Goal: Contribute content: Contribute content

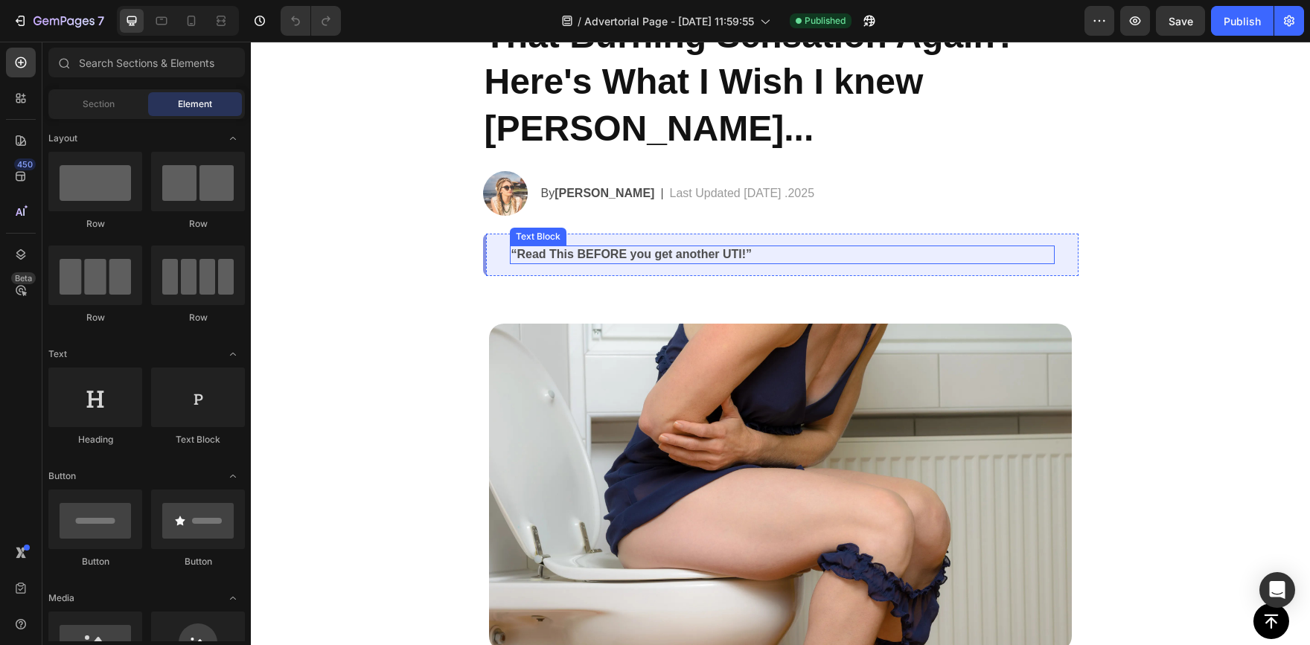
scroll to position [149, 0]
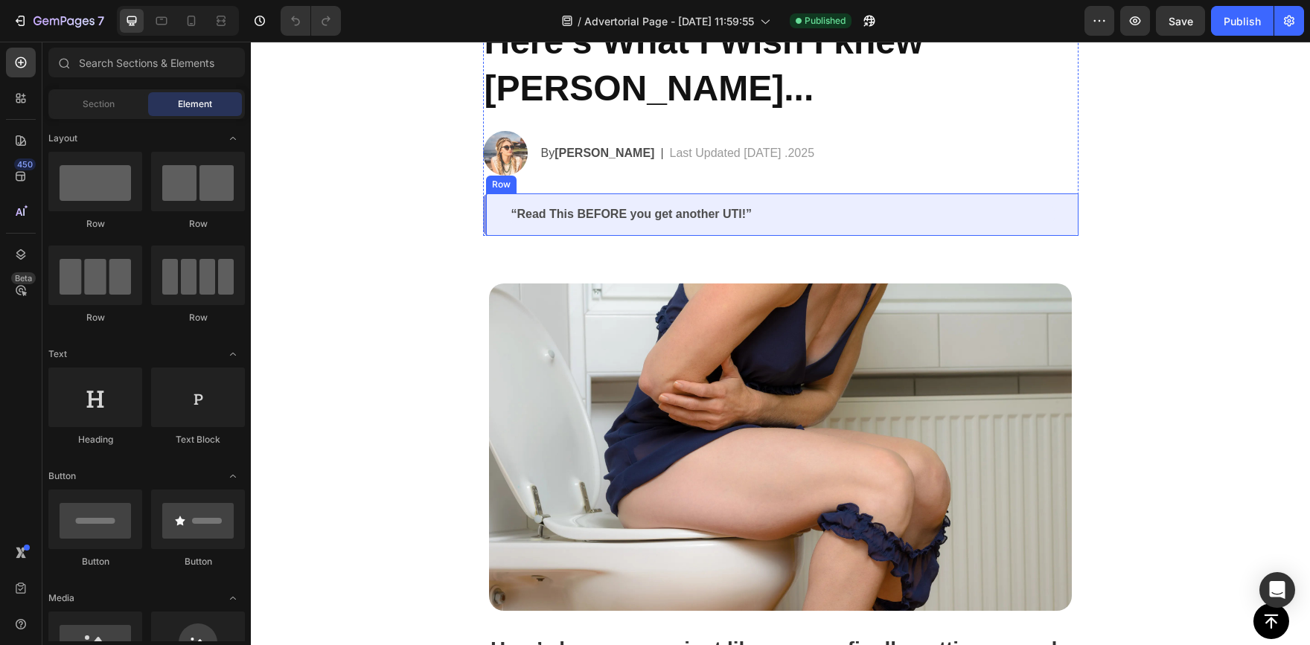
click at [487, 219] on div "“Read This BEFORE you get another UTI!” Text Block Row" at bounding box center [781, 215] width 596 height 42
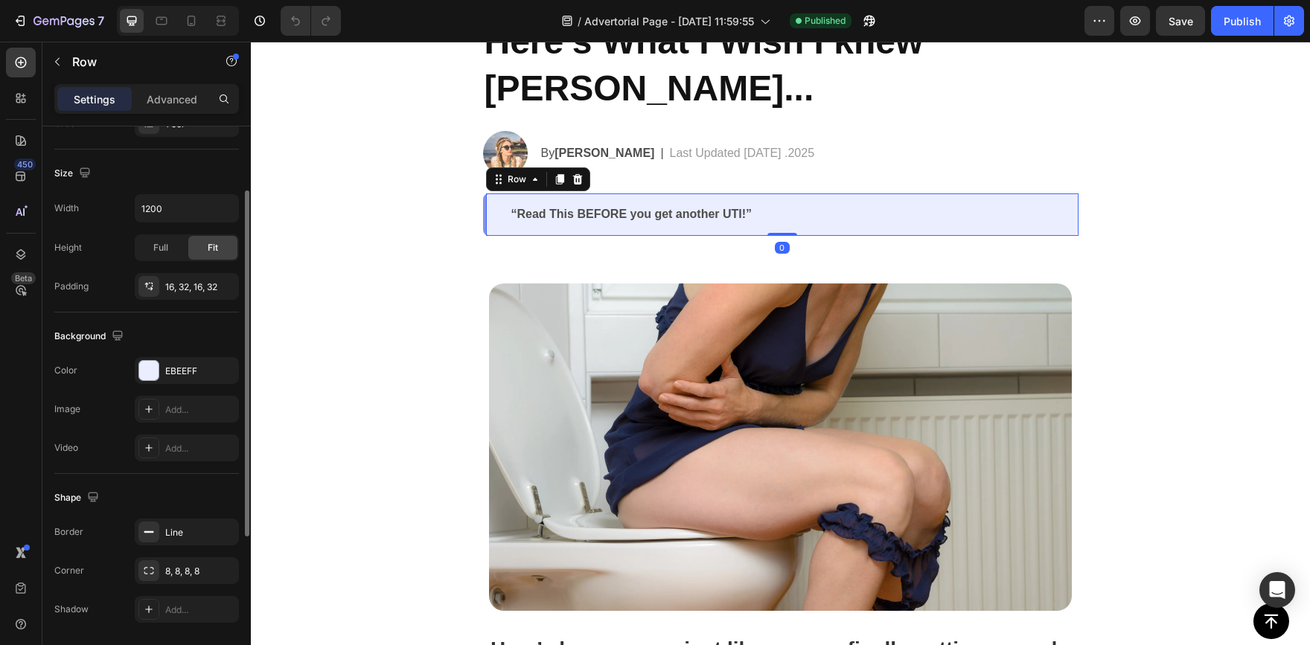
scroll to position [347, 0]
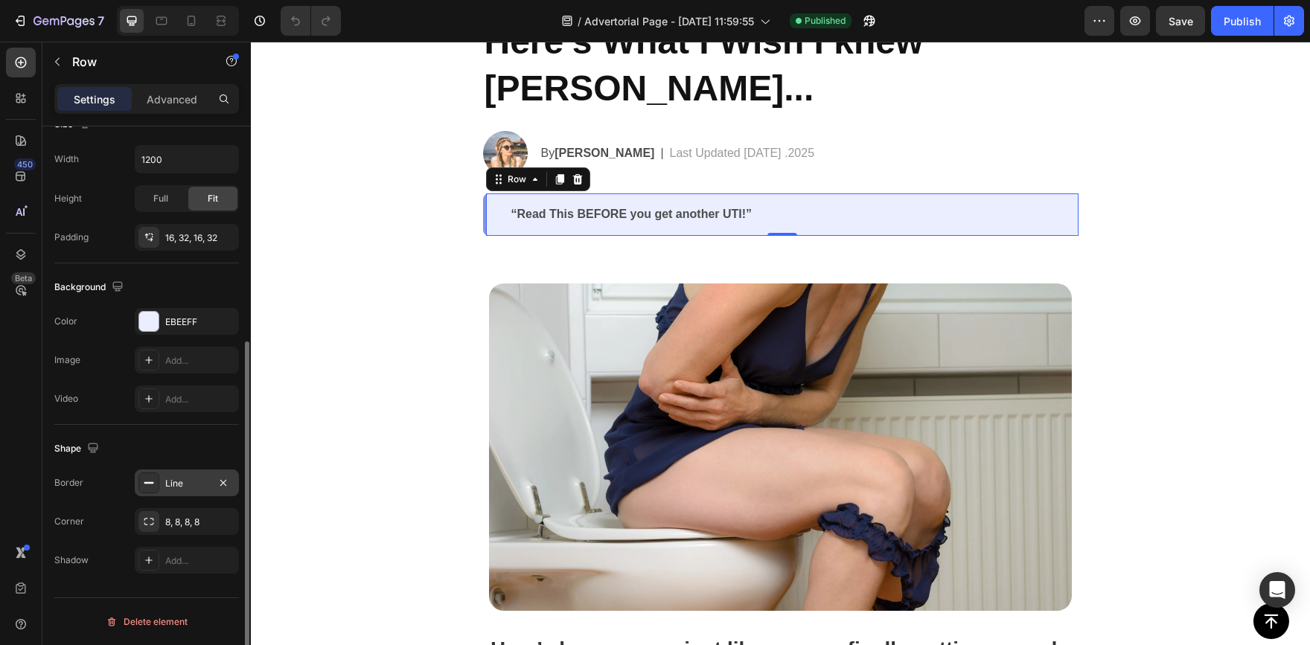
click at [149, 492] on div at bounding box center [148, 483] width 21 height 21
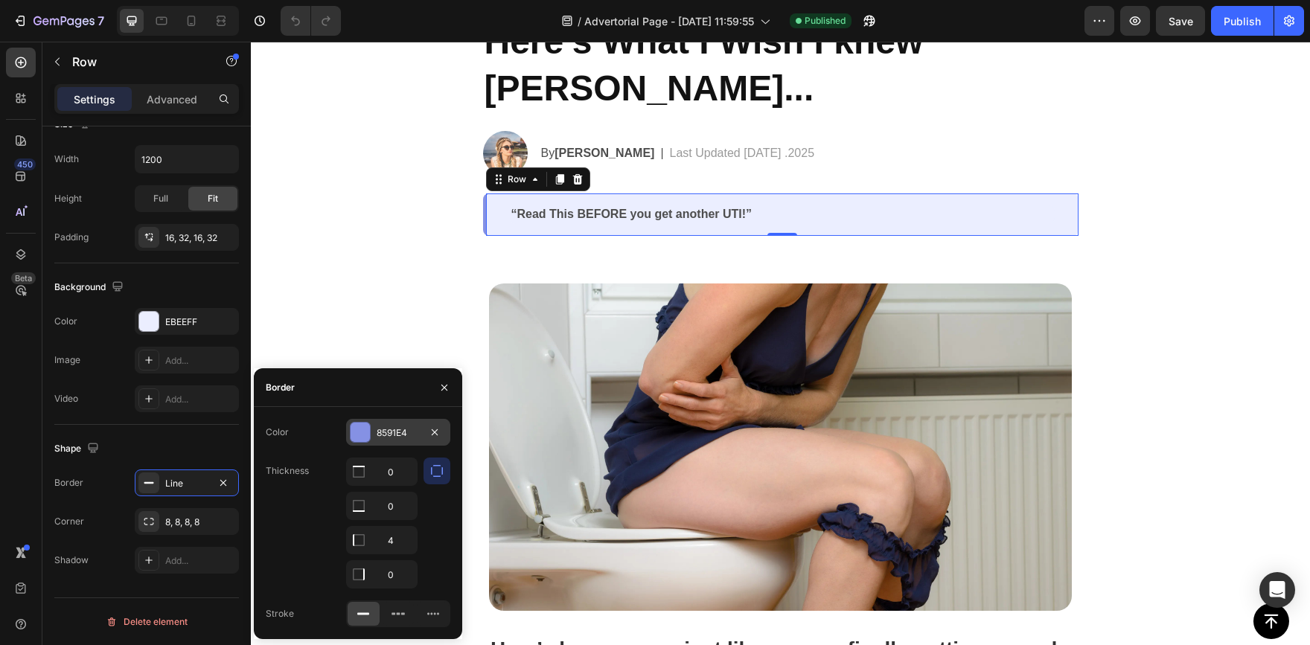
click at [357, 433] on div at bounding box center [360, 432] width 19 height 19
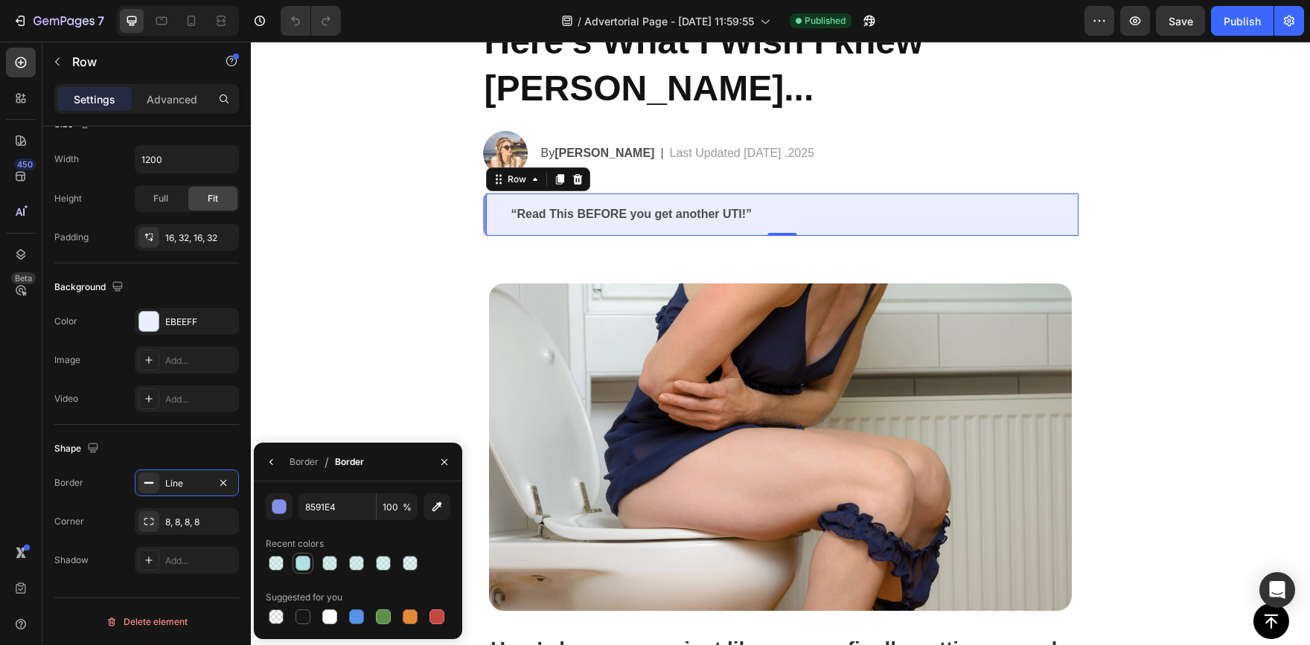
click at [302, 564] on div at bounding box center [303, 563] width 15 height 15
type input "B0E1DE"
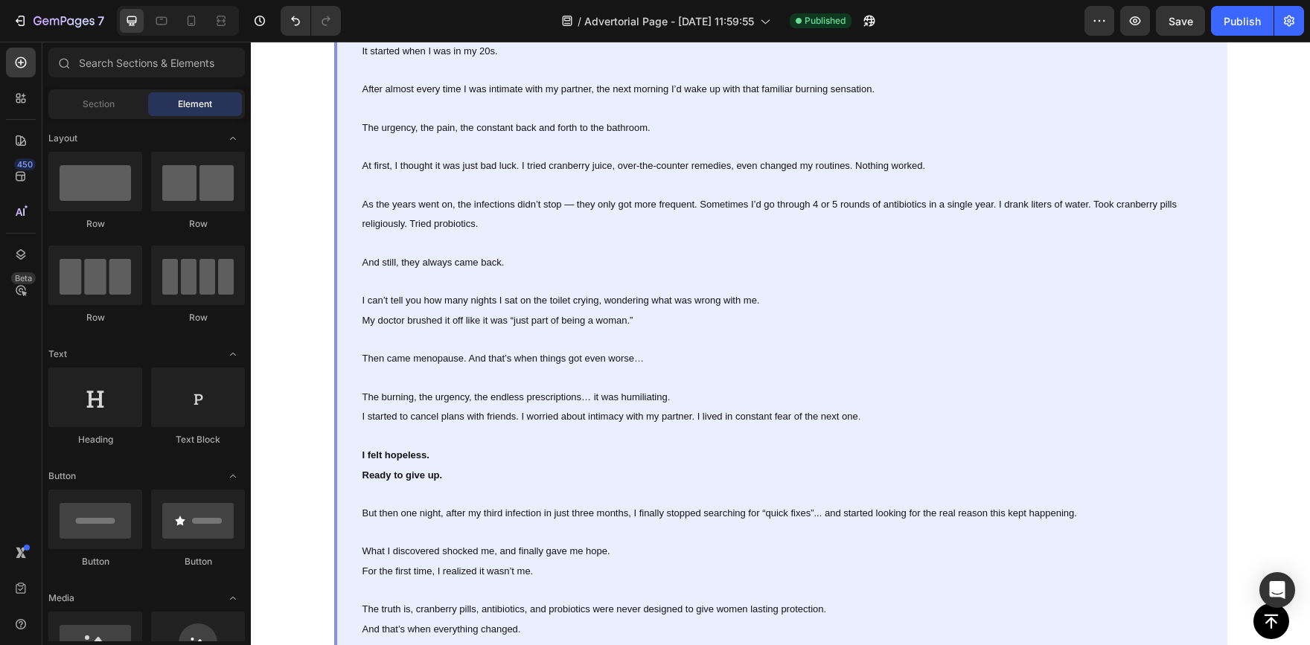
scroll to position [1151, 0]
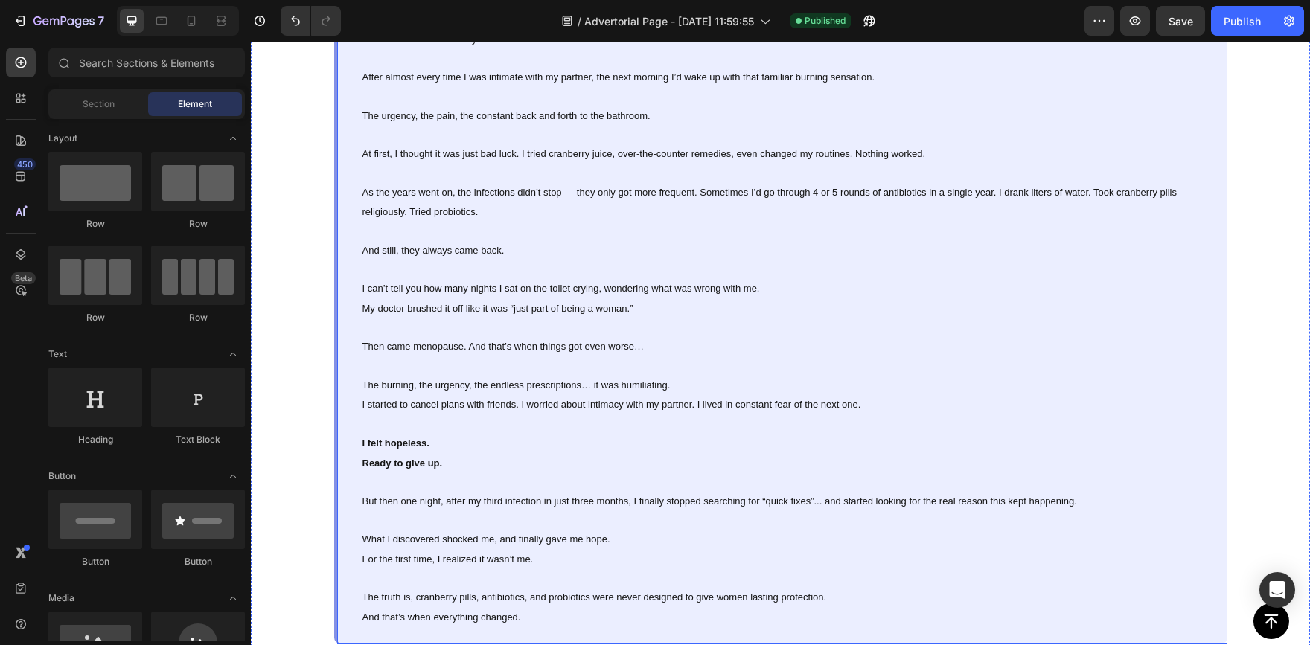
click at [334, 406] on div "It started when I was in my 20s. After almost every time I was intimate with my…" at bounding box center [780, 328] width 893 height 631
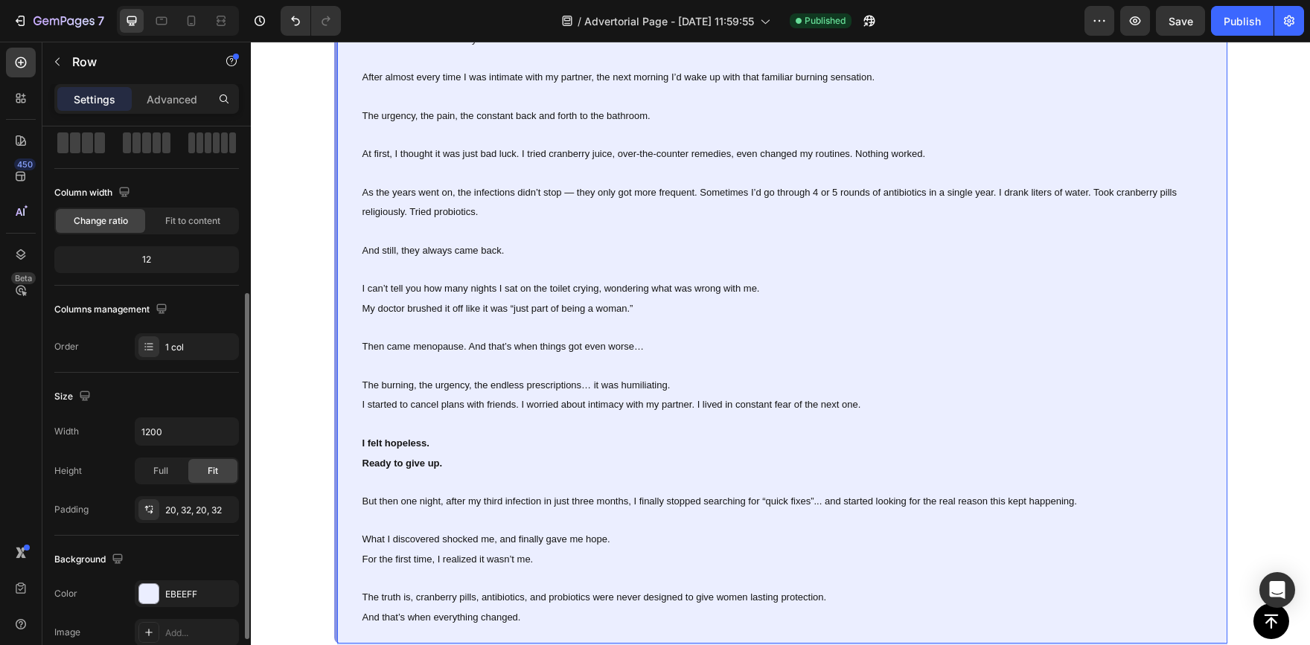
scroll to position [149, 0]
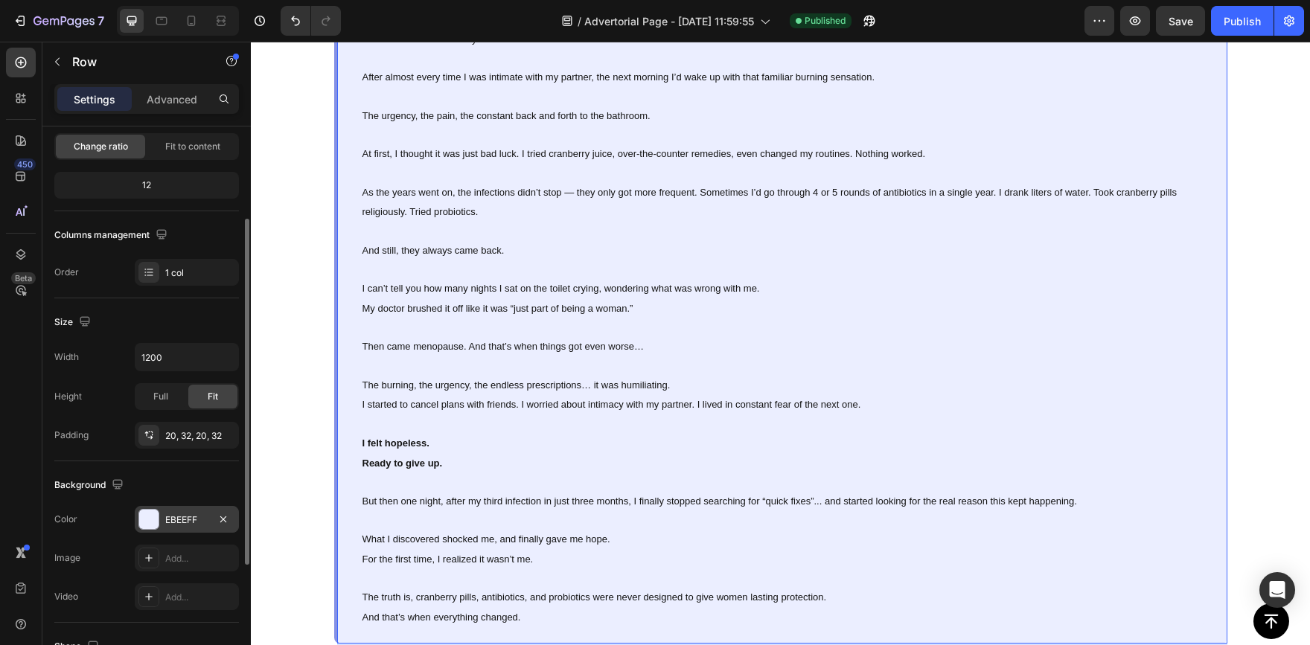
click at [150, 526] on div at bounding box center [148, 519] width 19 height 19
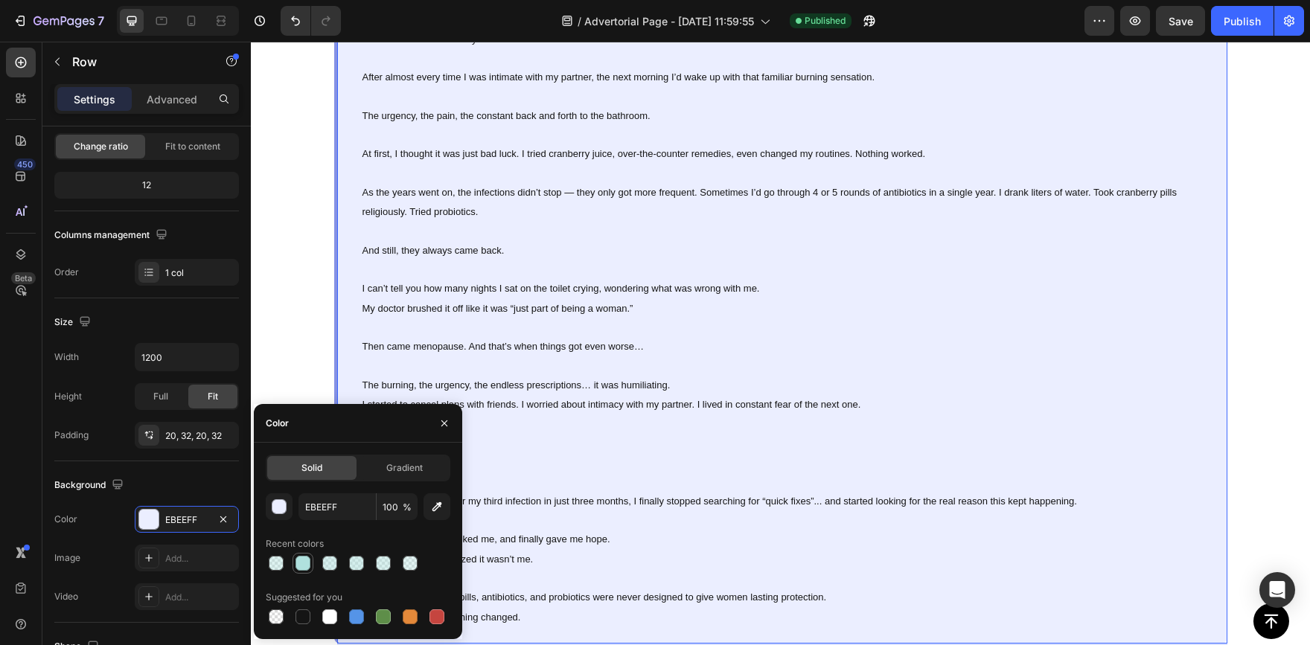
click at [303, 567] on div at bounding box center [303, 563] width 15 height 15
type input "B0E1DE"
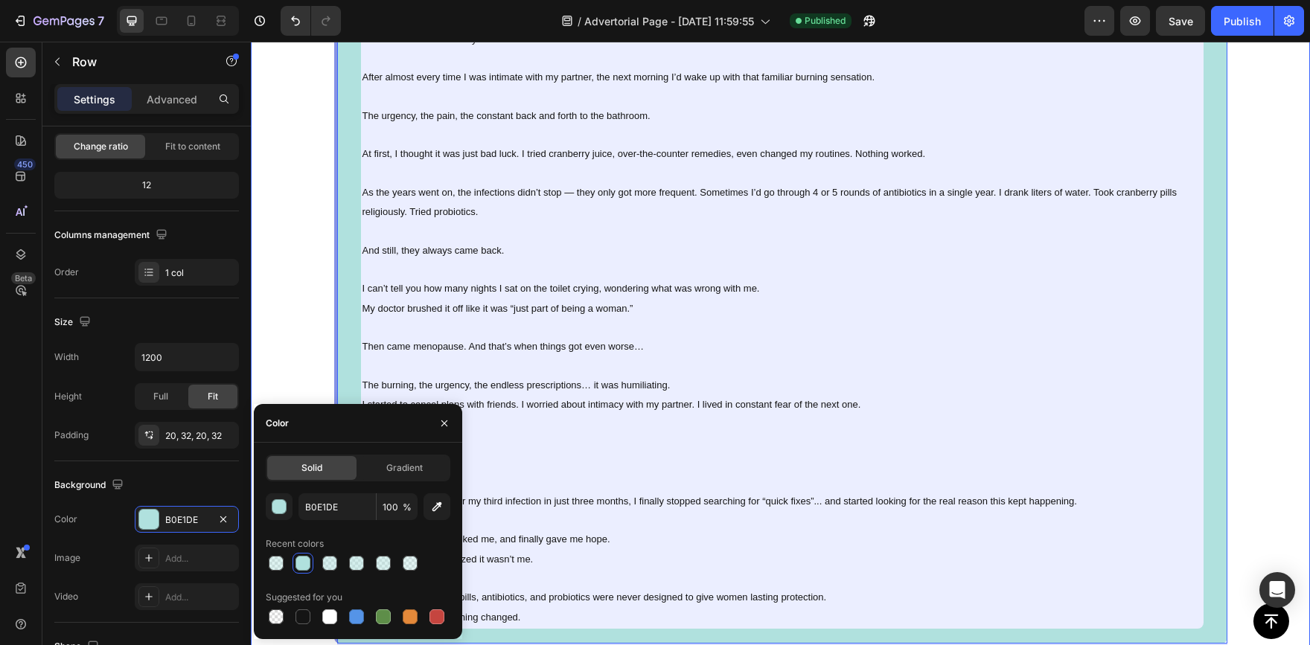
click at [272, 341] on div "Hey, I'm [PERSON_NAME]. And yes, I had recurring UTIs... Text Block Image It st…" at bounding box center [780, 228] width 1059 height 878
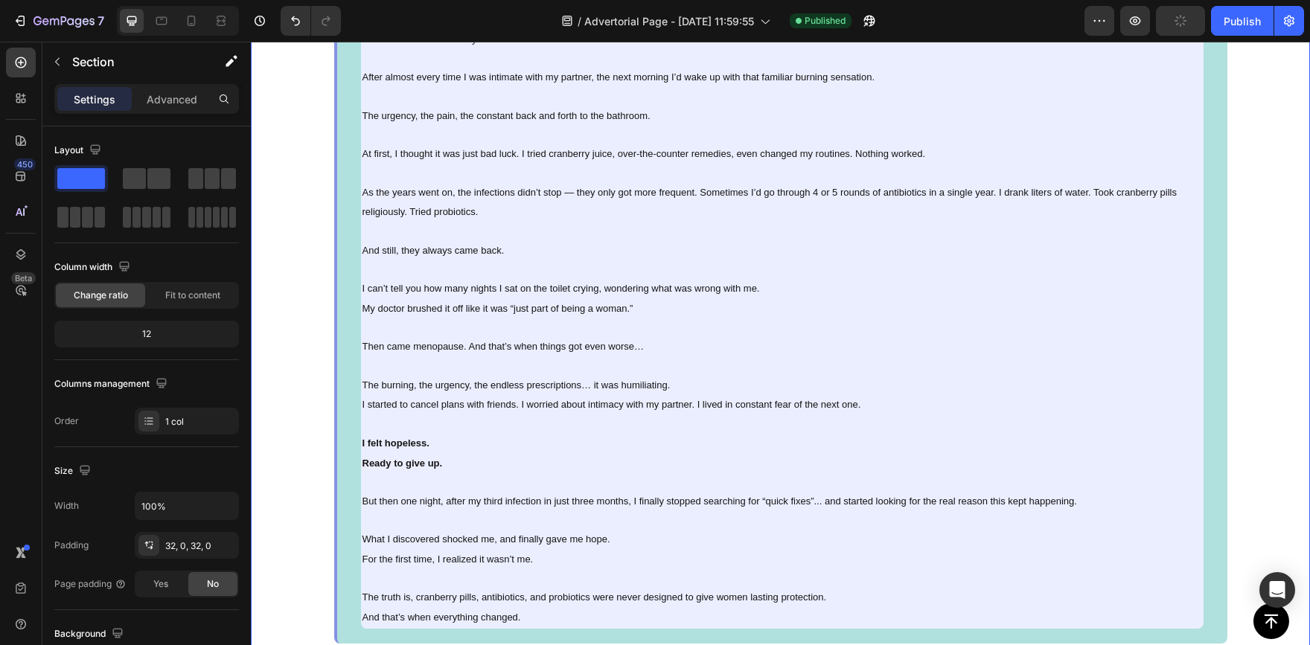
click at [290, 18] on icon "Undo/Redo" at bounding box center [295, 20] width 15 height 15
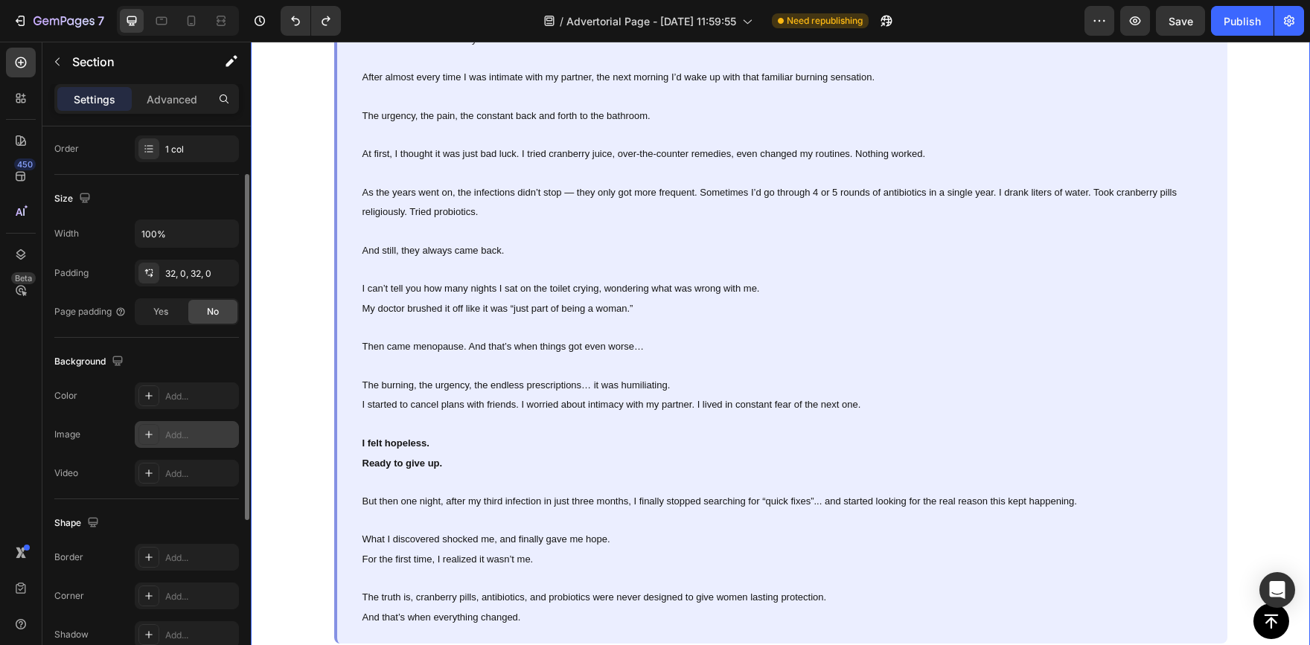
scroll to position [198, 0]
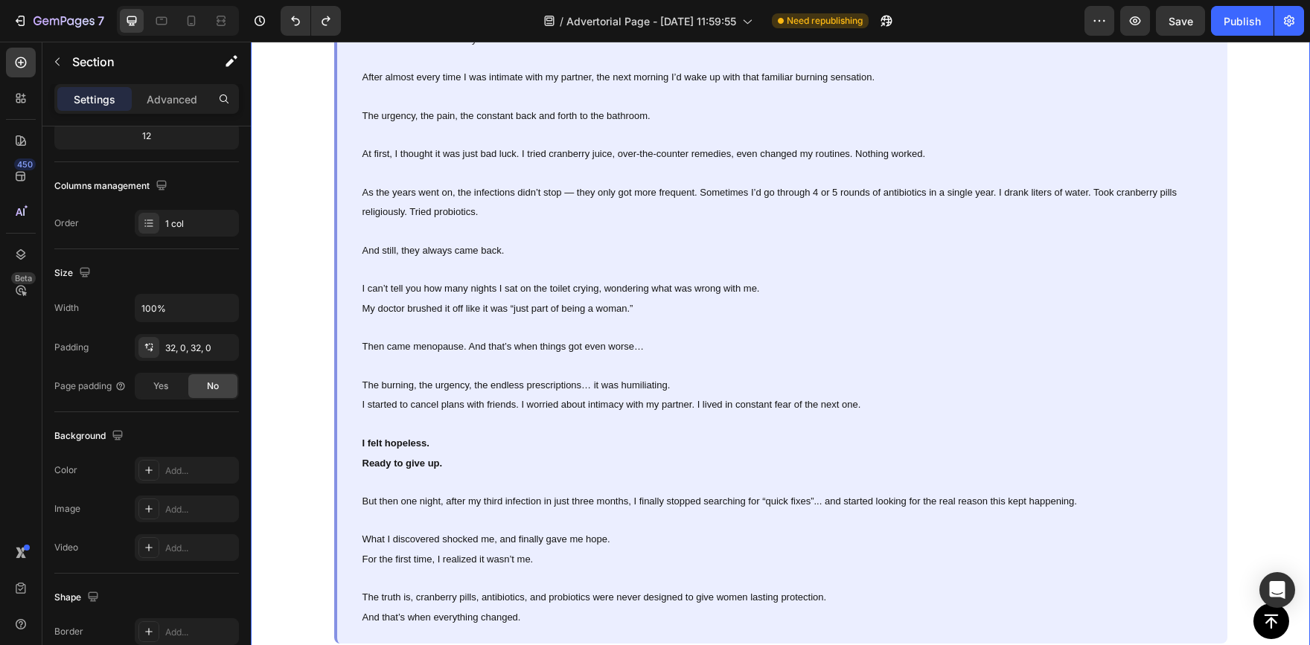
click at [327, 268] on div "Hey, I'm [PERSON_NAME]. And yes, I had recurring UTIs... Text Block Image It st…" at bounding box center [780, 228] width 1059 height 878
click at [334, 268] on div "It started when I was in my 20s. After almost every time I was intimate with my…" at bounding box center [780, 328] width 893 height 631
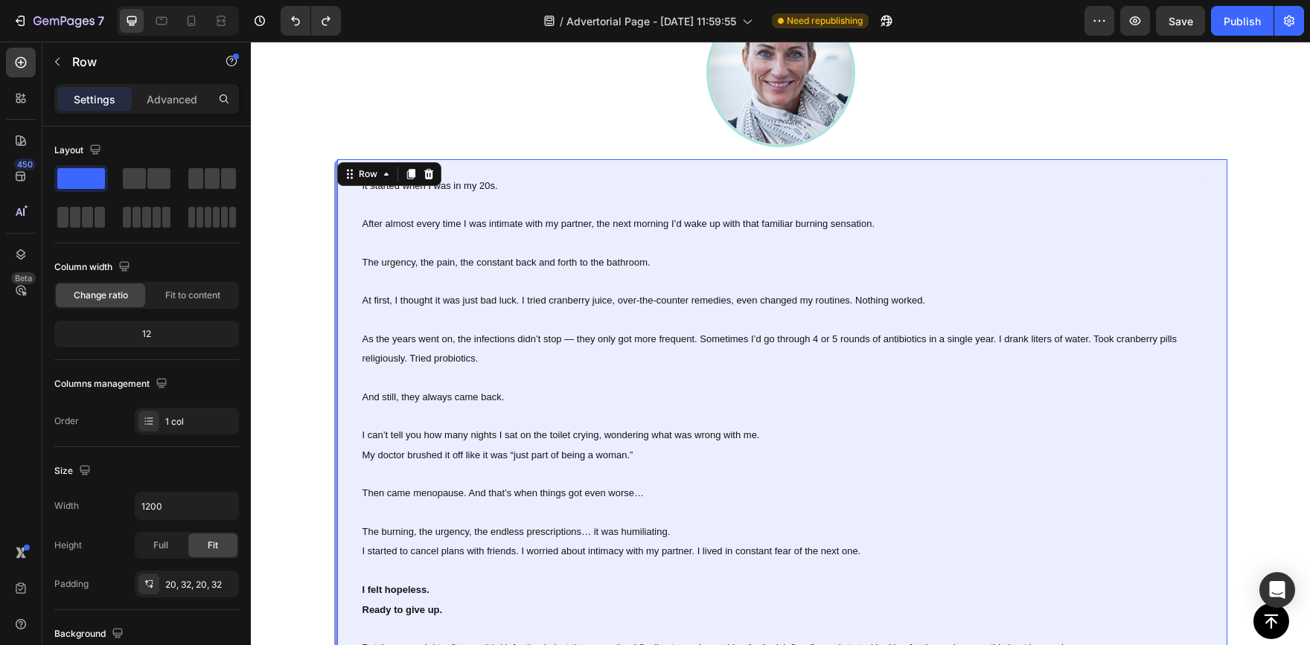
scroll to position [1002, 0]
click at [334, 266] on div "It started when I was in my 20s. After almost every time I was intimate with my…" at bounding box center [780, 477] width 893 height 631
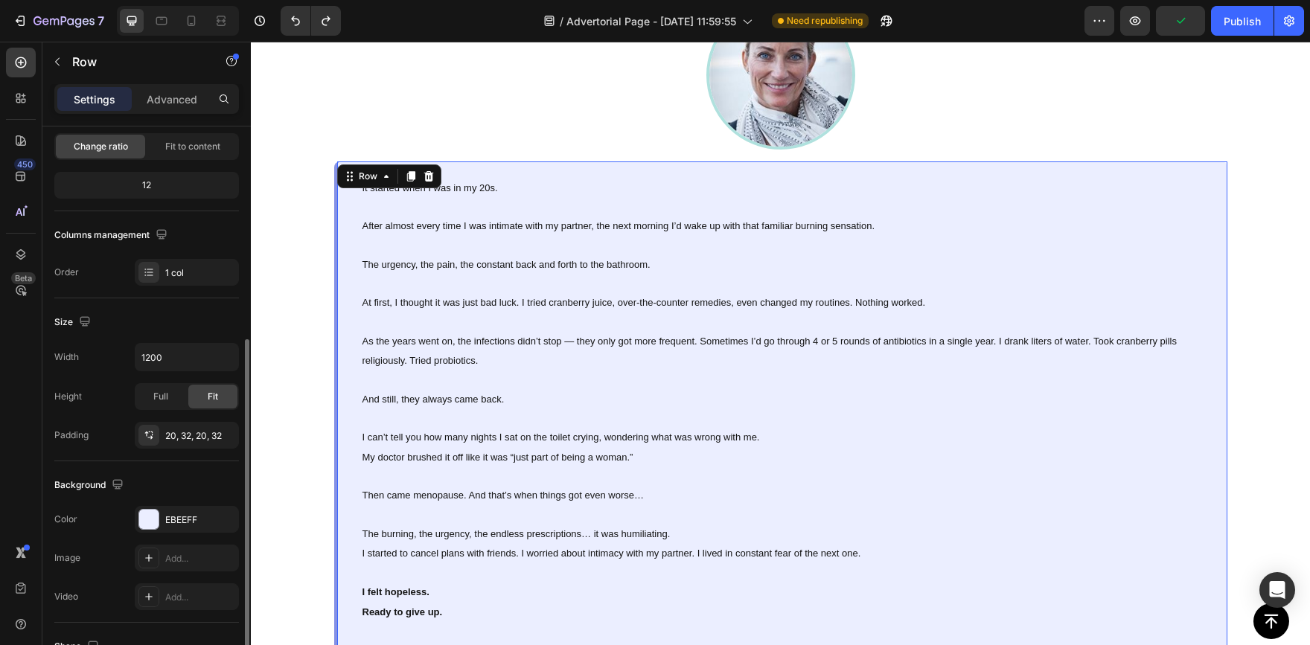
scroll to position [223, 0]
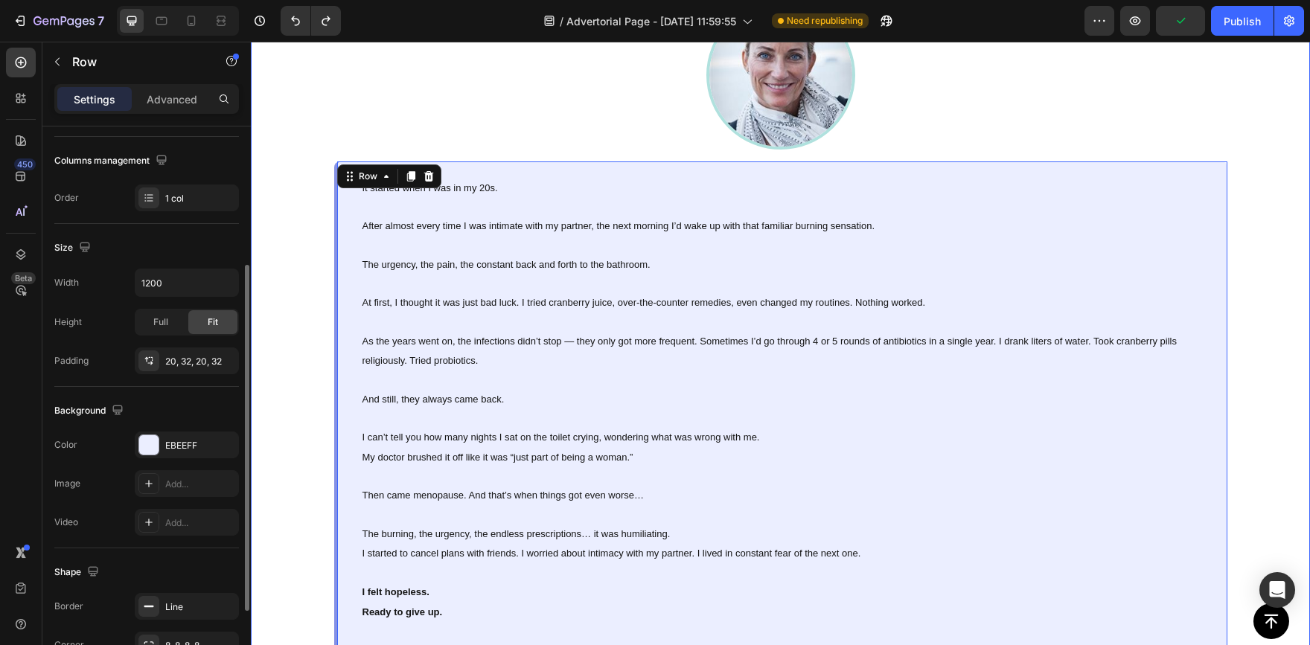
click at [274, 341] on div "Hey, I'm [PERSON_NAME]. And yes, I had recurring UTIs... Text Block Image It st…" at bounding box center [780, 377] width 1059 height 878
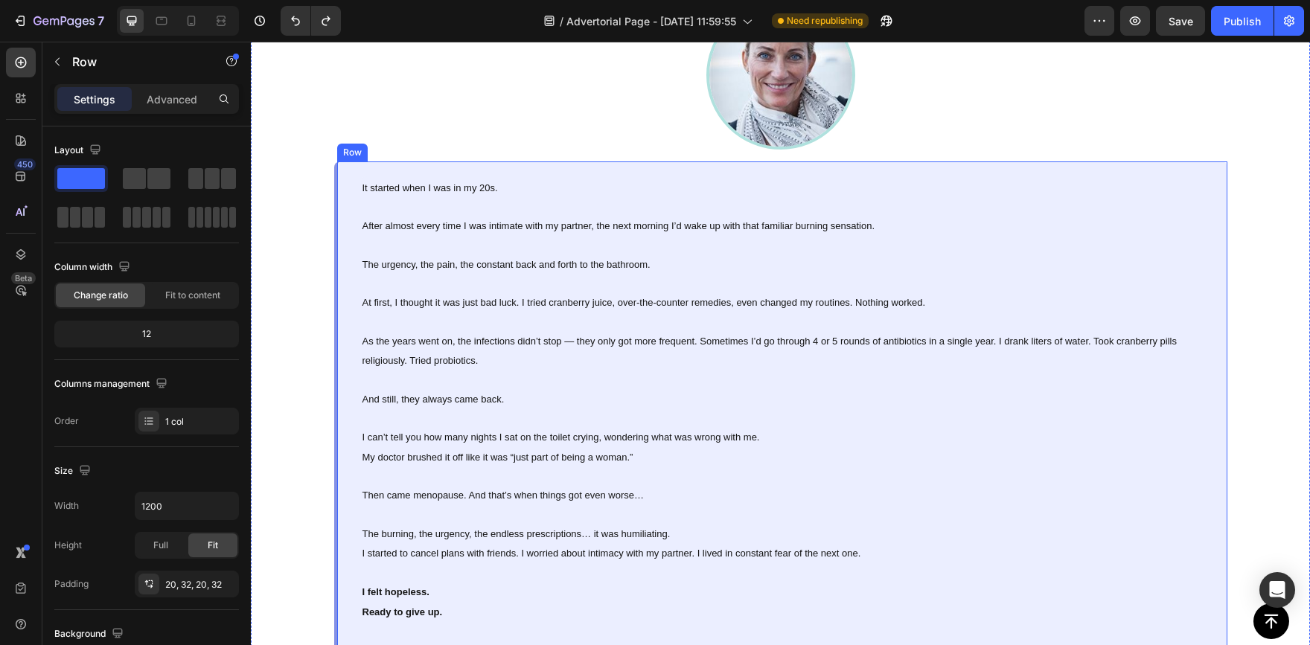
click at [334, 216] on div "It started when I was in my 20s. After almost every time I was intimate with my…" at bounding box center [780, 477] width 893 height 631
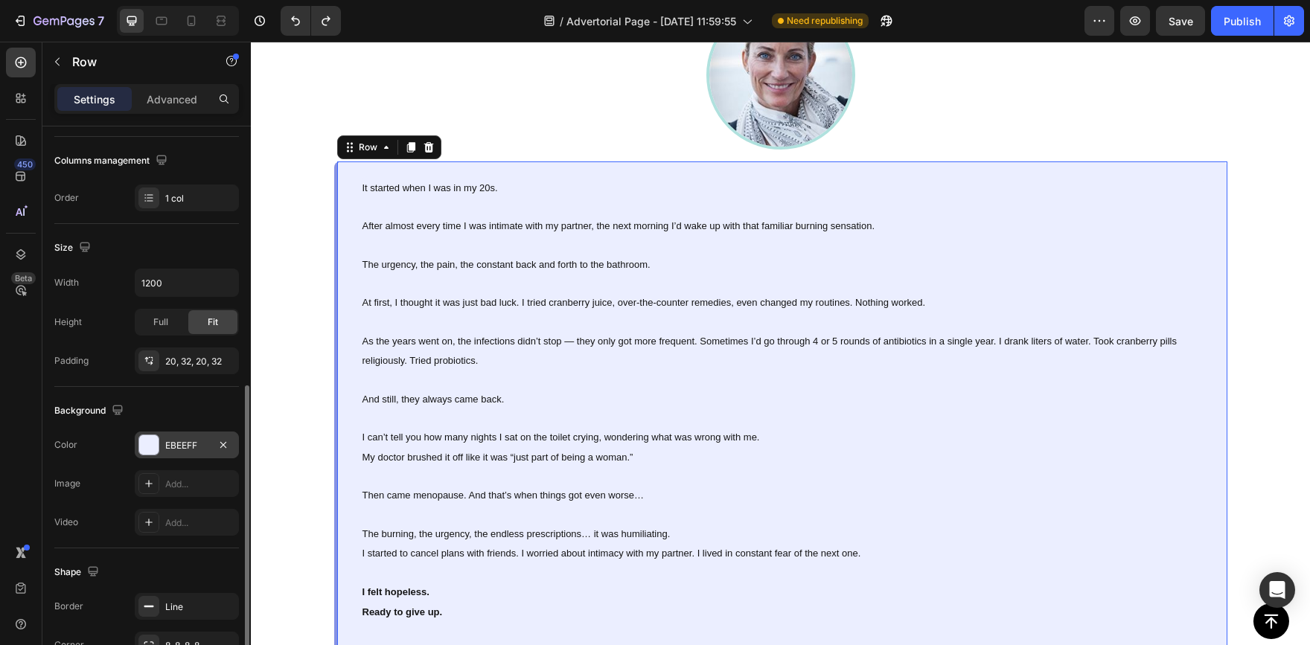
scroll to position [298, 0]
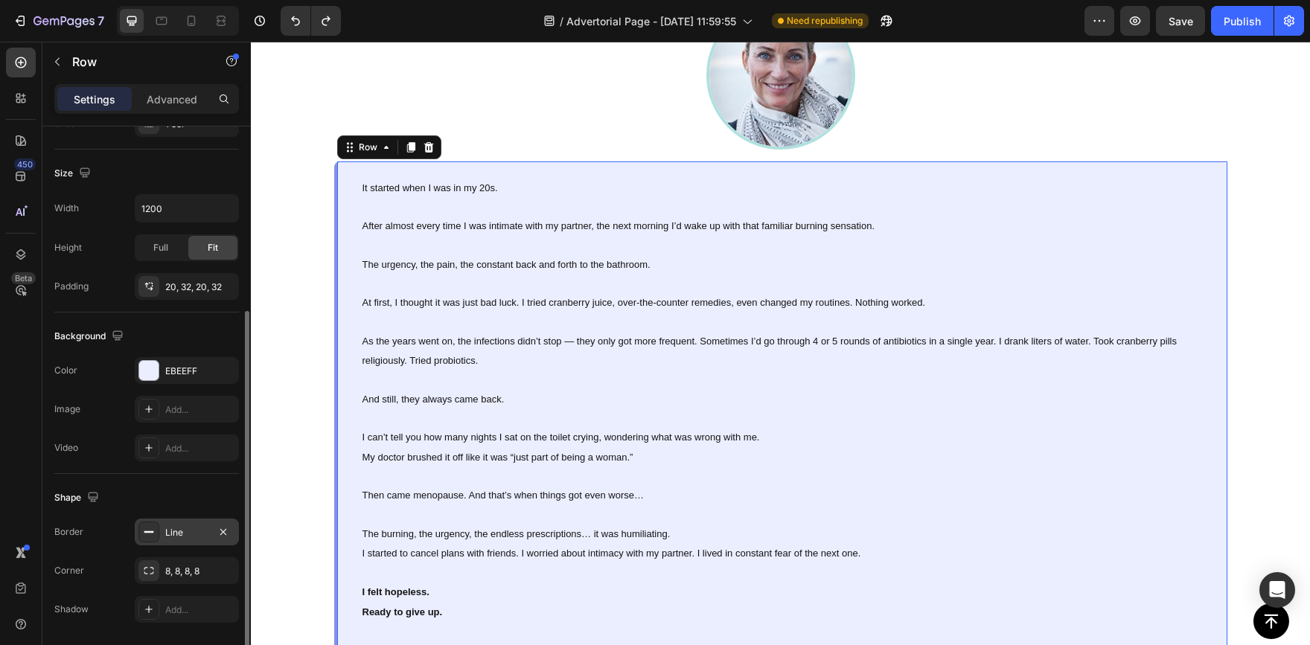
click at [168, 529] on div "Line" at bounding box center [186, 532] width 43 height 13
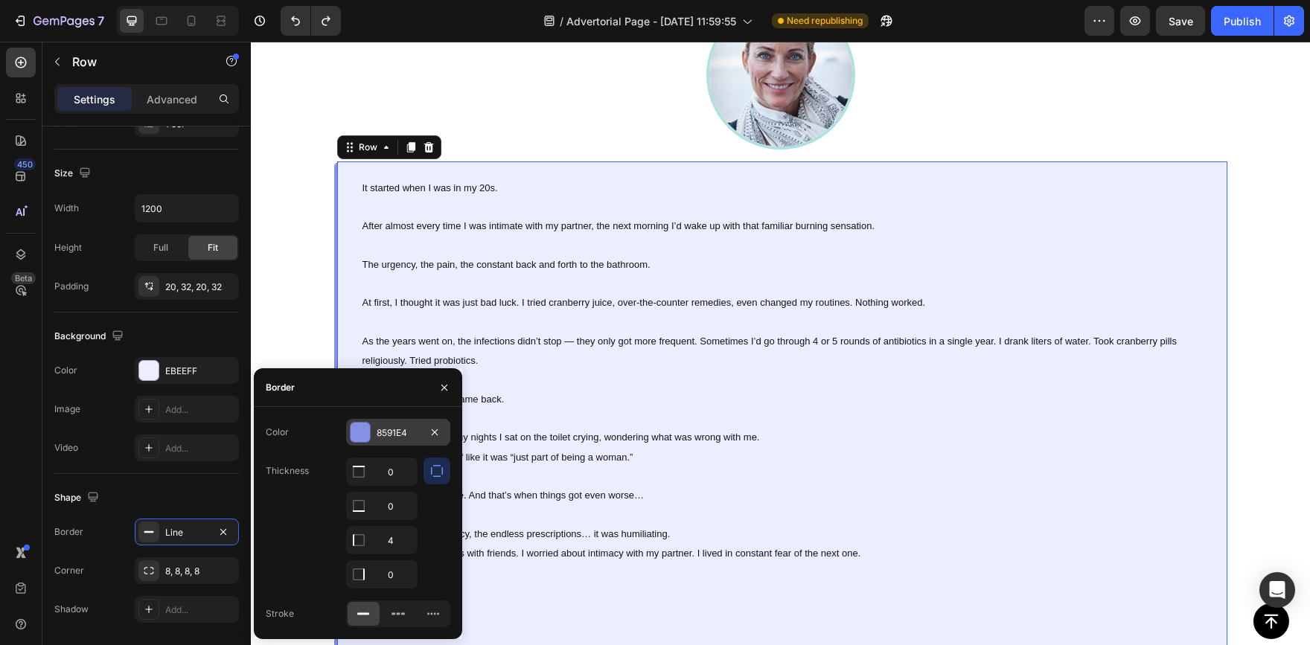
click at [357, 430] on div at bounding box center [360, 432] width 19 height 19
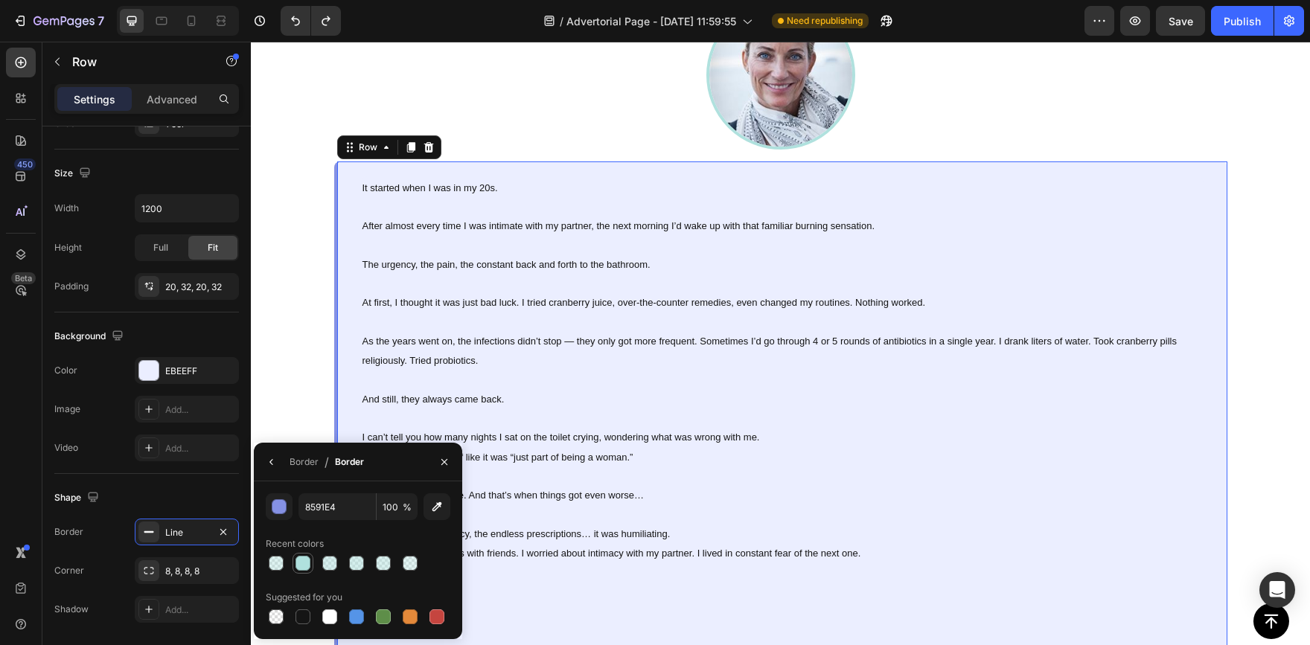
click at [295, 555] on div at bounding box center [303, 563] width 21 height 21
type input "B0E1DE"
click at [293, 344] on div "Hey, I'm [PERSON_NAME]. And yes, I had recurring UTIs... Text Block Image It st…" at bounding box center [780, 377] width 1059 height 878
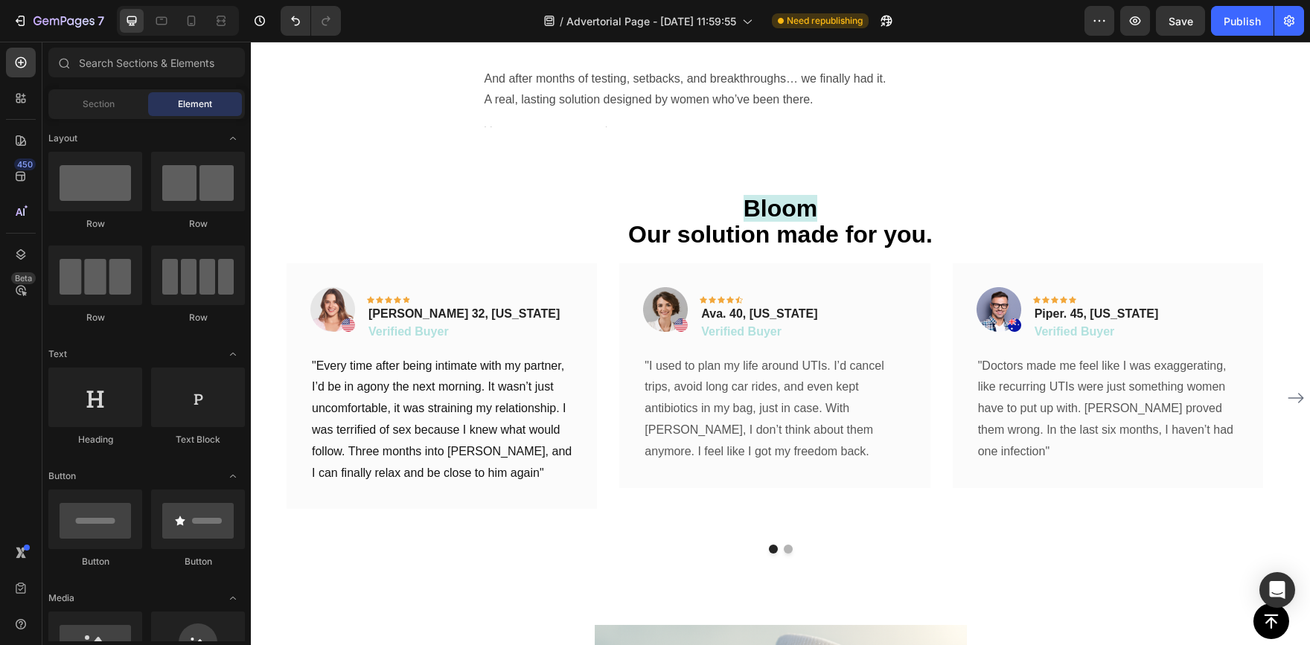
scroll to position [4986, 0]
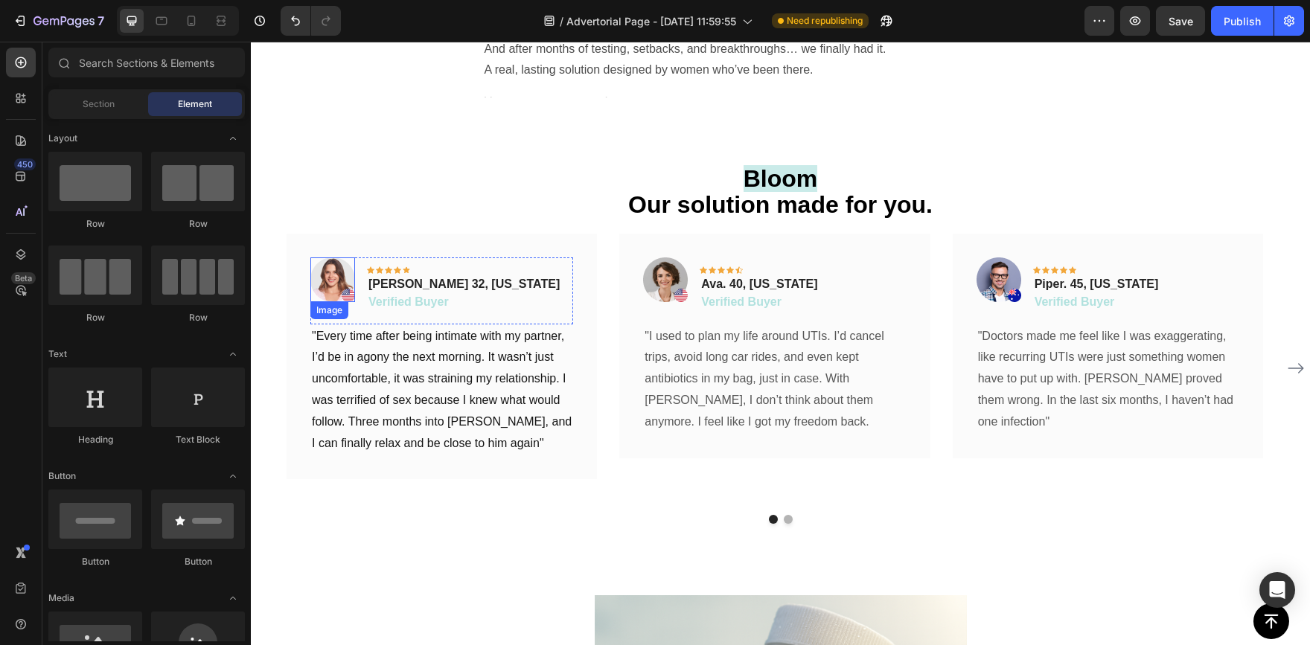
click at [338, 284] on img at bounding box center [332, 280] width 45 height 45
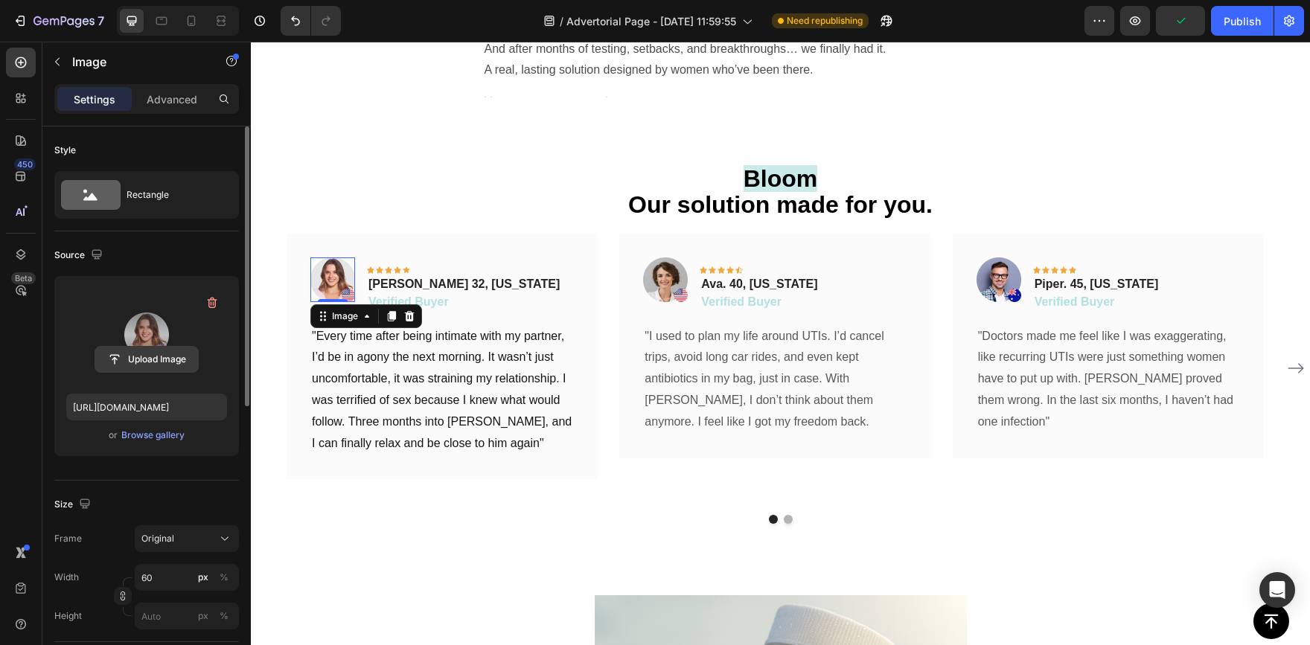
click at [156, 354] on input "file" at bounding box center [146, 359] width 103 height 25
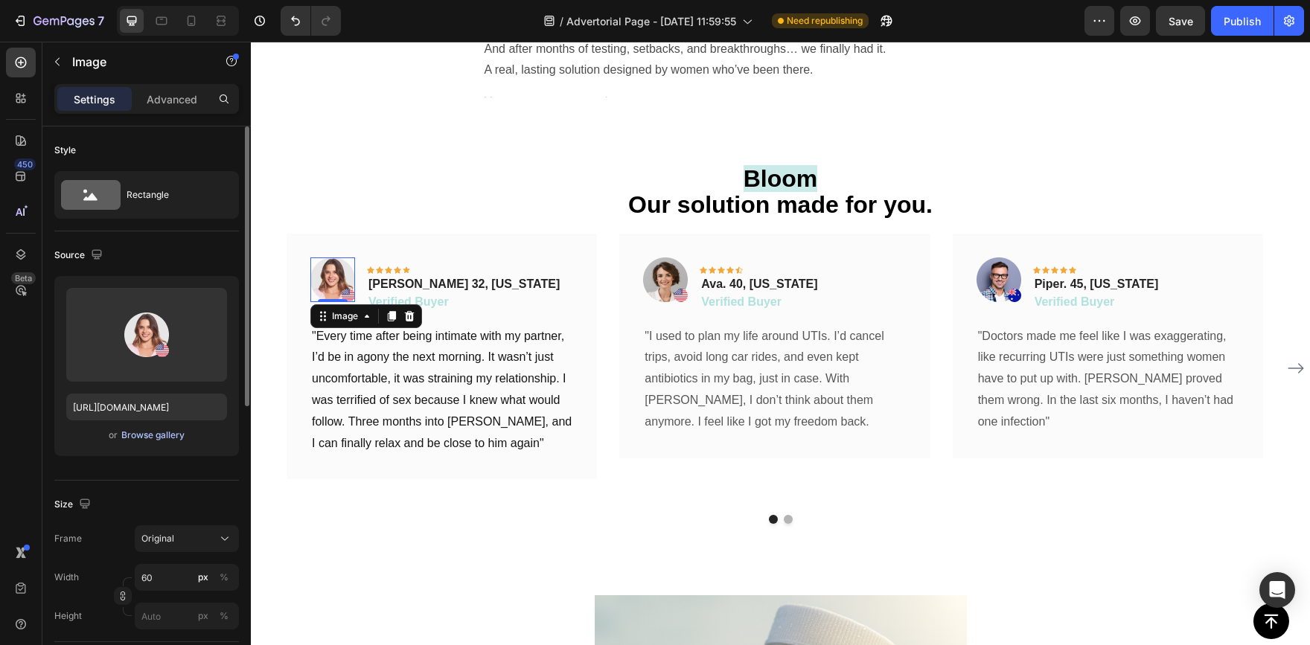
click at [162, 436] on div "Browse gallery" at bounding box center [152, 435] width 63 height 13
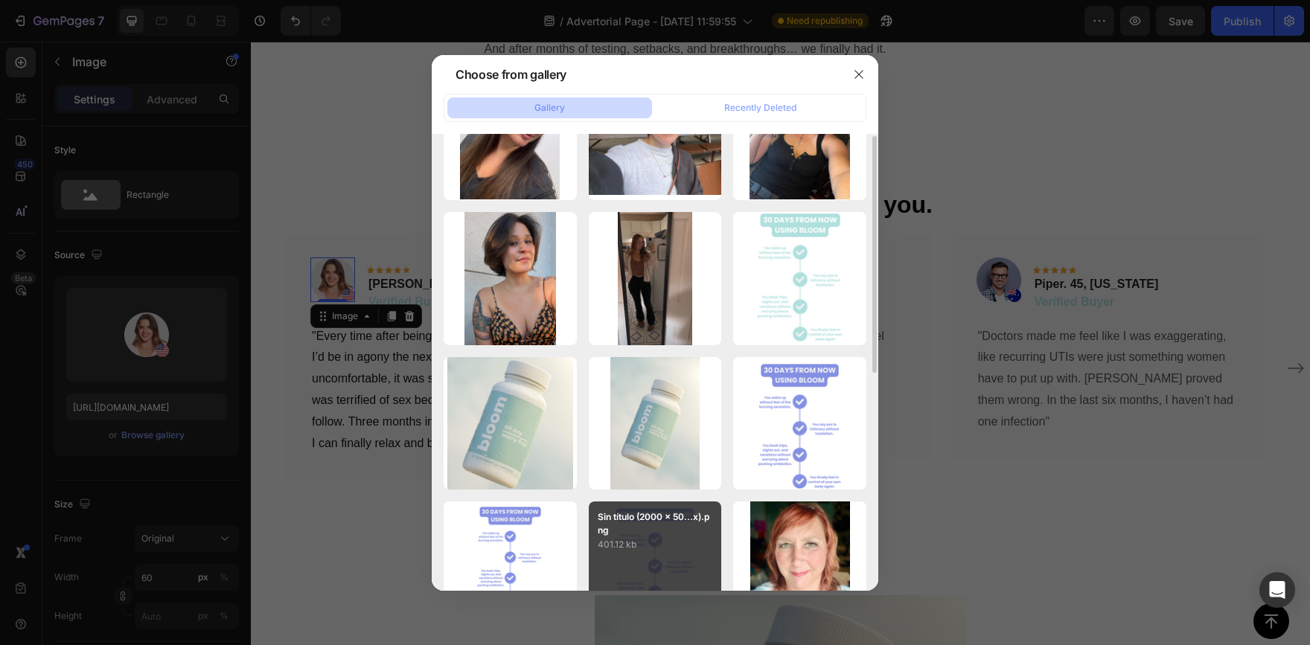
scroll to position [372, 0]
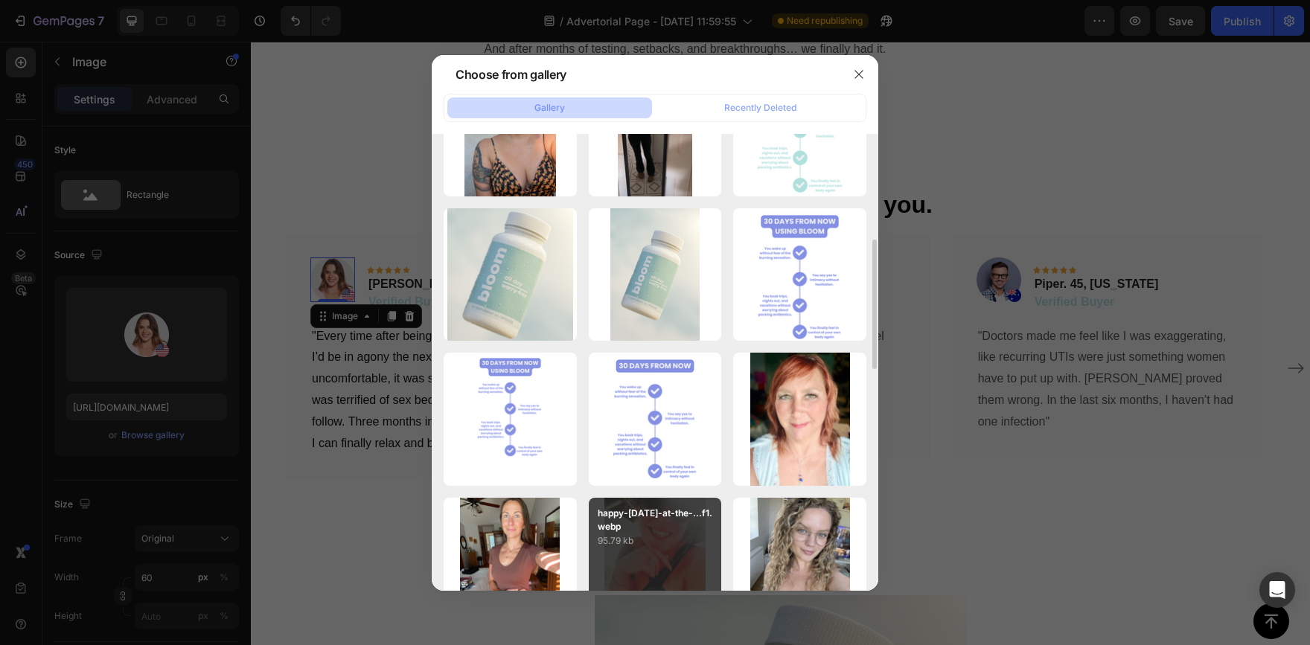
click at [677, 552] on div "happy-[DATE]-at-the-...f1.webp 95.79 kb" at bounding box center [655, 564] width 133 height 133
type input "[URL][DOMAIN_NAME]"
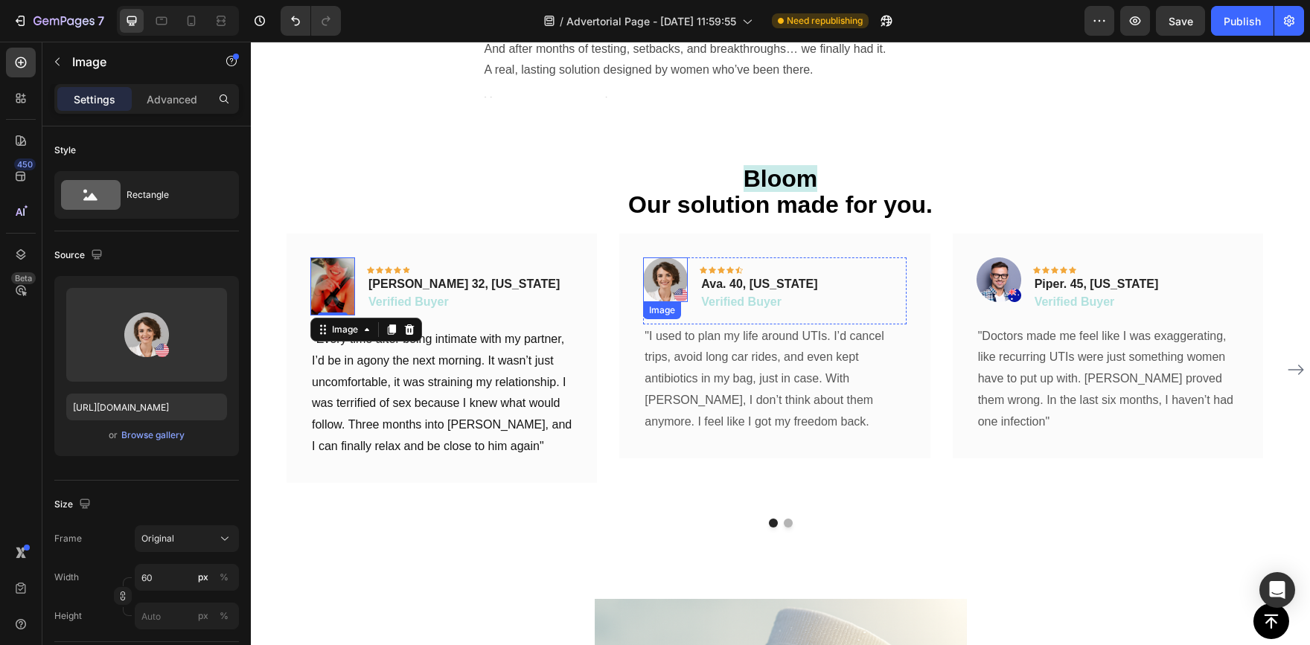
click at [669, 277] on img at bounding box center [665, 280] width 45 height 45
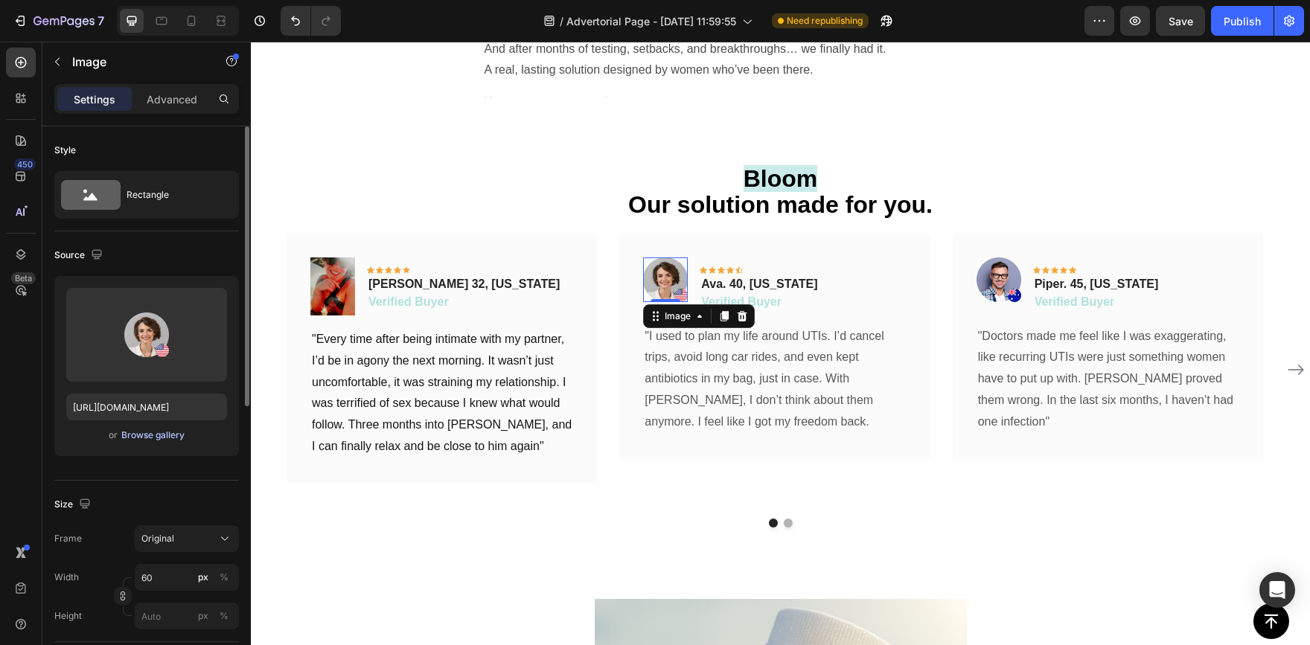
click at [160, 438] on div "Browse gallery" at bounding box center [152, 435] width 63 height 13
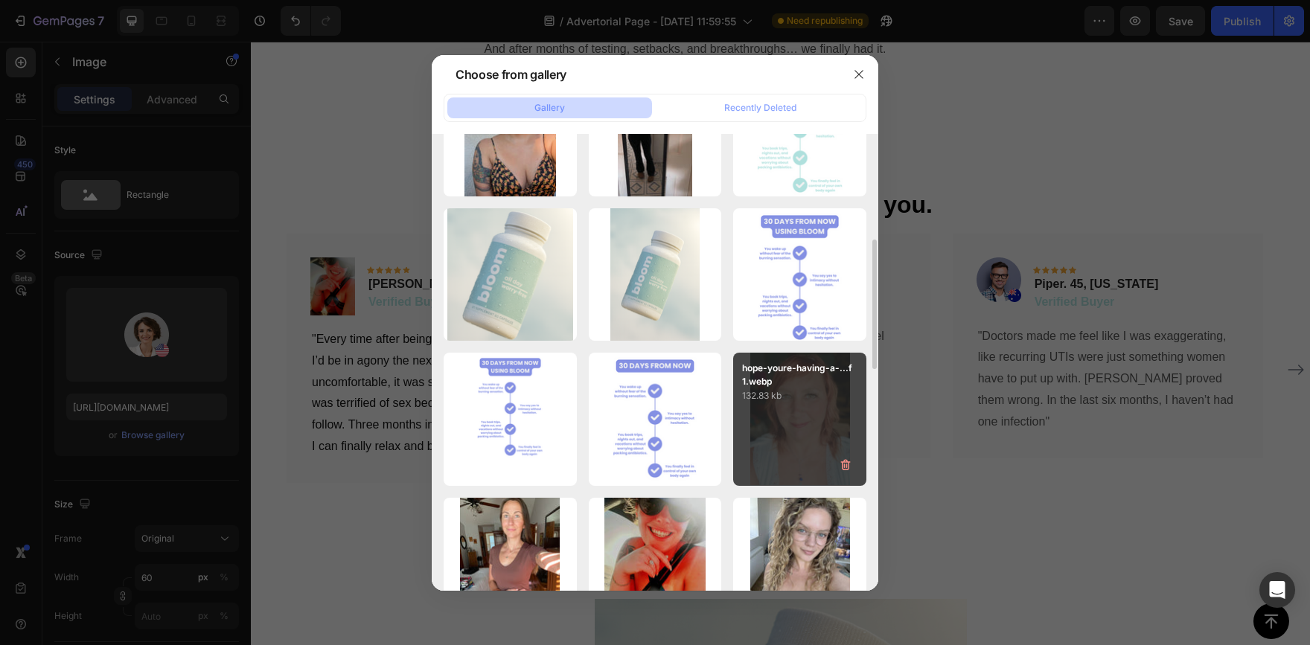
click at [787, 446] on div "hope-youre-having-a-...f1.webp 132.83 kb" at bounding box center [799, 419] width 133 height 133
type input "[URL][DOMAIN_NAME]"
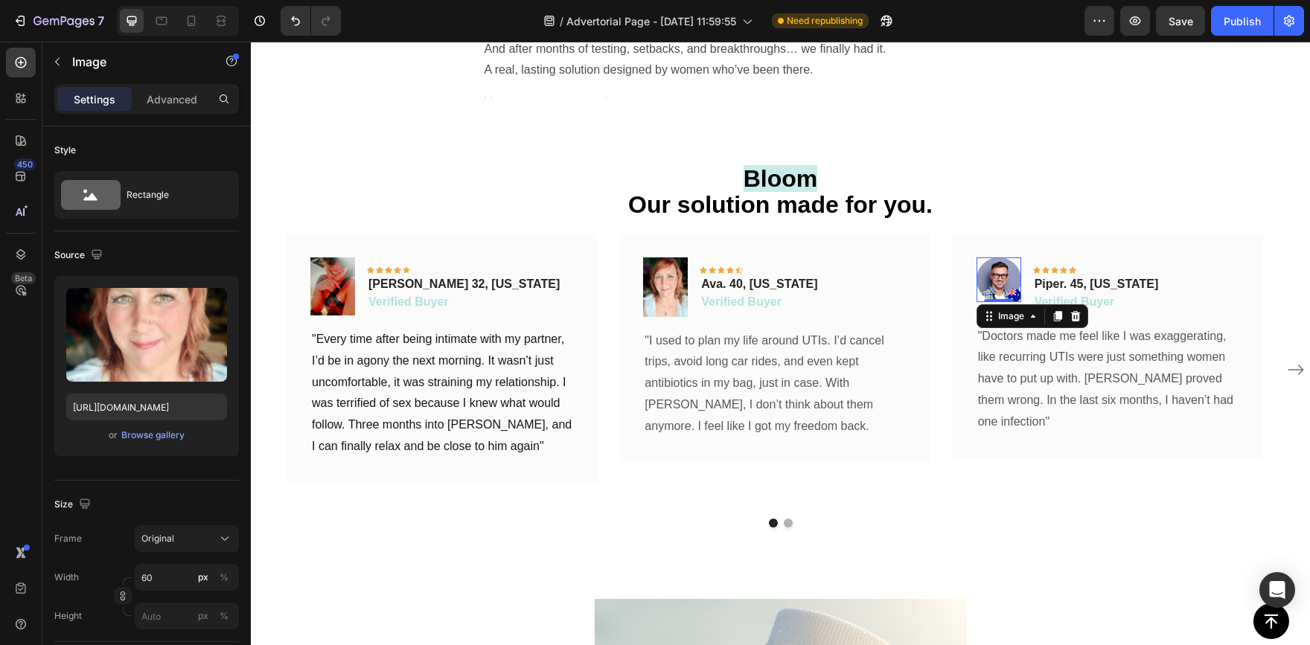
click at [1003, 282] on img at bounding box center [999, 280] width 45 height 45
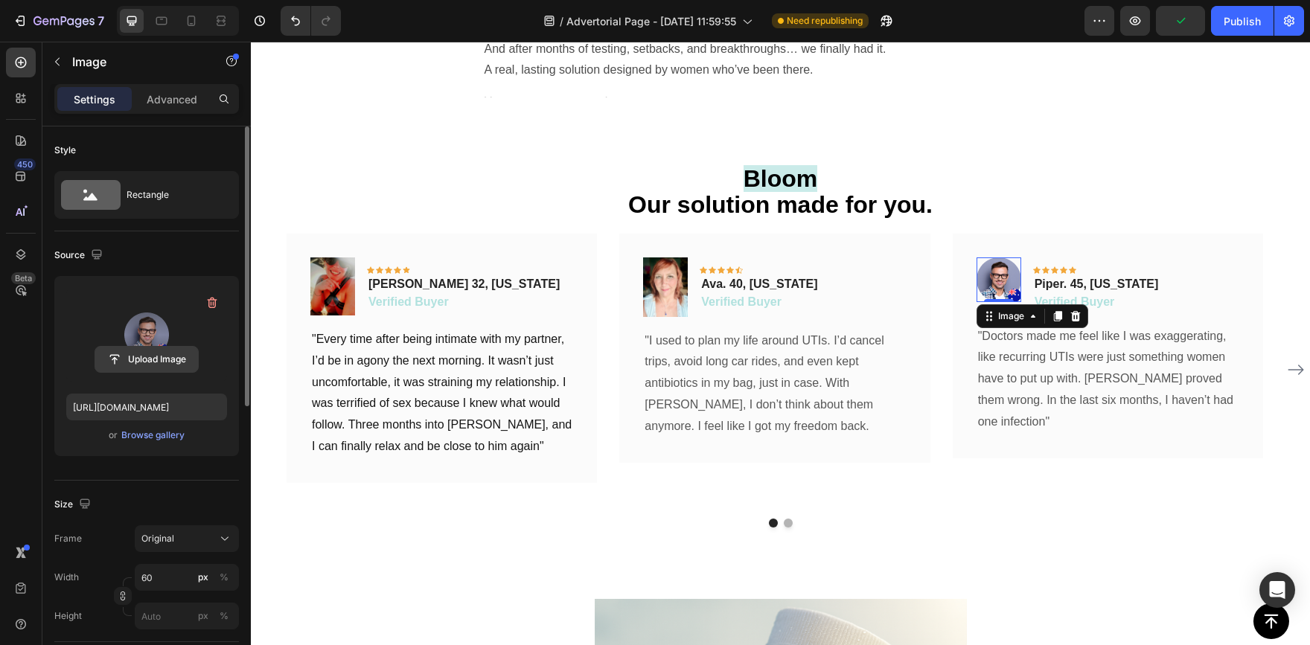
click at [160, 359] on input "file" at bounding box center [146, 359] width 103 height 25
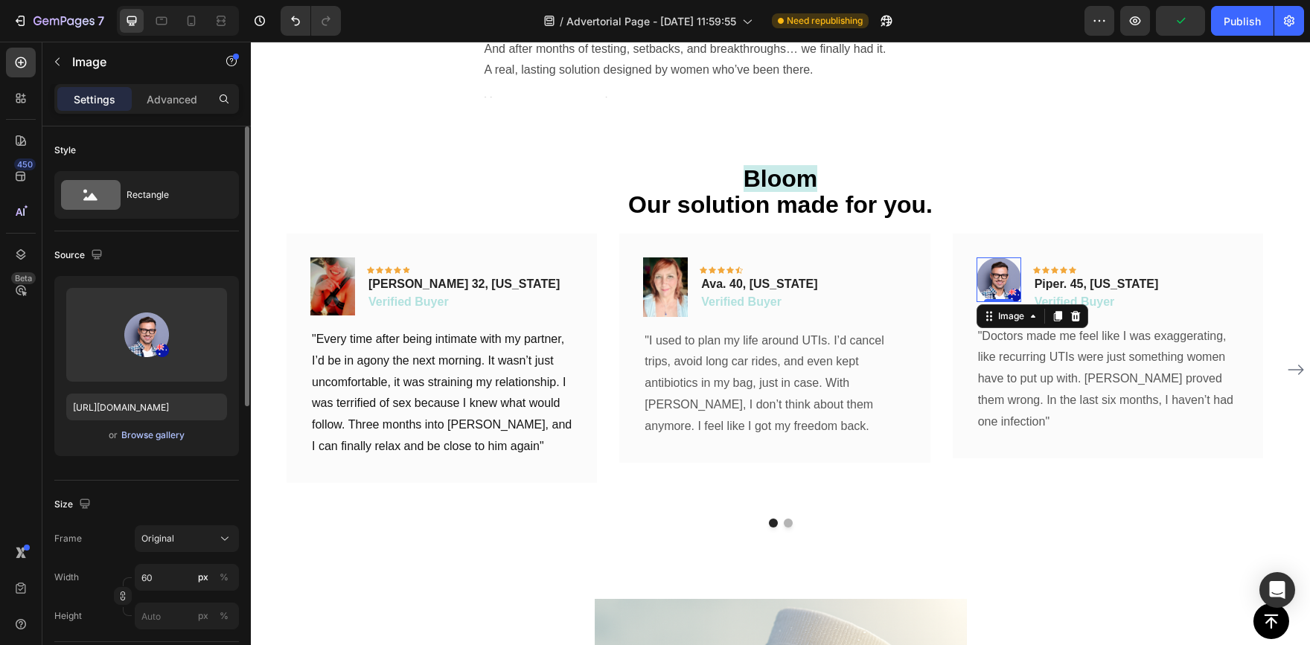
click at [167, 433] on div "Browse gallery" at bounding box center [152, 435] width 63 height 13
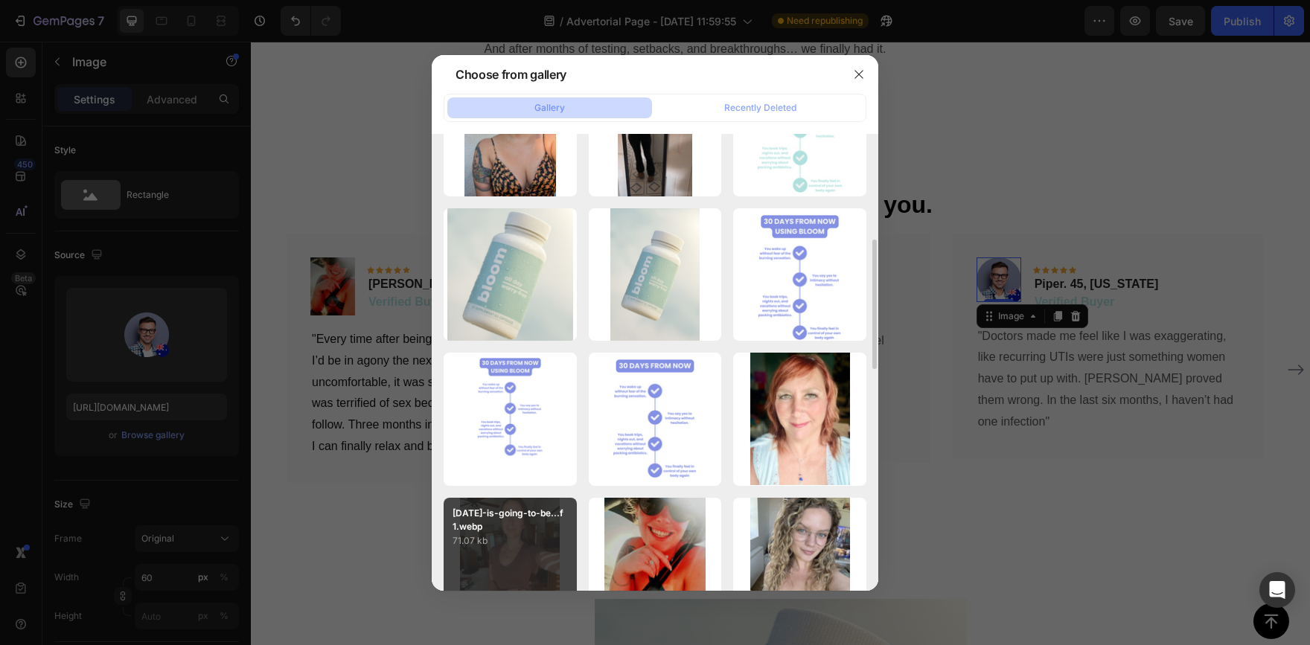
click at [534, 534] on p "71.07 kb" at bounding box center [510, 541] width 115 height 15
type input "[URL][DOMAIN_NAME]"
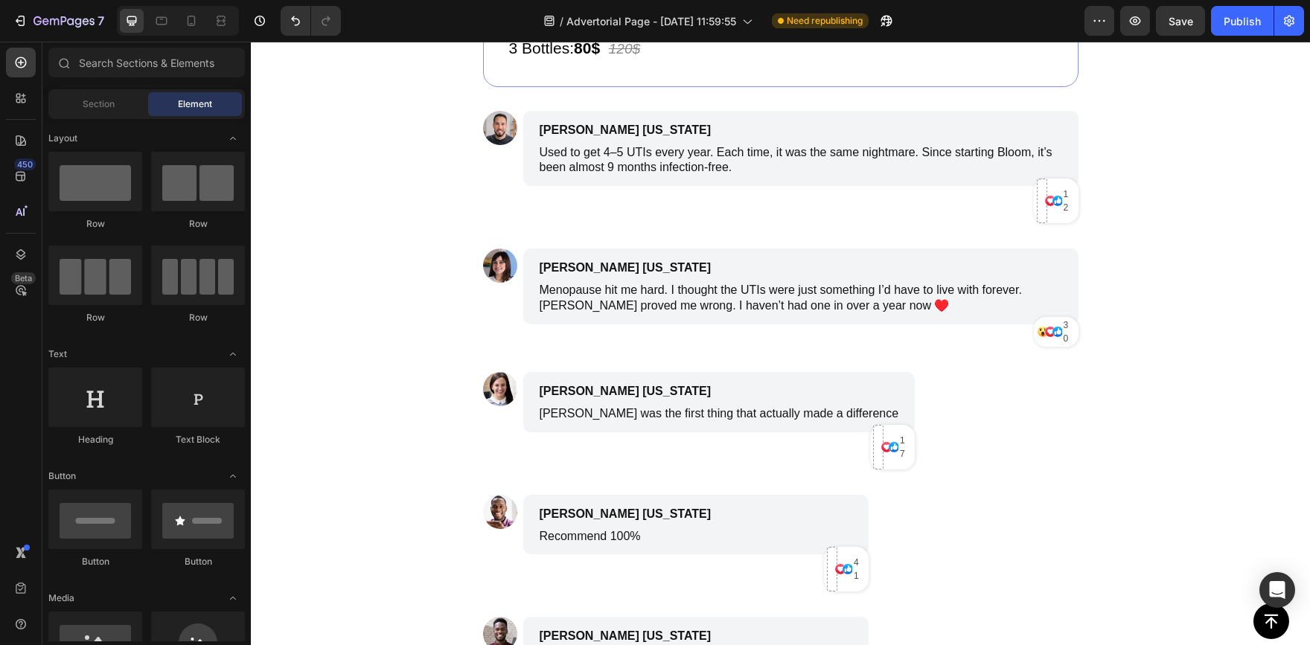
scroll to position [6441, 0]
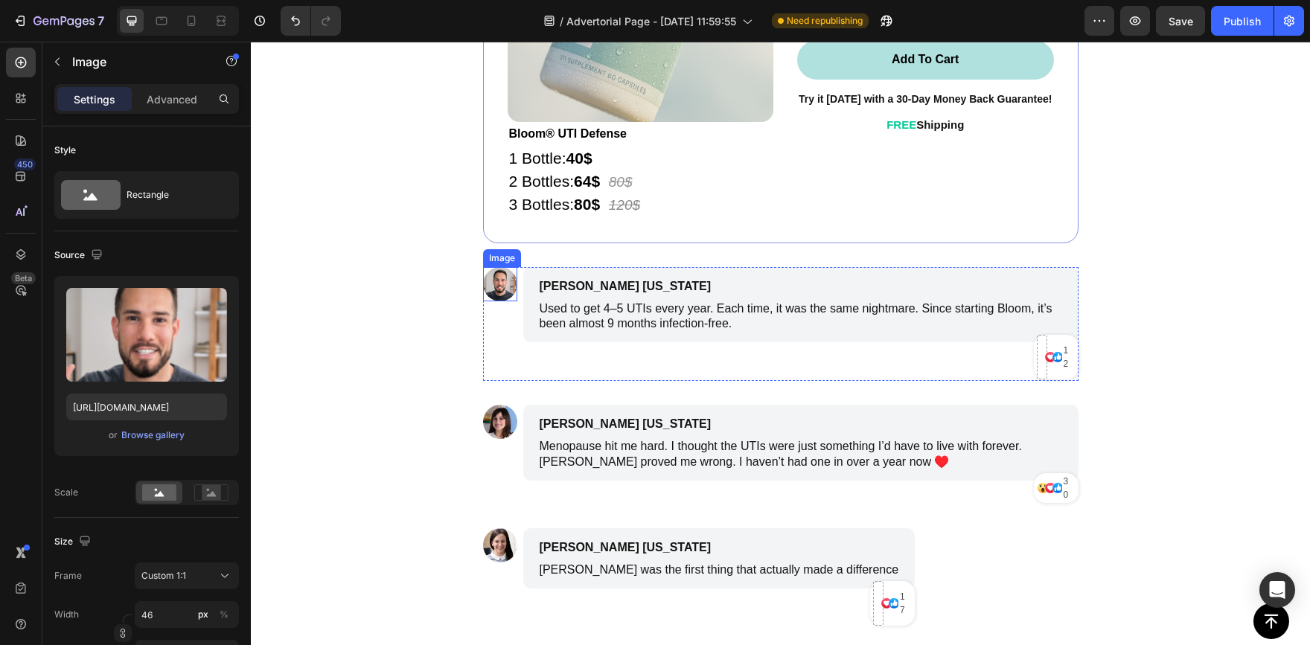
click at [505, 290] on img at bounding box center [500, 284] width 34 height 34
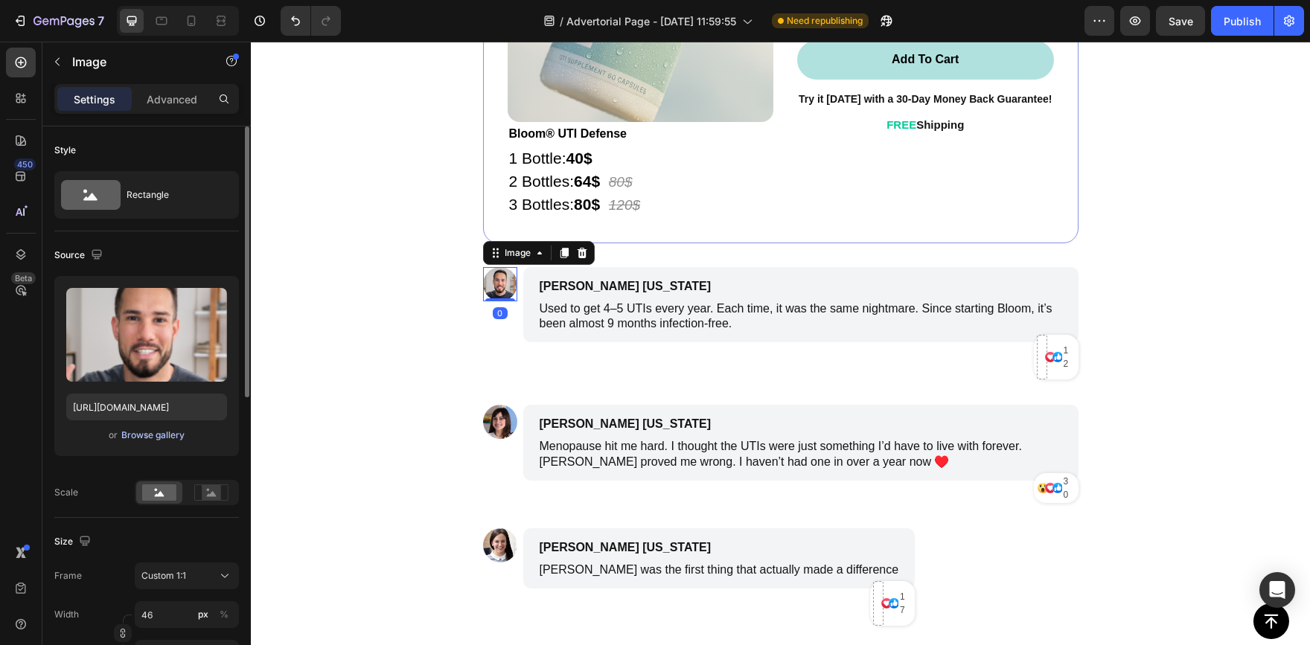
click at [158, 433] on div "Browse gallery" at bounding box center [152, 435] width 63 height 13
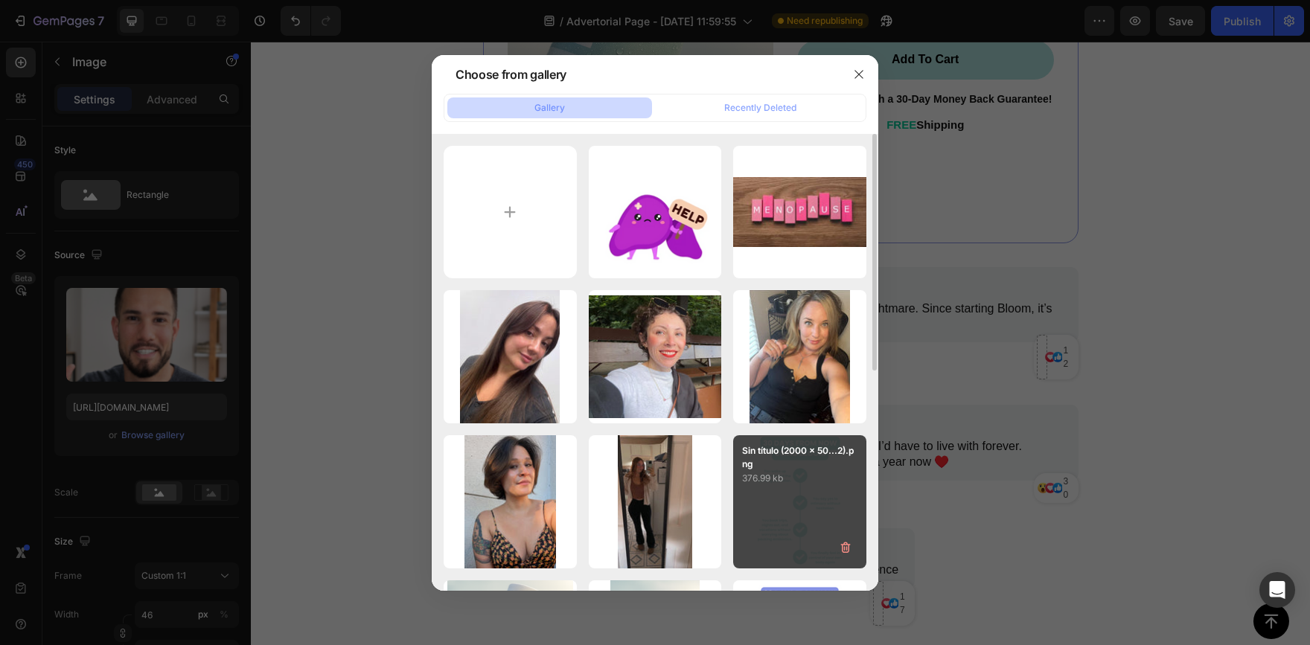
scroll to position [74, 0]
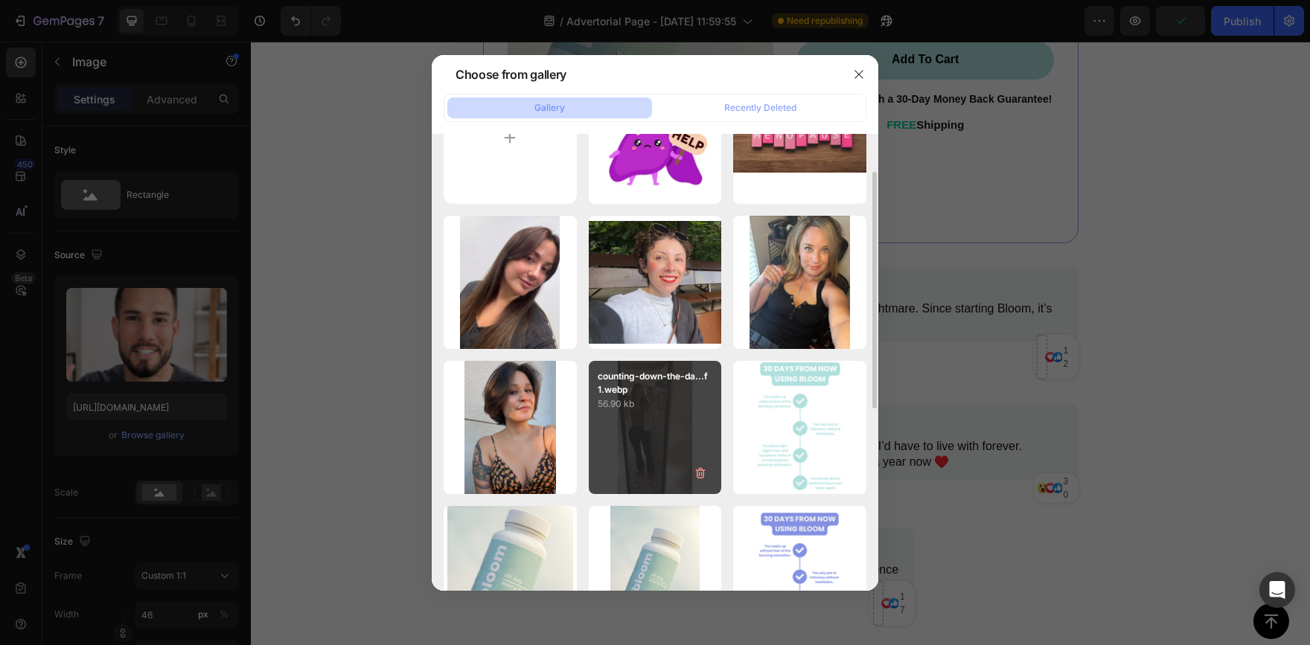
click at [613, 430] on div "counting-down-the-da...f1.webp 56.90 kb" at bounding box center [655, 427] width 133 height 133
type input "[URL][DOMAIN_NAME]"
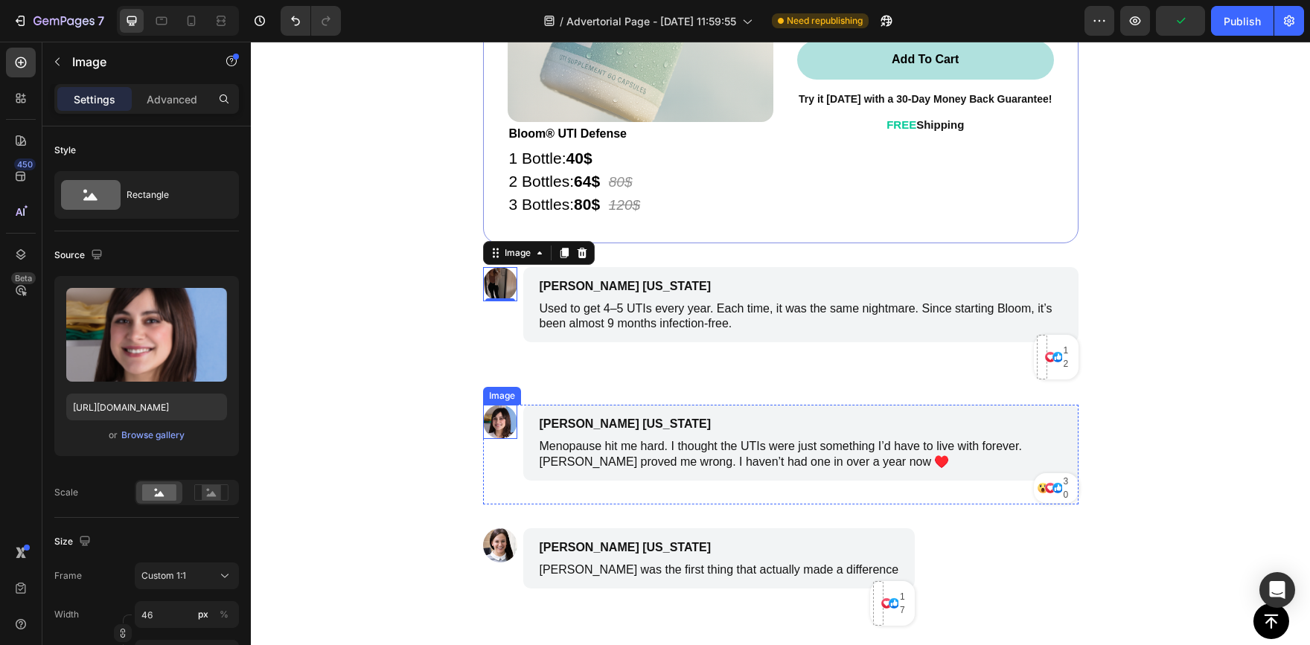
click at [494, 432] on img at bounding box center [500, 422] width 34 height 34
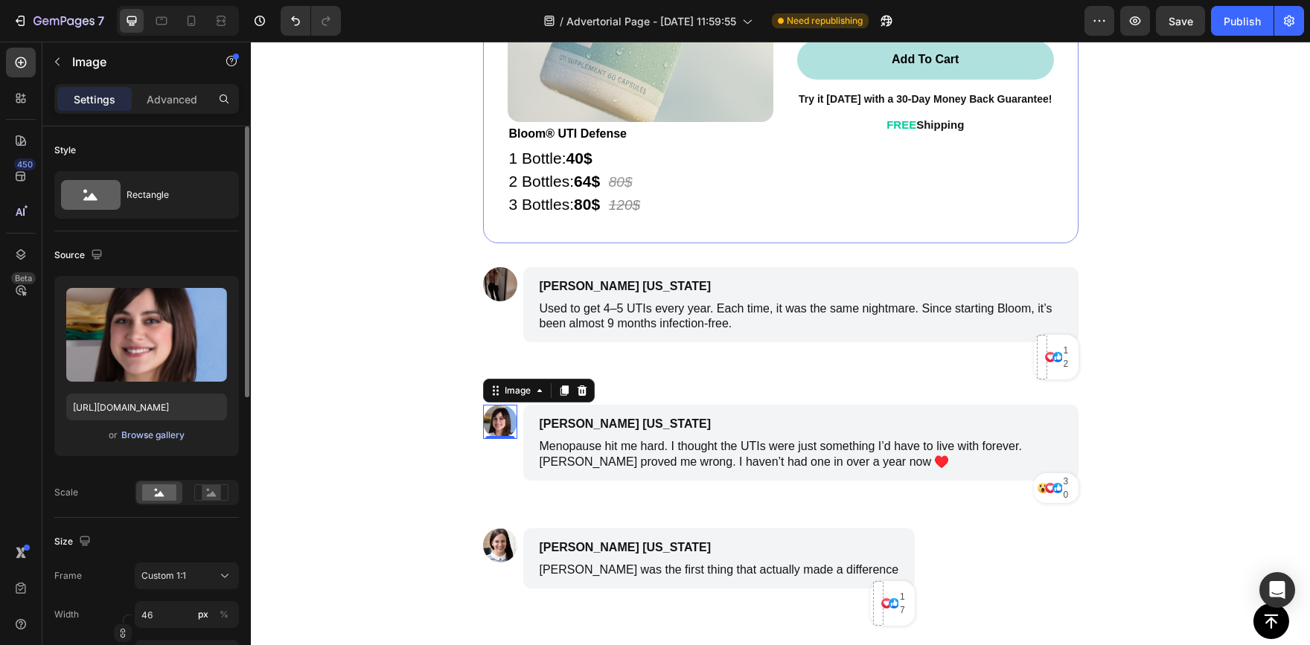
click at [146, 433] on div "Browse gallery" at bounding box center [152, 435] width 63 height 13
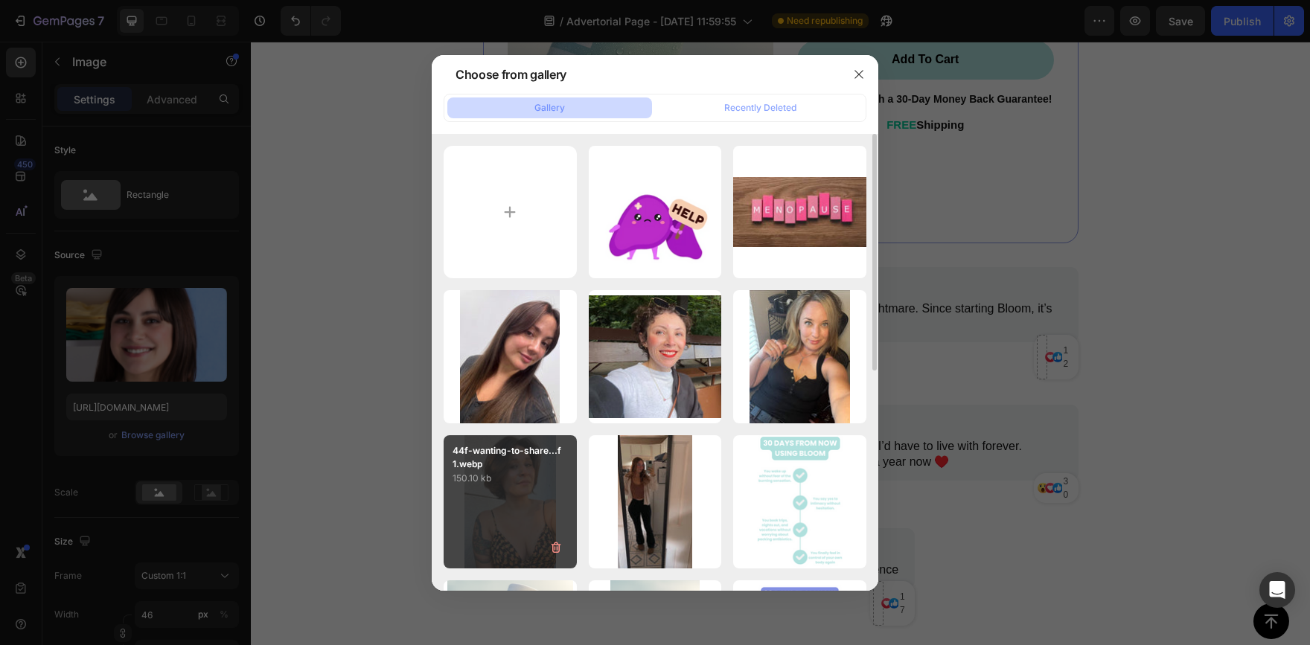
click at [545, 489] on div "44f-wanting-to-share...f1.webp 150.10 kb" at bounding box center [510, 502] width 133 height 133
type input "[URL][DOMAIN_NAME]"
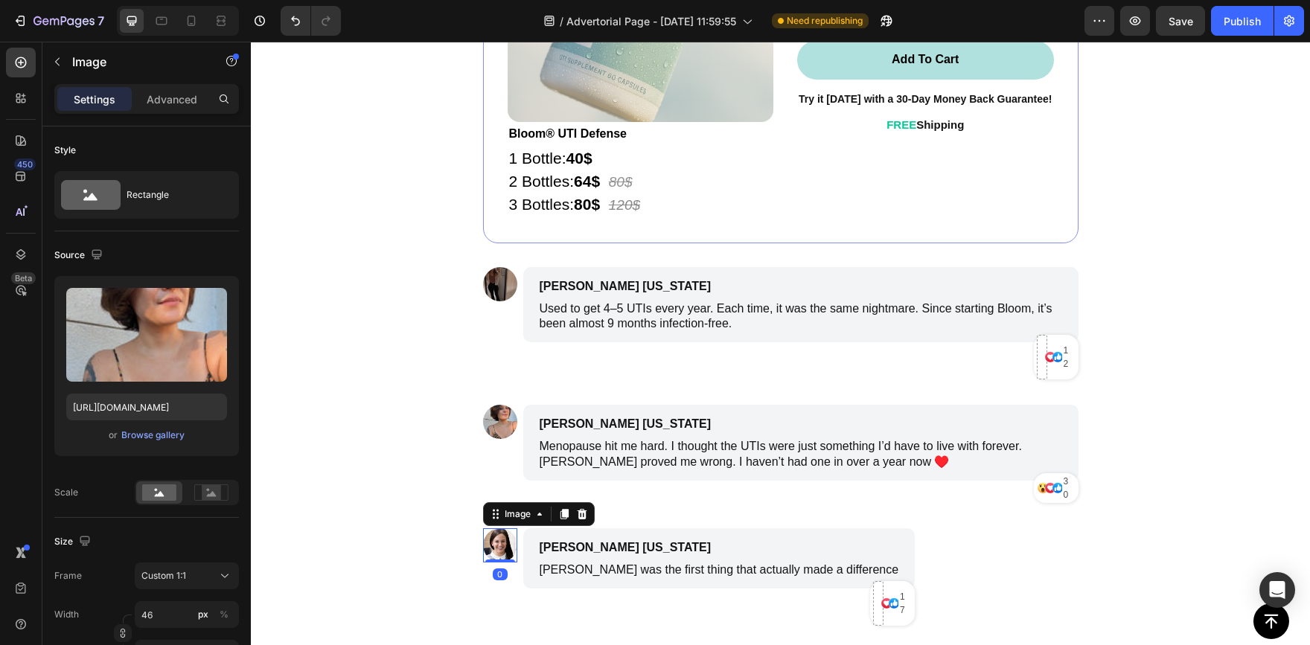
click at [498, 557] on img at bounding box center [500, 546] width 34 height 34
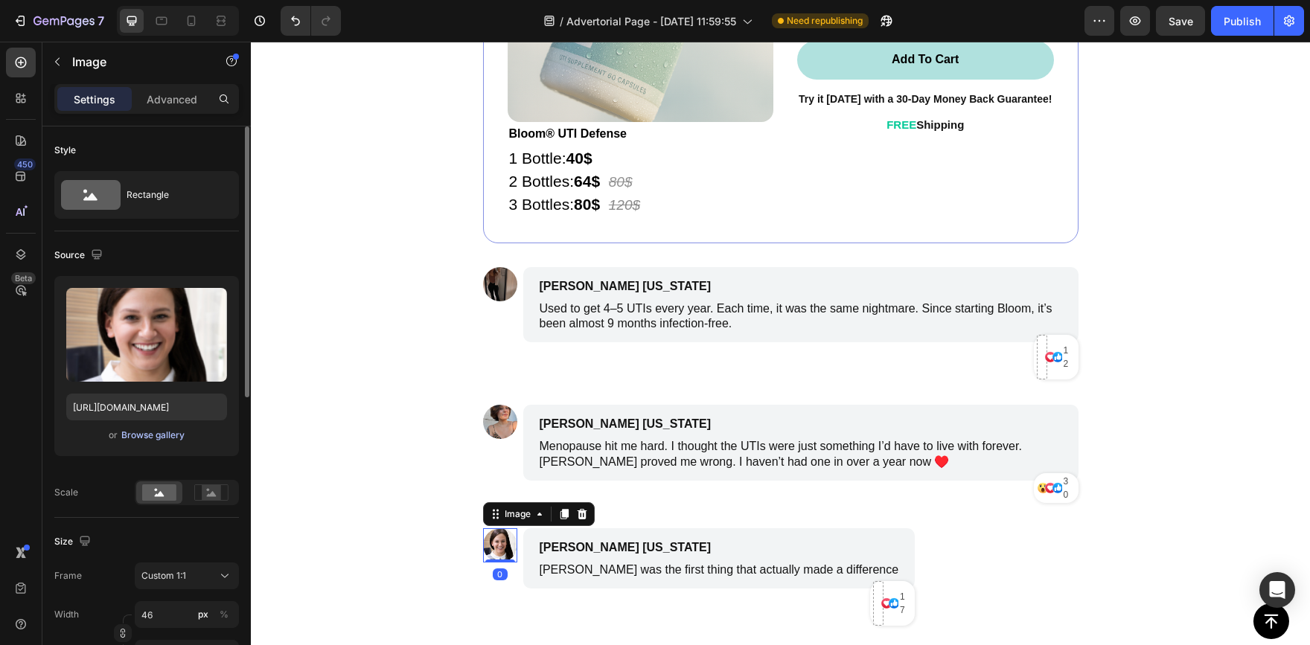
click at [144, 438] on div "Browse gallery" at bounding box center [152, 435] width 63 height 13
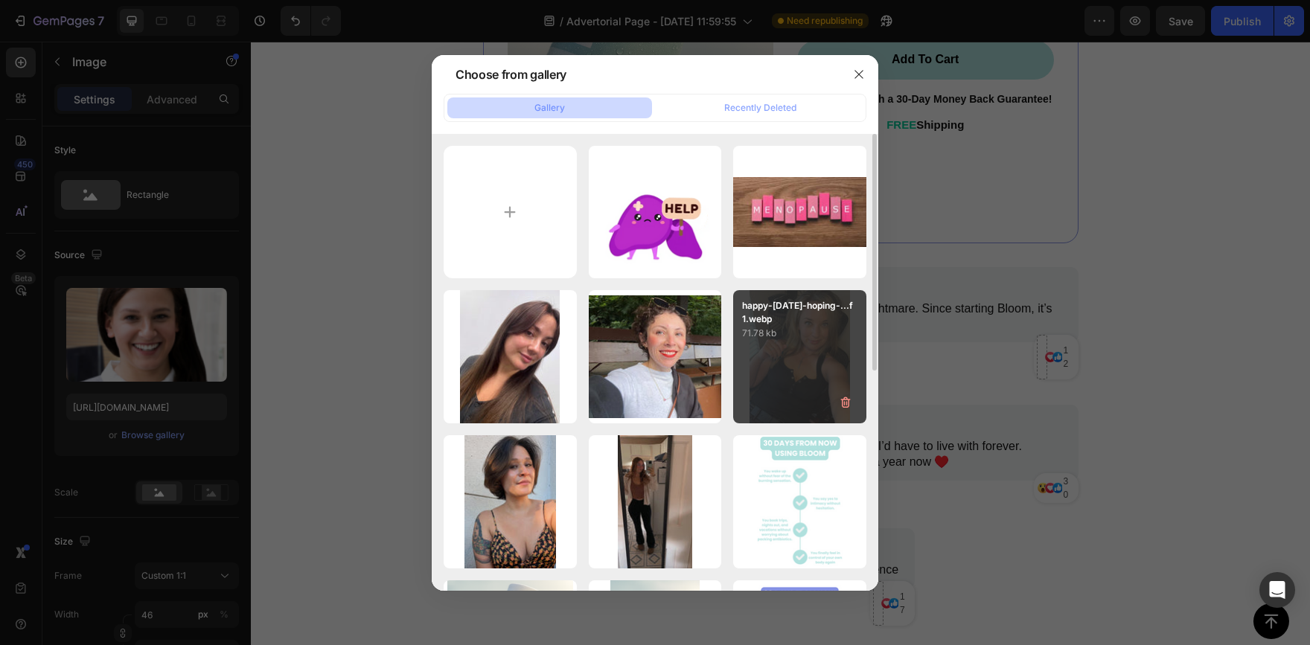
click at [807, 371] on div "happy-[DATE]-hoping-...f1.webp 71.78 kb" at bounding box center [799, 356] width 133 height 133
type input "[URL][DOMAIN_NAME]"
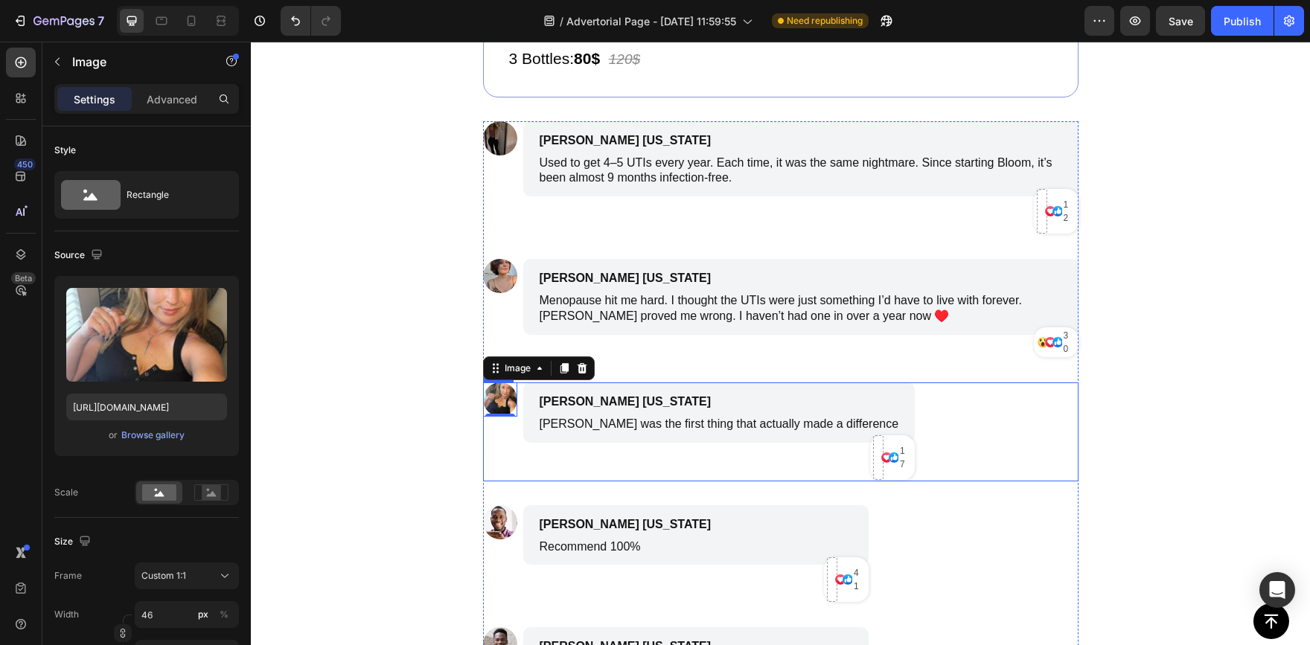
scroll to position [6590, 0]
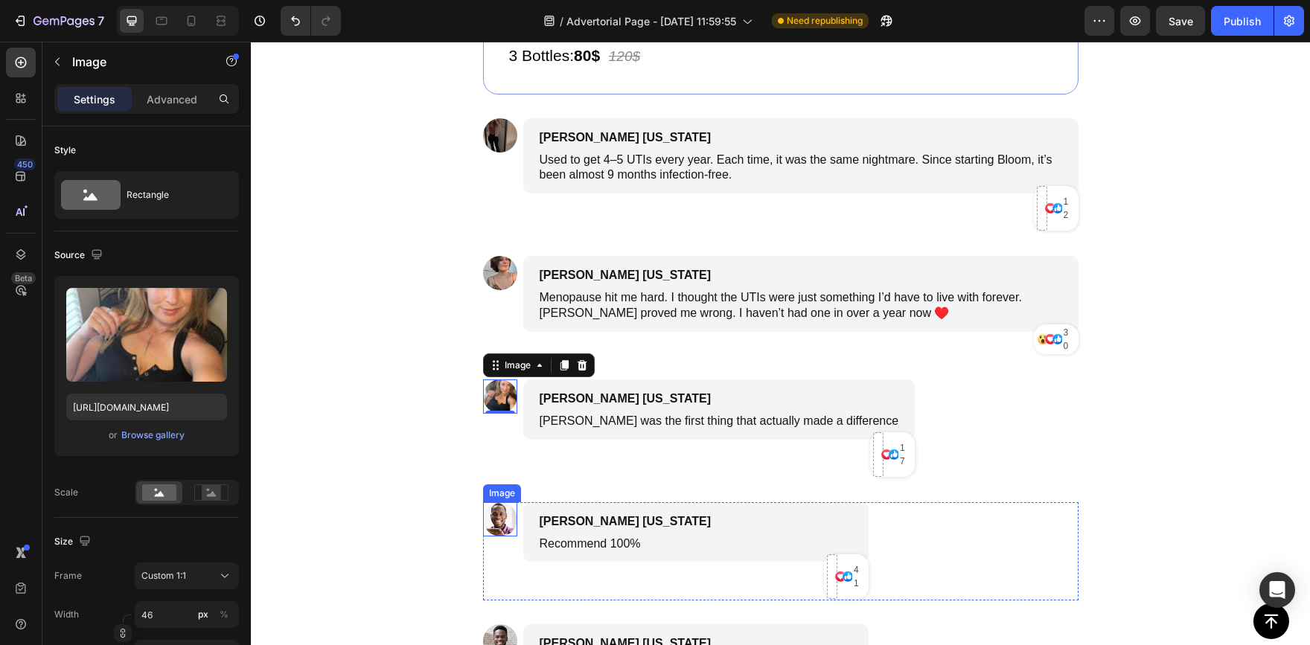
click at [491, 518] on img at bounding box center [500, 520] width 34 height 34
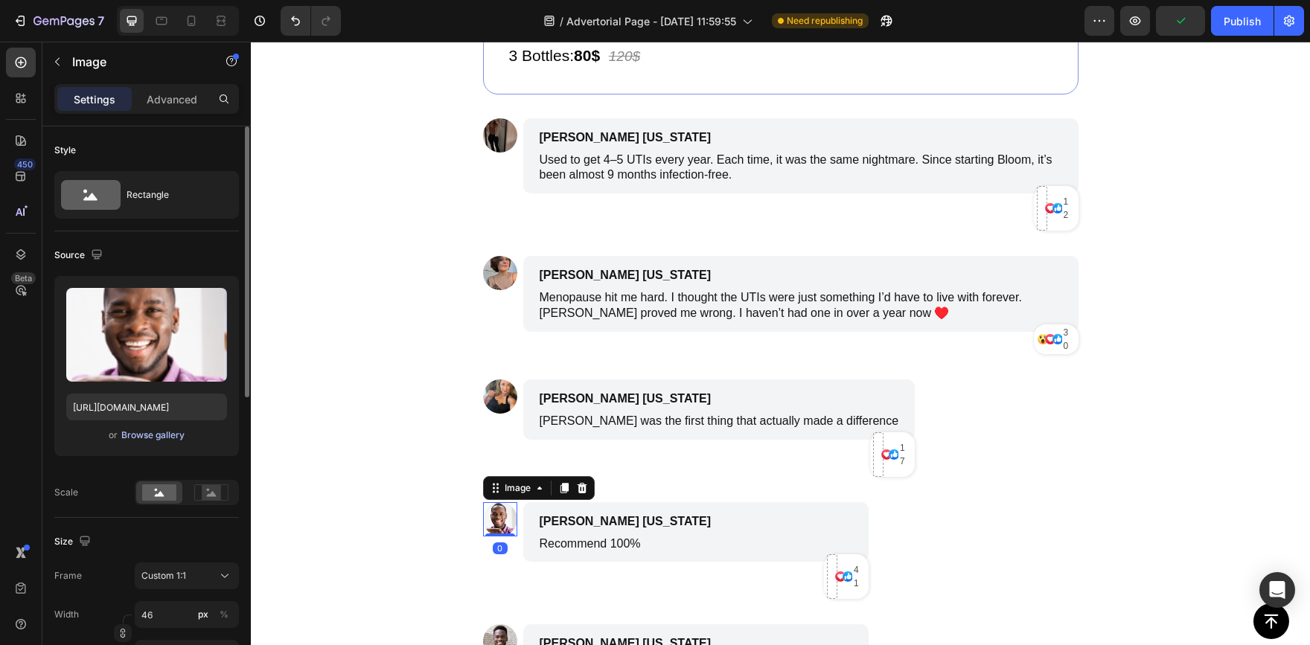
click at [170, 439] on div "Browse gallery" at bounding box center [152, 435] width 63 height 13
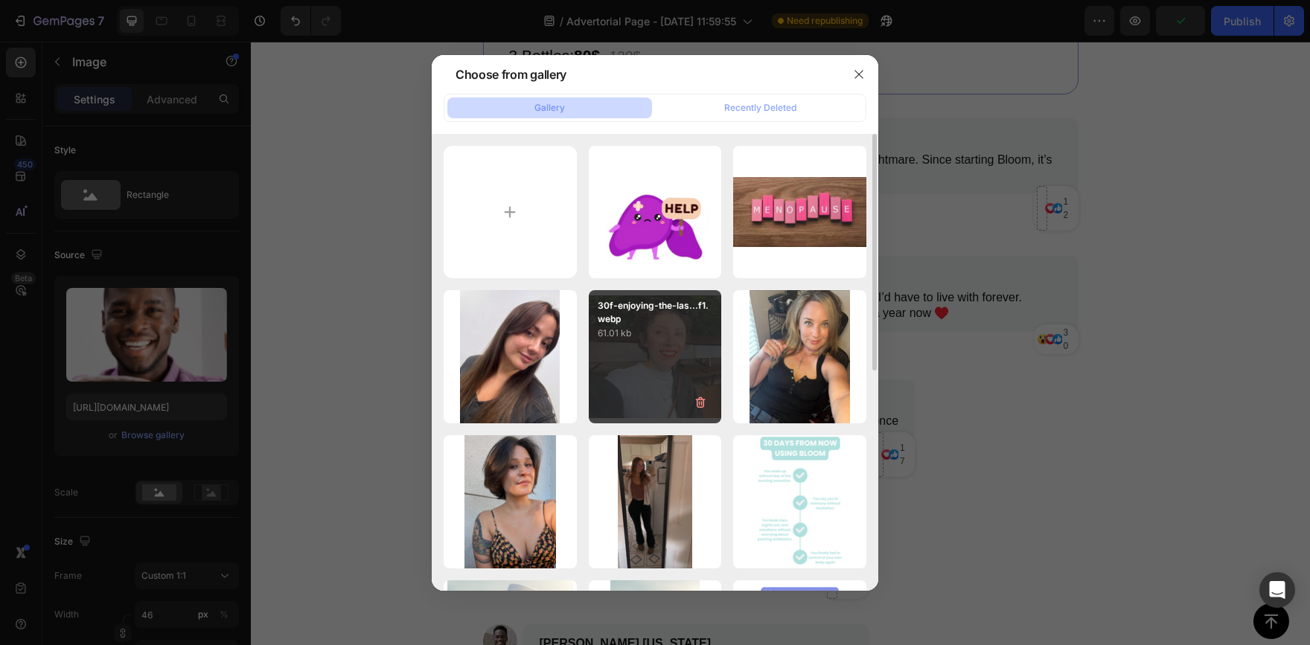
click at [665, 363] on div "30f-enjoying-the-las...f1.webp 61.01 kb" at bounding box center [655, 356] width 133 height 133
type input "[URL][DOMAIN_NAME]"
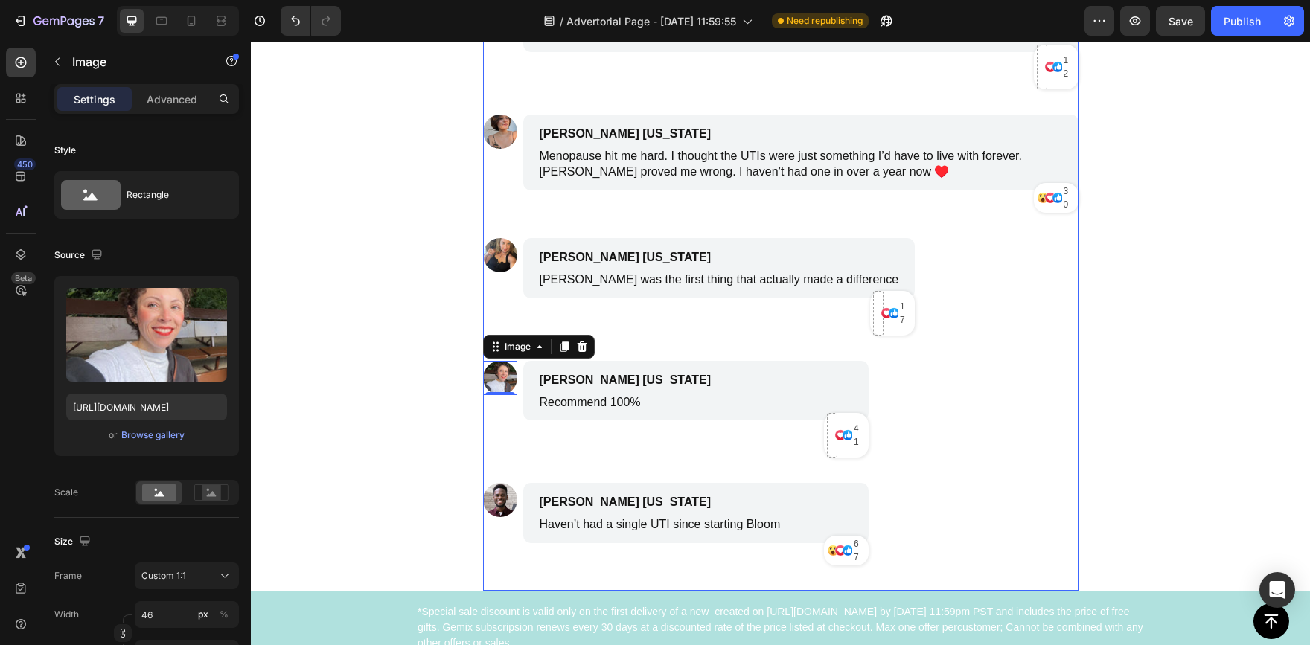
scroll to position [6739, 0]
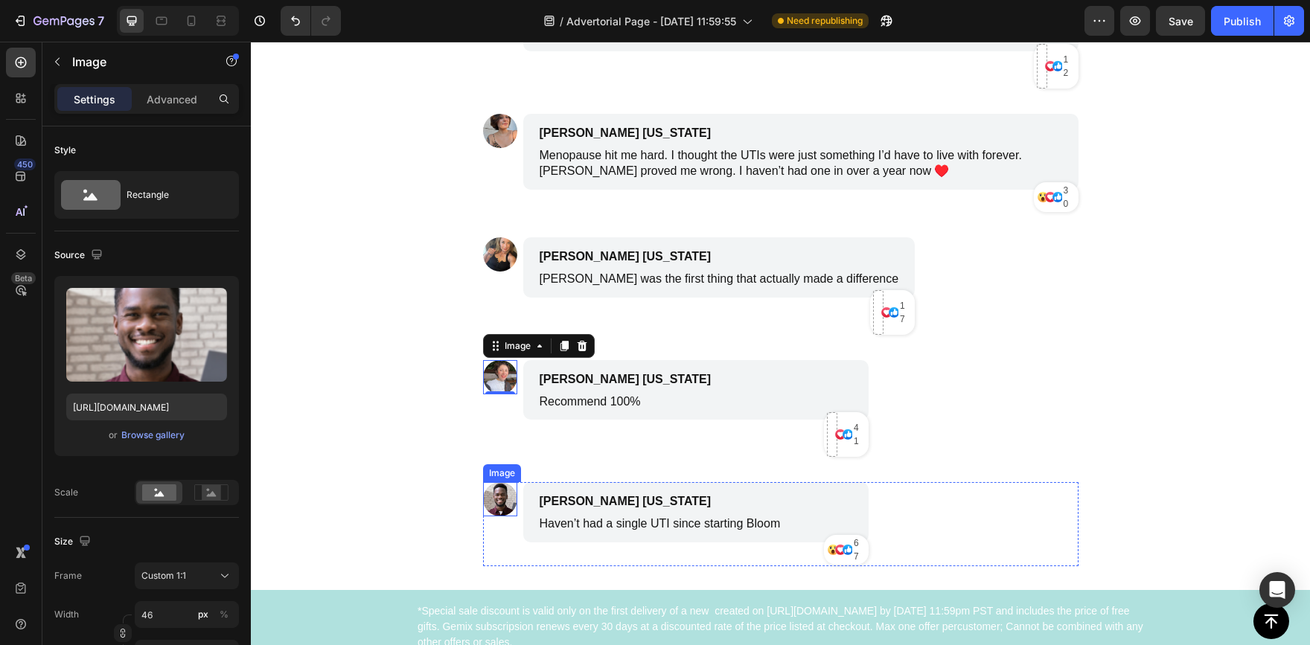
click at [502, 504] on img at bounding box center [500, 499] width 34 height 34
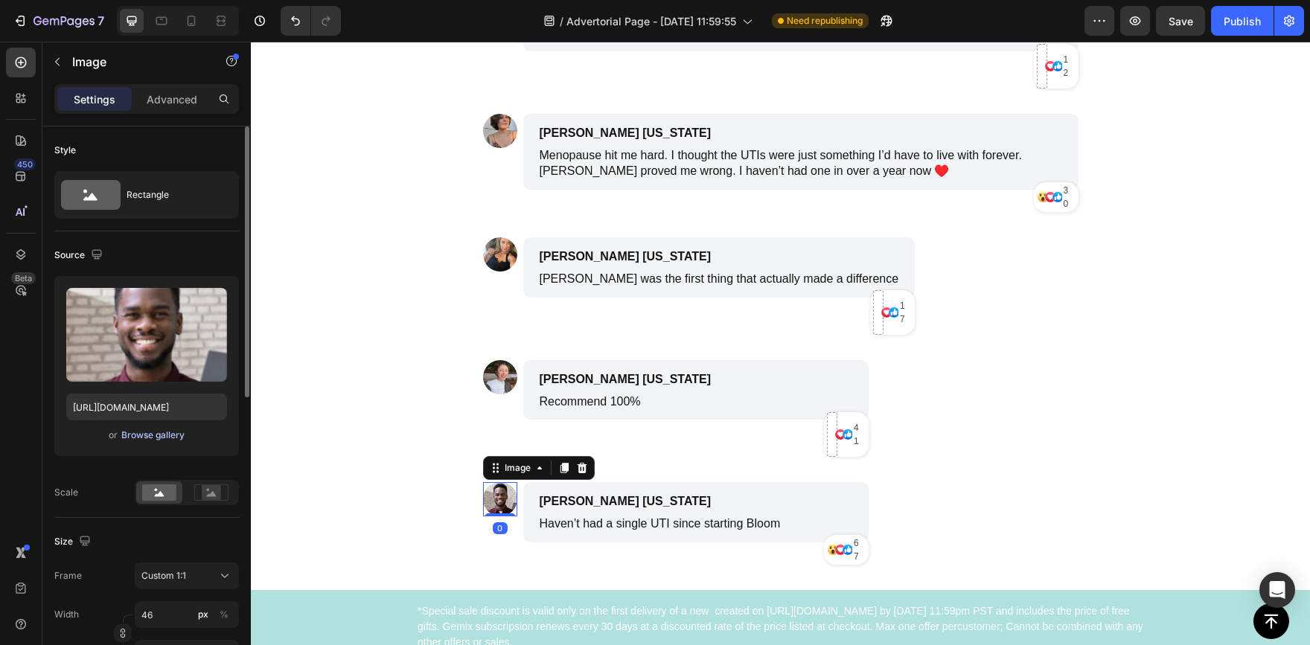
click at [163, 438] on div "Browse gallery" at bounding box center [152, 435] width 63 height 13
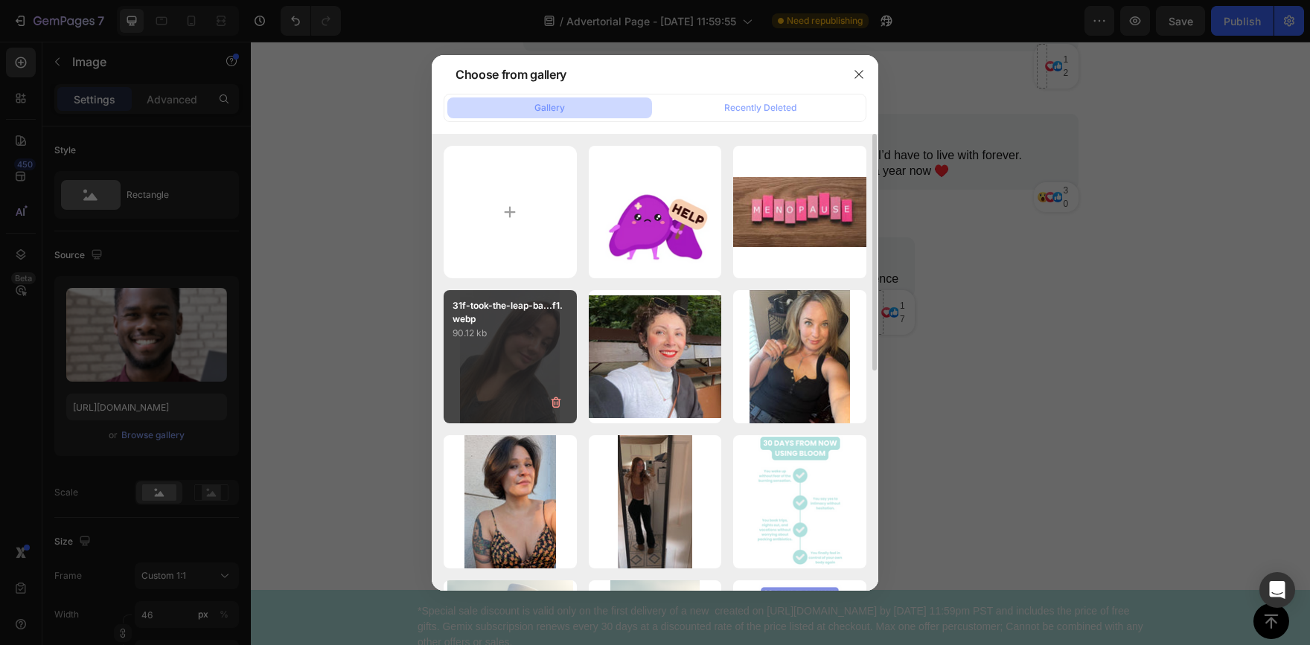
click at [547, 369] on div "31f-took-the-leap-ba...f1.webp 90.12 kb" at bounding box center [510, 356] width 133 height 133
type input "[URL][DOMAIN_NAME]"
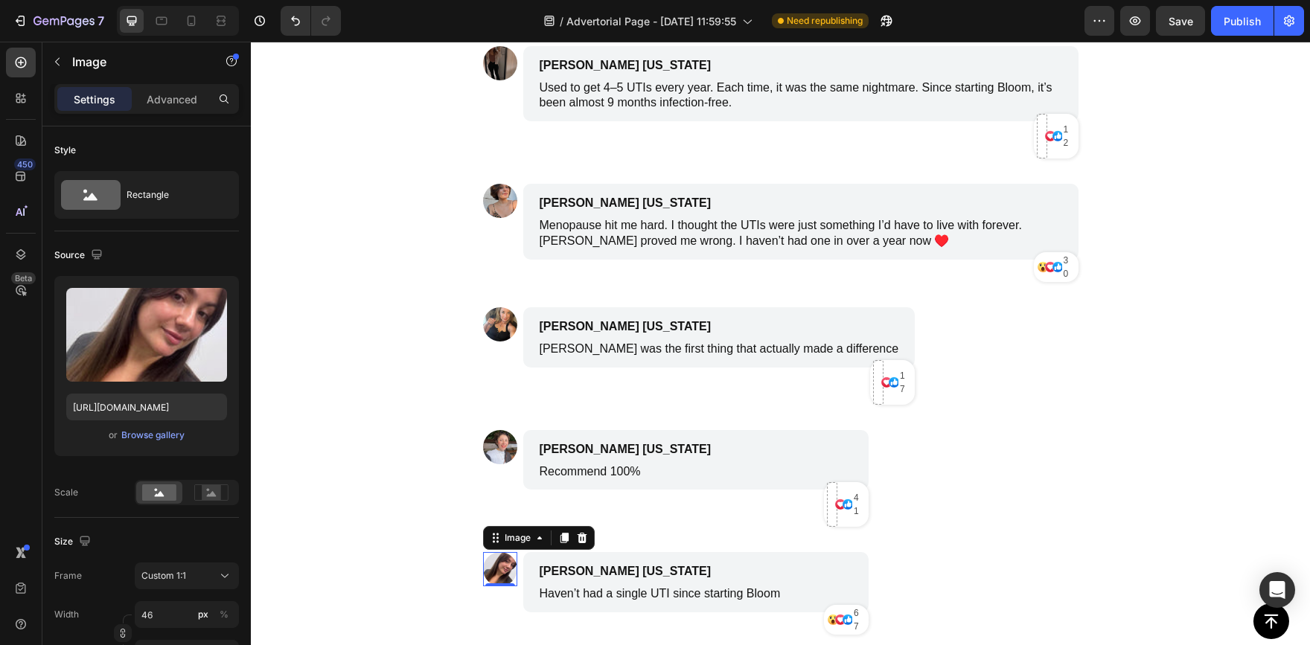
scroll to position [6664, 0]
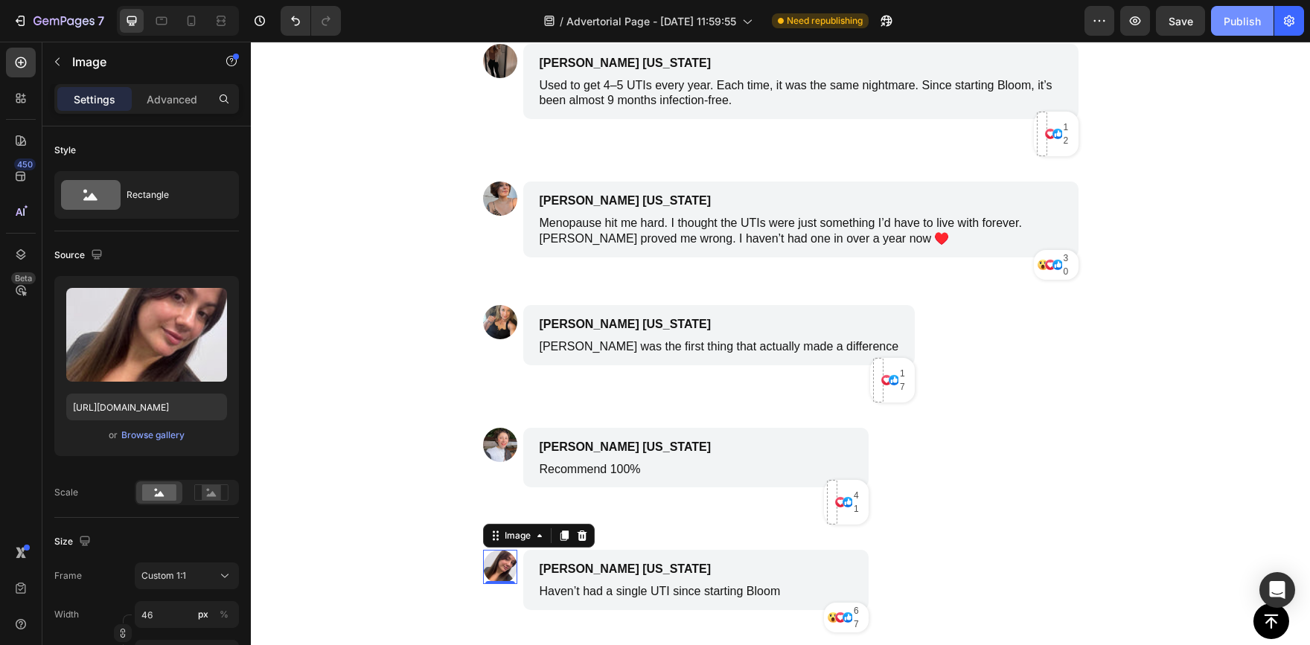
click at [1241, 18] on div "Publish" at bounding box center [1242, 21] width 37 height 16
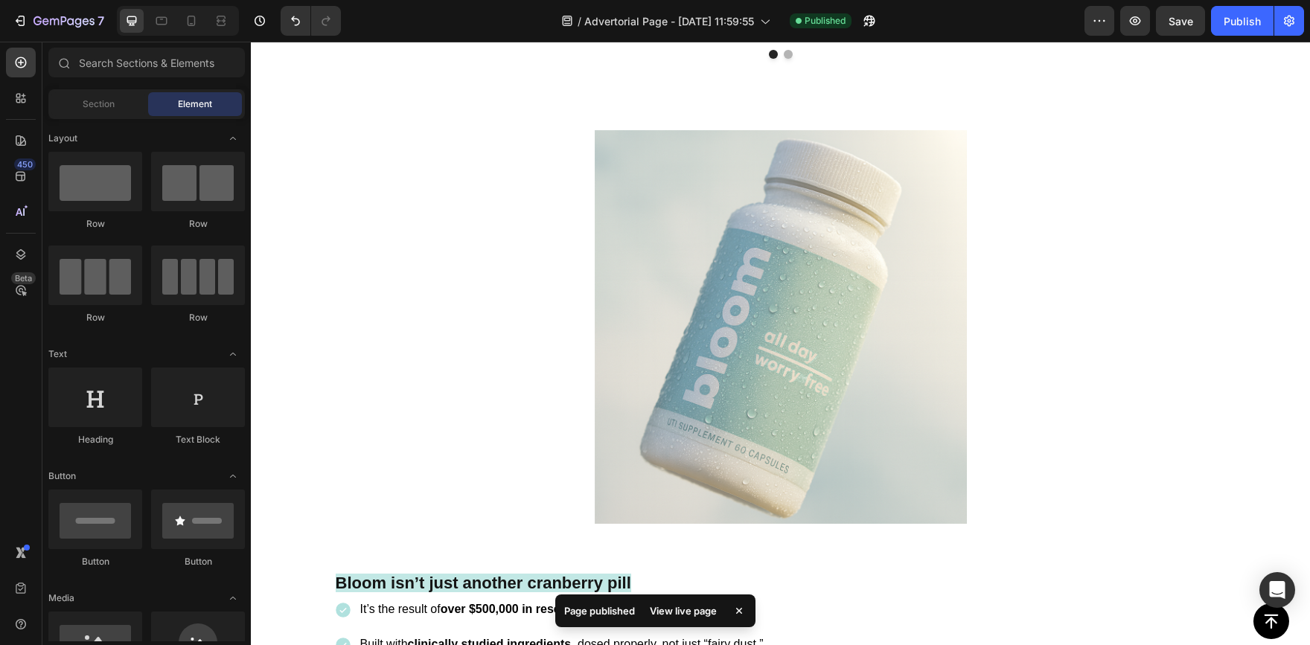
scroll to position [5436, 0]
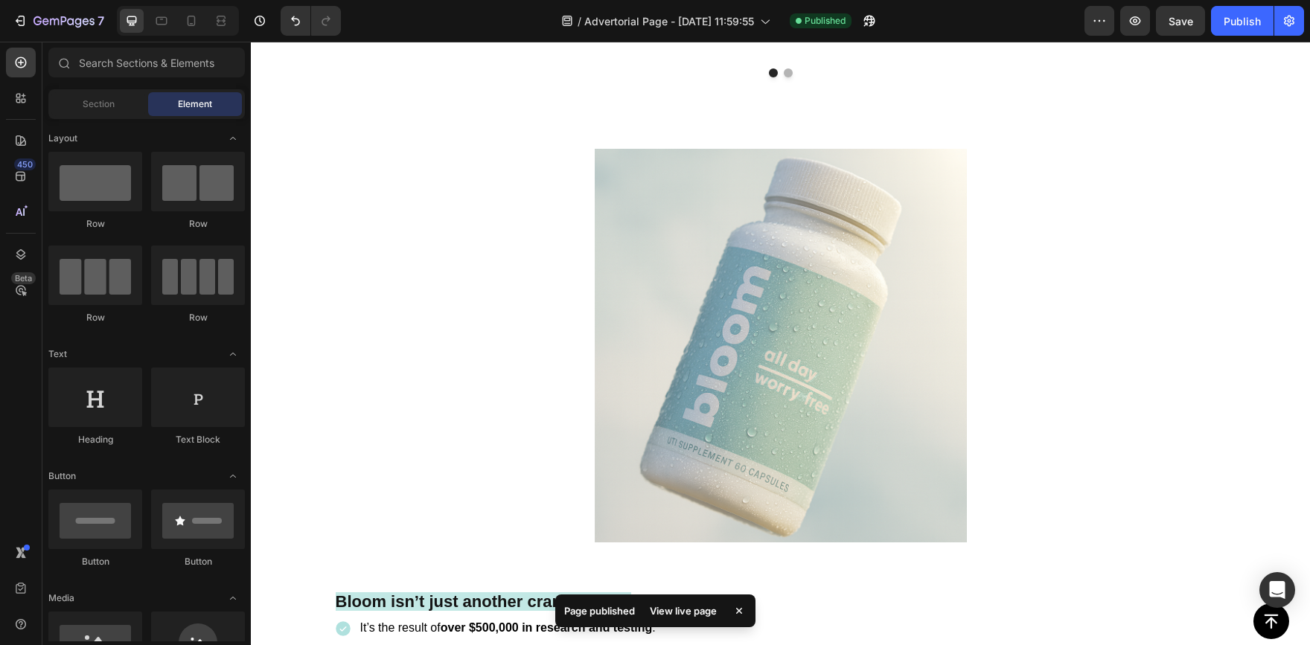
click at [700, 607] on div "View live page" at bounding box center [683, 611] width 85 height 21
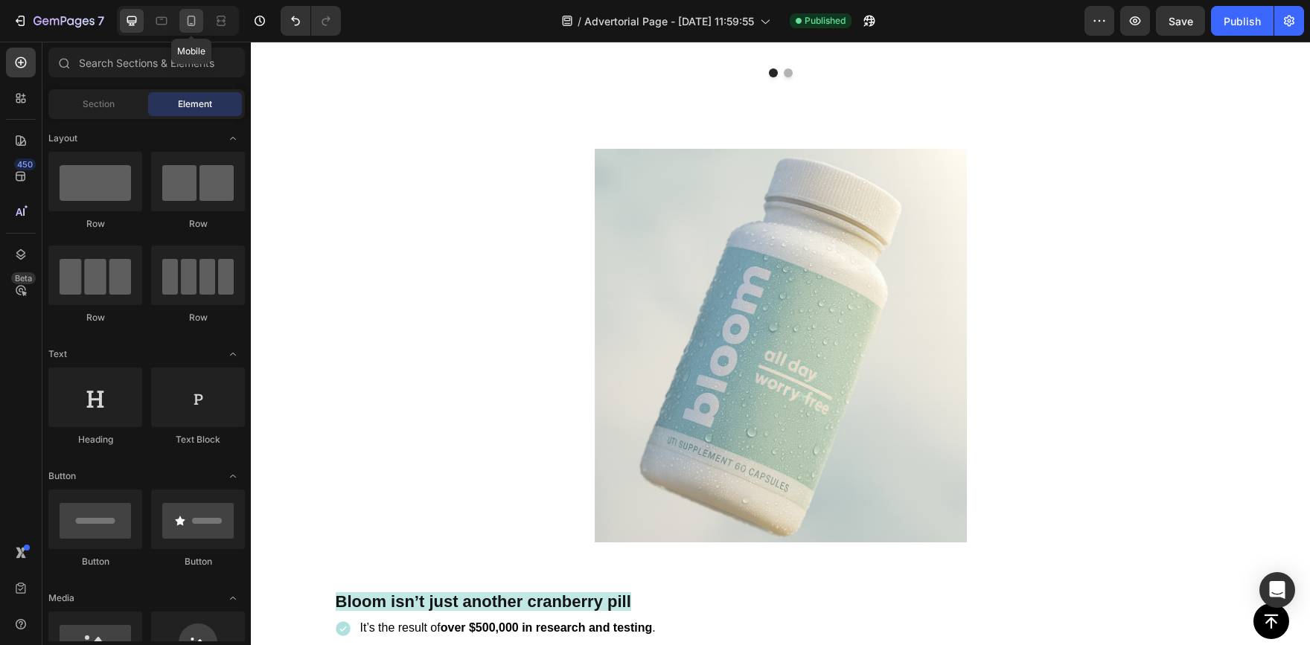
click at [200, 19] on div at bounding box center [191, 21] width 24 height 24
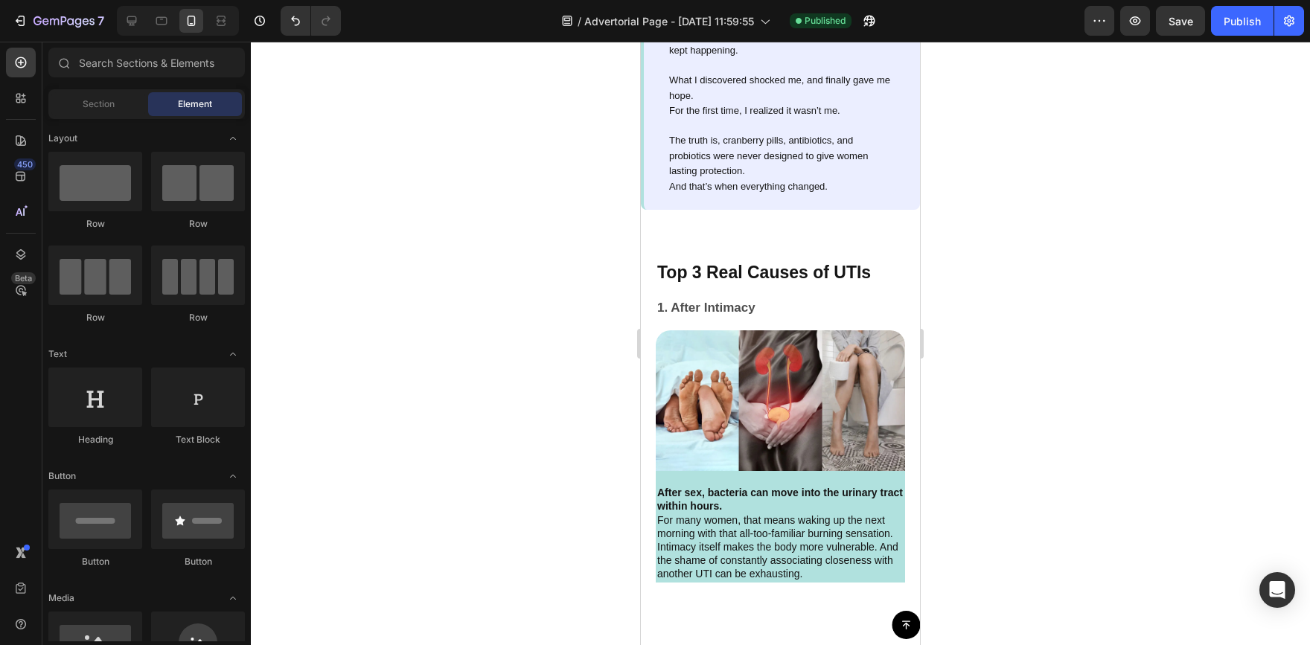
scroll to position [2044, 0]
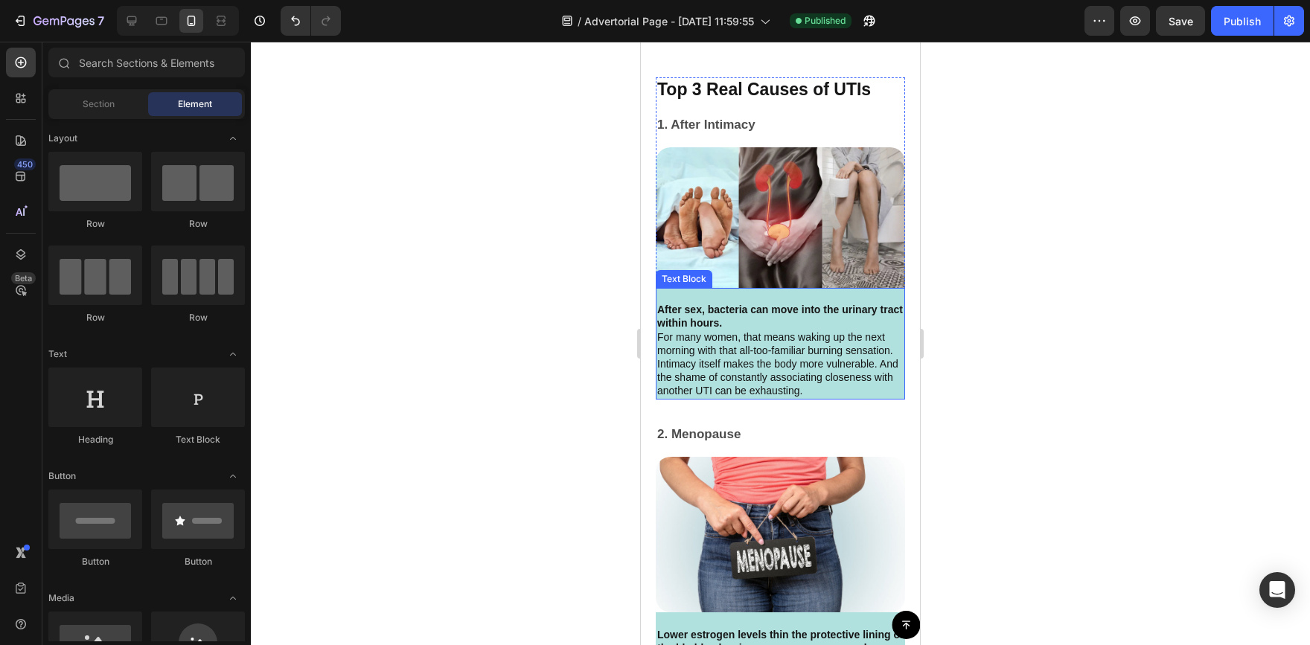
click at [882, 362] on p "For many women, that means waking up the next morning with that all-too-familia…" at bounding box center [780, 365] width 246 height 68
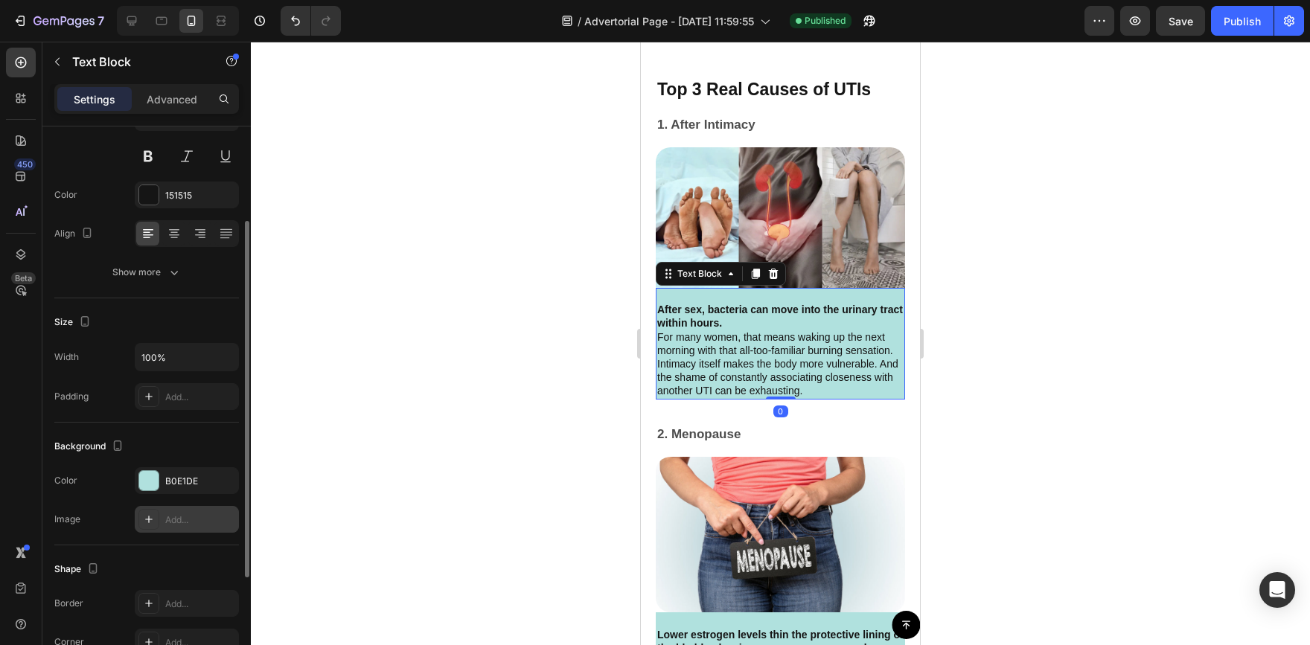
scroll to position [223, 0]
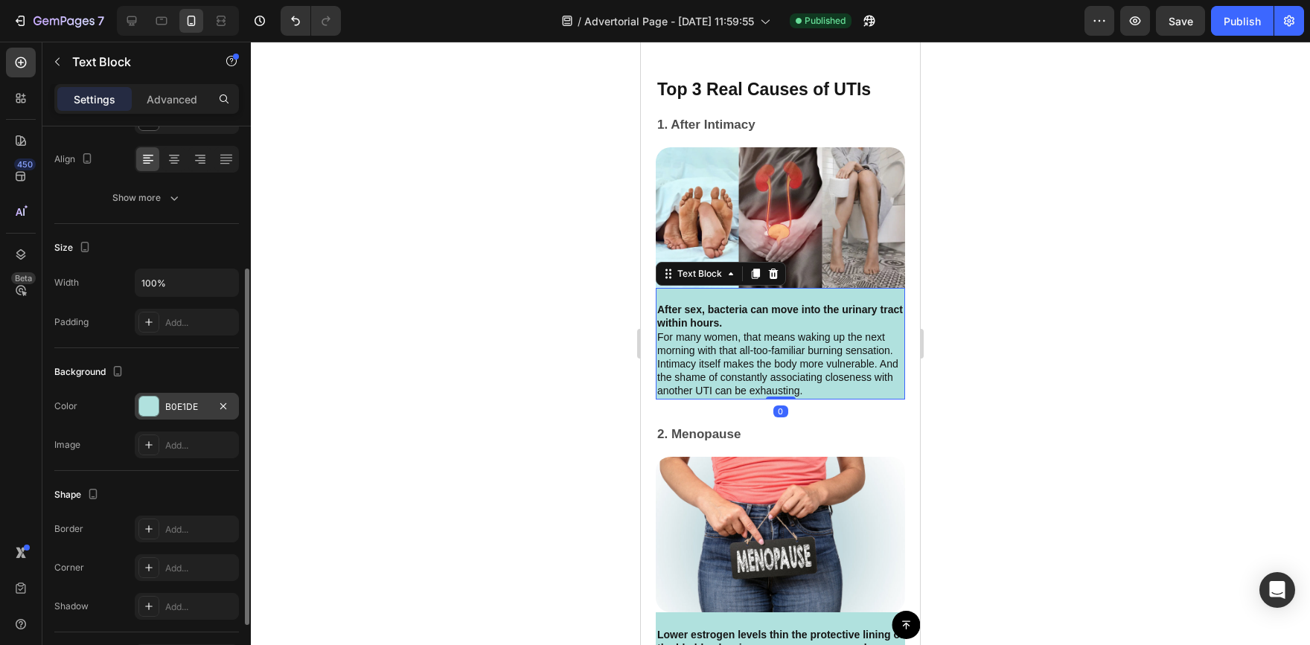
click at [153, 404] on div at bounding box center [148, 406] width 19 height 19
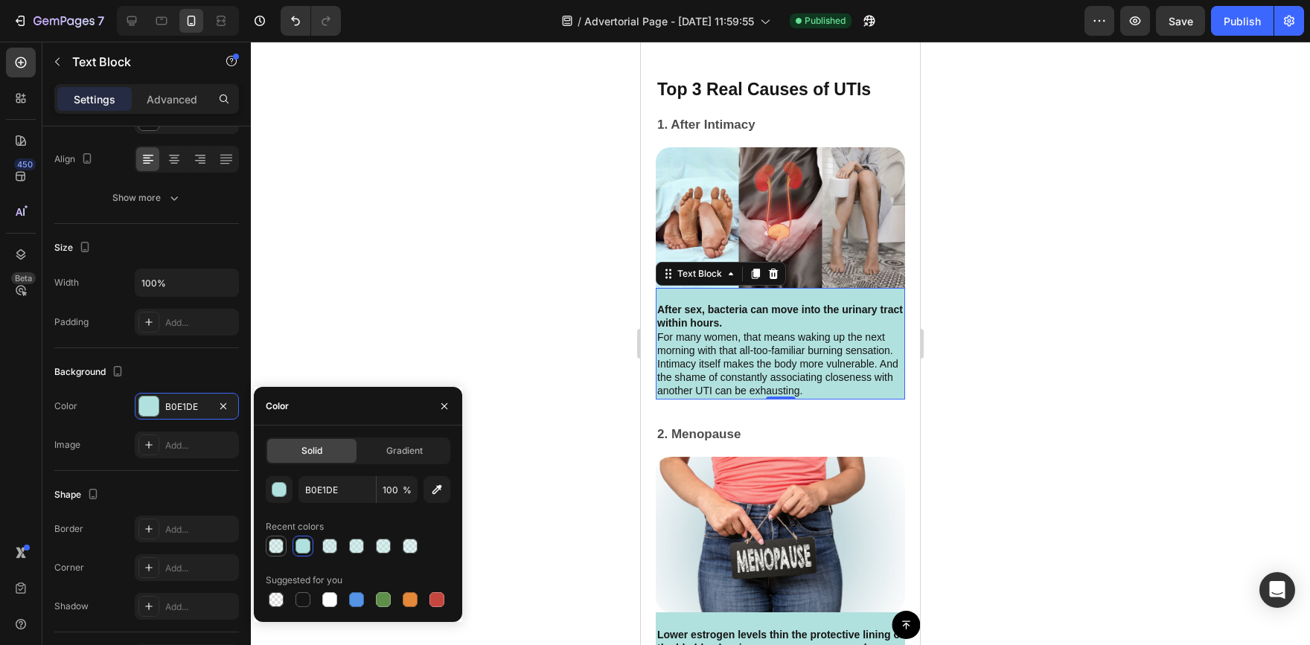
click at [284, 546] on div at bounding box center [276, 547] width 18 height 18
type input "41"
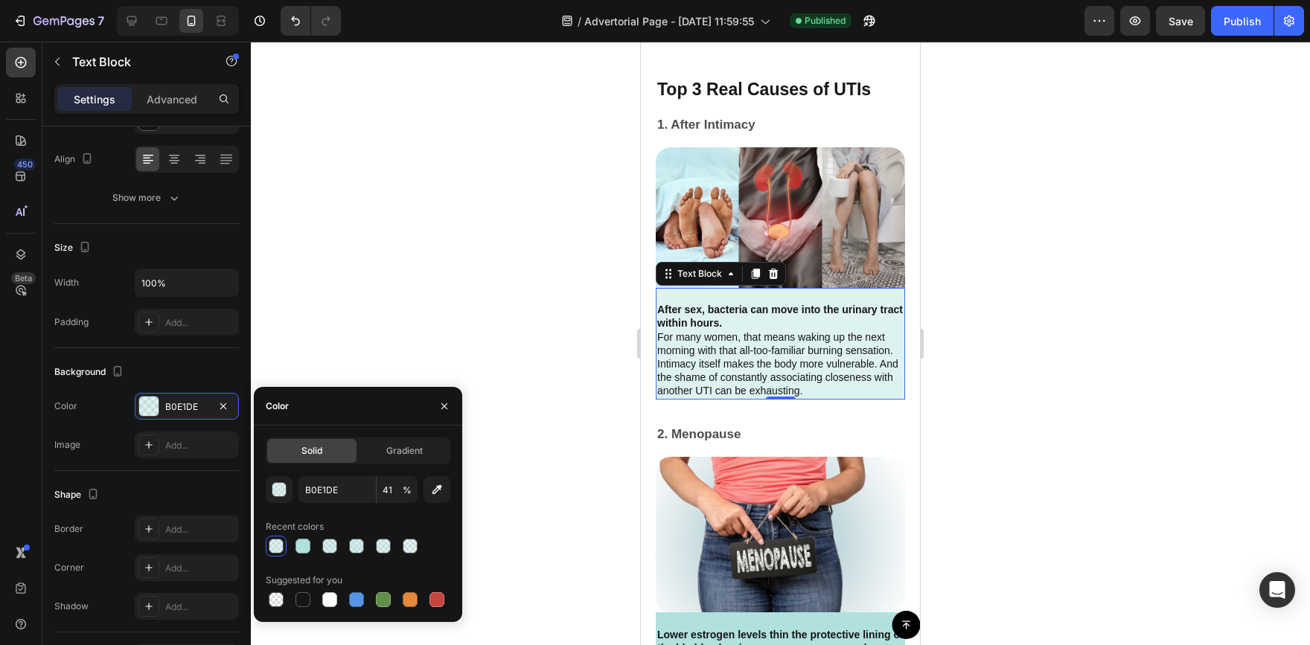
click at [622, 337] on div at bounding box center [780, 344] width 1059 height 604
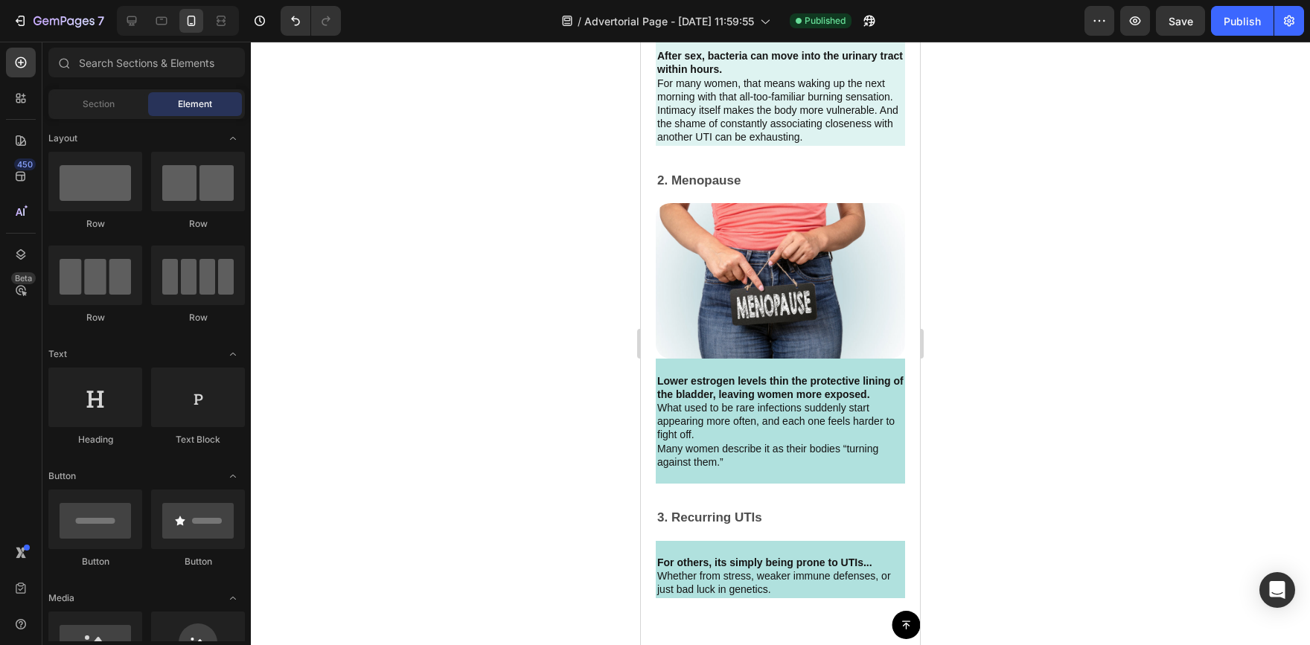
scroll to position [2339, 0]
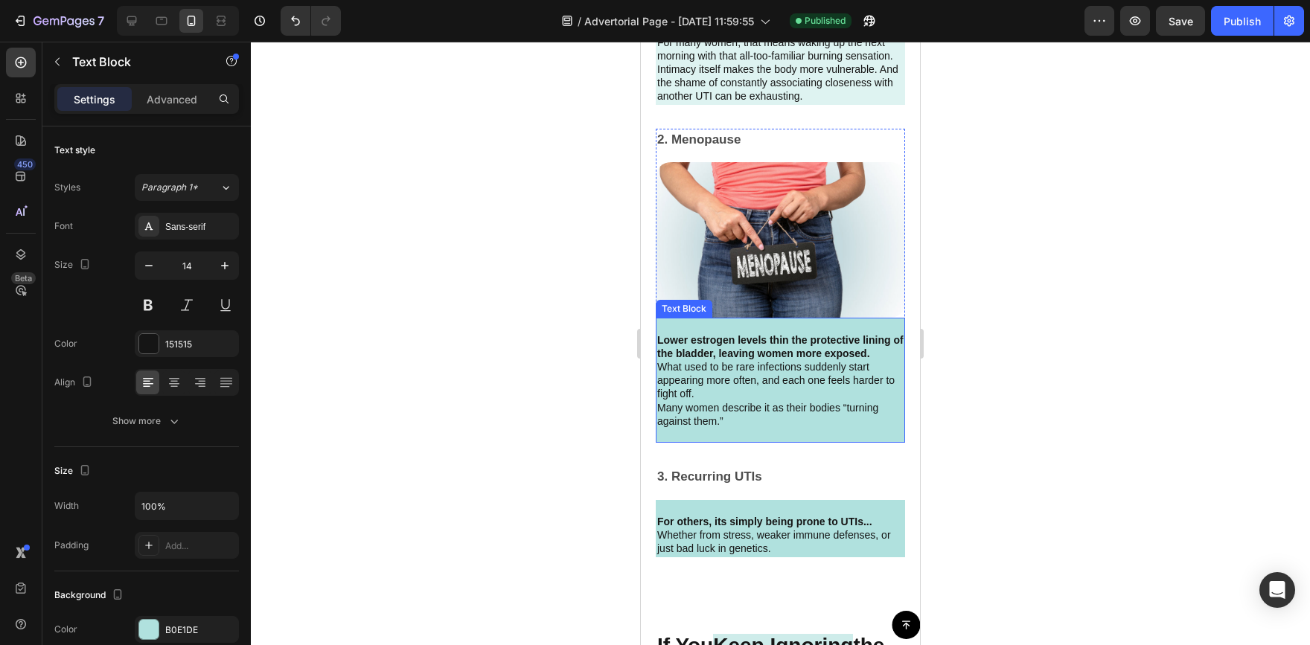
click at [885, 432] on p at bounding box center [780, 434] width 246 height 13
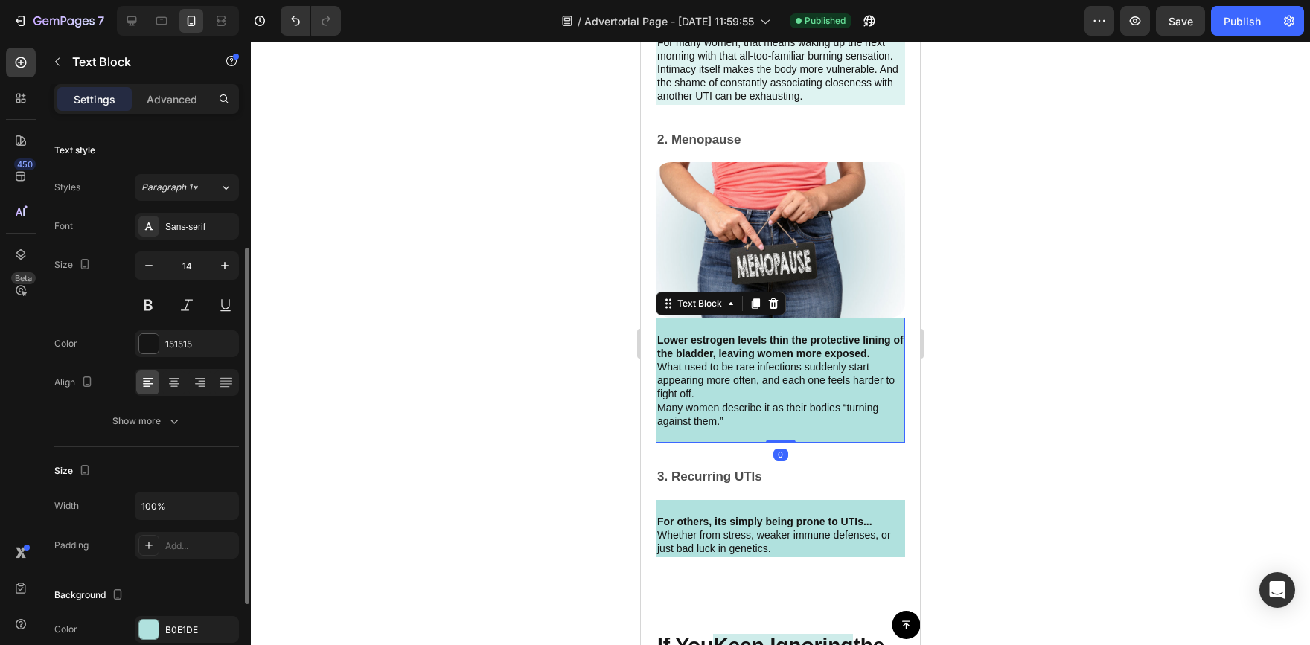
scroll to position [74, 0]
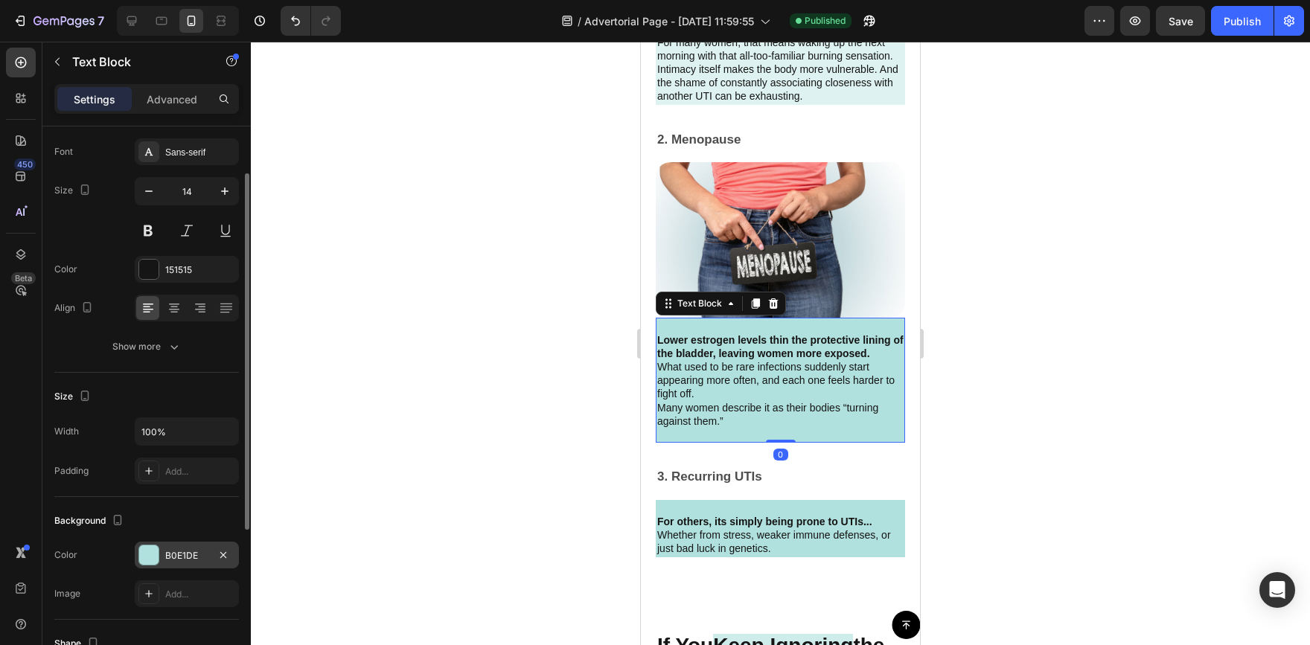
click at [163, 555] on div "B0E1DE" at bounding box center [187, 555] width 104 height 27
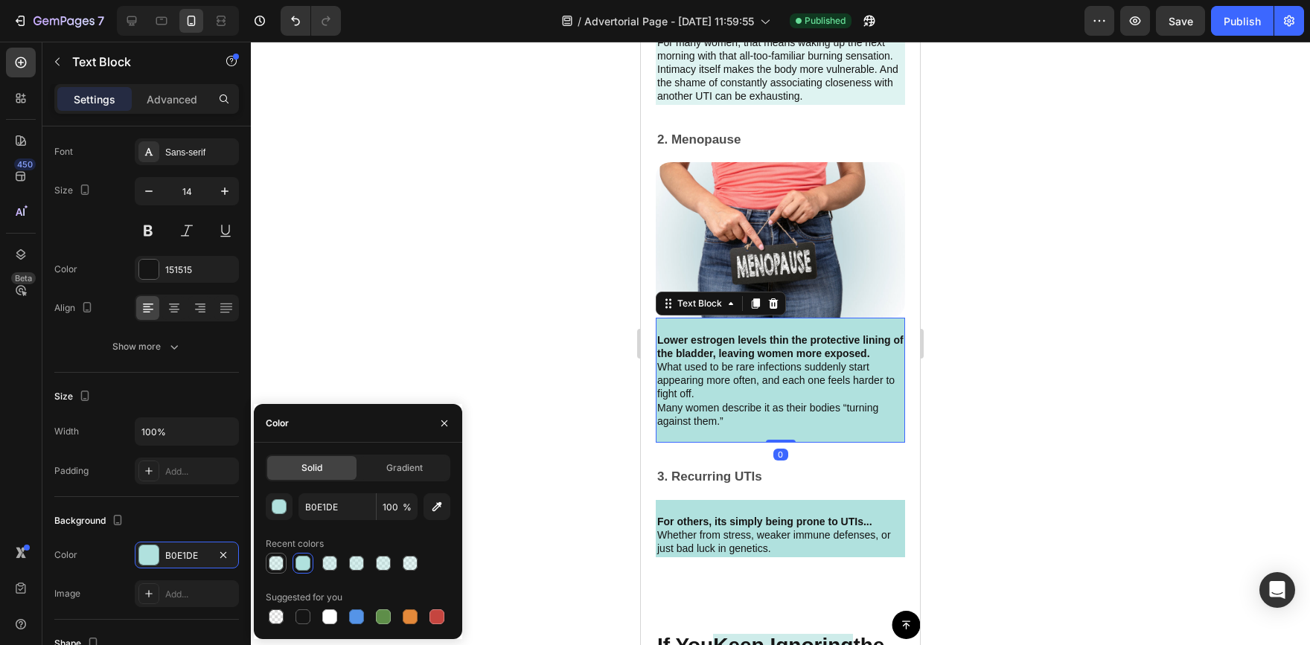
click at [269, 568] on div at bounding box center [276, 563] width 15 height 15
type input "41"
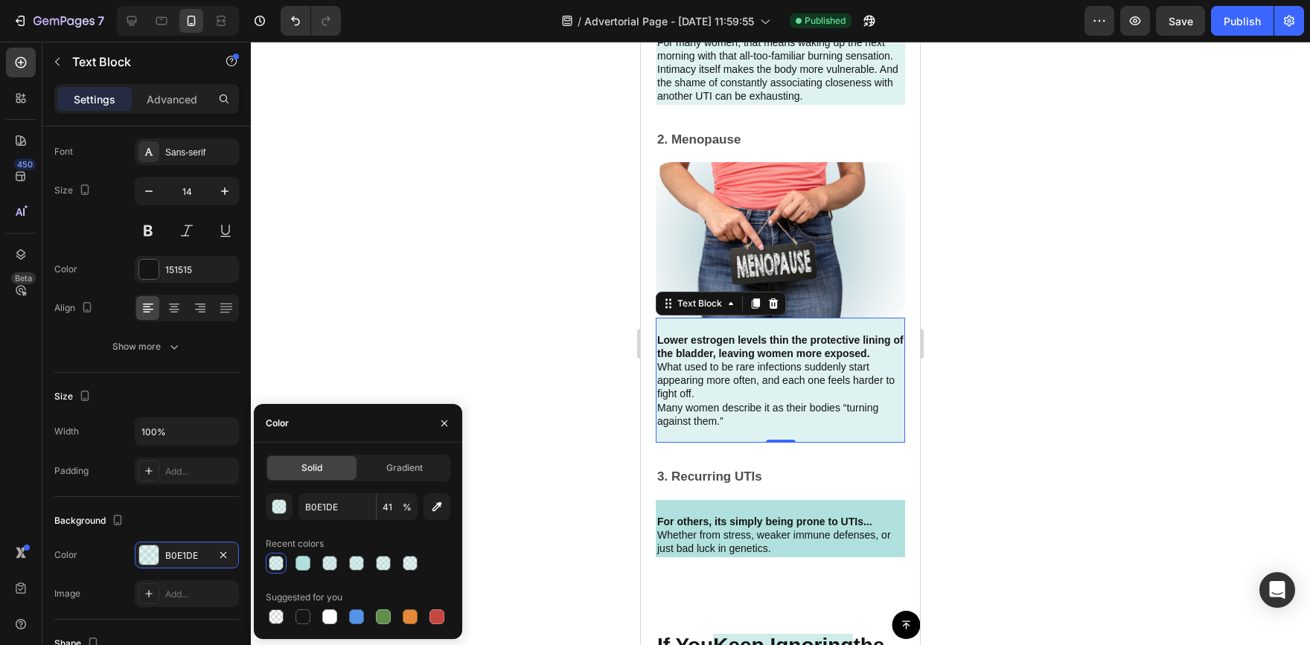
click at [426, 328] on div at bounding box center [780, 344] width 1059 height 604
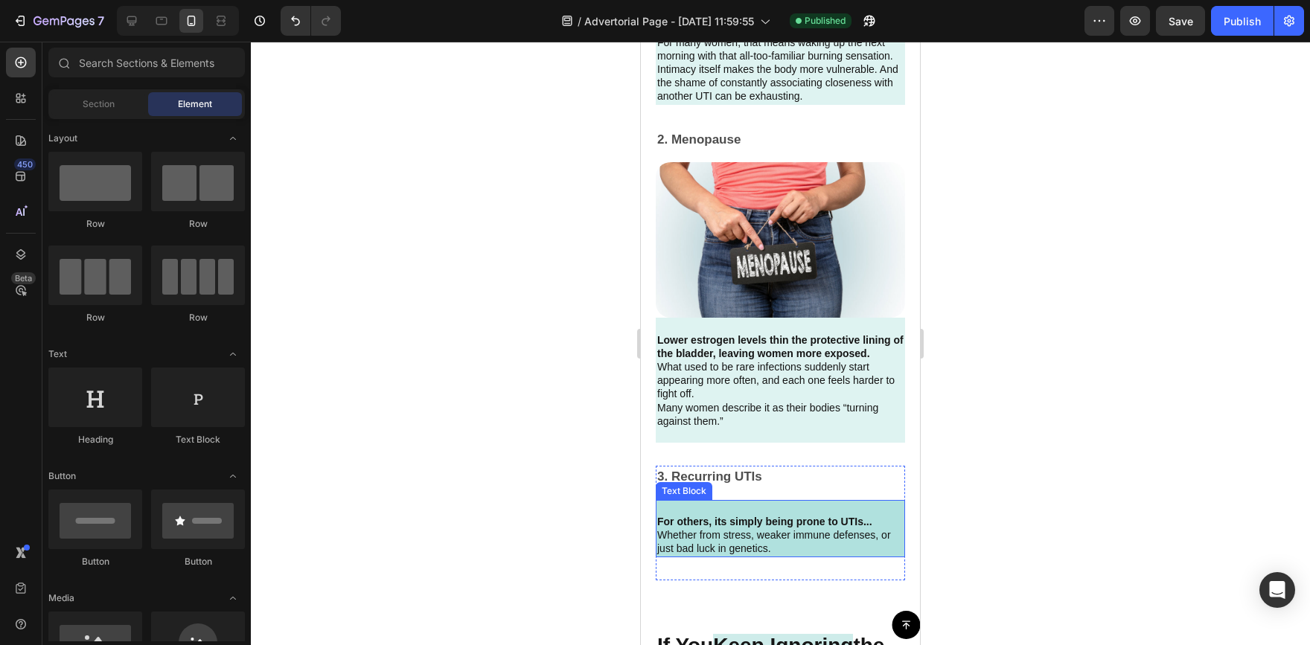
click at [879, 546] on p "Whether from stress, weaker immune defenses, or just bad luck in genetics." at bounding box center [780, 542] width 246 height 27
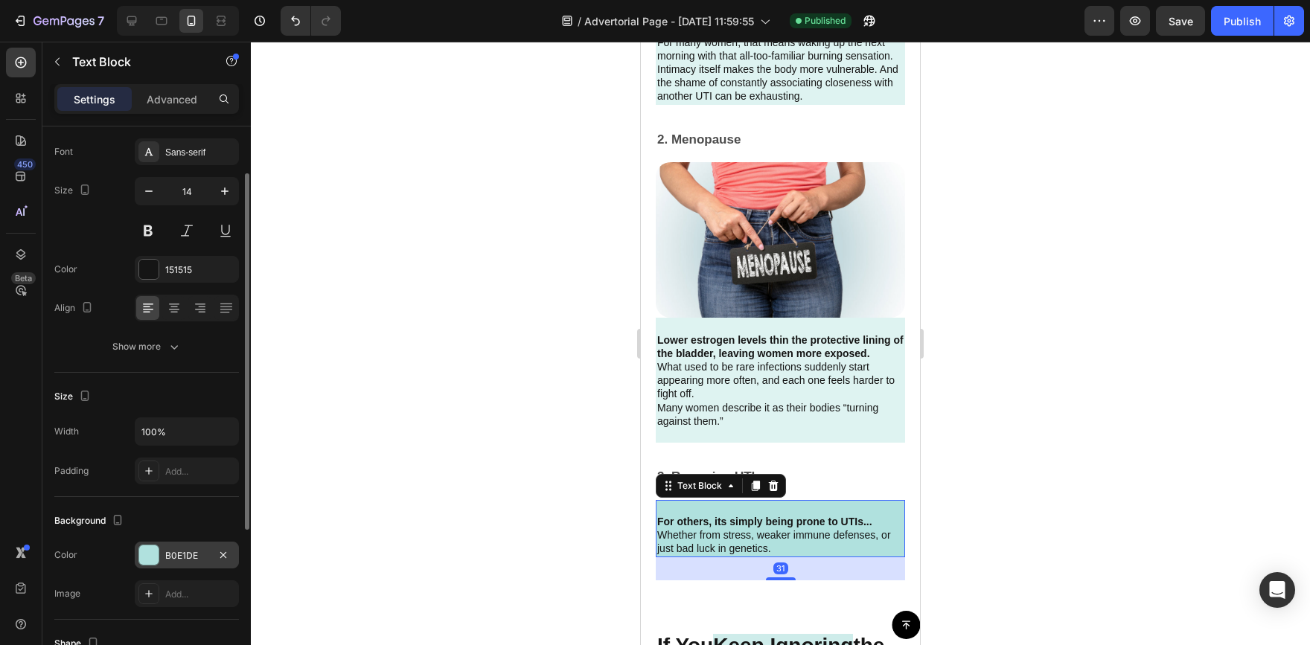
click at [156, 553] on div at bounding box center [148, 555] width 19 height 19
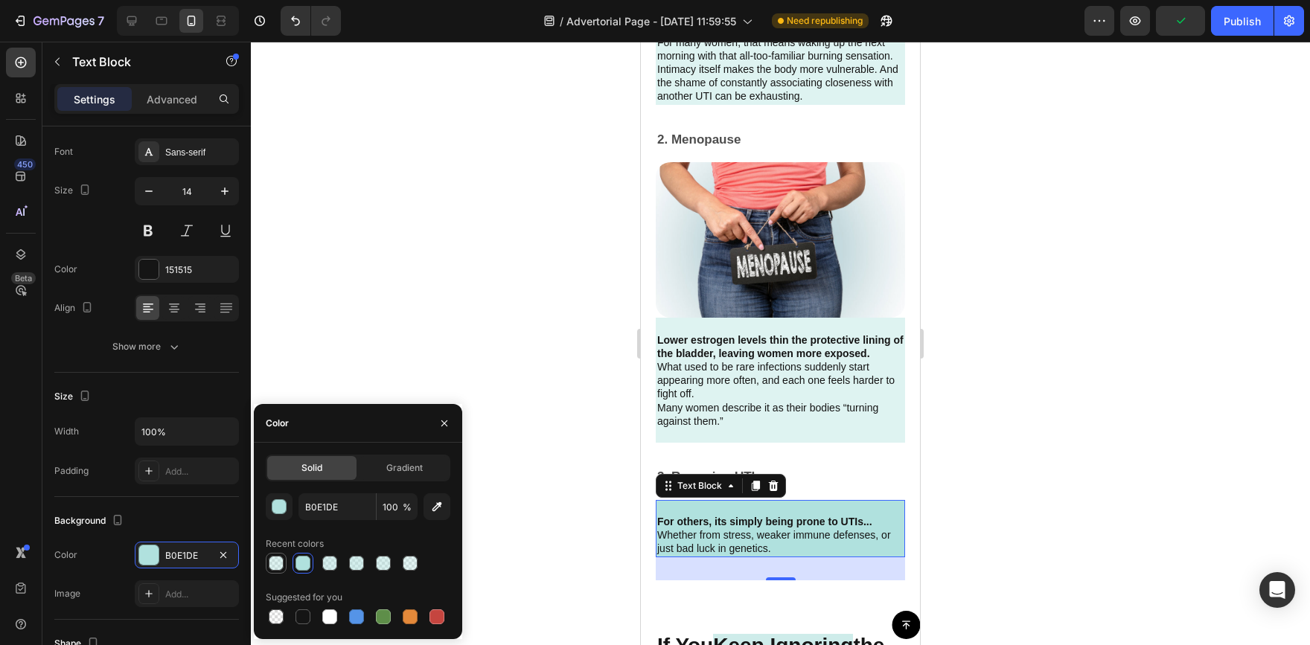
click at [281, 561] on div at bounding box center [276, 563] width 15 height 15
type input "41"
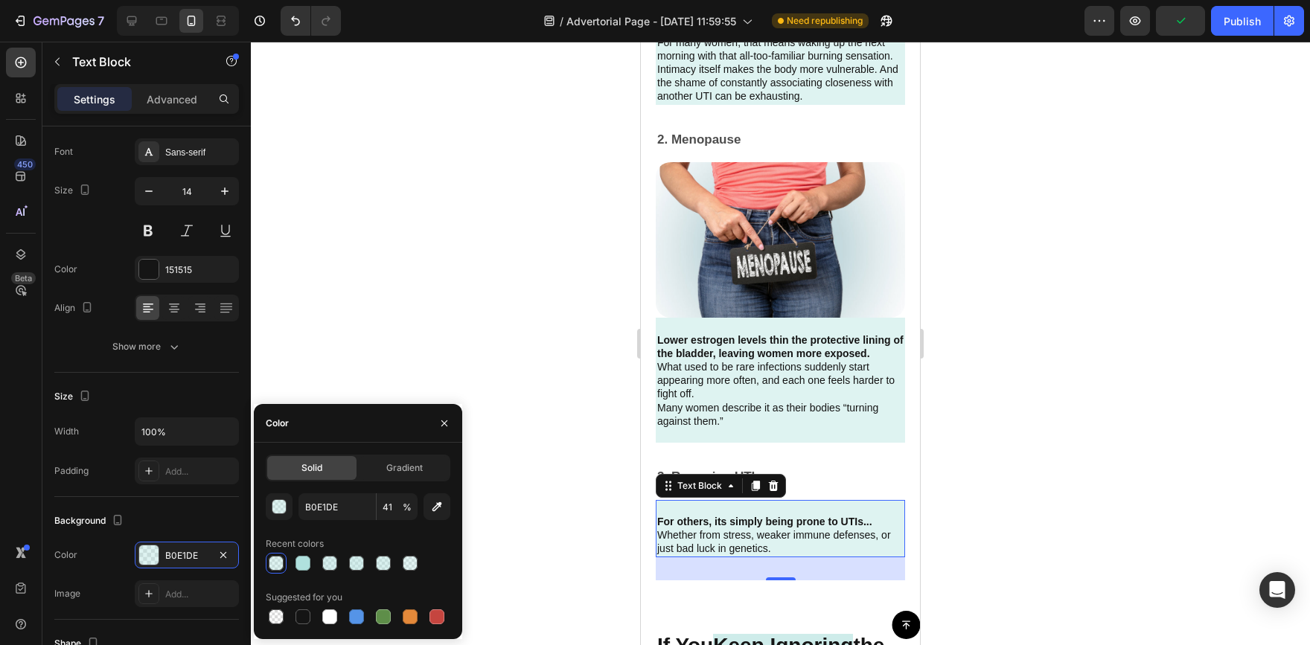
click at [405, 258] on div at bounding box center [780, 344] width 1059 height 604
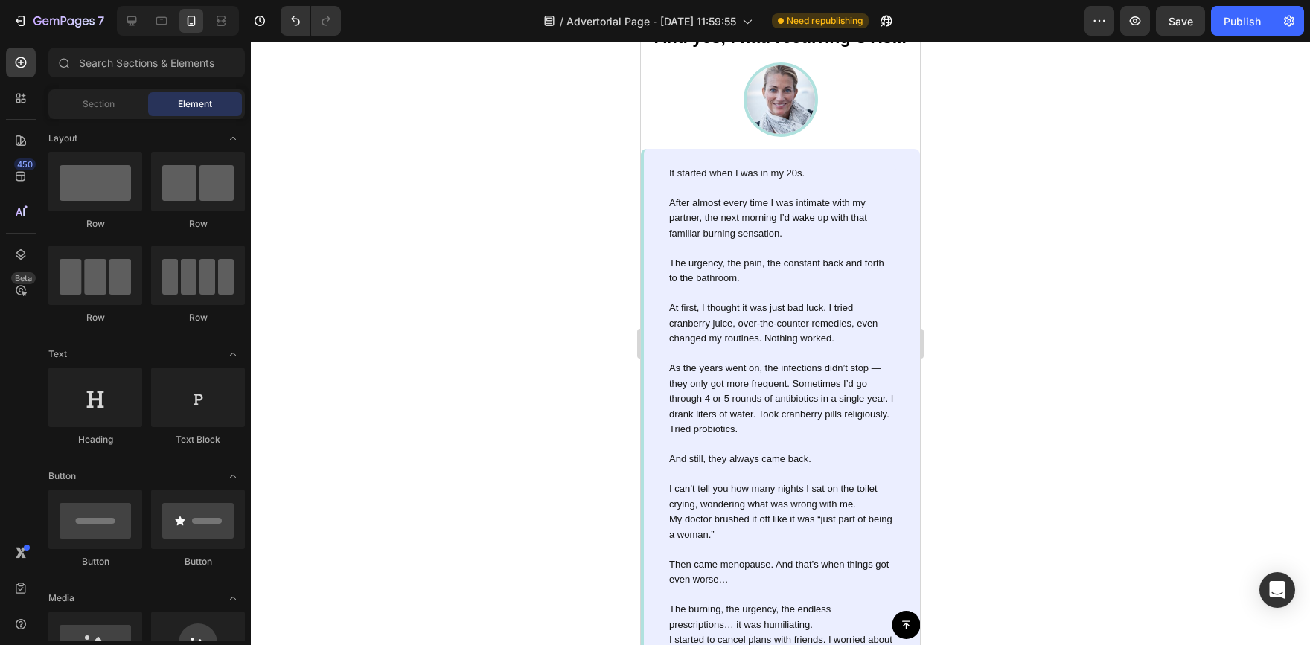
scroll to position [936, 0]
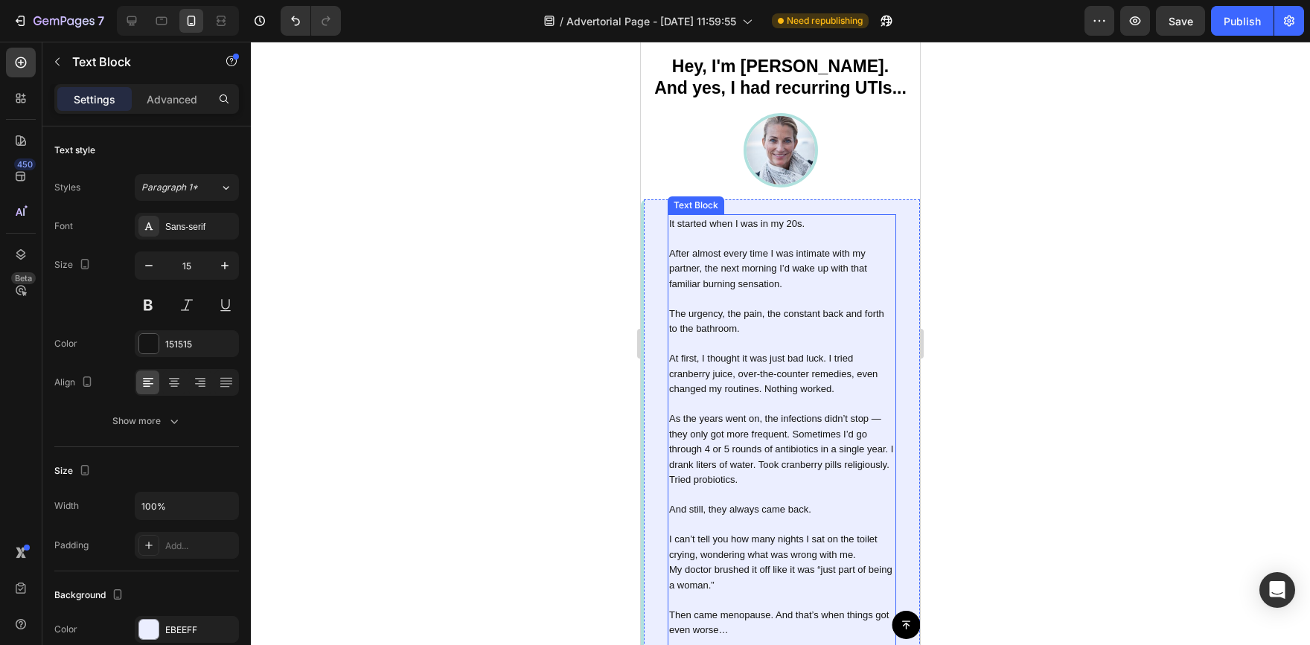
click at [881, 232] on p "It started when I was in my 20s." at bounding box center [782, 224] width 226 height 16
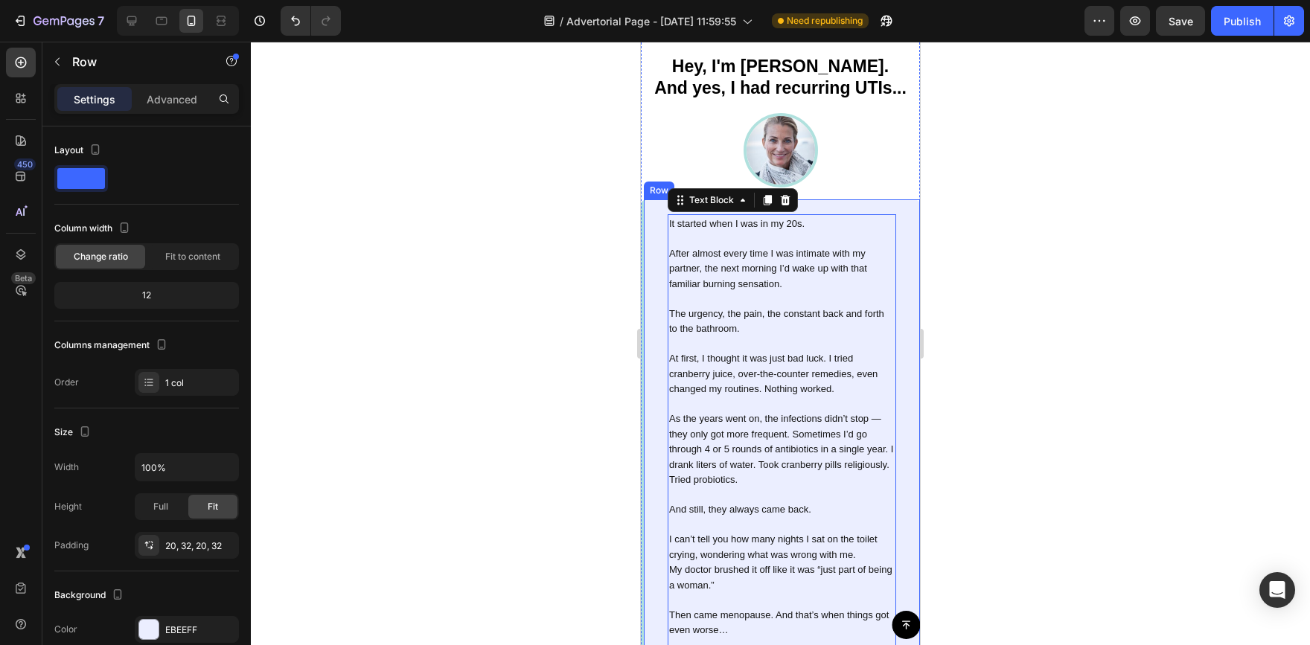
click at [893, 357] on div "It started when I was in my 20s. After almost every time I was intimate with my…" at bounding box center [780, 601] width 279 height 803
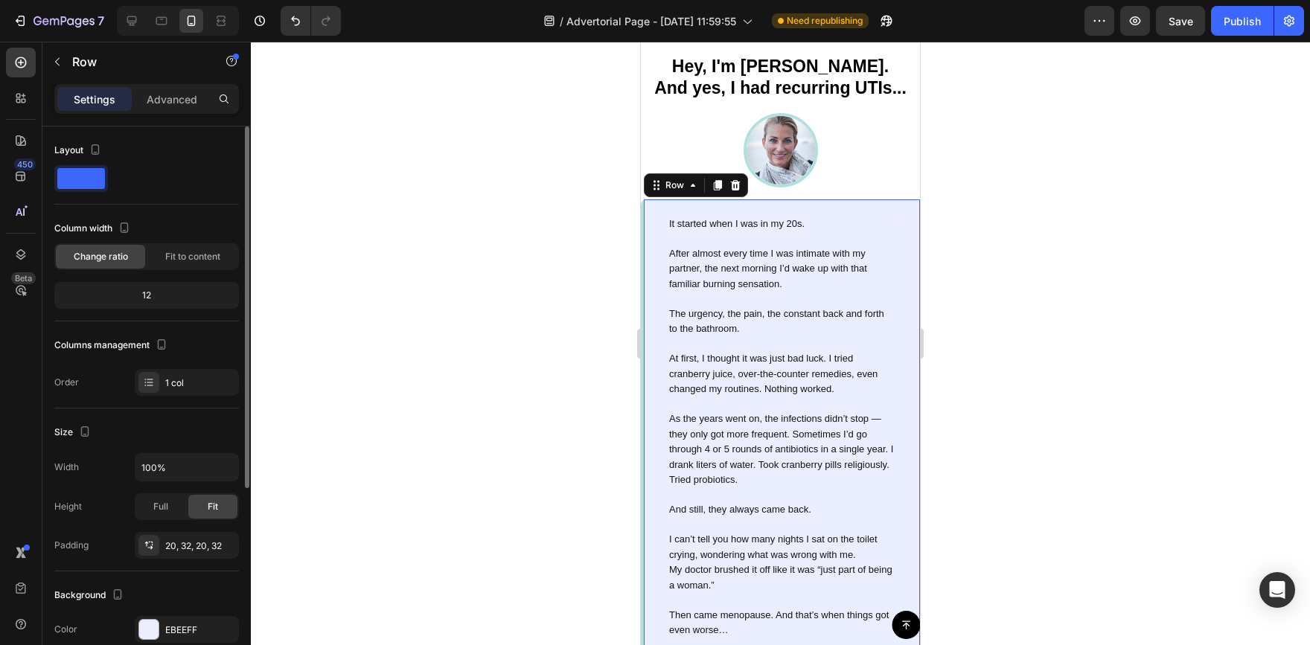
scroll to position [74, 0]
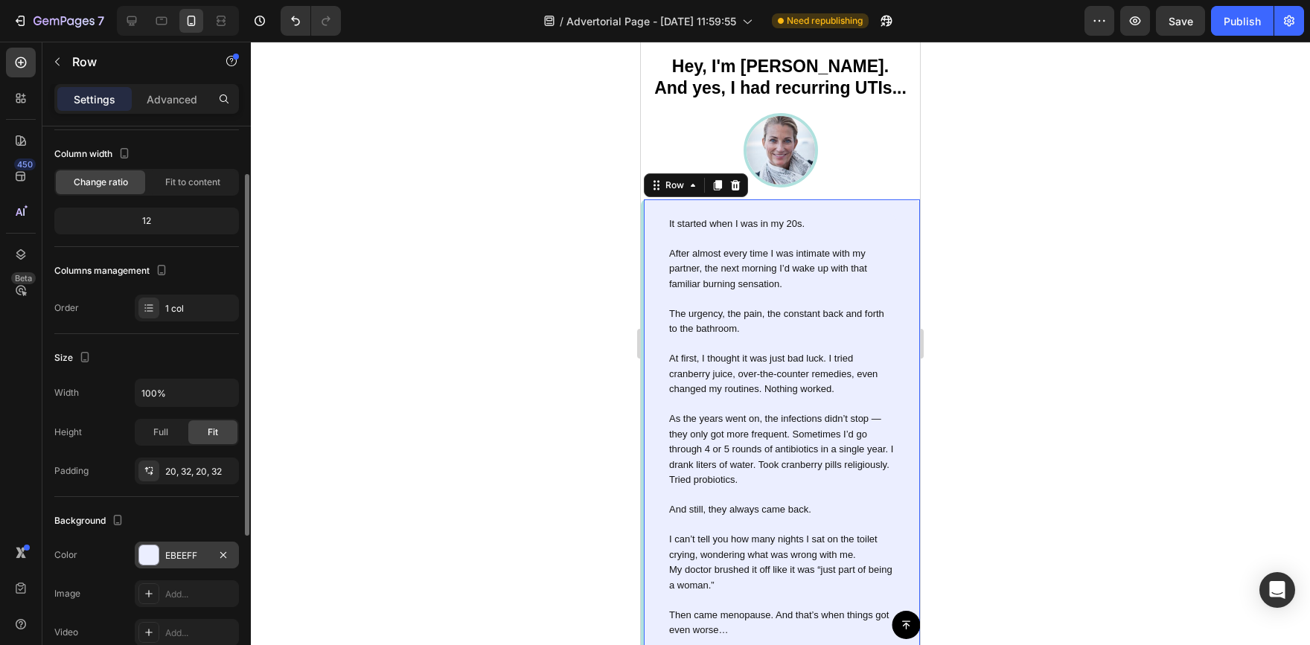
click at [151, 558] on div at bounding box center [148, 555] width 19 height 19
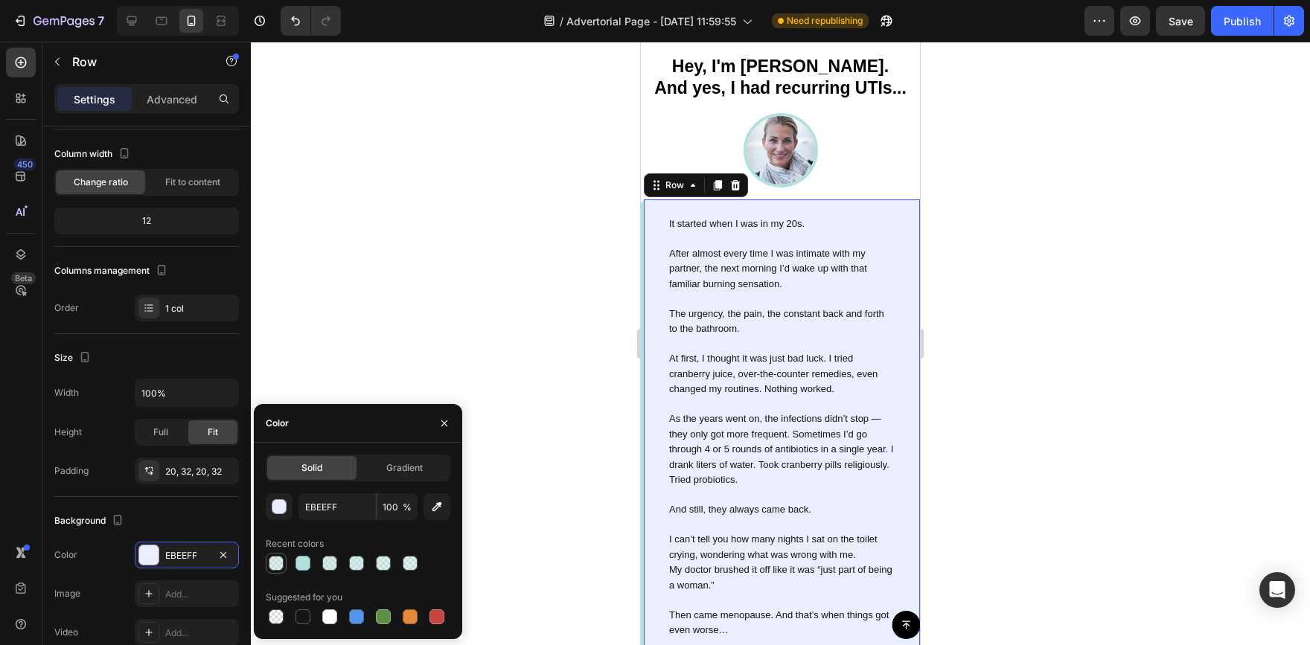
click at [274, 567] on div at bounding box center [276, 563] width 15 height 15
type input "B0E1DE"
type input "41"
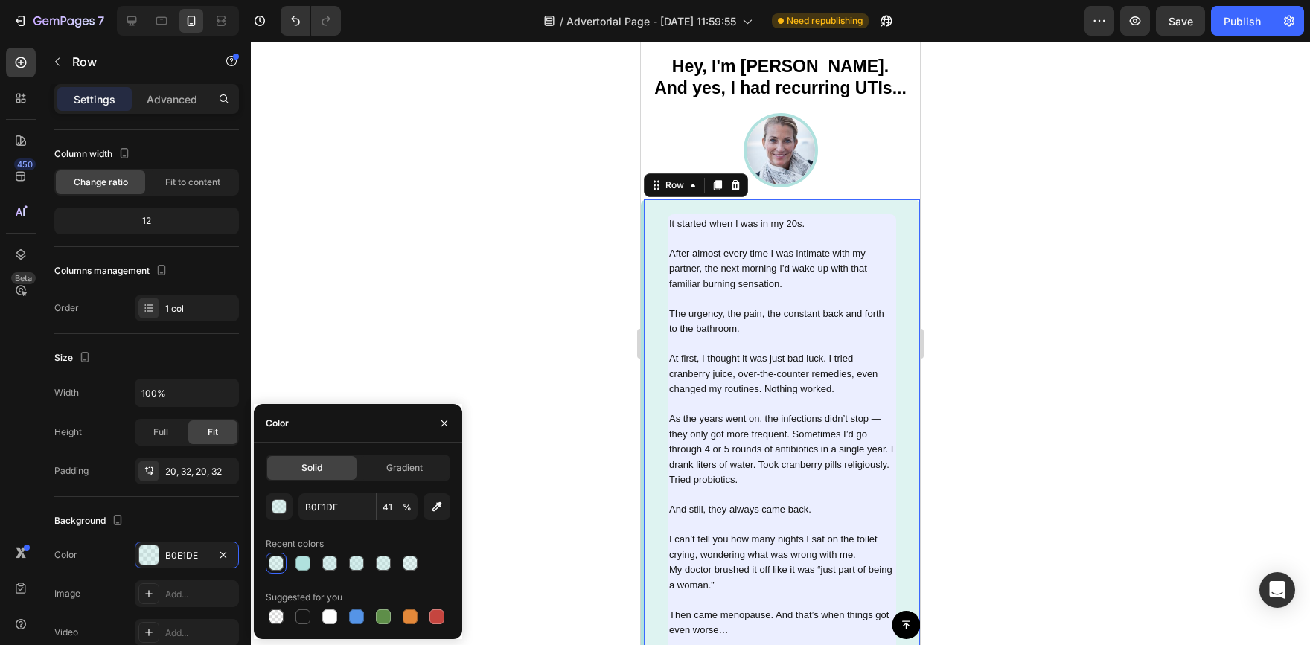
click at [401, 295] on div at bounding box center [780, 344] width 1059 height 604
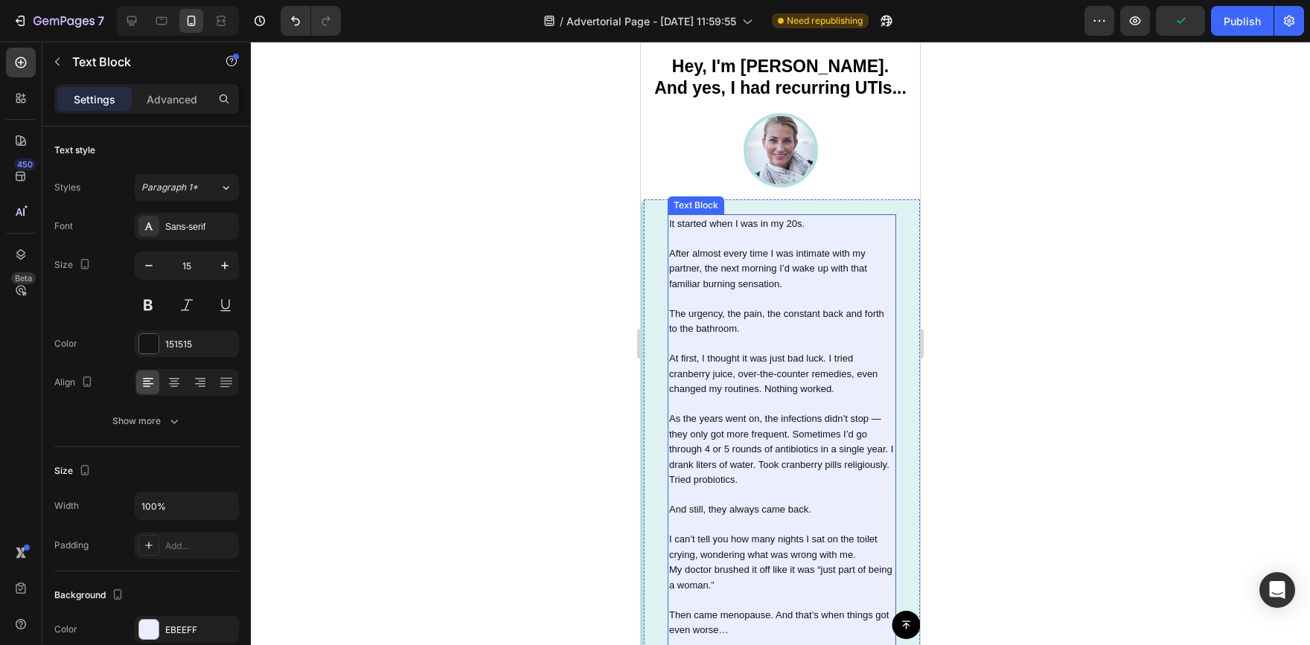
click at [873, 292] on p "After almost every time I was intimate with my partner, the next morning I’d wa…" at bounding box center [782, 269] width 226 height 46
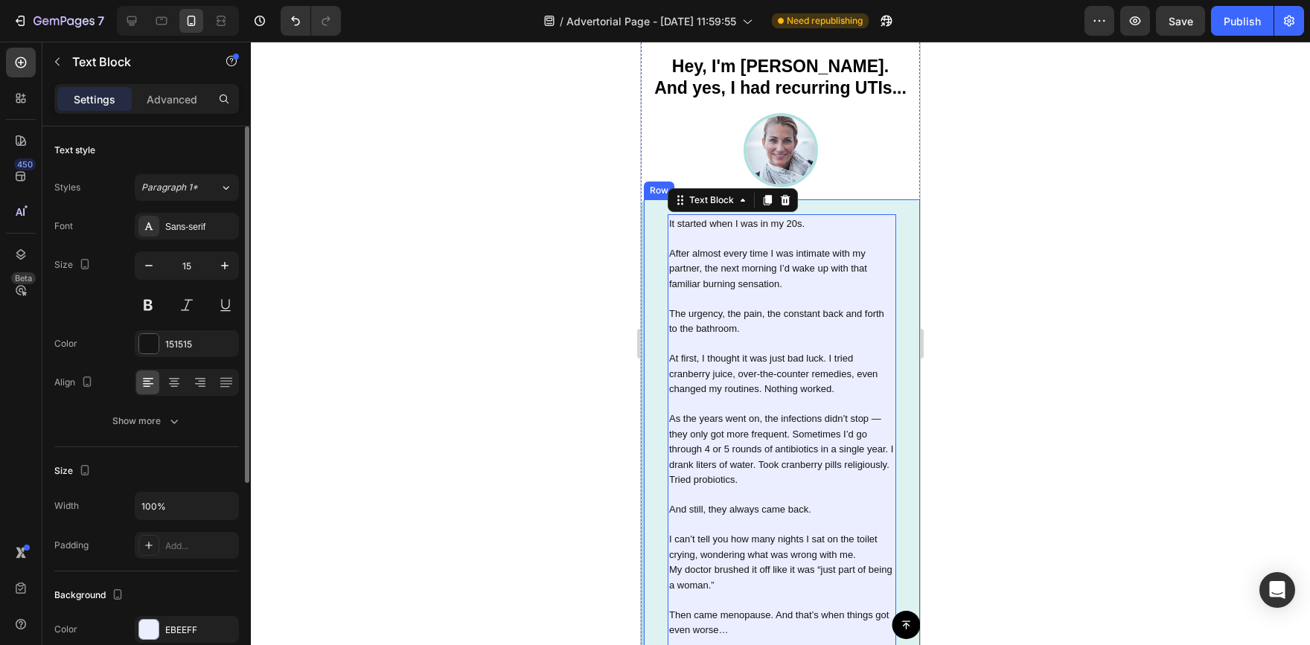
scroll to position [149, 0]
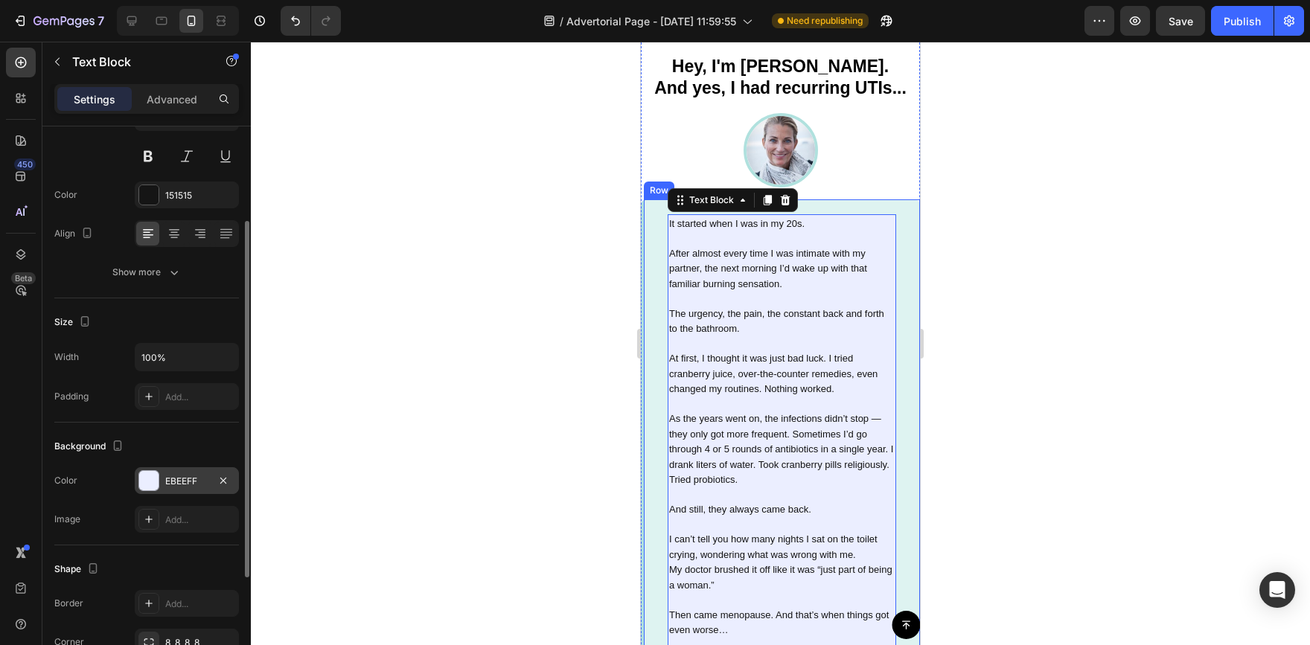
click at [157, 484] on div at bounding box center [148, 480] width 19 height 19
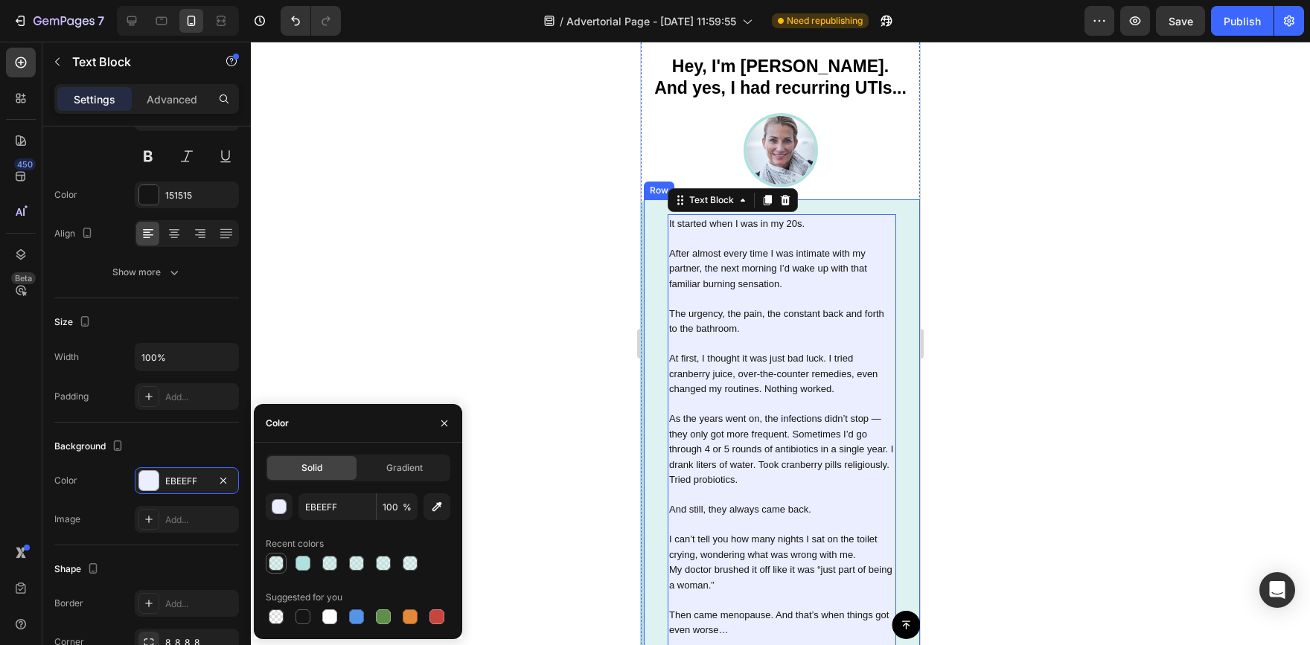
click at [280, 565] on div at bounding box center [276, 563] width 15 height 15
type input "B0E1DE"
type input "41"
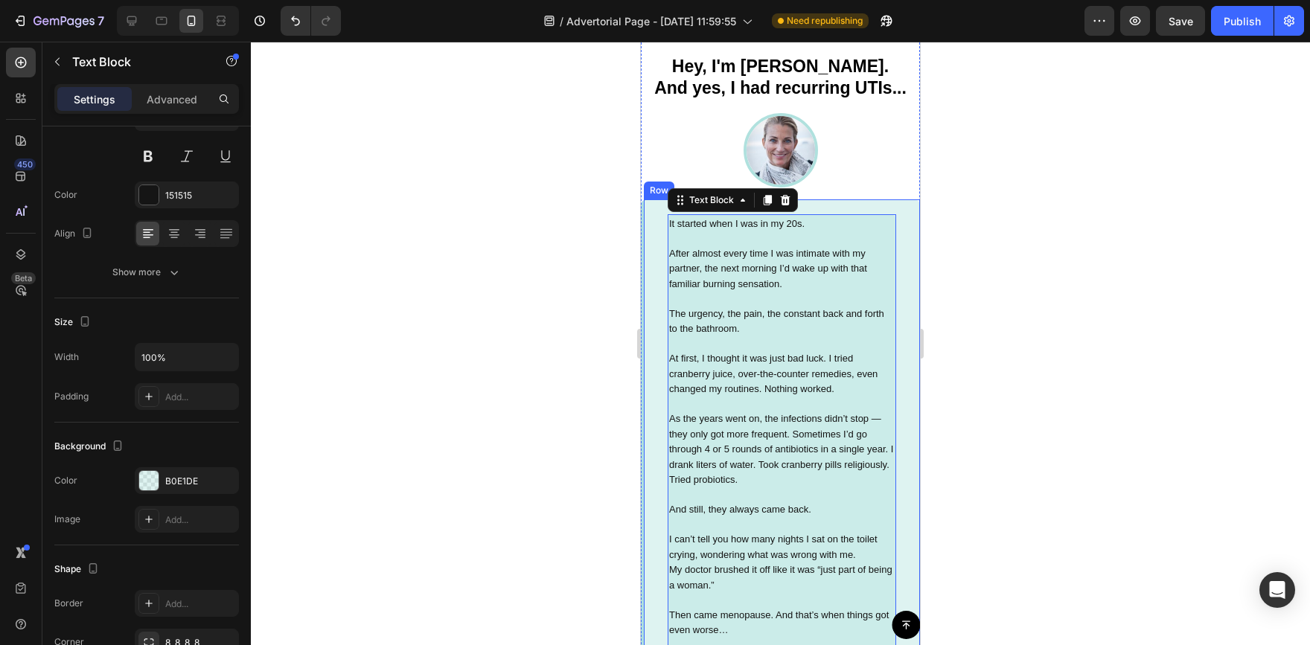
click at [362, 334] on div at bounding box center [780, 344] width 1059 height 604
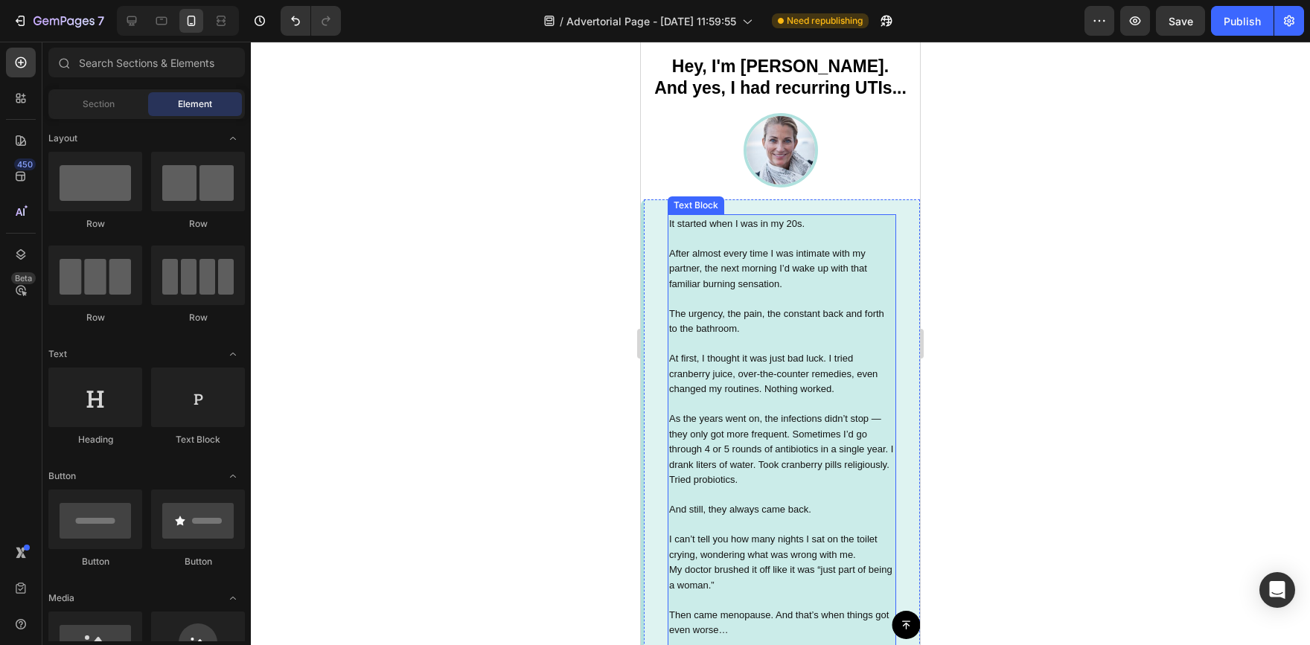
click at [870, 246] on p at bounding box center [782, 238] width 226 height 15
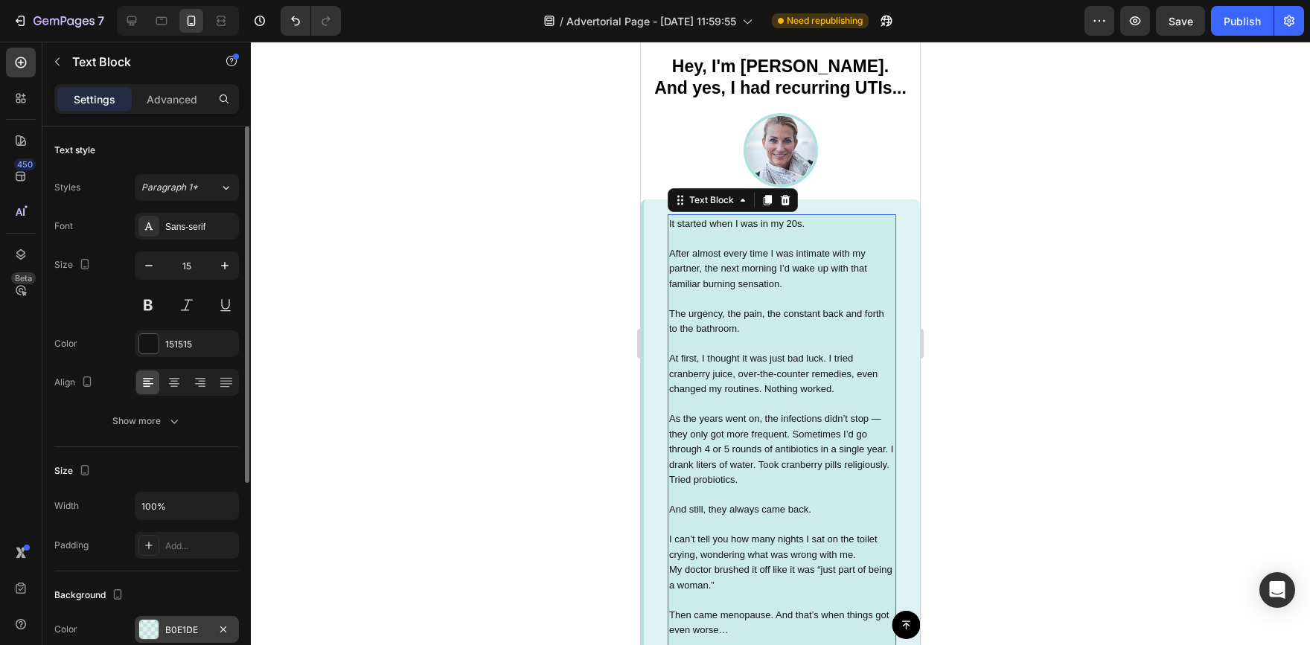
click at [145, 619] on div at bounding box center [148, 629] width 21 height 21
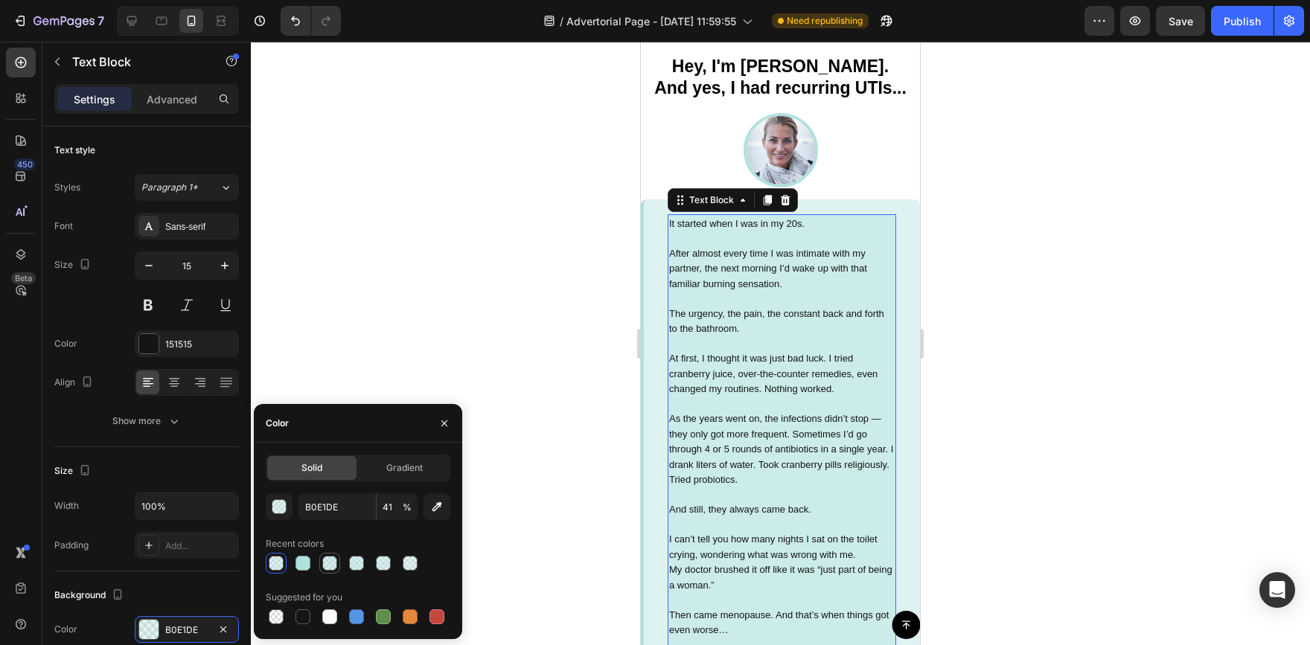
click at [333, 566] on div at bounding box center [329, 563] width 15 height 15
click at [304, 560] on div at bounding box center [303, 563] width 15 height 15
type input "41"
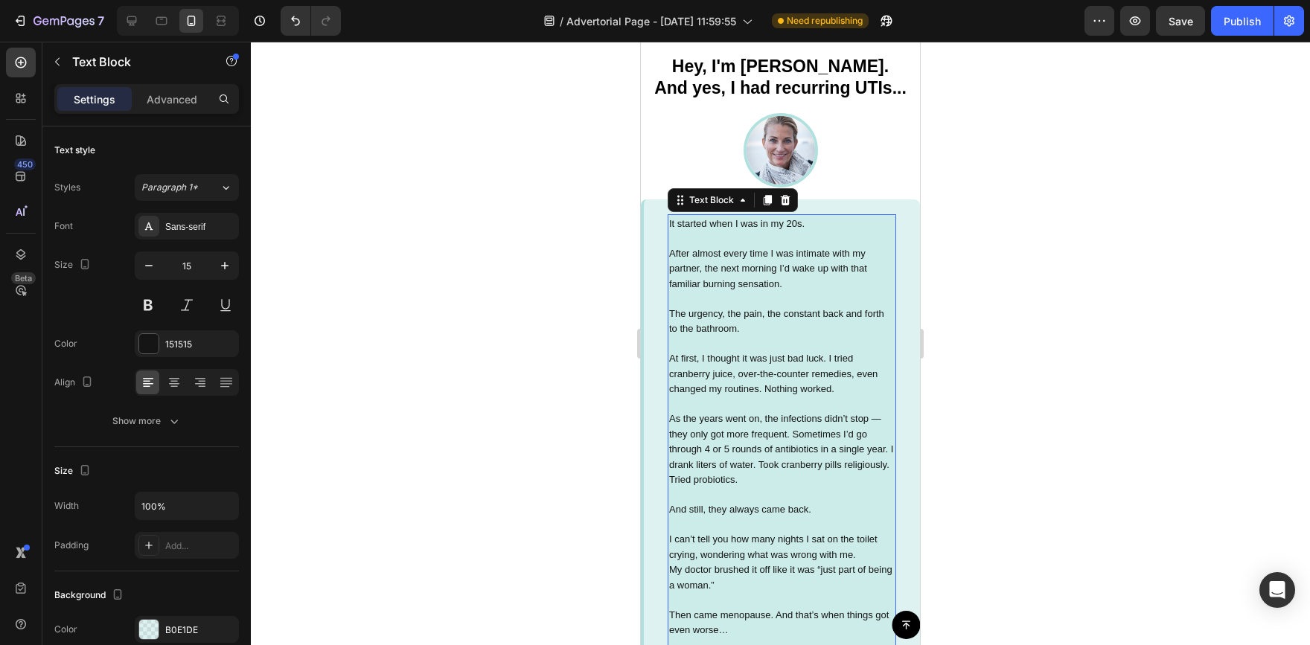
click at [376, 298] on div at bounding box center [780, 344] width 1059 height 604
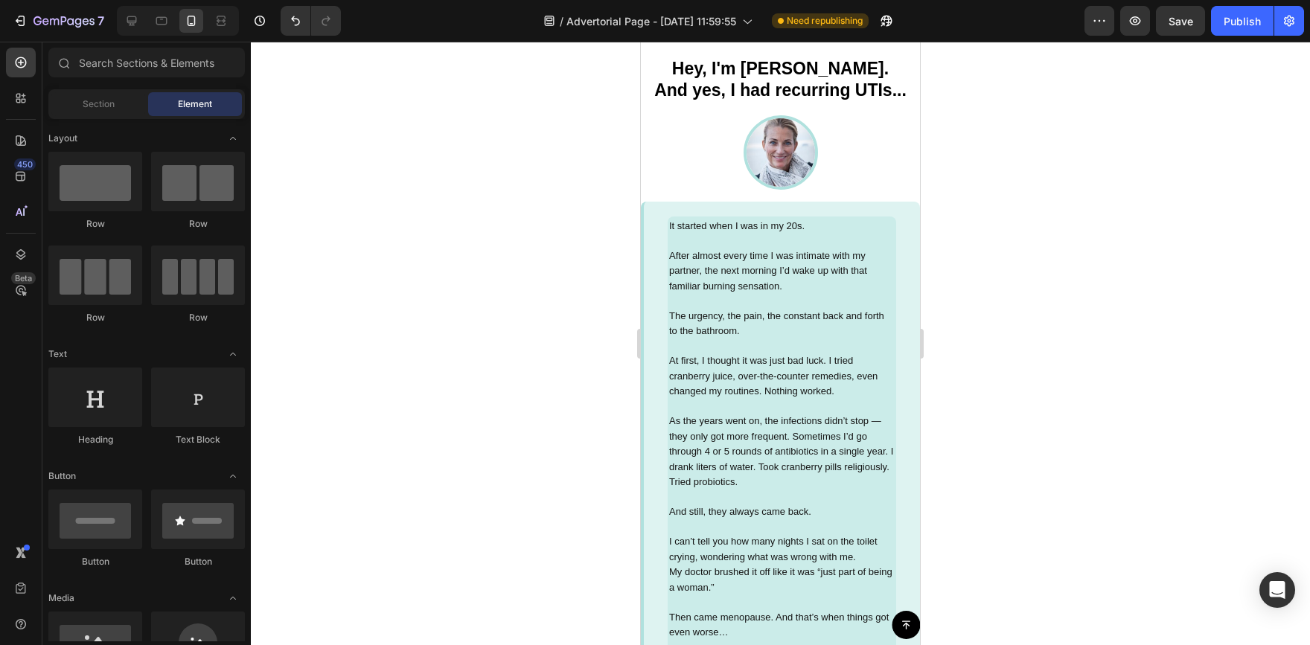
scroll to position [1088, 0]
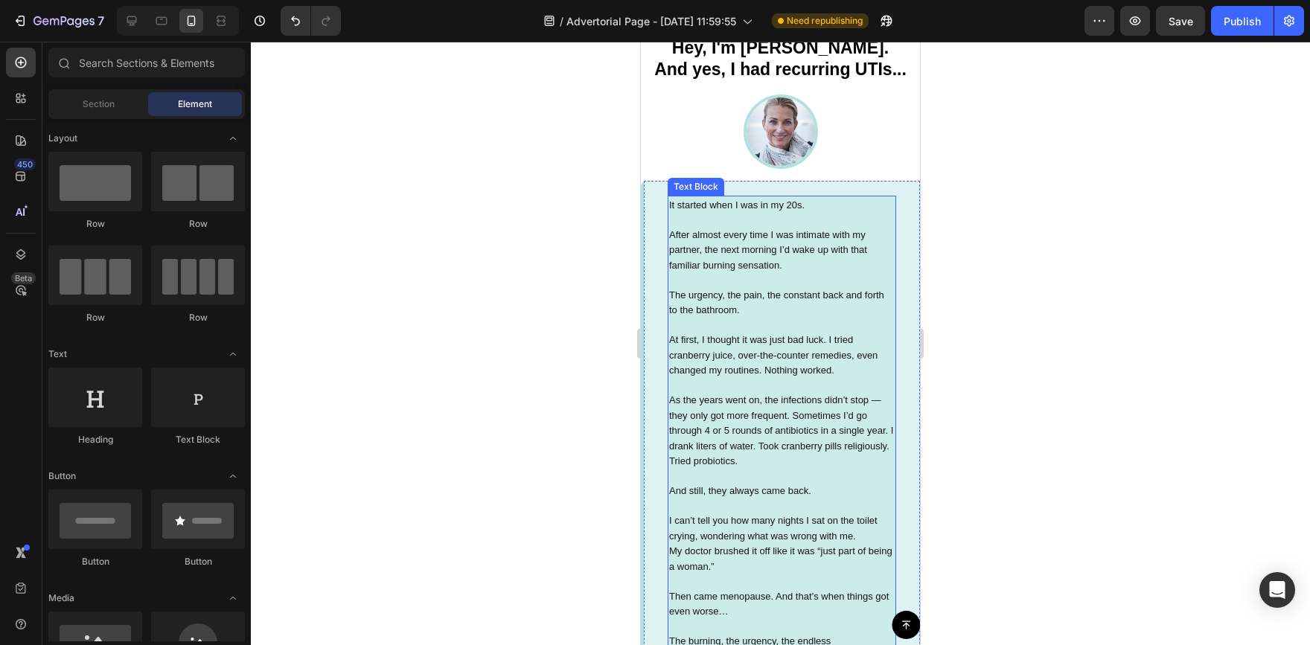
click at [864, 217] on p at bounding box center [782, 219] width 226 height 15
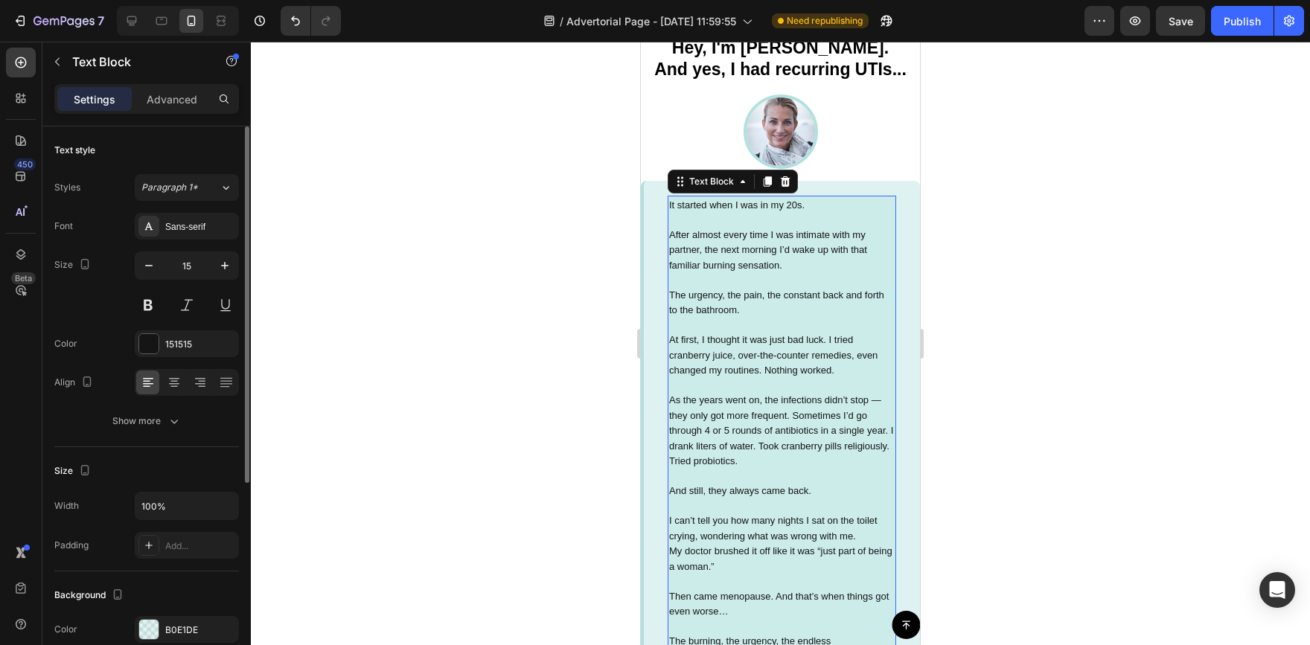
scroll to position [74, 0]
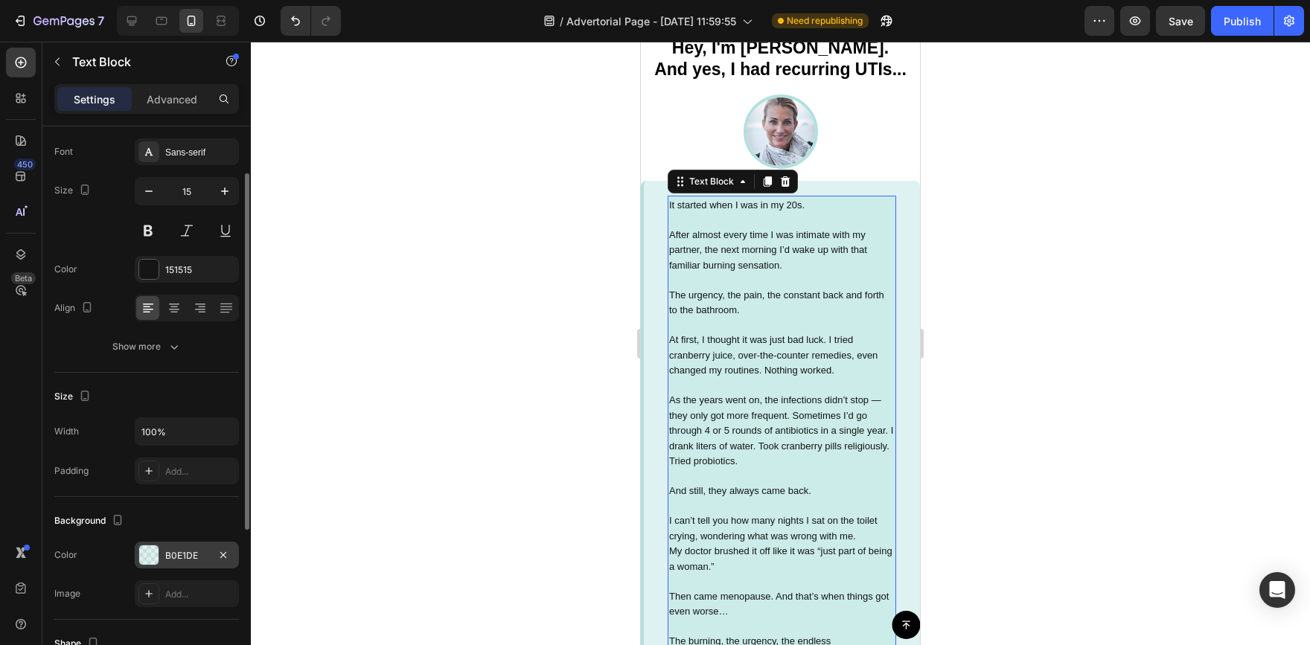
click at [151, 556] on div at bounding box center [148, 555] width 19 height 19
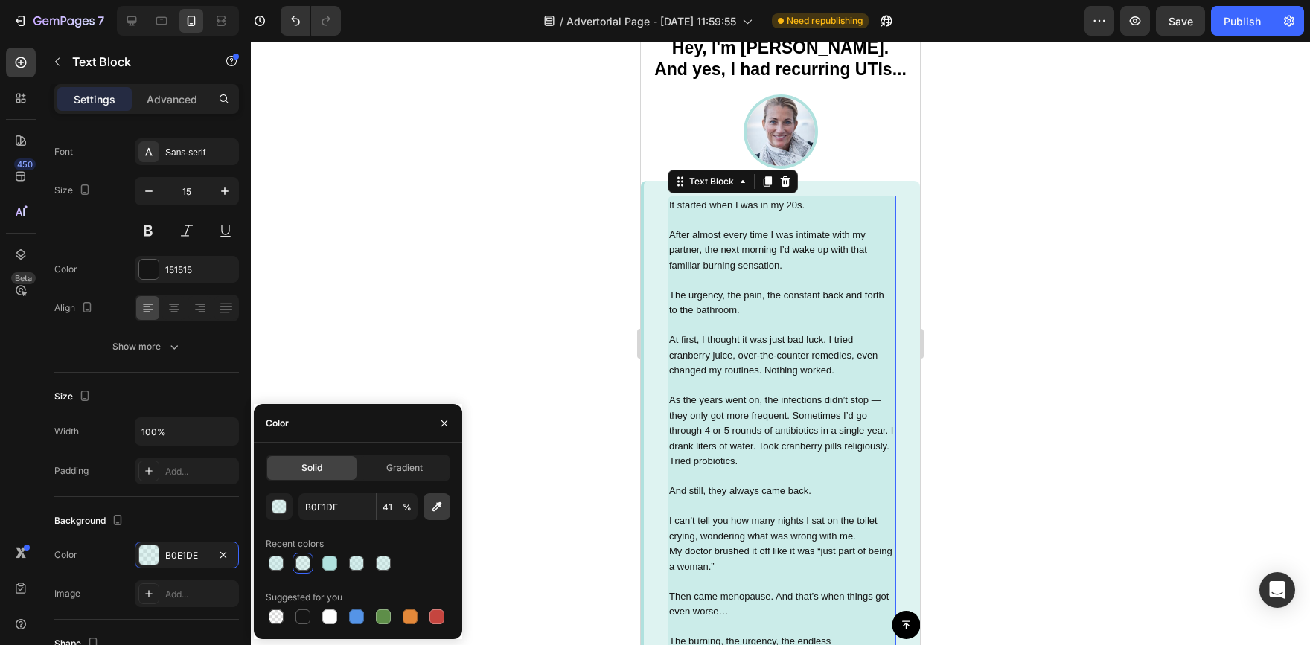
click at [433, 508] on icon "button" at bounding box center [437, 507] width 15 height 15
type input "DEF3F1"
type input "100"
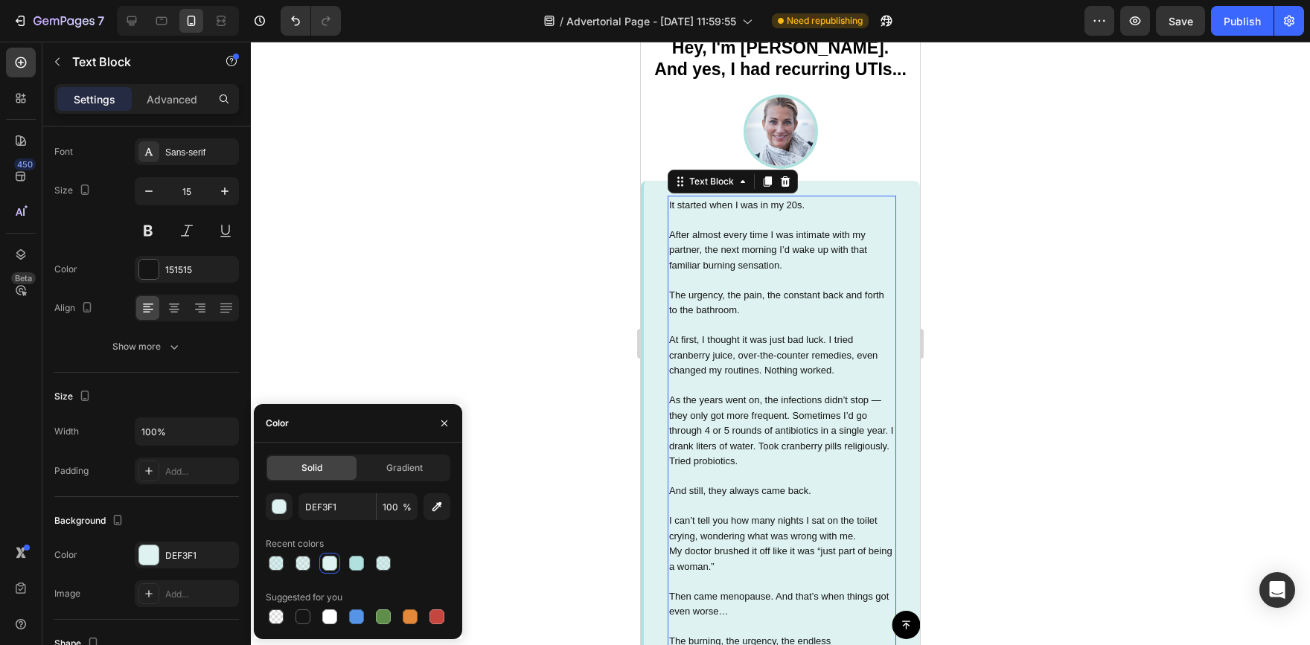
drag, startPoint x: 984, startPoint y: 281, endPoint x: 992, endPoint y: 282, distance: 7.5
click at [985, 281] on div at bounding box center [780, 344] width 1059 height 604
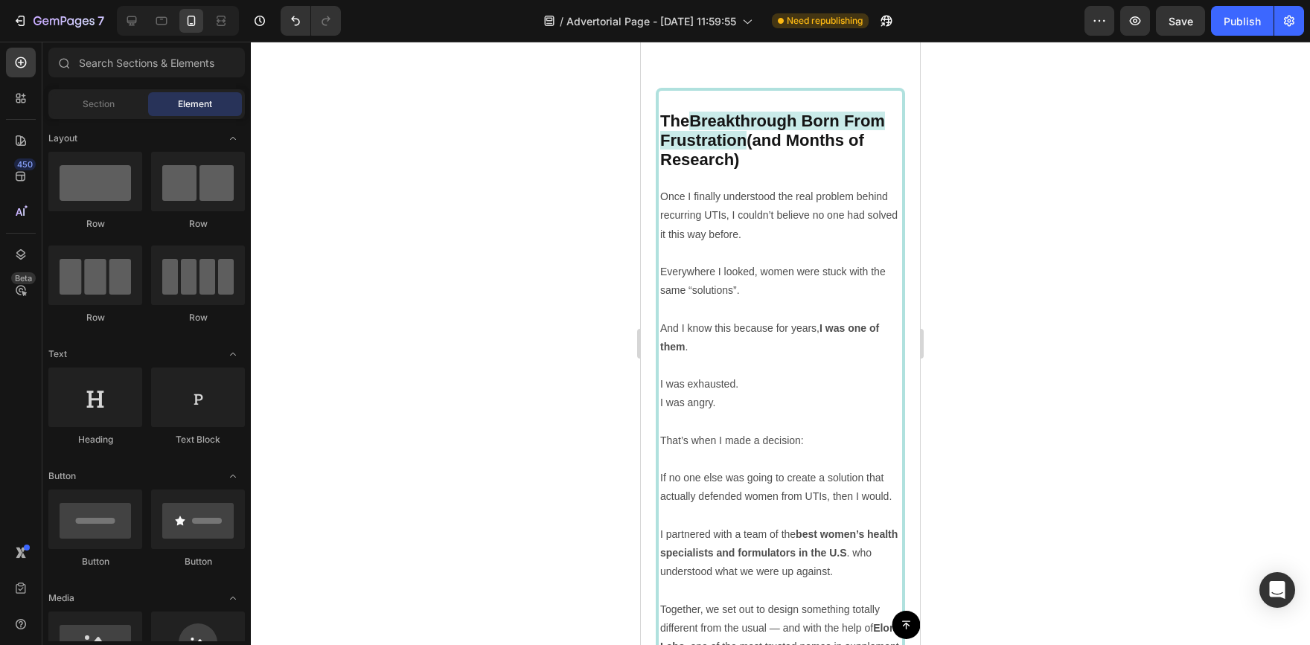
scroll to position [3591, 0]
click at [684, 239] on p "Once I finally understood the real problem behind recurring UTIs, I couldn’t be…" at bounding box center [780, 218] width 240 height 57
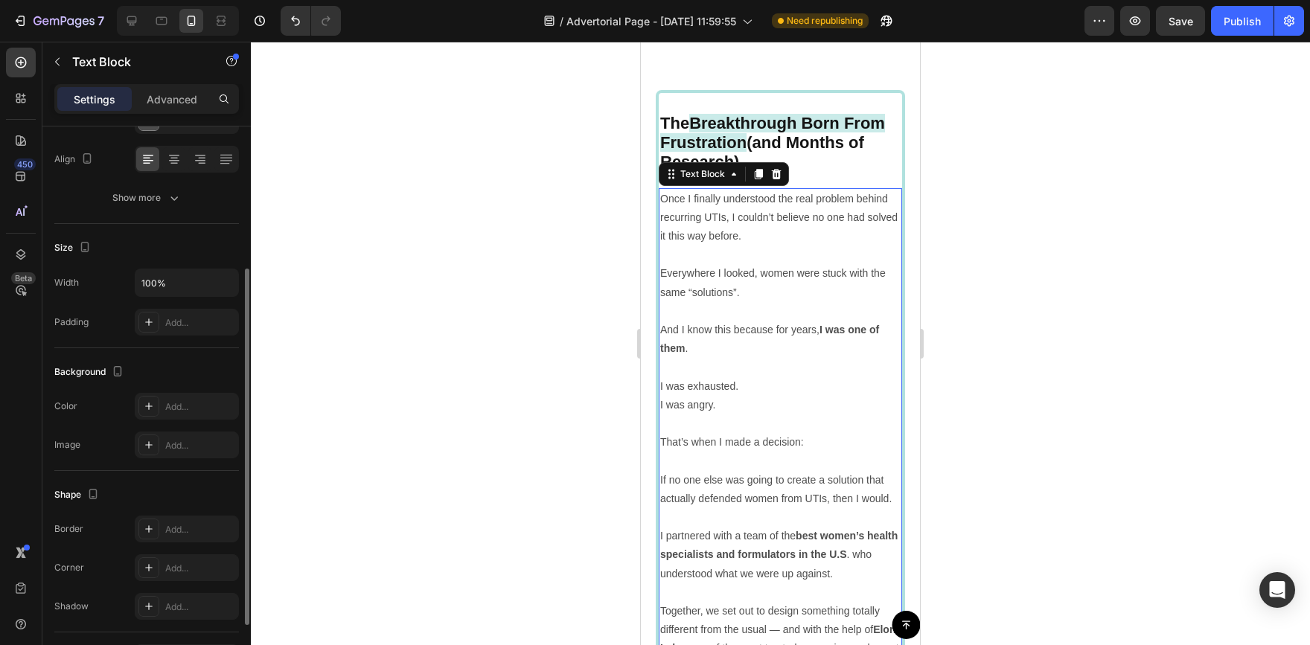
scroll to position [149, 0]
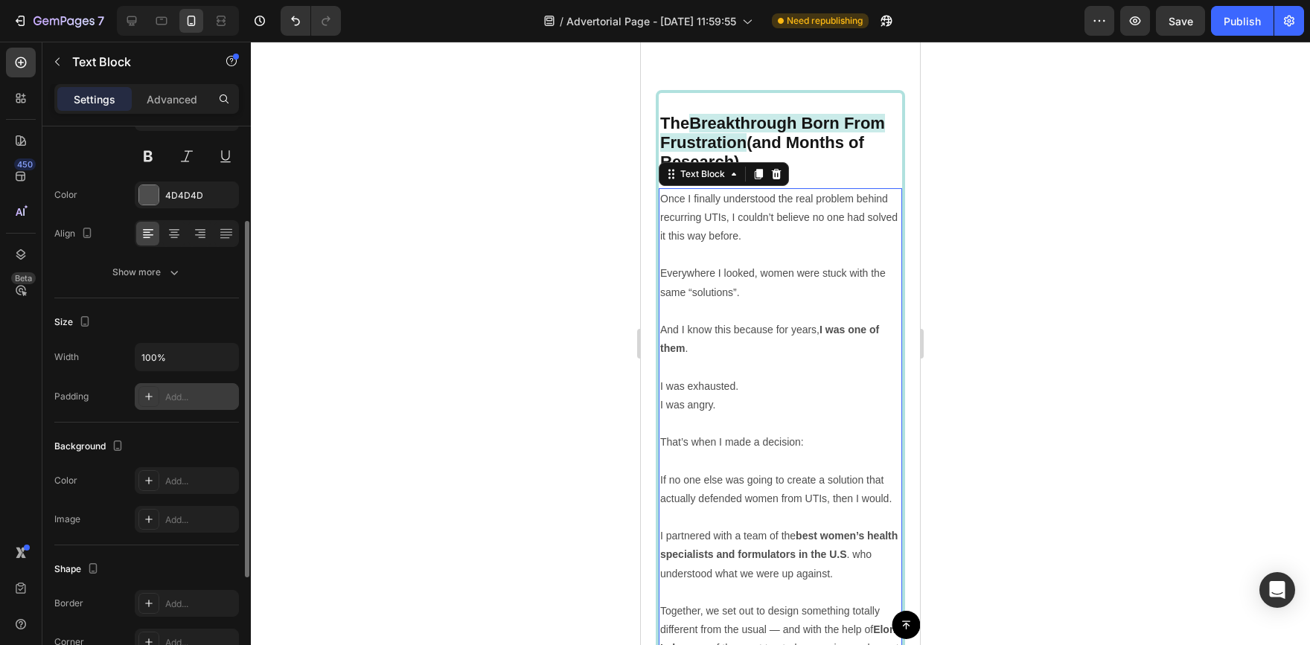
click at [192, 398] on div "Add..." at bounding box center [200, 397] width 70 height 13
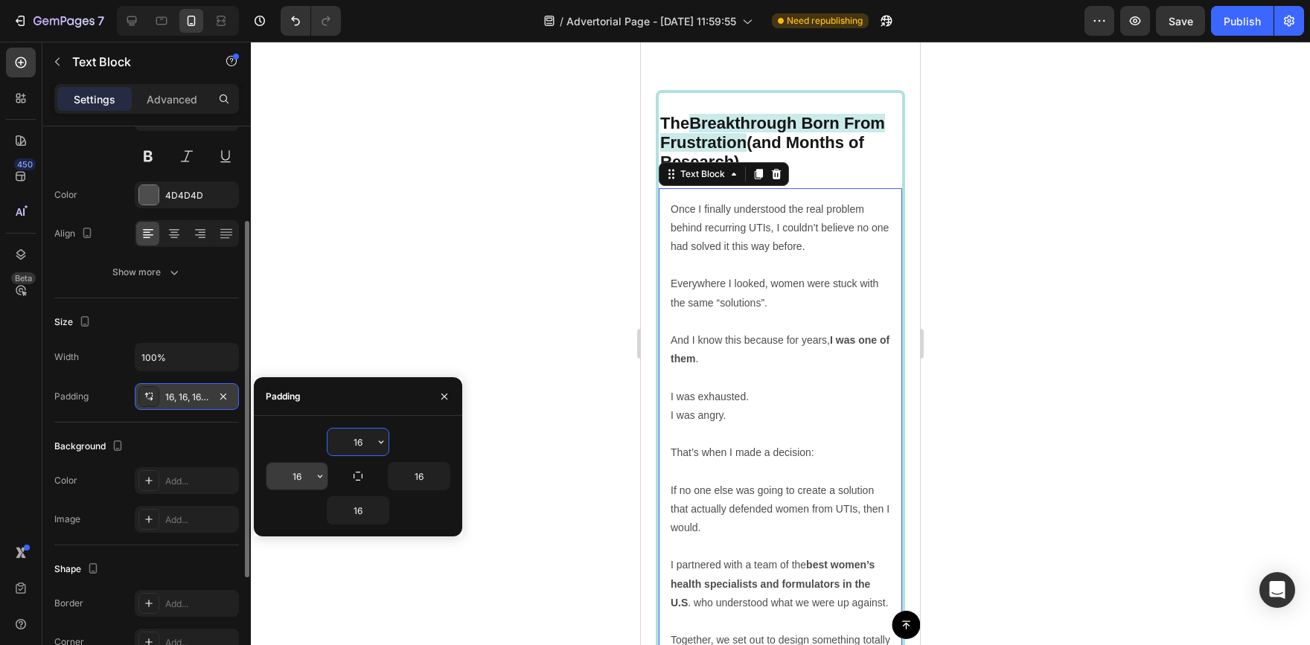
click at [301, 470] on input "16" at bounding box center [297, 476] width 61 height 27
click at [304, 478] on input "16" at bounding box center [297, 476] width 61 height 27
type input "1"
type input "8"
click at [429, 477] on input "16" at bounding box center [419, 476] width 61 height 27
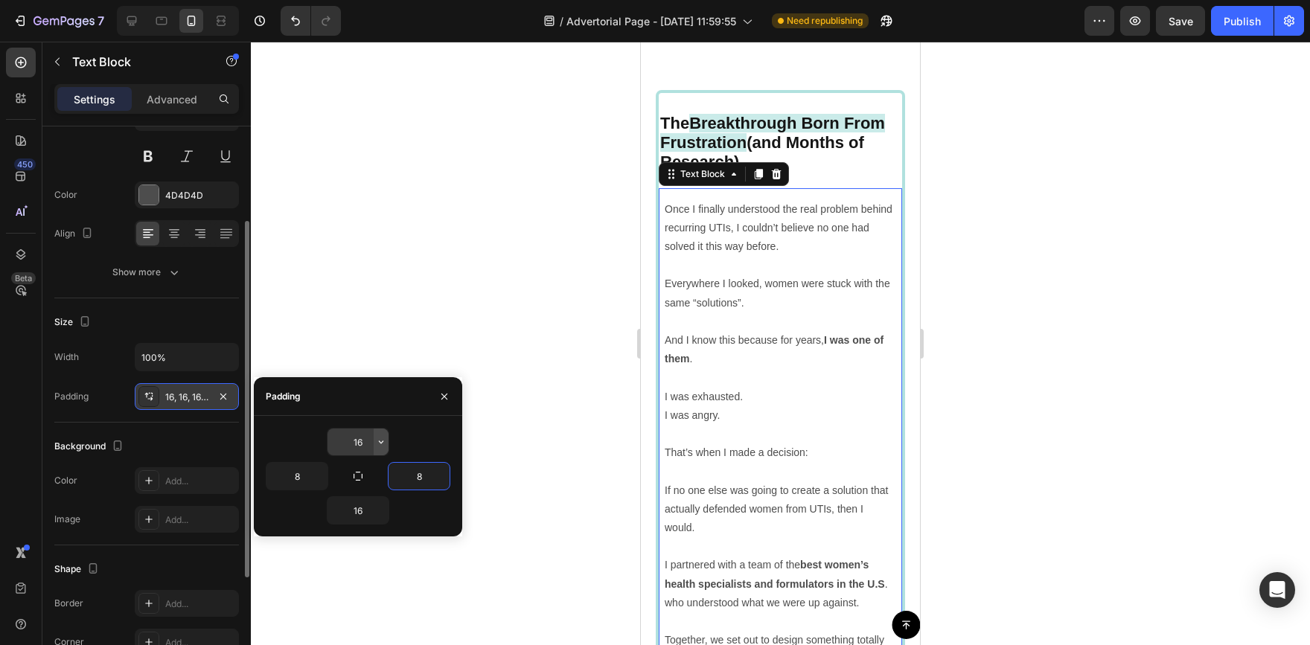
type input "8"
click at [376, 443] on icon "button" at bounding box center [381, 442] width 12 height 12
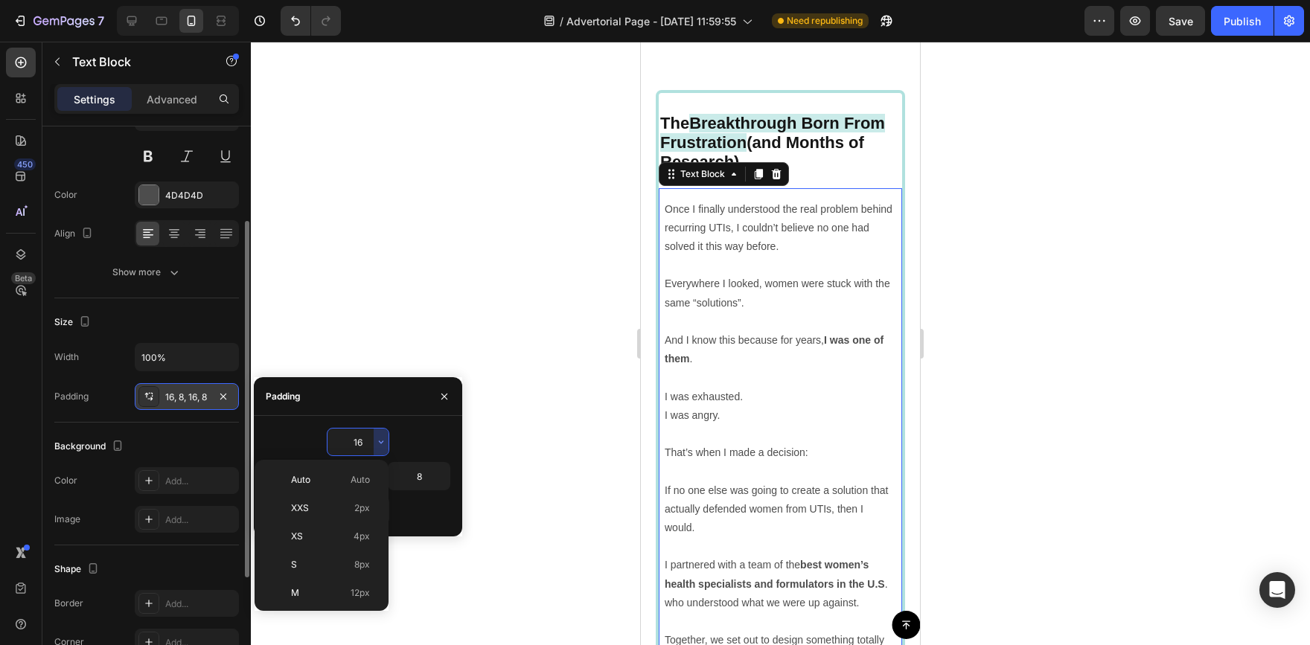
click at [358, 447] on input "16" at bounding box center [358, 442] width 61 height 27
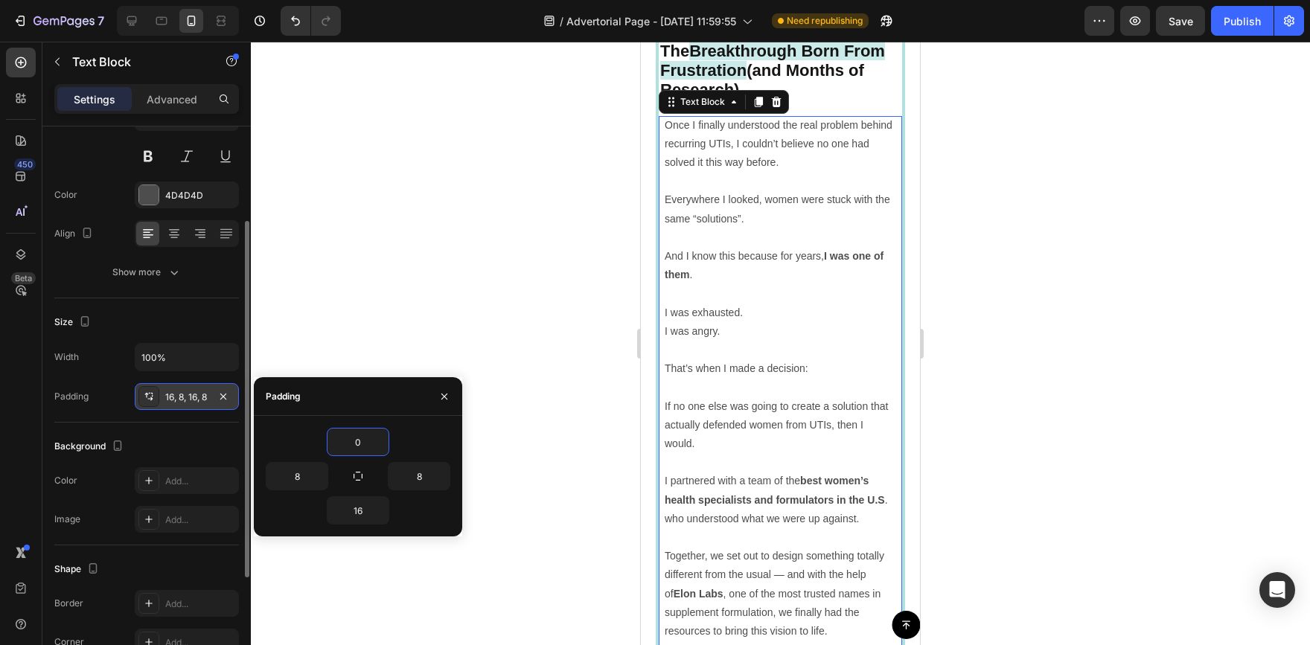
scroll to position [3666, 0]
type input "0"
click at [366, 513] on input "16" at bounding box center [358, 510] width 61 height 27
type input "0"
type input "6"
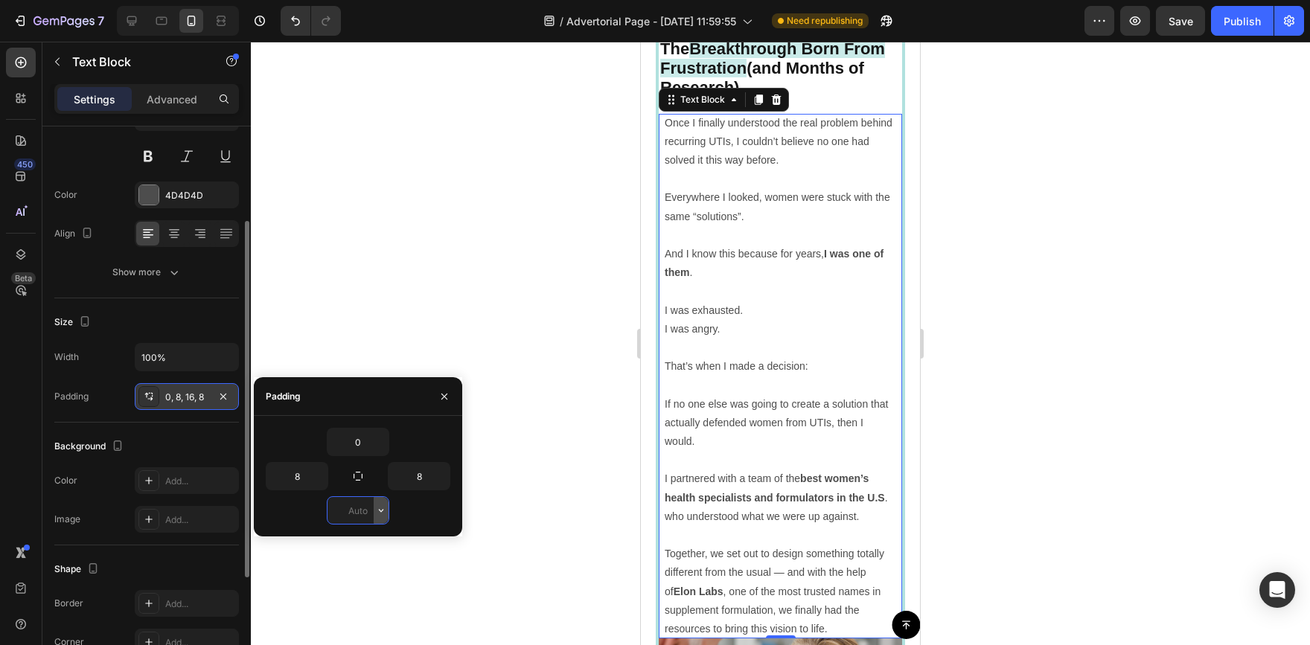
type input "8"
click at [440, 202] on div at bounding box center [780, 344] width 1059 height 604
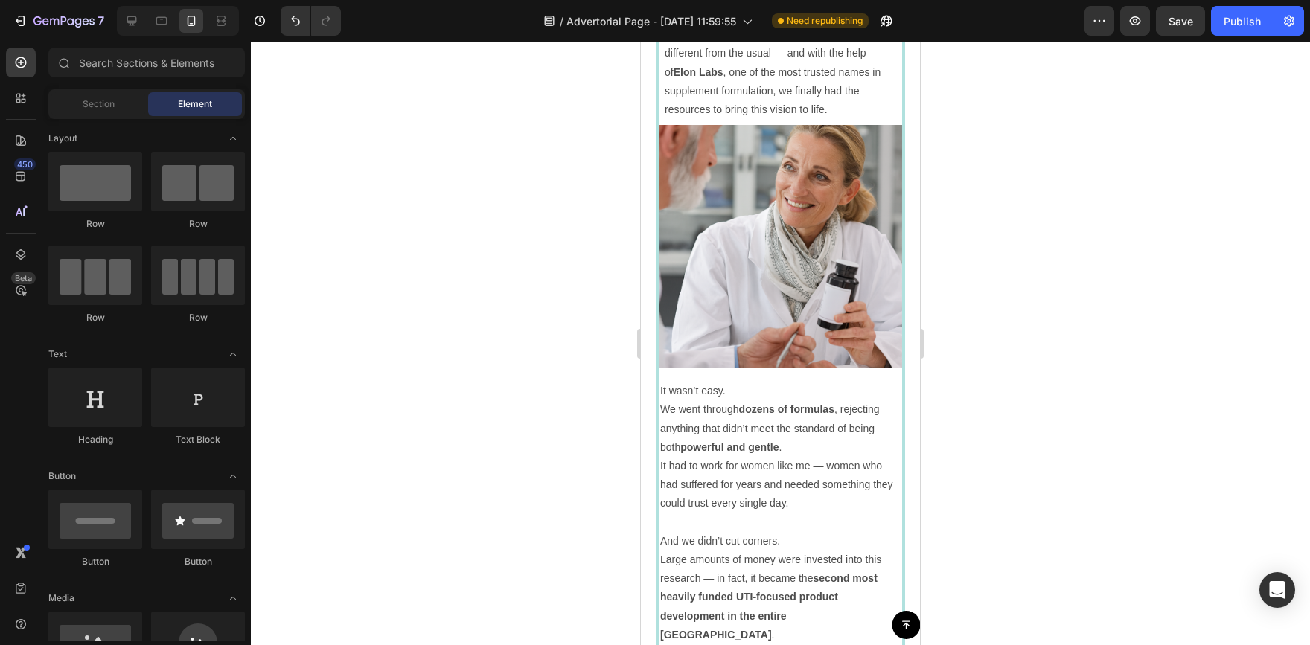
scroll to position [4205, 0]
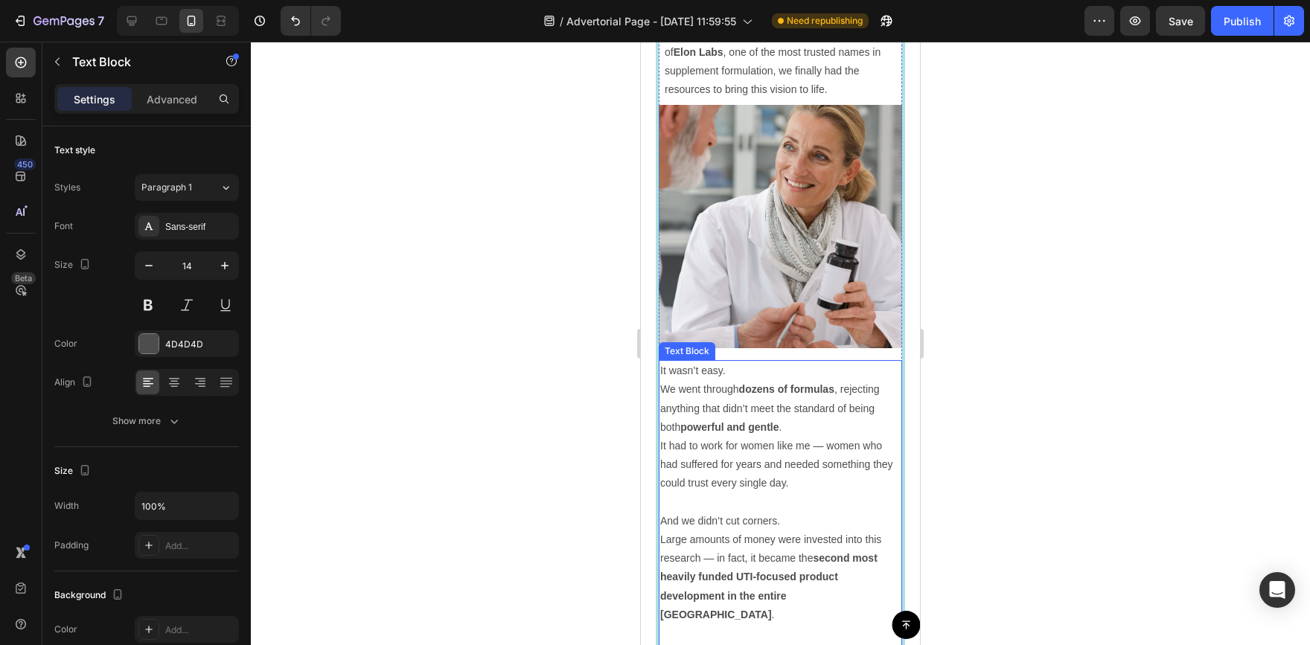
click at [779, 421] on strong "powerful and gentle" at bounding box center [729, 427] width 98 height 12
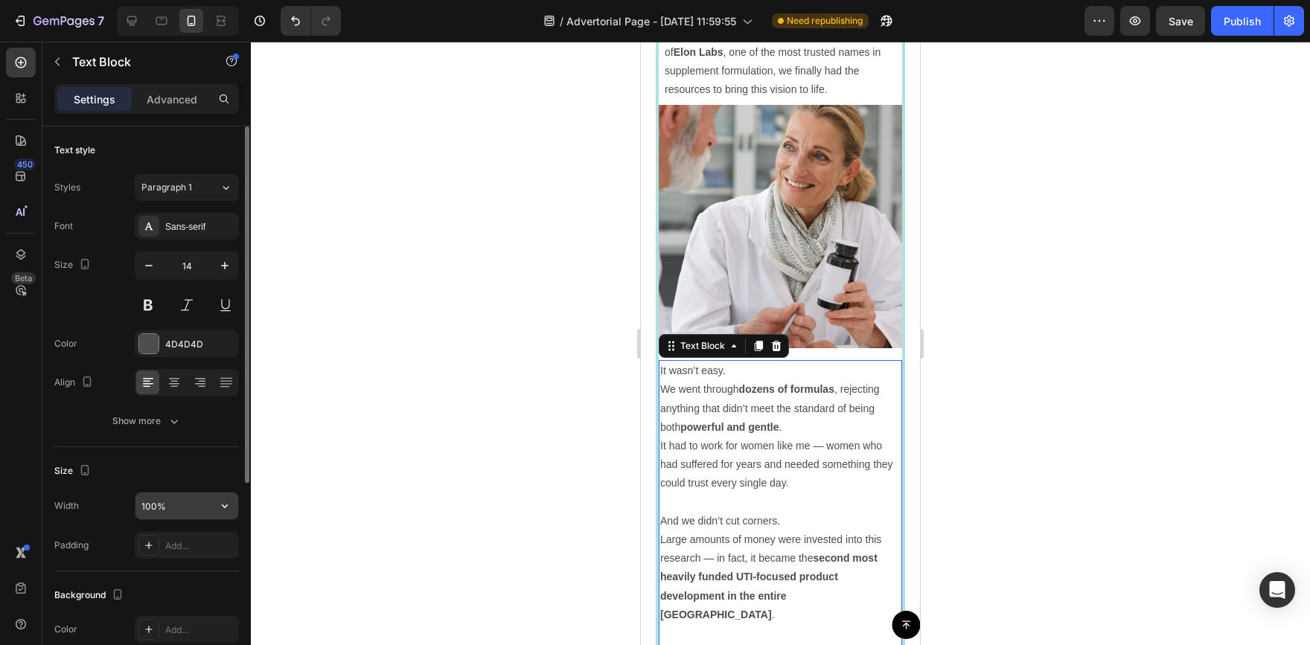
scroll to position [74, 0]
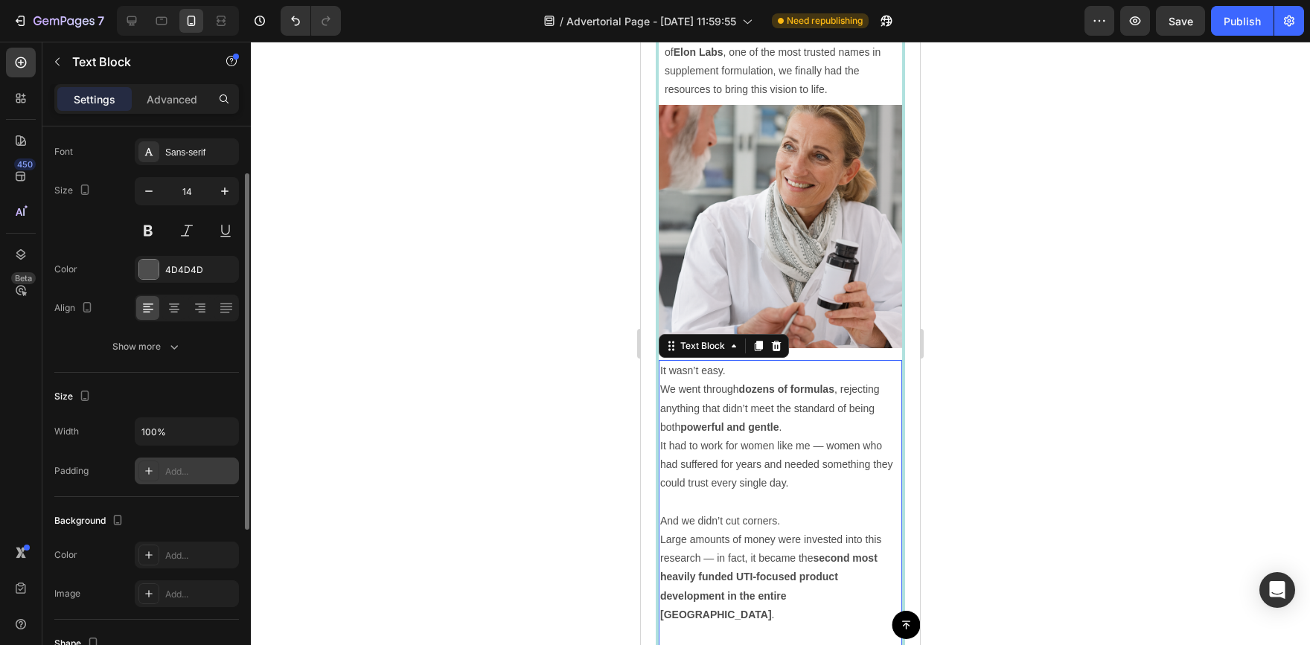
click at [173, 468] on div "Add..." at bounding box center [200, 471] width 70 height 13
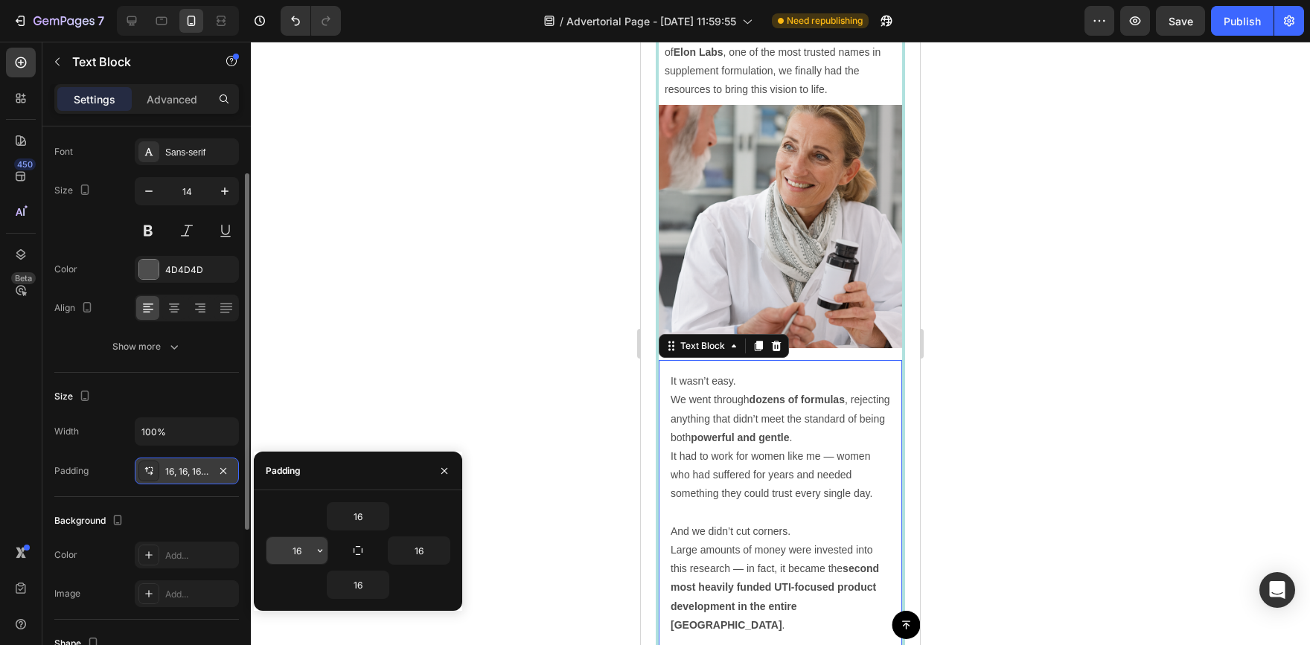
click at [313, 540] on button "button" at bounding box center [320, 551] width 15 height 27
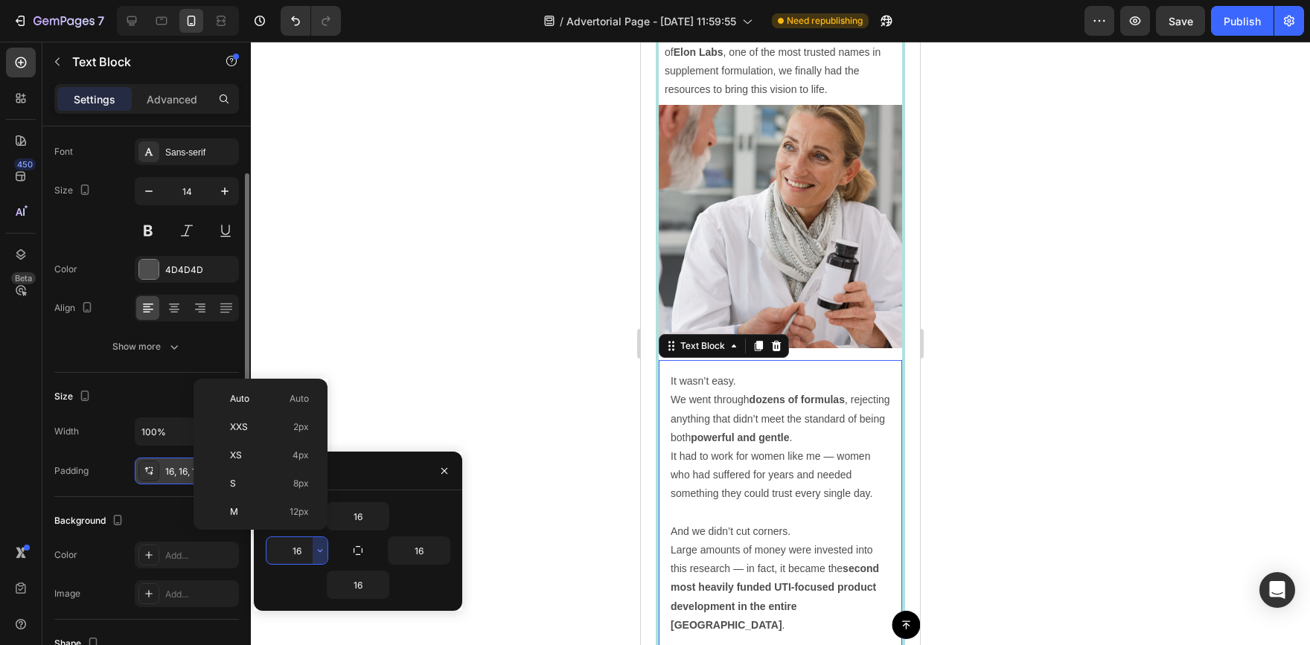
click at [308, 544] on input "16" at bounding box center [297, 551] width 61 height 27
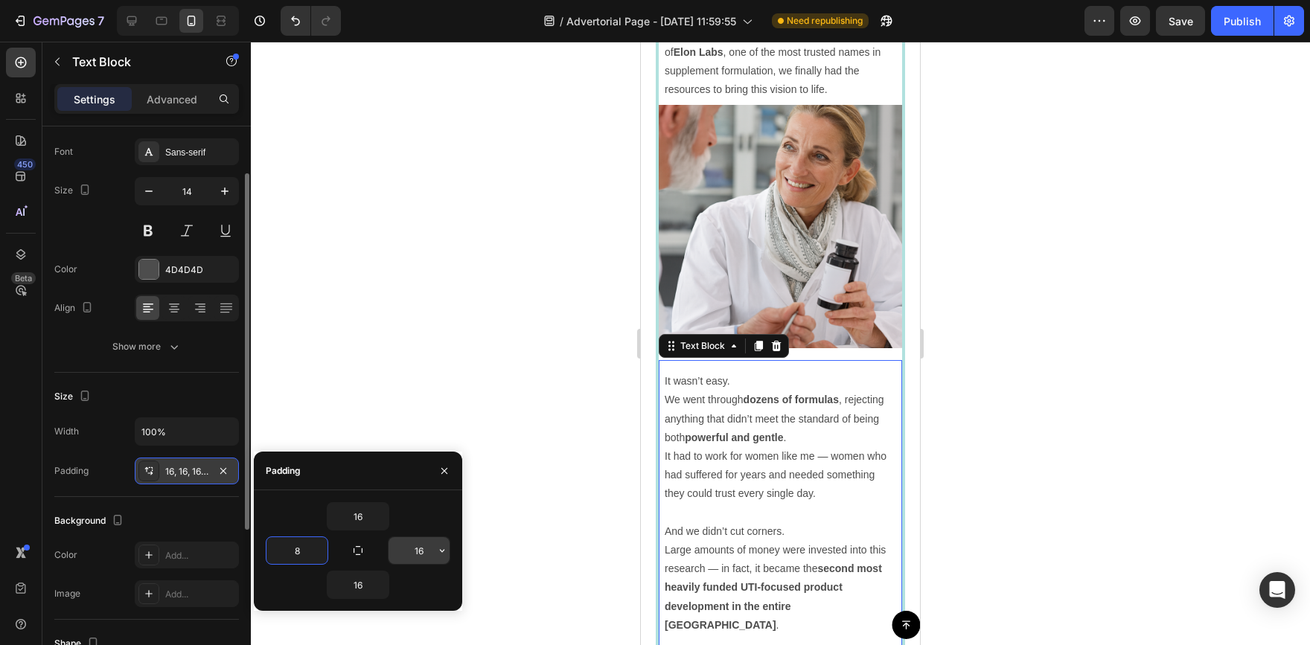
type input "8"
click at [423, 543] on input "16" at bounding box center [419, 551] width 61 height 27
type input "8"
click at [358, 519] on input "16" at bounding box center [358, 516] width 61 height 27
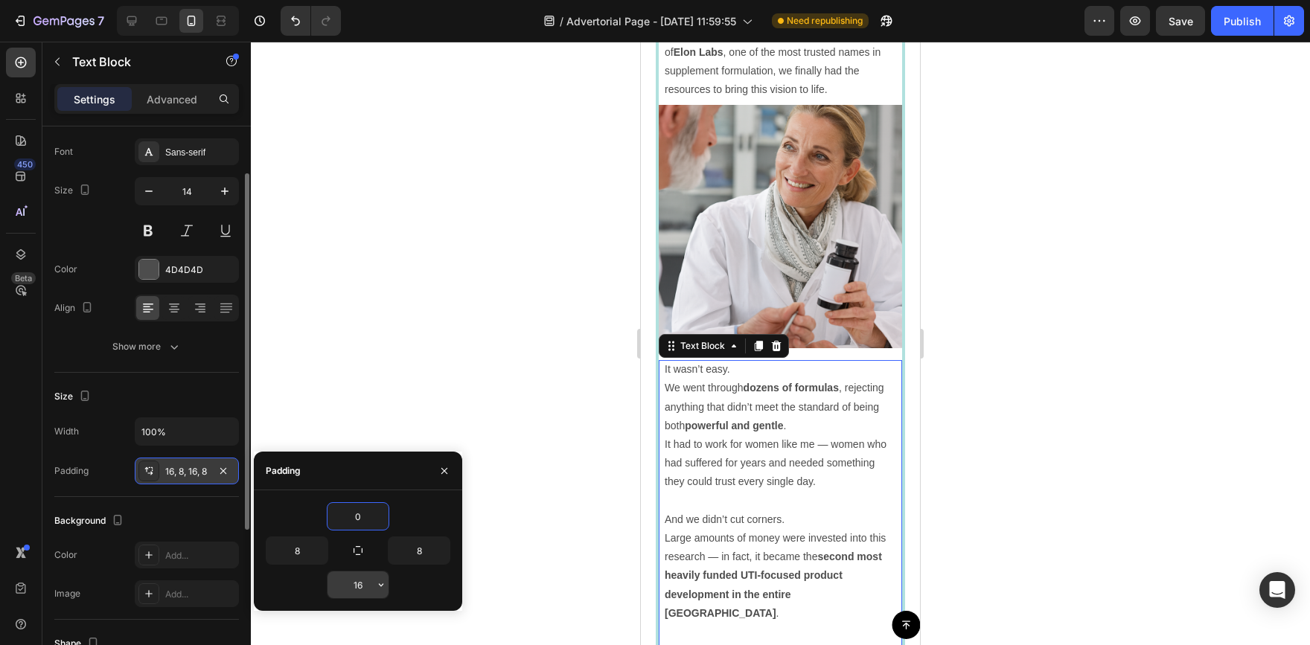
type input "0"
click at [369, 585] on input "16" at bounding box center [358, 585] width 61 height 27
type input "8"
click at [403, 358] on div at bounding box center [780, 344] width 1059 height 604
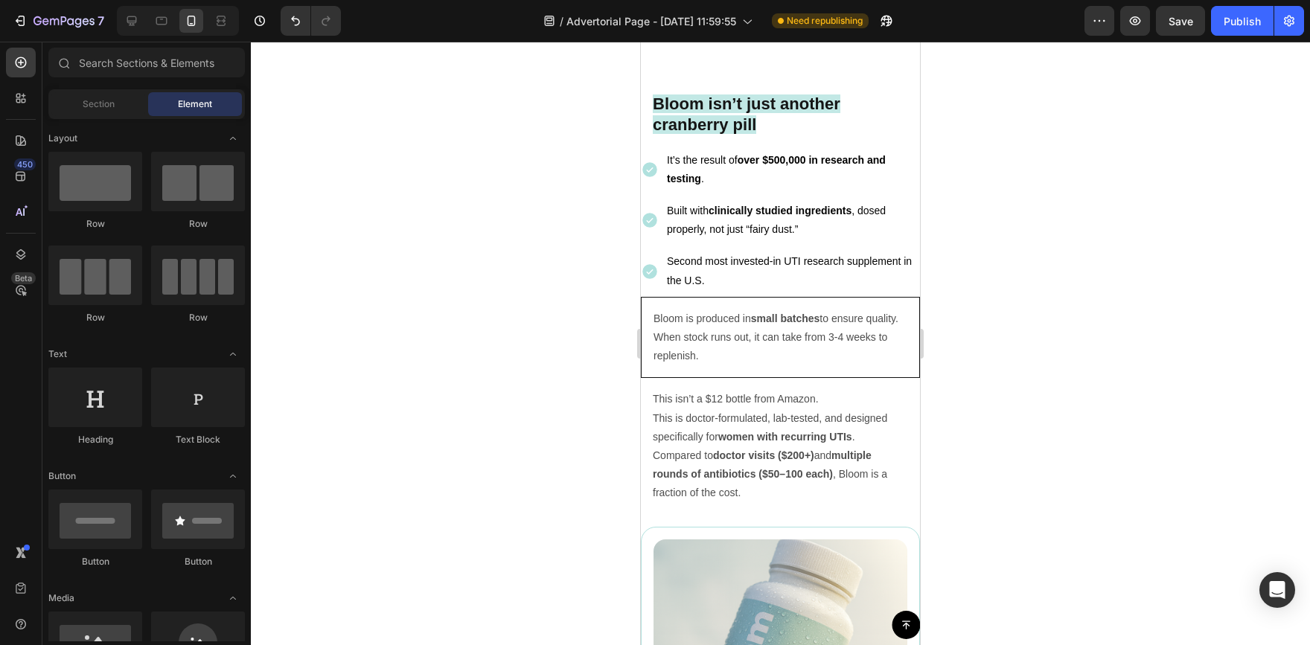
scroll to position [5814, 0]
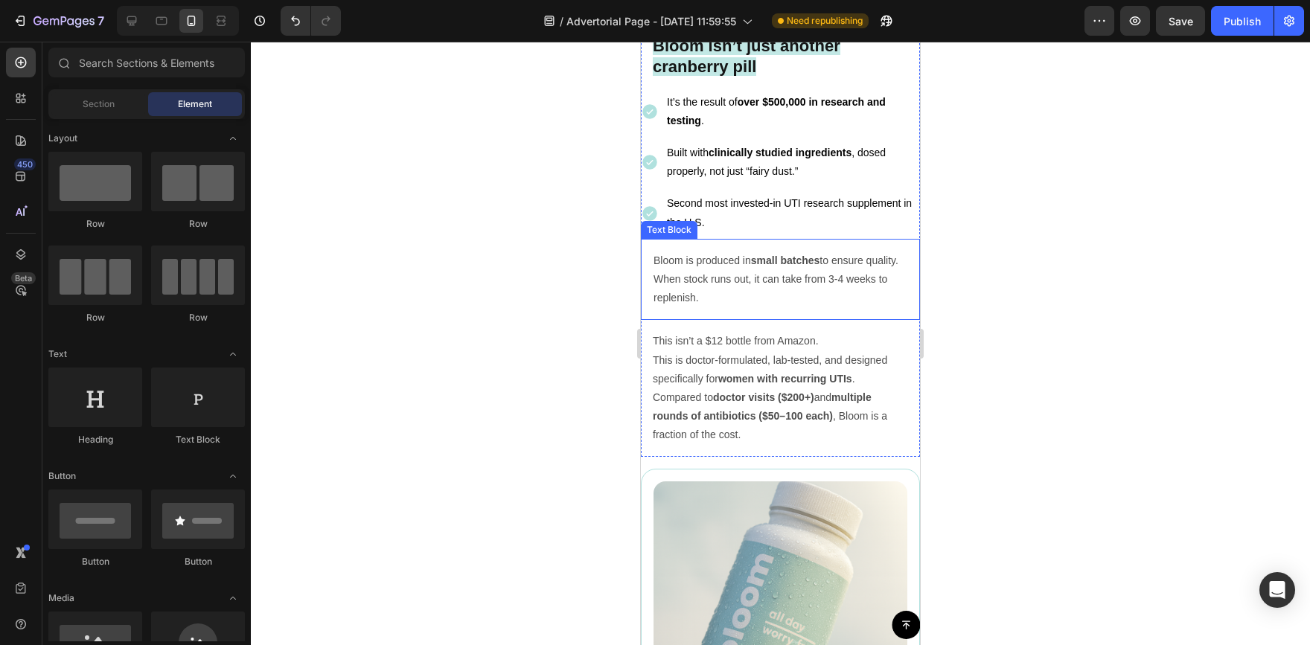
click at [872, 308] on p "Bloom is produced in small batches to ensure quality. When stock runs out, it c…" at bounding box center [781, 280] width 254 height 57
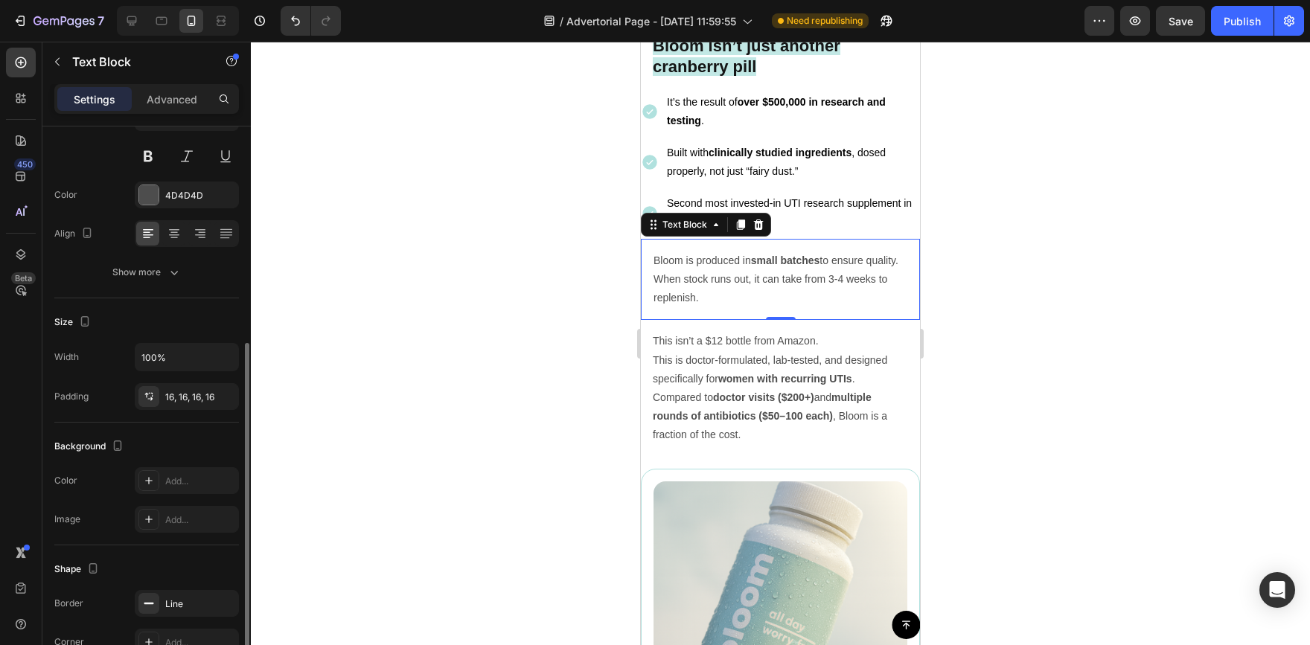
scroll to position [223, 0]
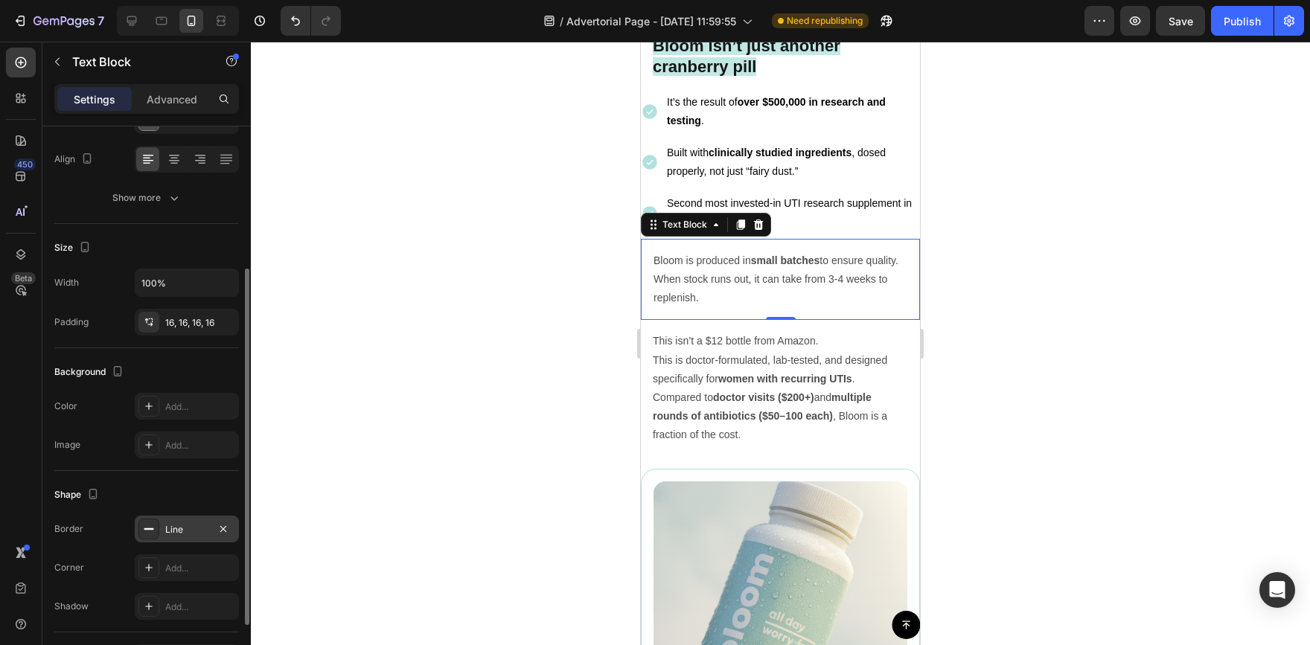
click at [180, 533] on div "Line" at bounding box center [186, 529] width 43 height 13
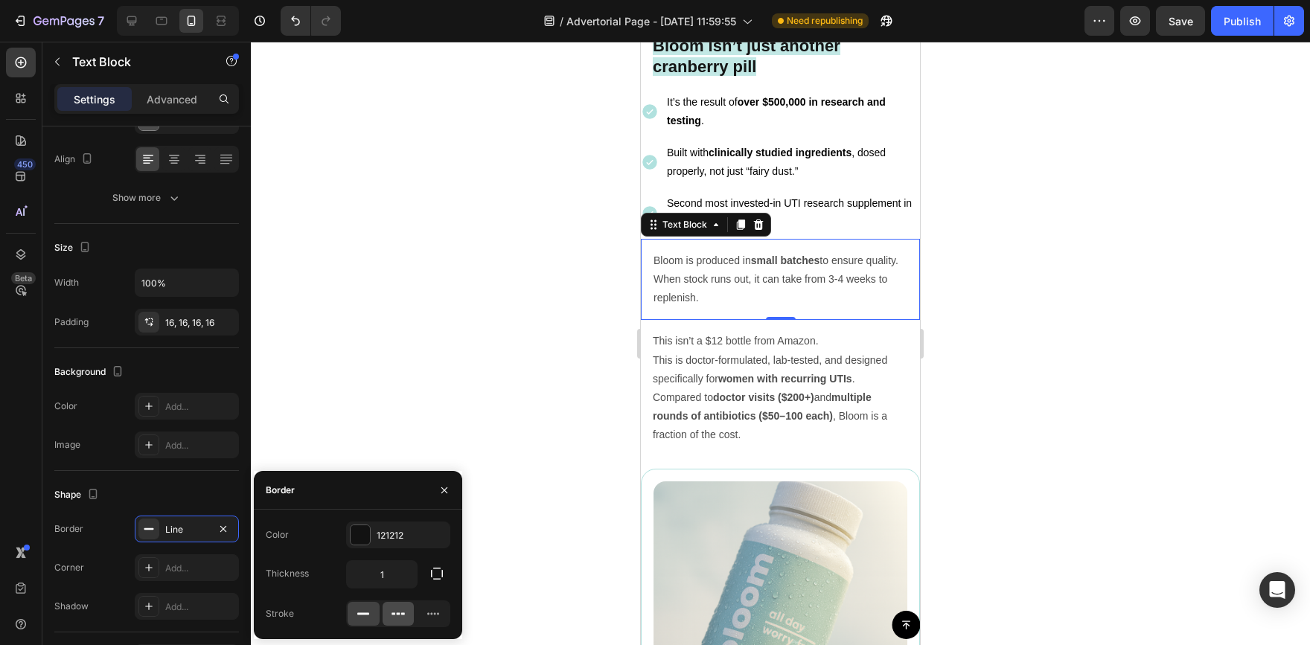
click at [401, 612] on icon at bounding box center [398, 614] width 15 height 15
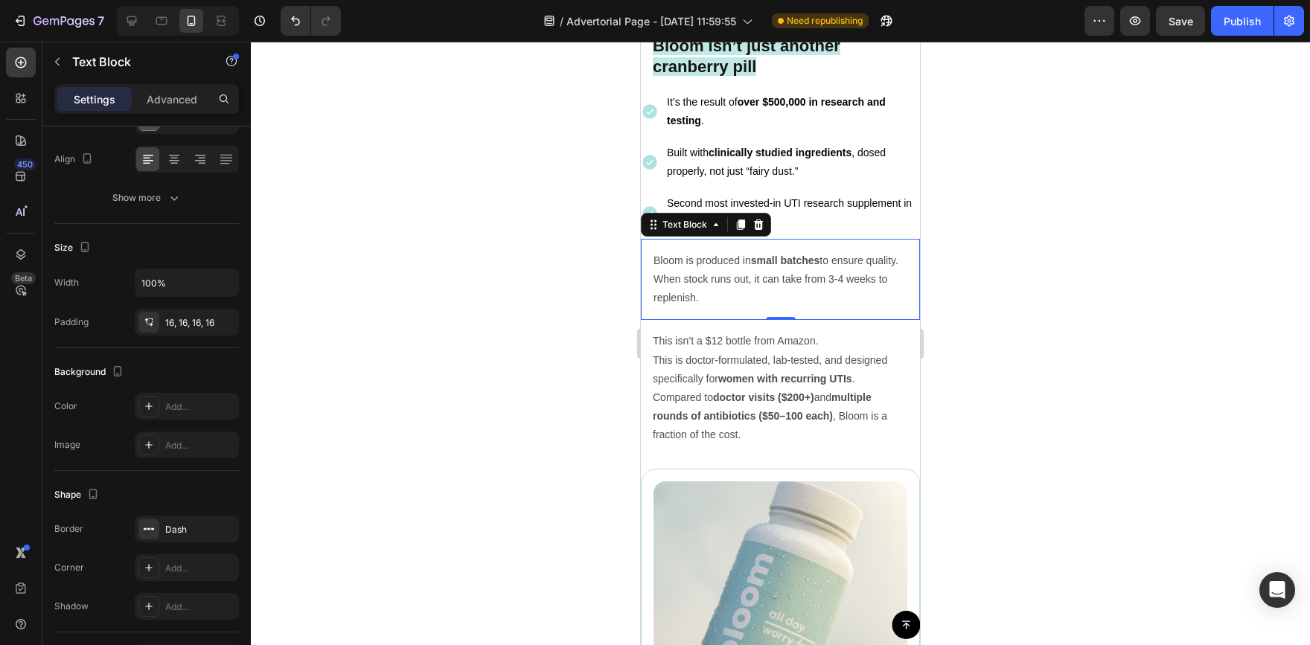
click at [355, 424] on div at bounding box center [780, 344] width 1059 height 604
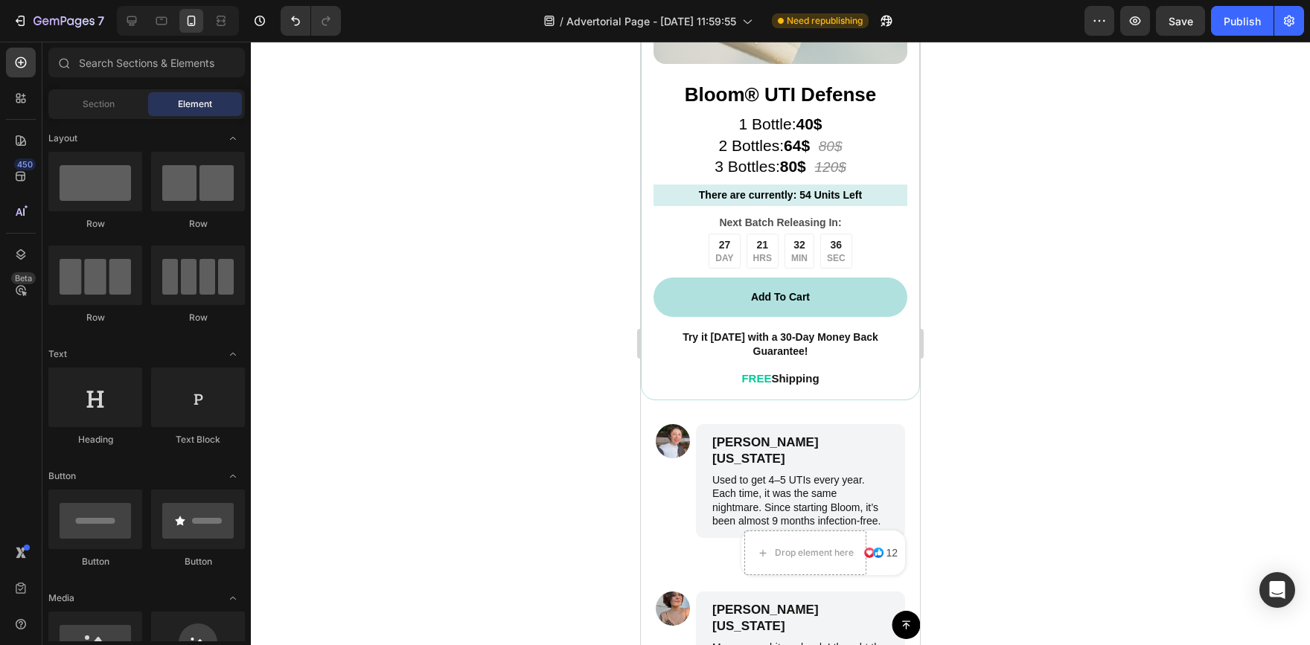
scroll to position [6496, 0]
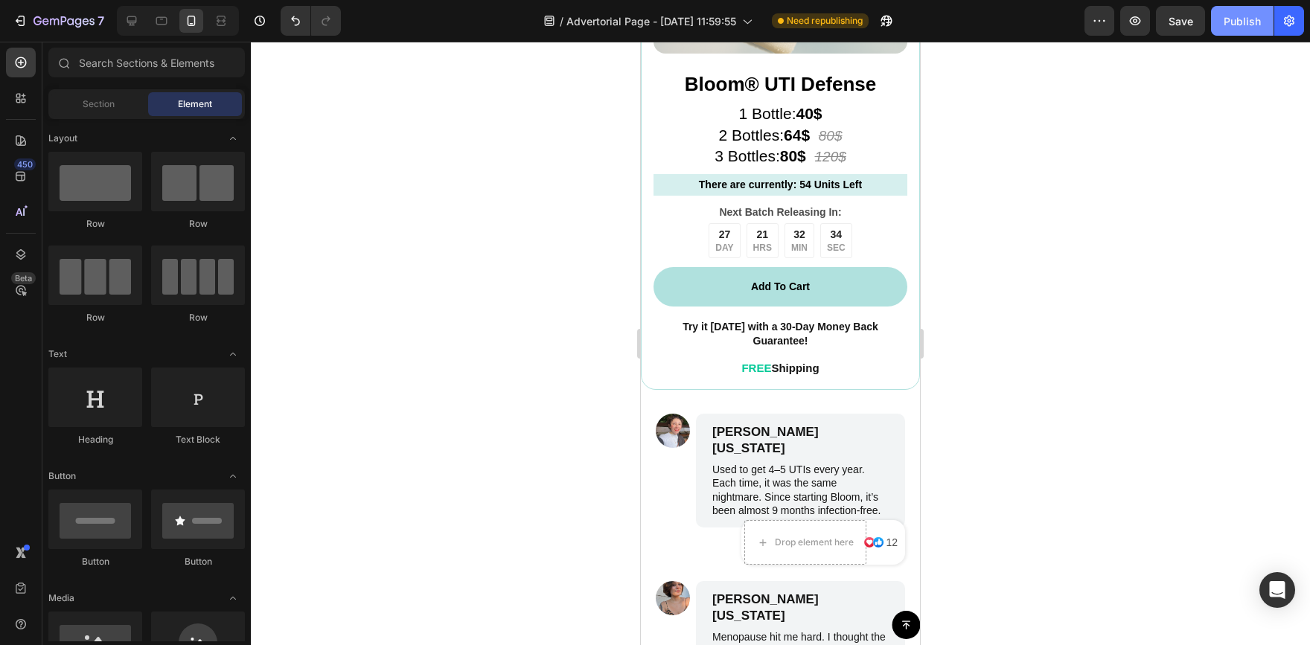
click at [1242, 19] on div "Publish" at bounding box center [1242, 21] width 37 height 16
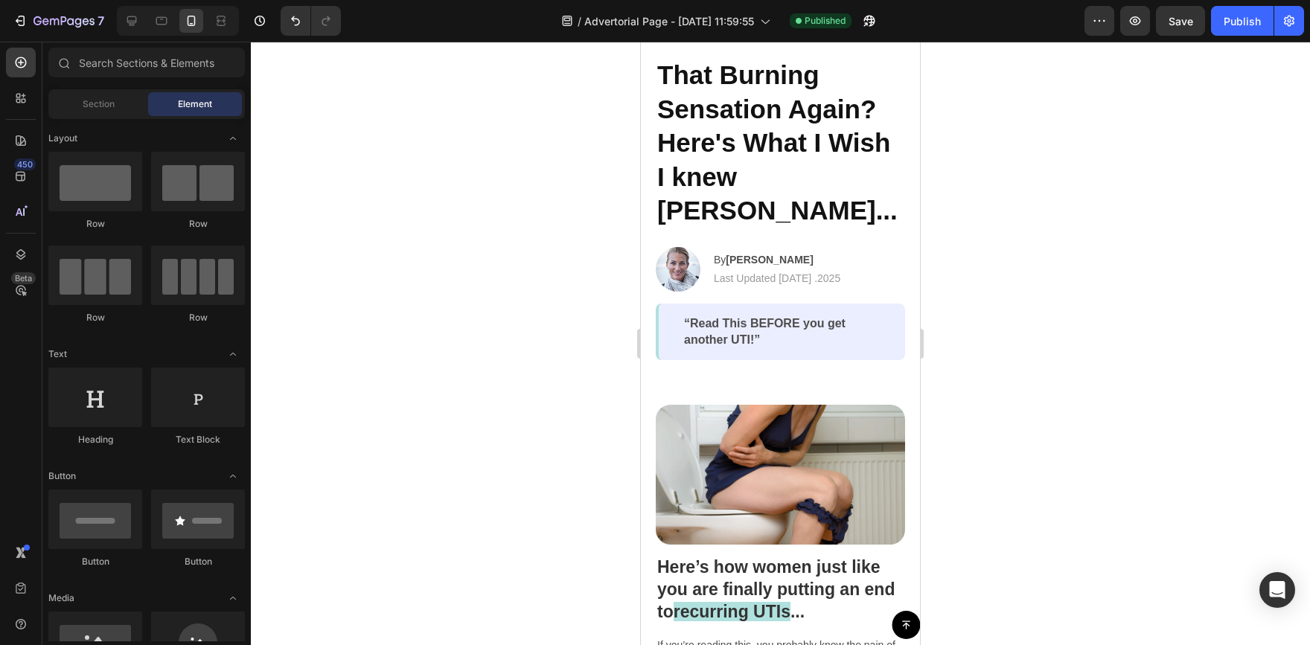
scroll to position [0, 0]
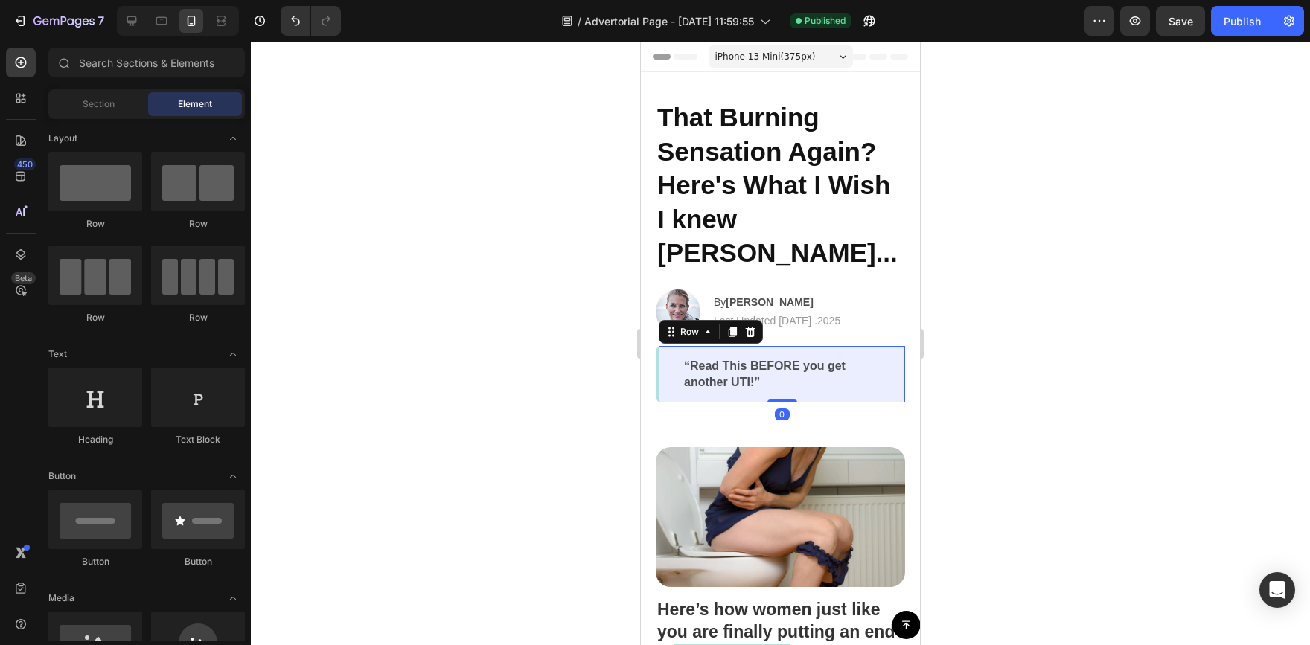
click at [881, 346] on div "“Read This BEFORE you get another UTI!” Text Block Row 0" at bounding box center [780, 374] width 249 height 57
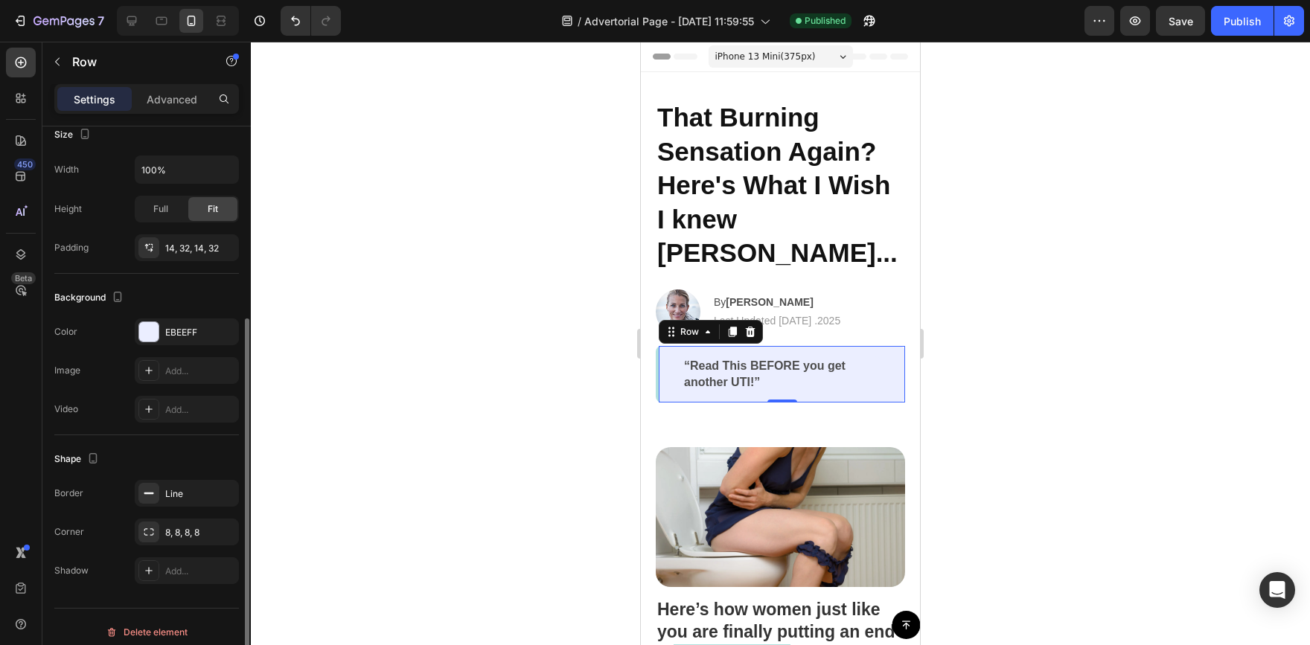
scroll to position [308, 0]
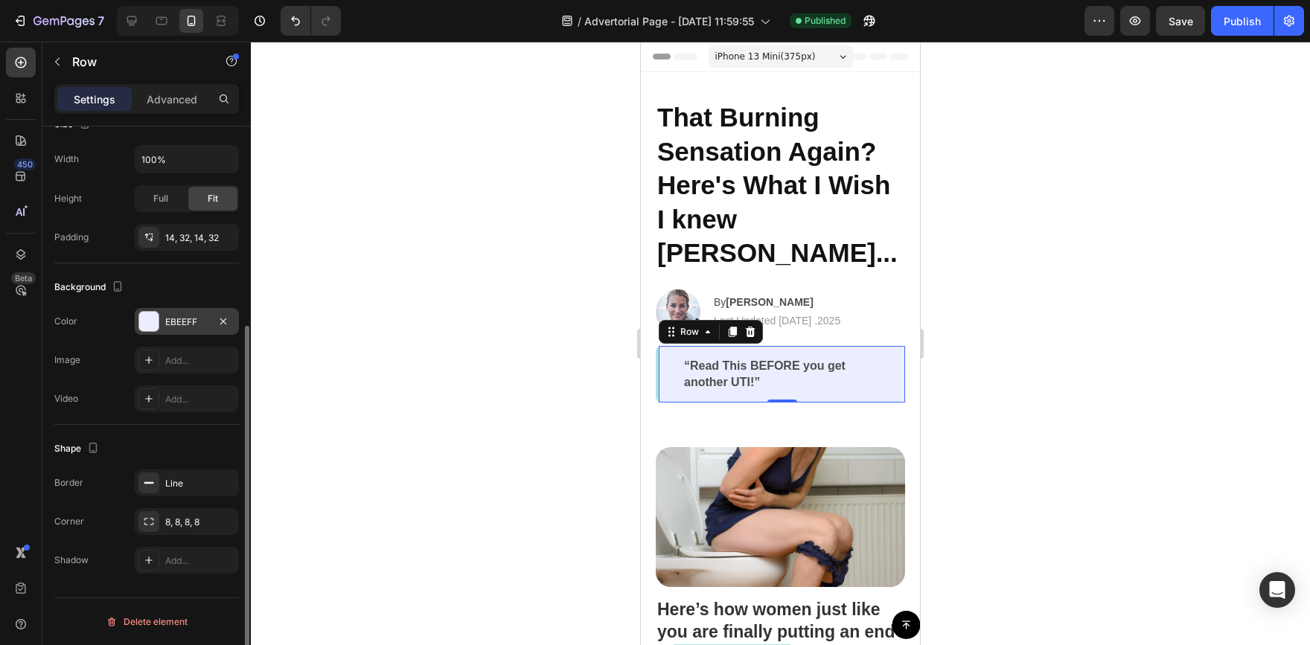
click at [147, 322] on div at bounding box center [148, 321] width 19 height 19
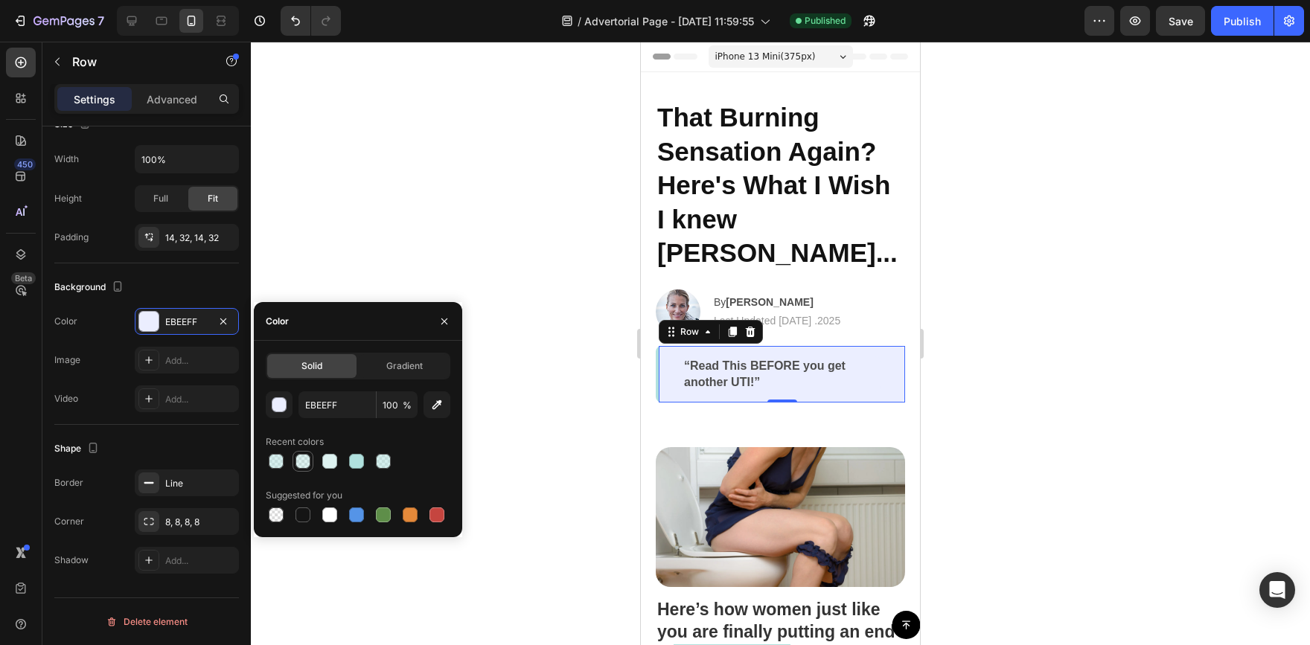
click at [300, 463] on div at bounding box center [303, 461] width 15 height 15
type input "B0E1DE"
type input "41"
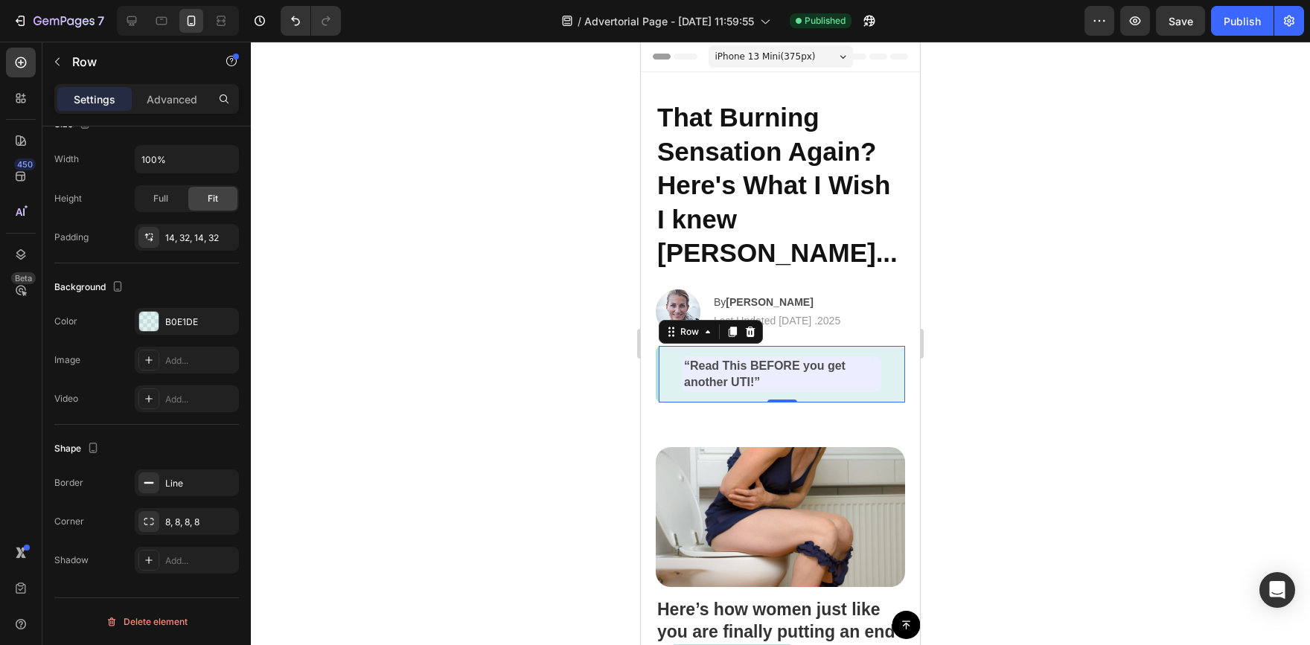
click at [450, 197] on div at bounding box center [780, 344] width 1059 height 604
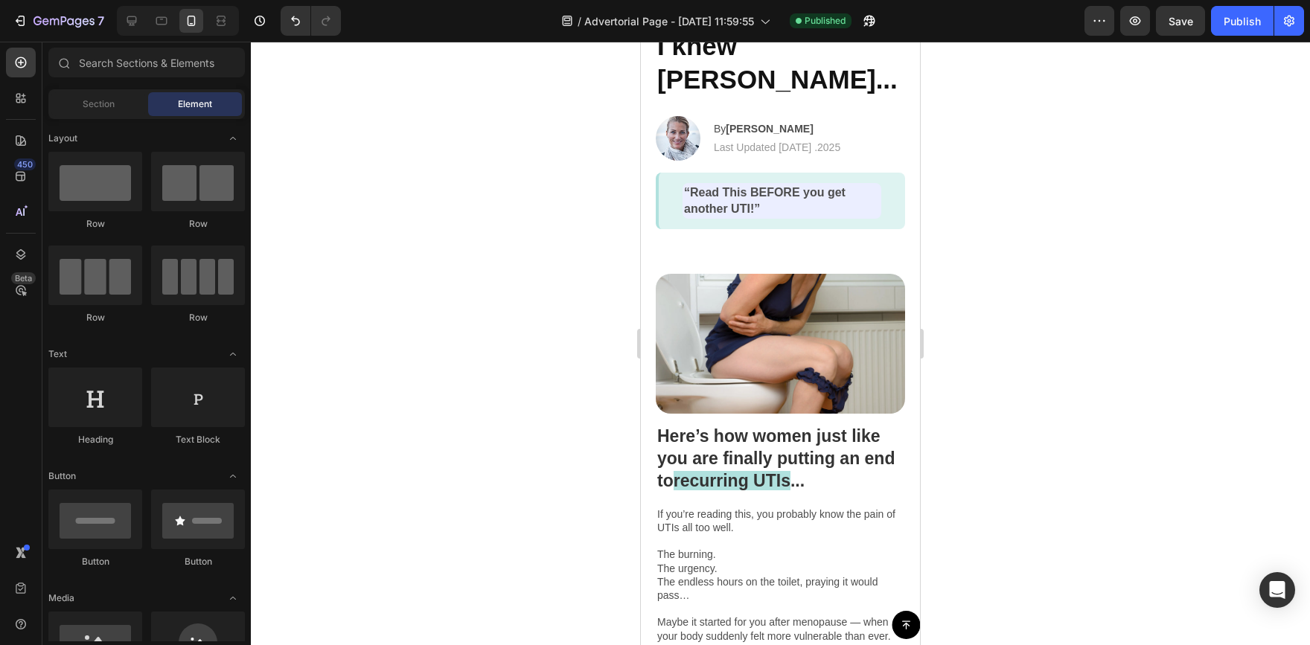
scroll to position [194, 0]
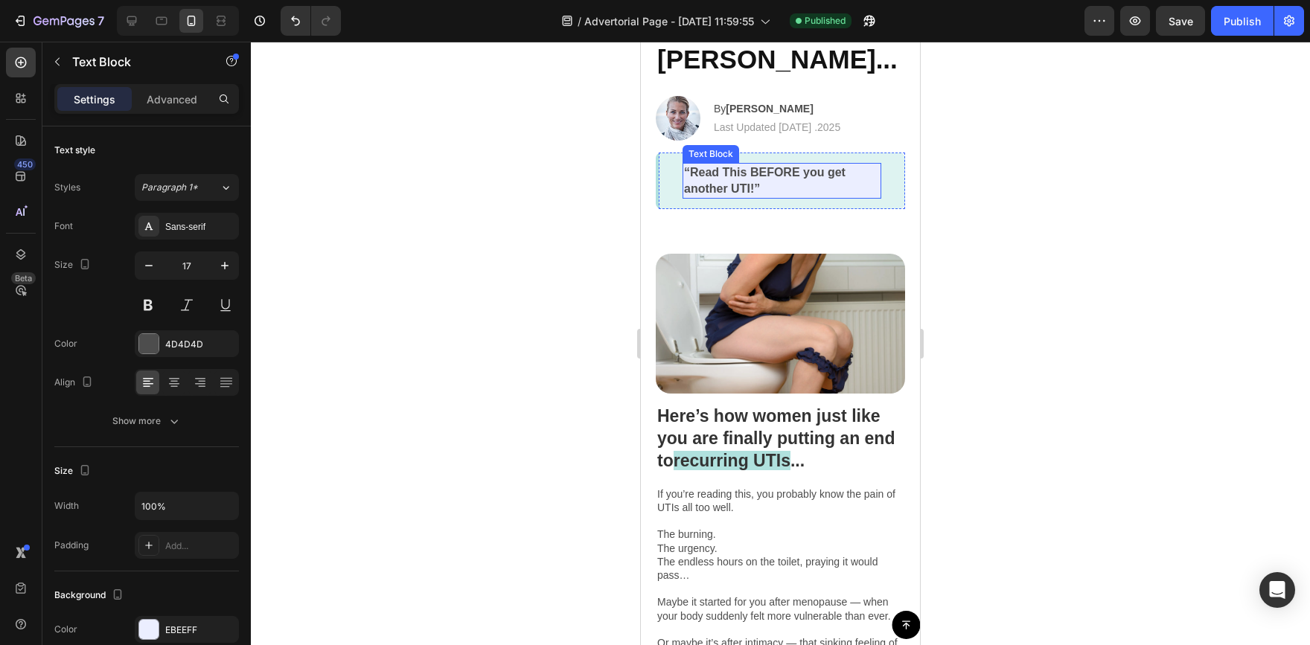
click at [841, 165] on p "“Read This BEFORE you get another UTI!”" at bounding box center [782, 181] width 196 height 33
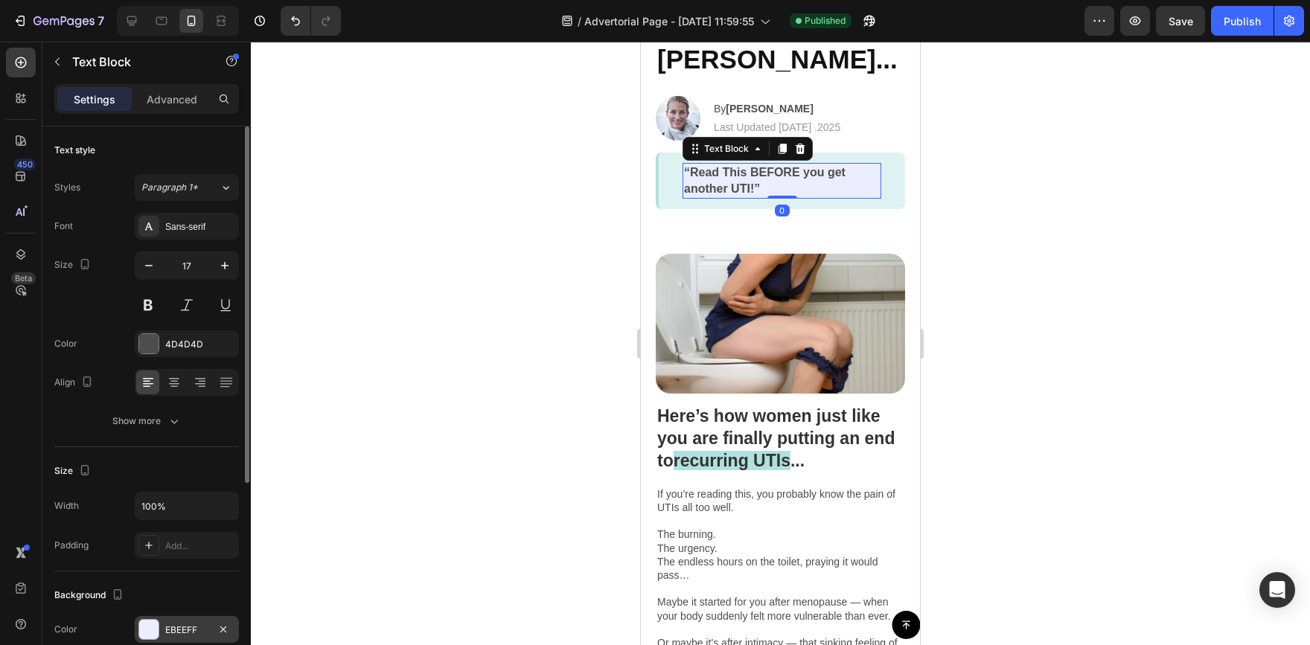
click at [144, 631] on div at bounding box center [148, 629] width 19 height 19
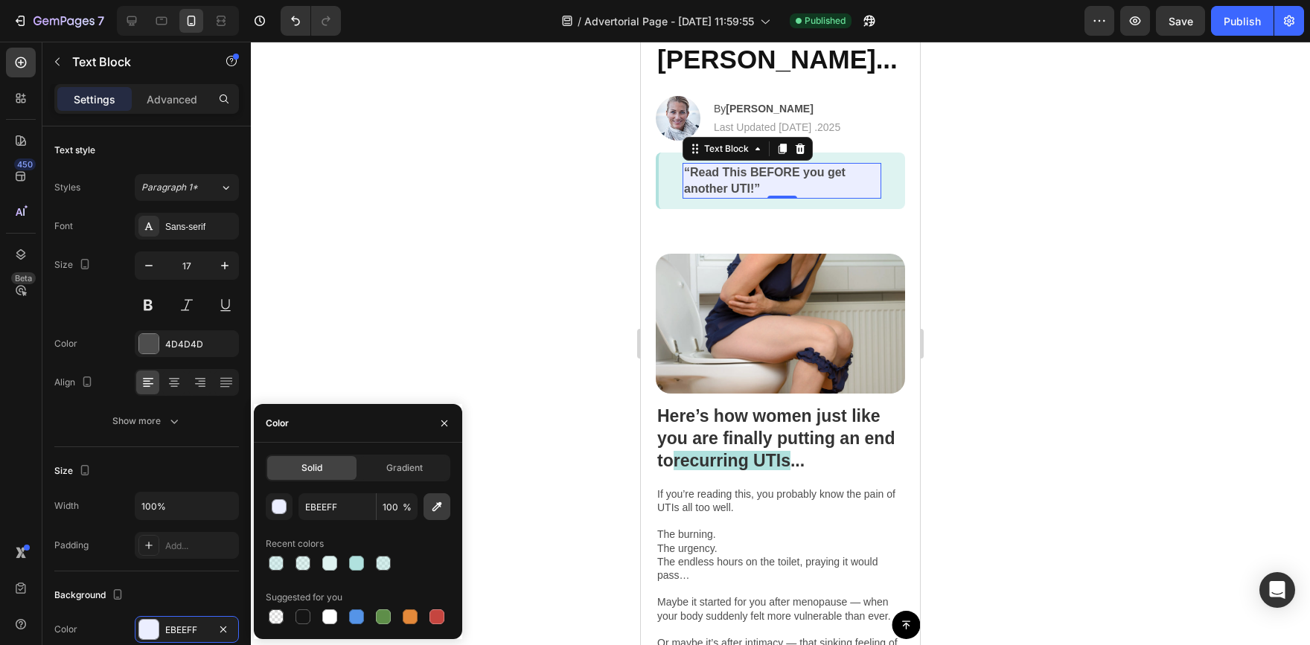
click at [437, 508] on icon "button" at bounding box center [437, 507] width 15 height 15
type input "DEF3F1"
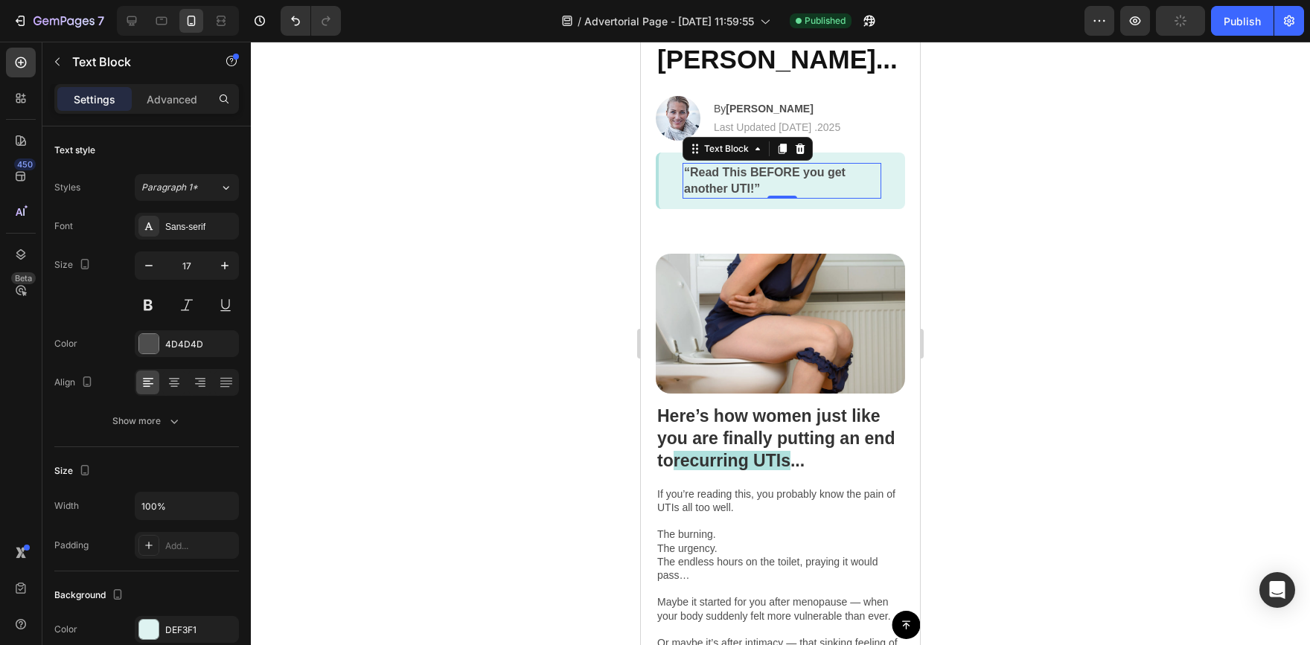
click at [991, 147] on div at bounding box center [780, 344] width 1059 height 604
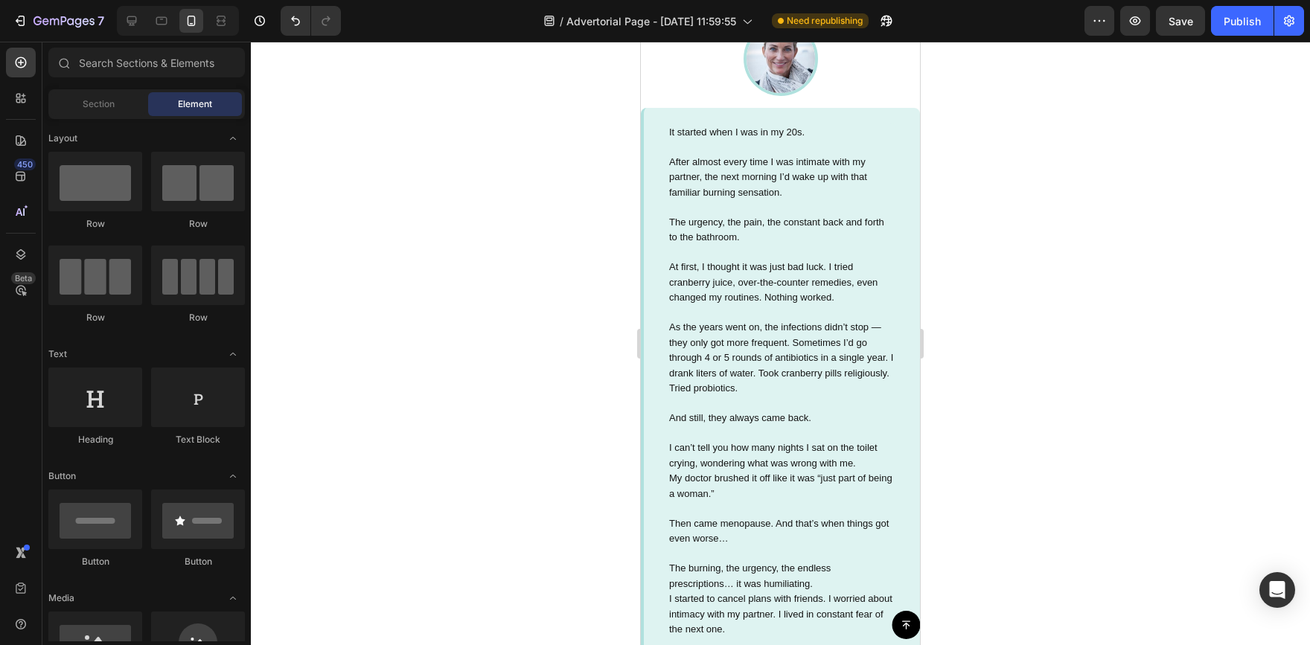
scroll to position [1202, 0]
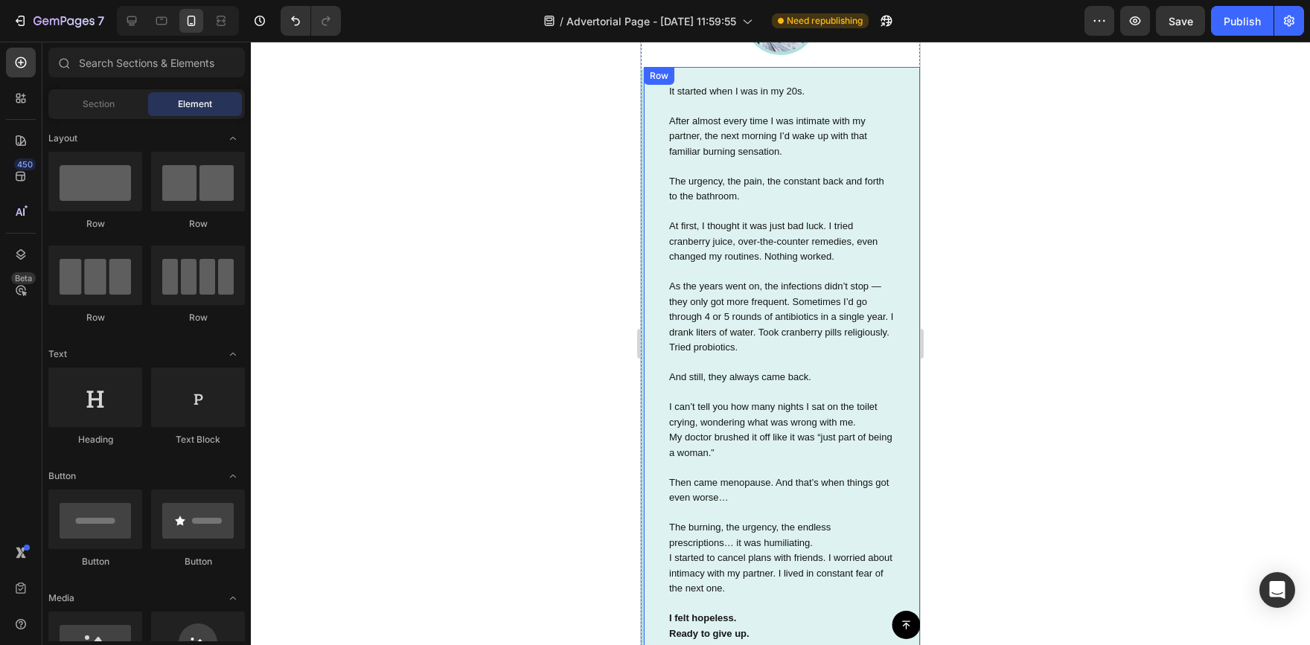
click at [895, 189] on div "It started when I was in my 20s. After almost every time I was intimate with my…" at bounding box center [780, 468] width 279 height 803
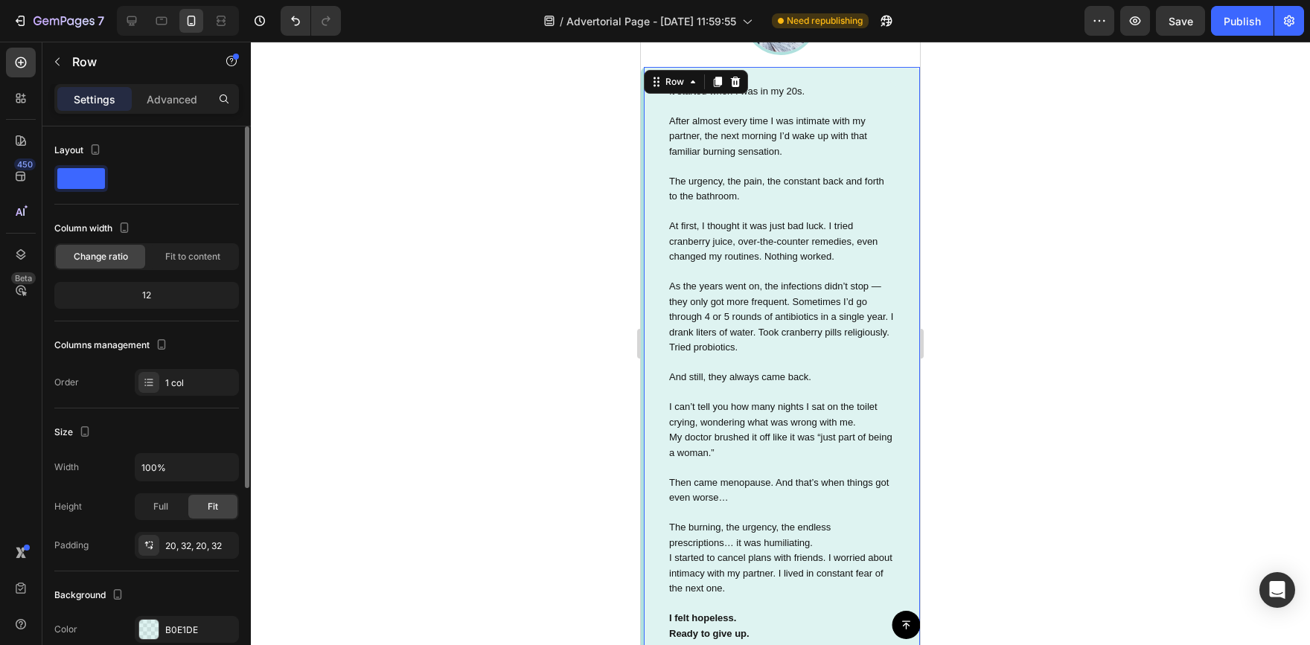
scroll to position [74, 0]
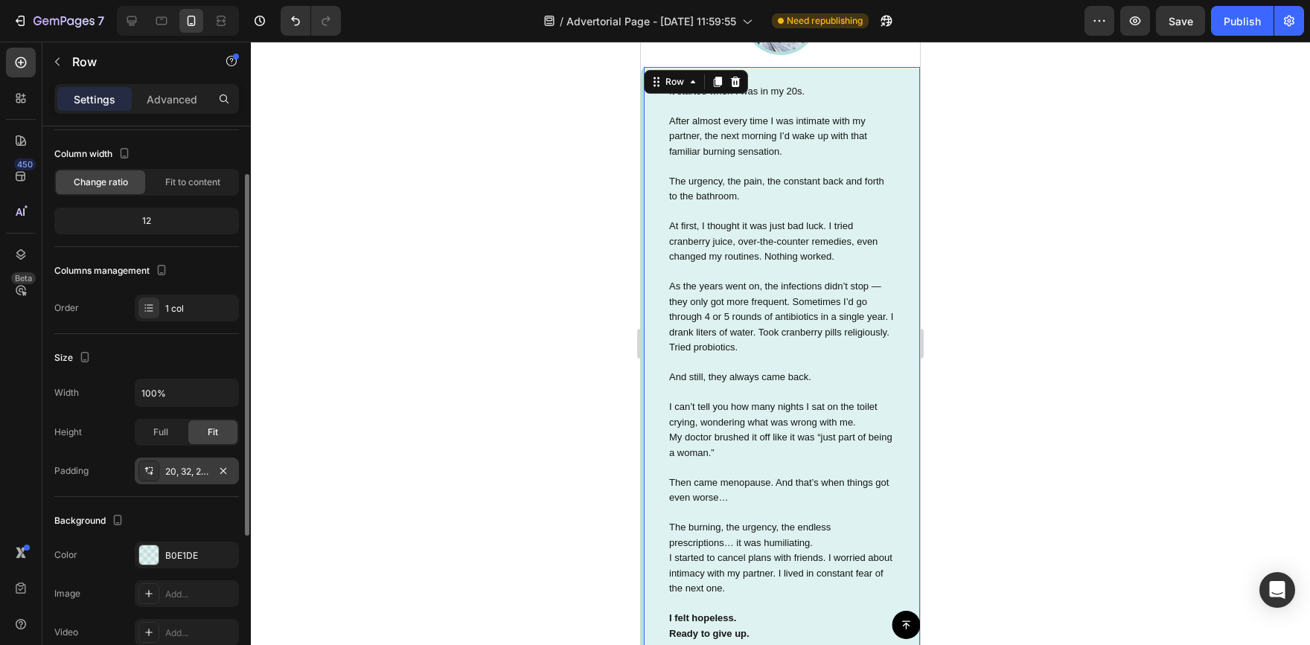
click at [174, 476] on div "20, 32, 20, 32" at bounding box center [186, 471] width 43 height 13
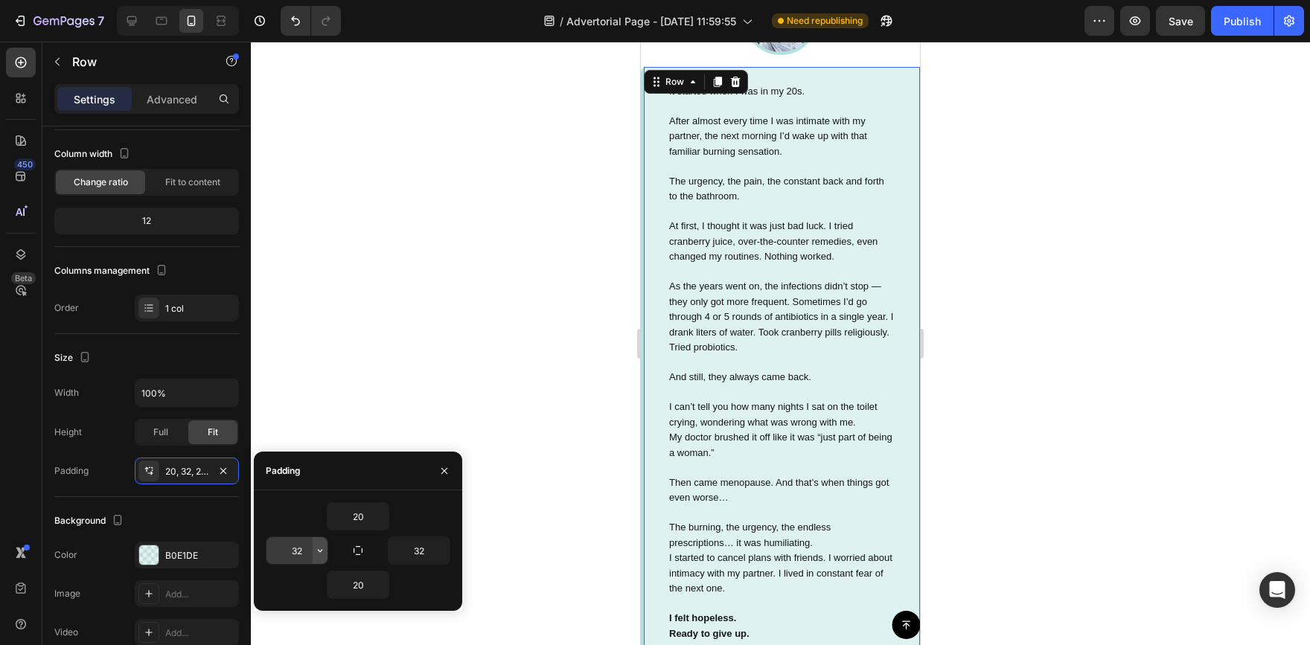
click at [313, 544] on button "button" at bounding box center [320, 551] width 15 height 27
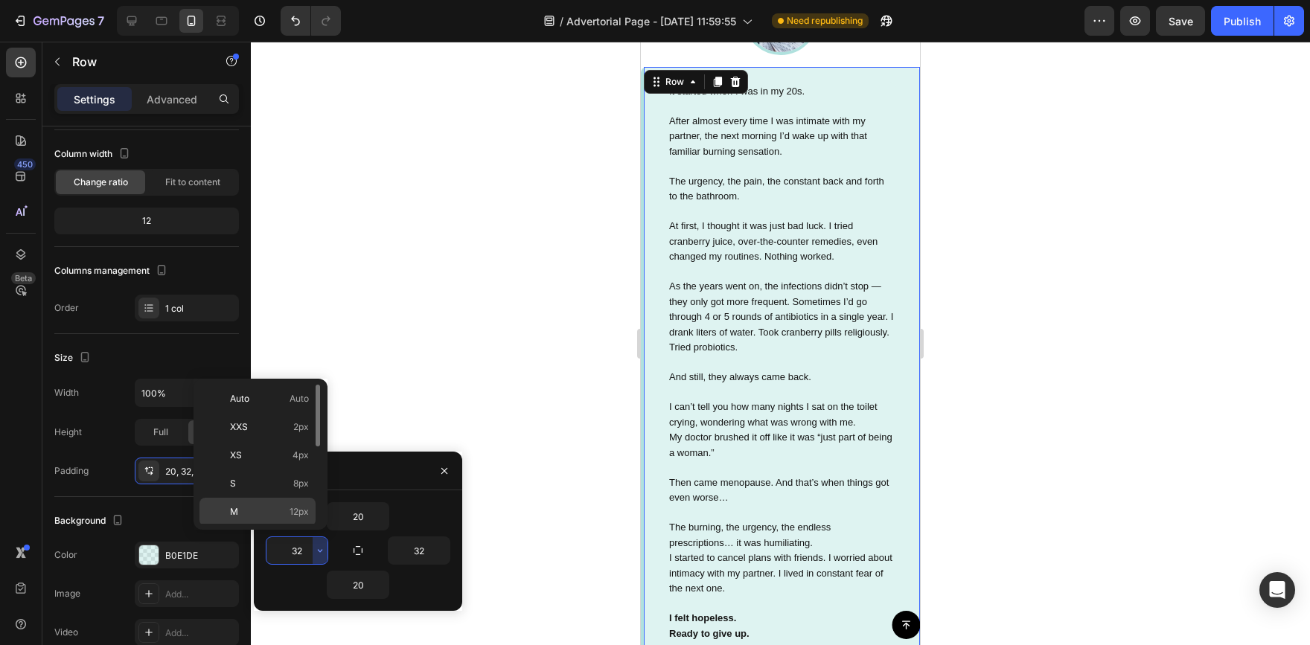
click at [252, 514] on p "M 12px" at bounding box center [269, 511] width 79 height 13
type input "12"
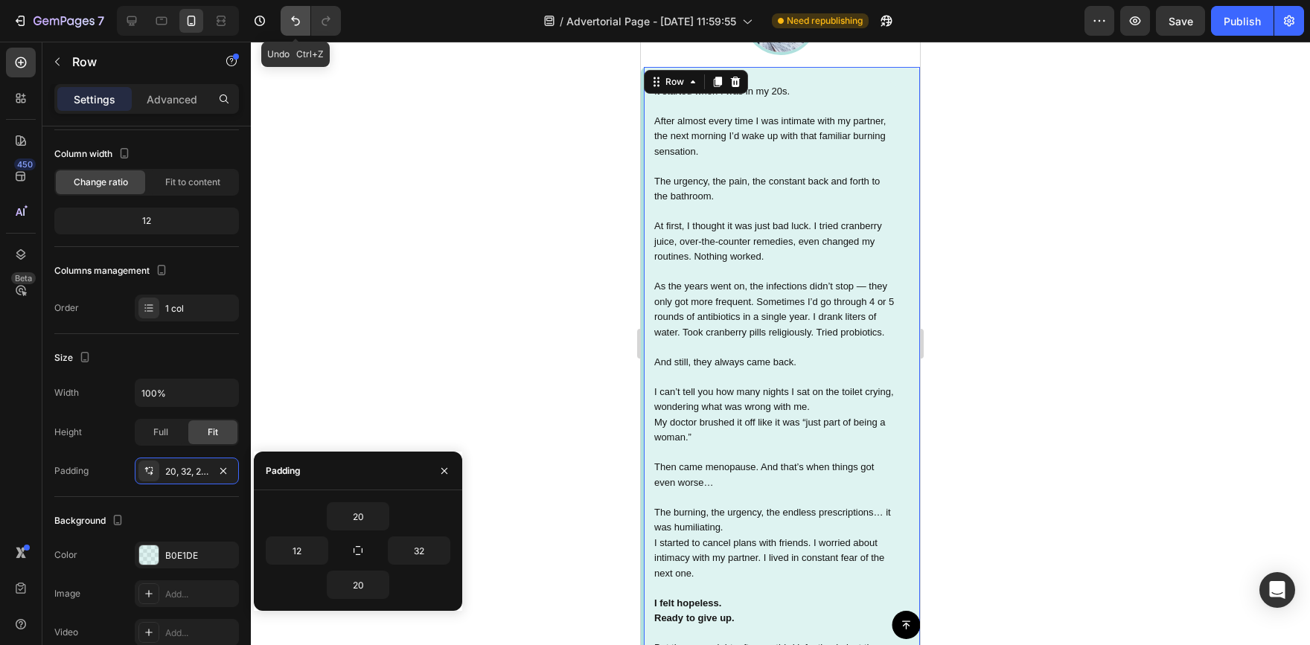
click at [298, 19] on icon "Undo/Redo" at bounding box center [295, 21] width 9 height 10
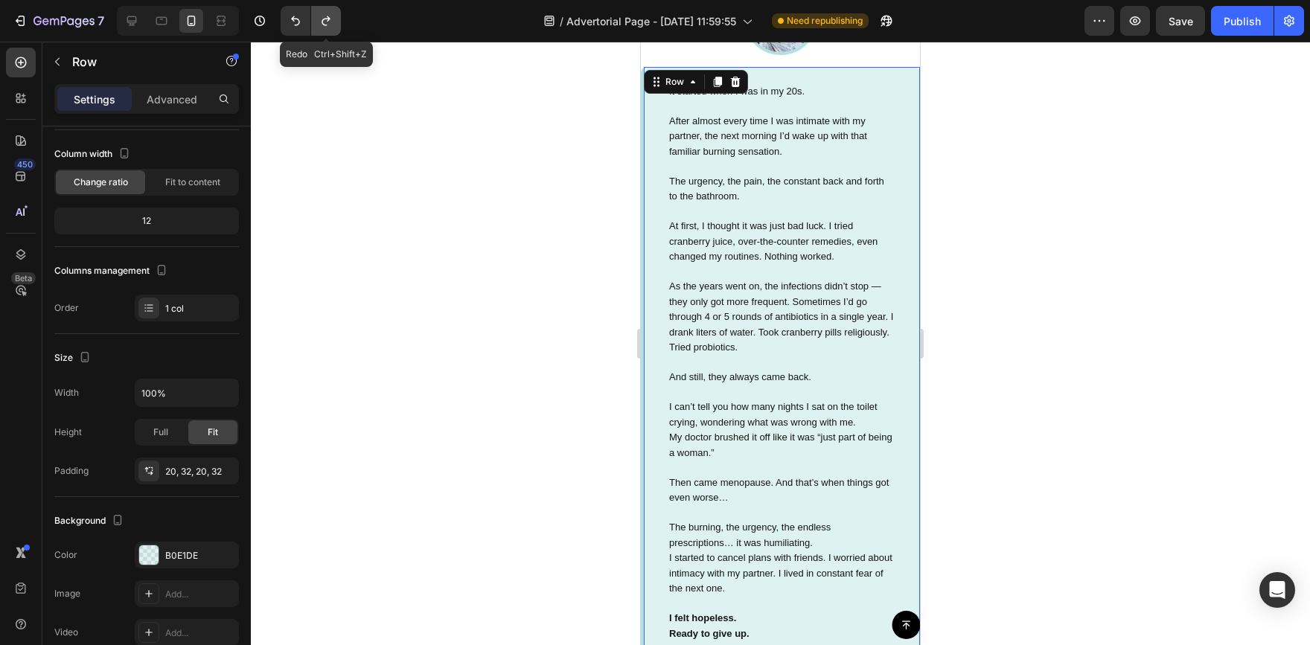
click at [324, 21] on icon "Undo/Redo" at bounding box center [326, 20] width 15 height 15
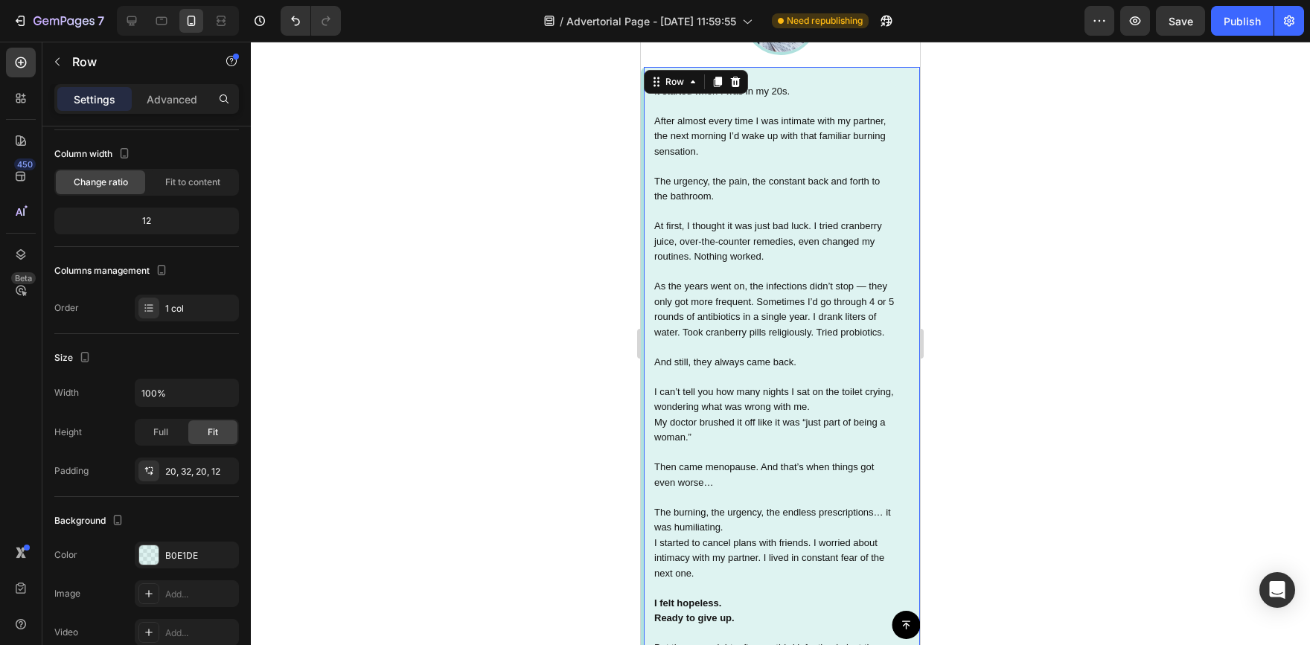
click at [450, 206] on div at bounding box center [780, 344] width 1059 height 604
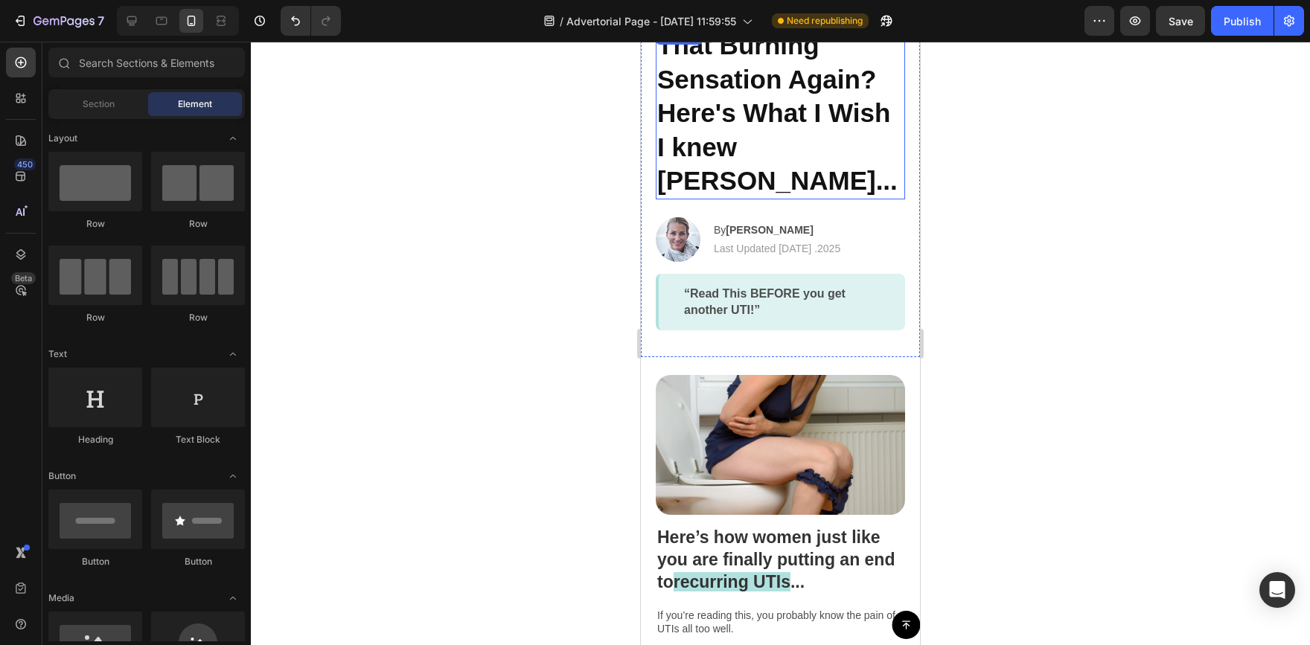
scroll to position [51, 0]
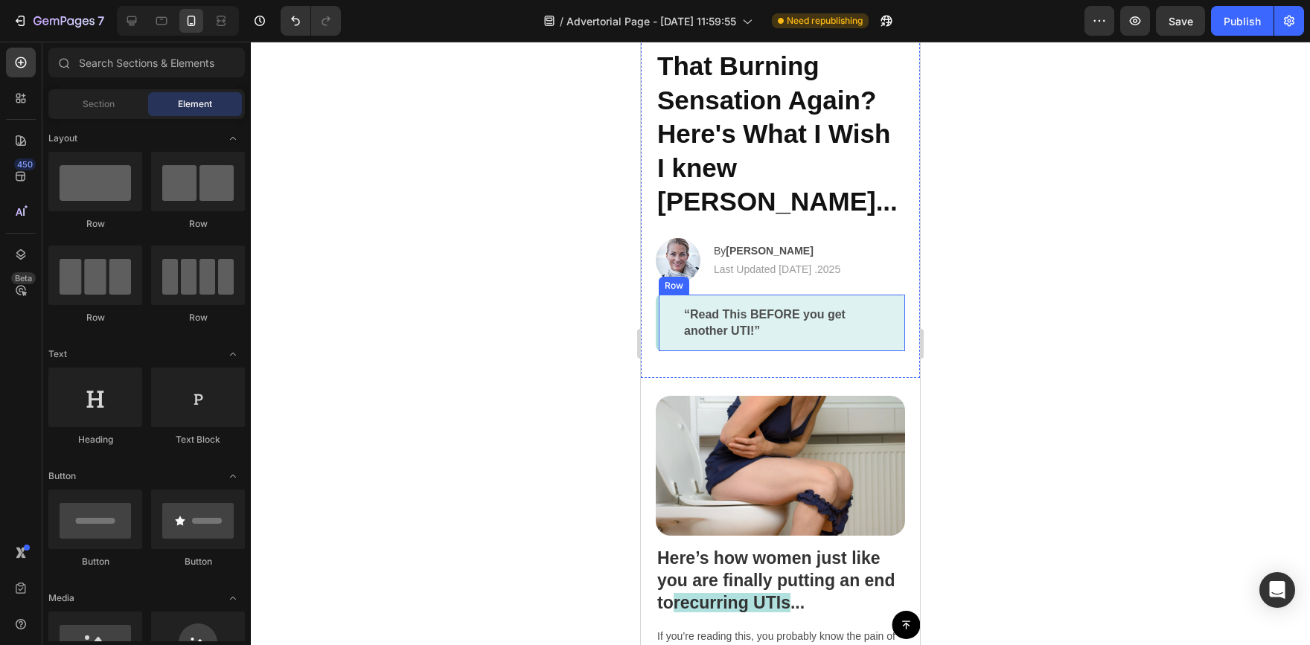
click at [883, 295] on div "“Read This BEFORE you get another UTI!” Text Block Row" at bounding box center [780, 323] width 249 height 57
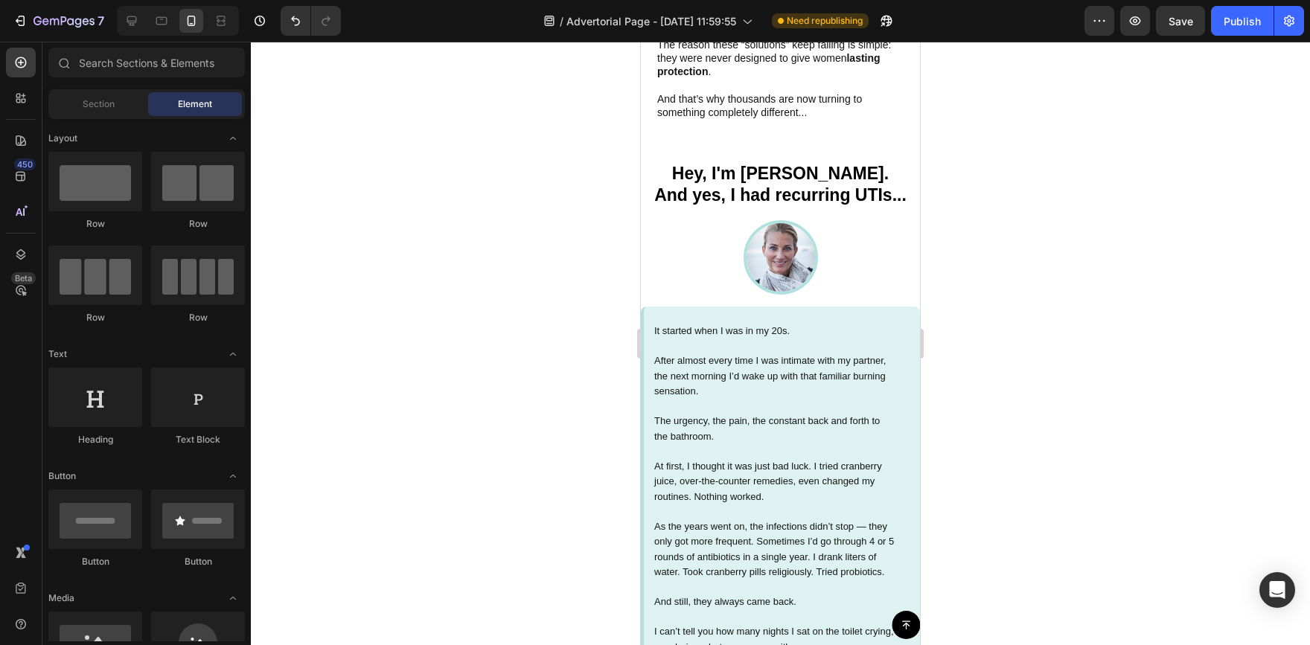
scroll to position [979, 0]
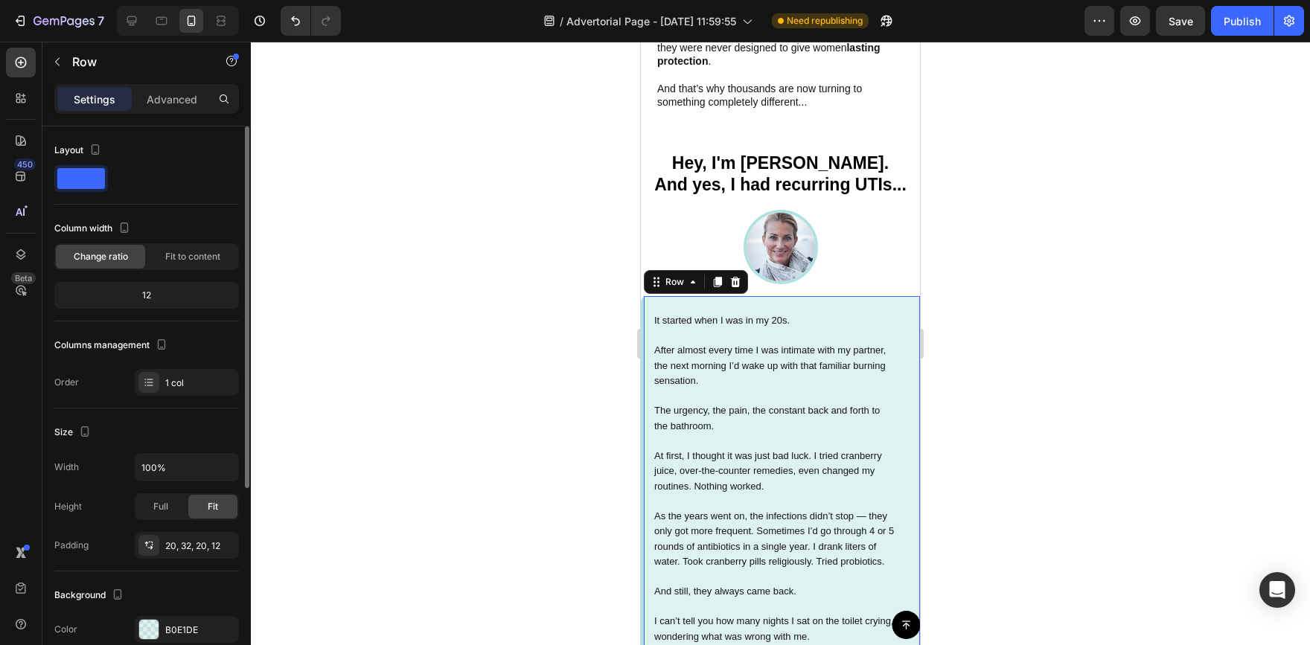
scroll to position [74, 0]
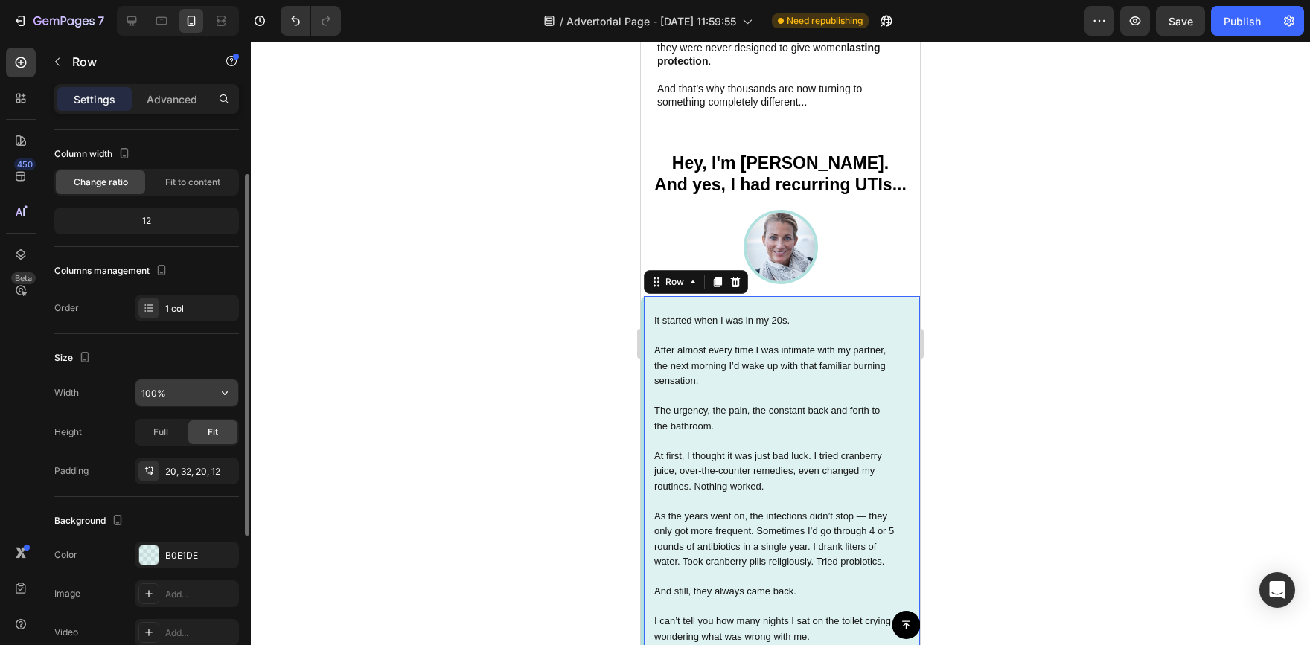
click at [169, 401] on input "100%" at bounding box center [186, 393] width 103 height 27
click at [193, 392] on input "100%" at bounding box center [186, 393] width 103 height 27
click at [224, 396] on icon "button" at bounding box center [224, 393] width 15 height 15
click at [179, 391] on input "100%" at bounding box center [186, 393] width 103 height 27
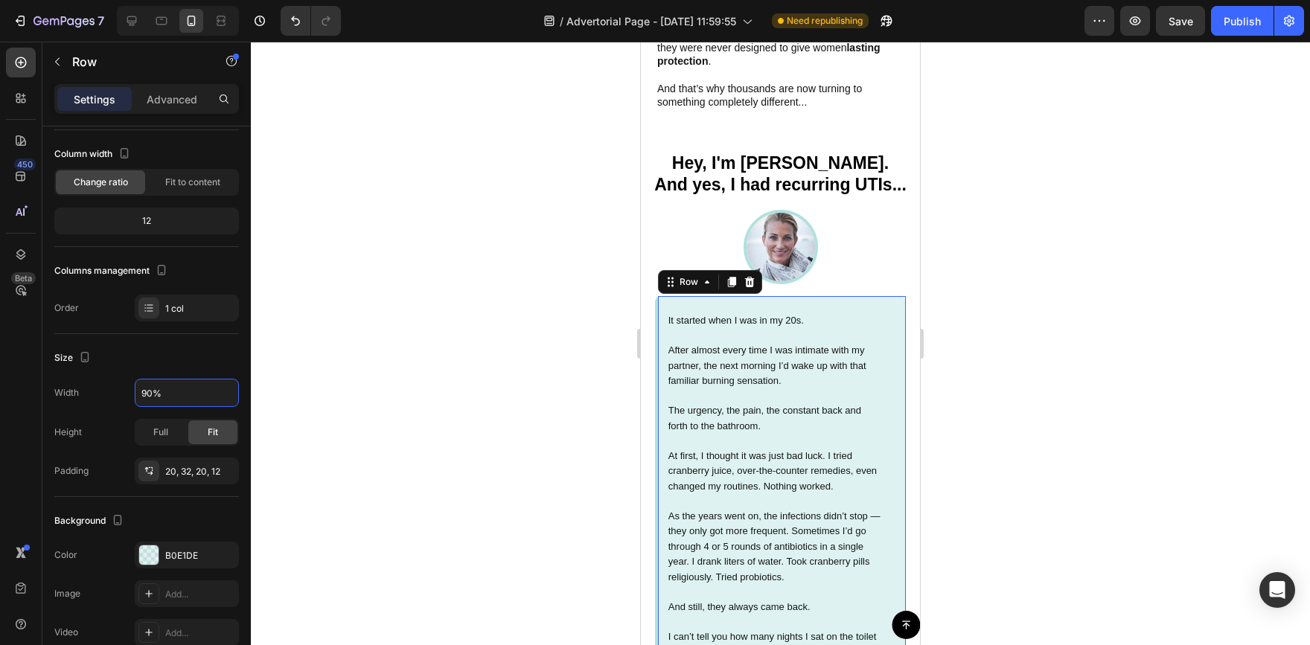
type input "90%"
click at [494, 364] on div at bounding box center [780, 344] width 1059 height 604
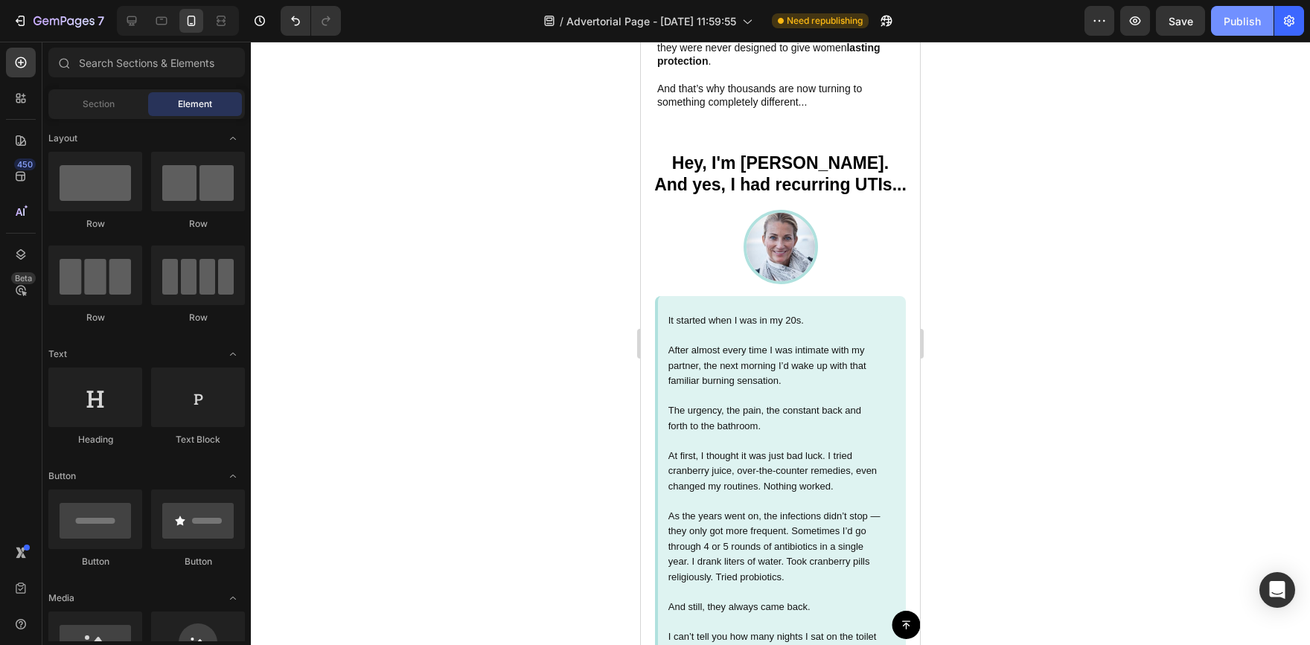
click at [1243, 27] on div "Publish" at bounding box center [1242, 21] width 37 height 16
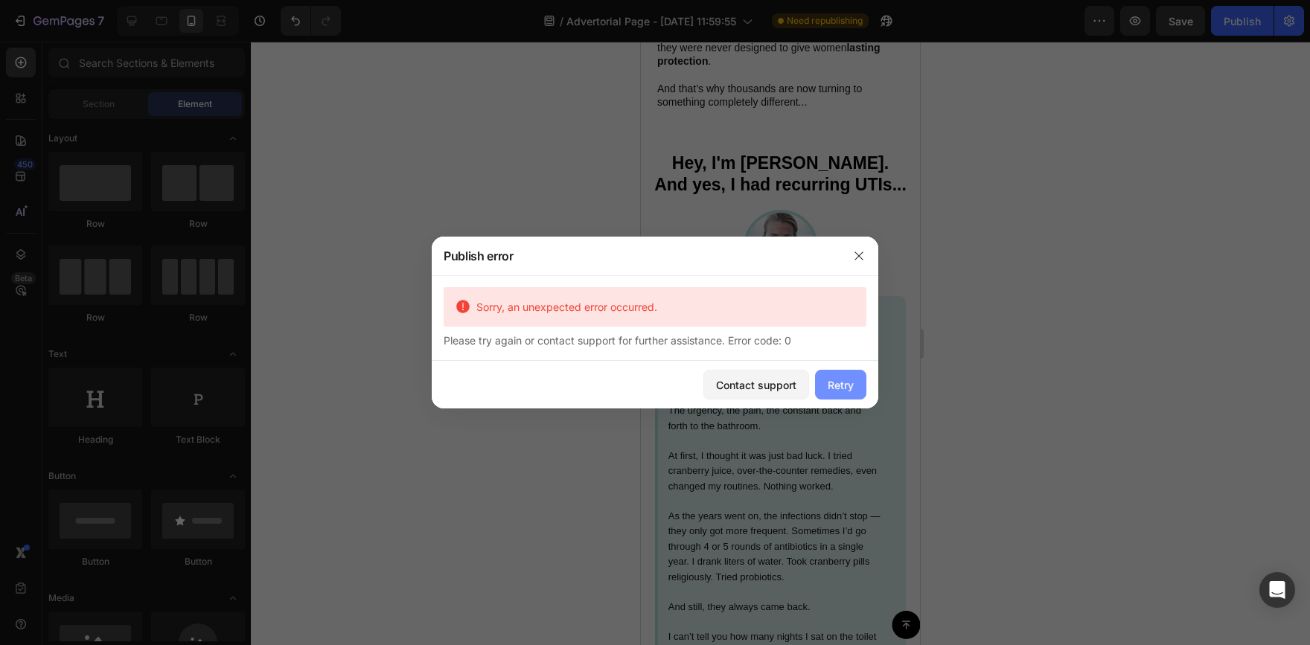
click at [841, 389] on div "Retry" at bounding box center [841, 385] width 26 height 16
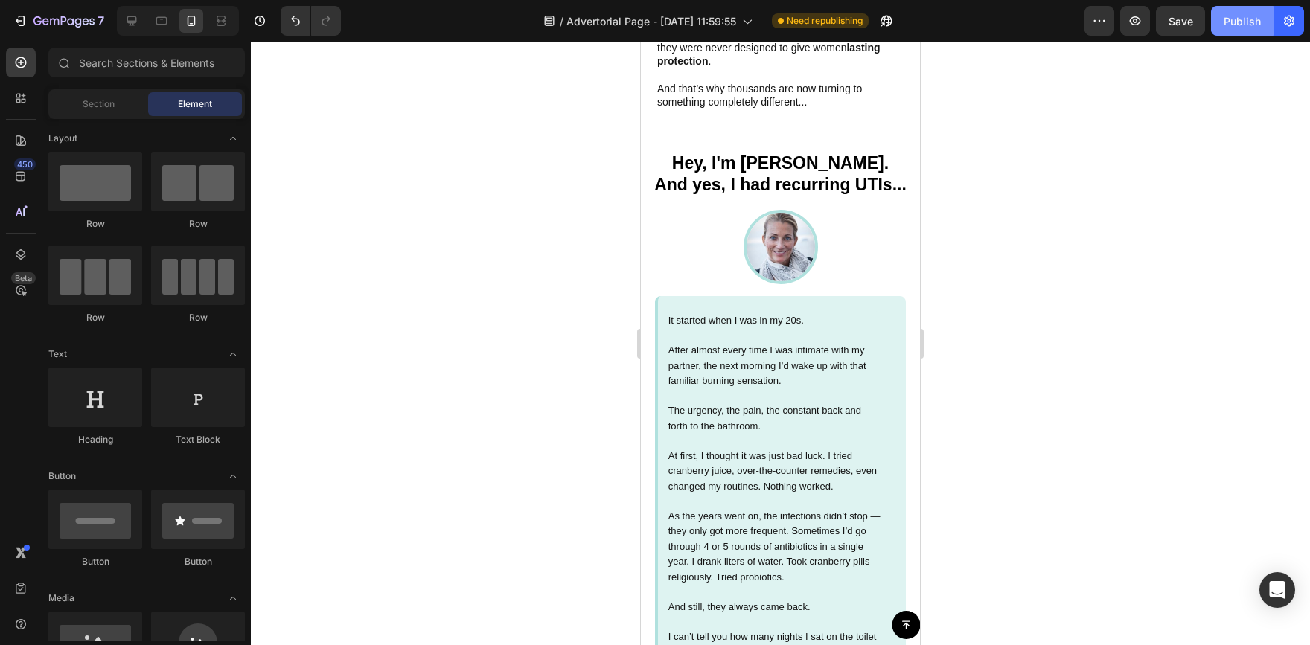
click at [1250, 15] on div "Publish" at bounding box center [1242, 21] width 37 height 16
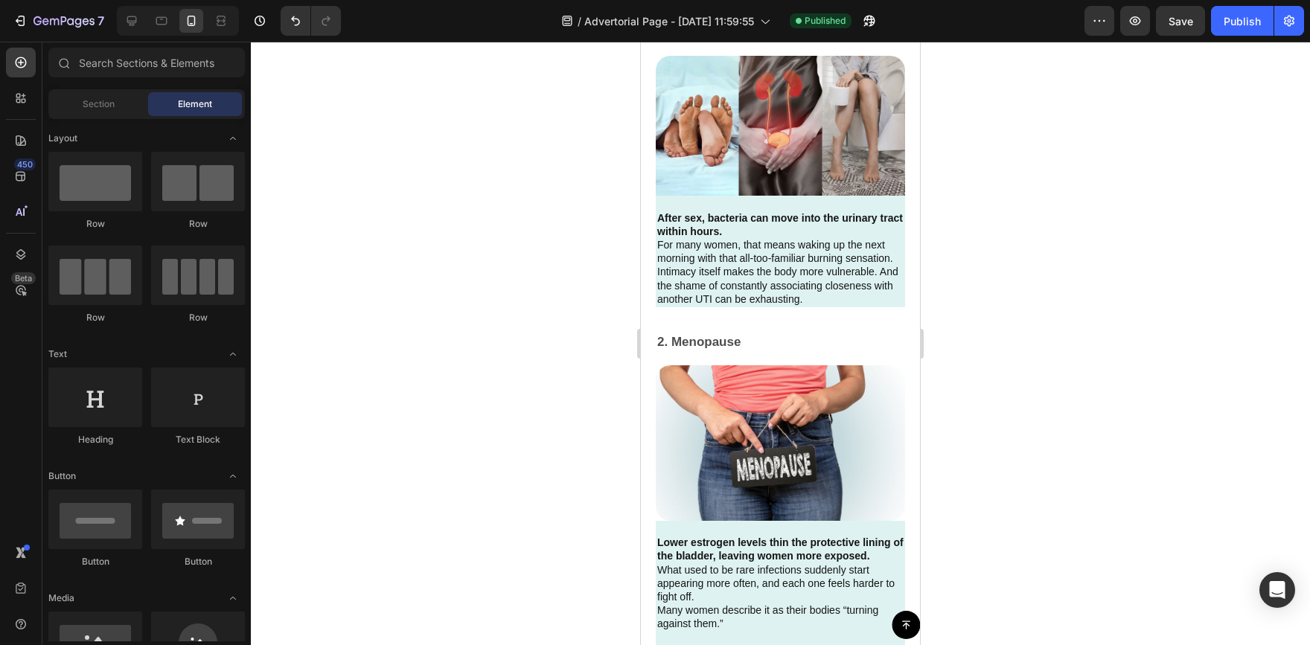
scroll to position [2141, 0]
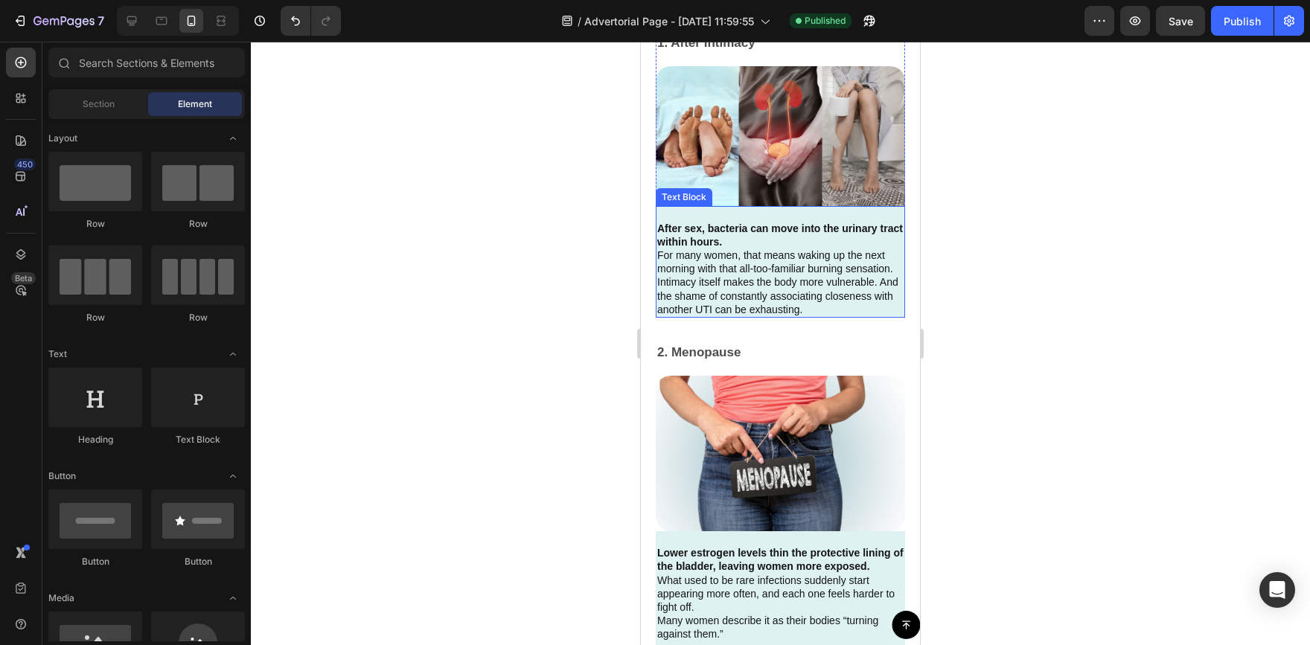
click at [743, 316] on p "For many women, that means waking up the next morning with that all-too-familia…" at bounding box center [780, 283] width 246 height 68
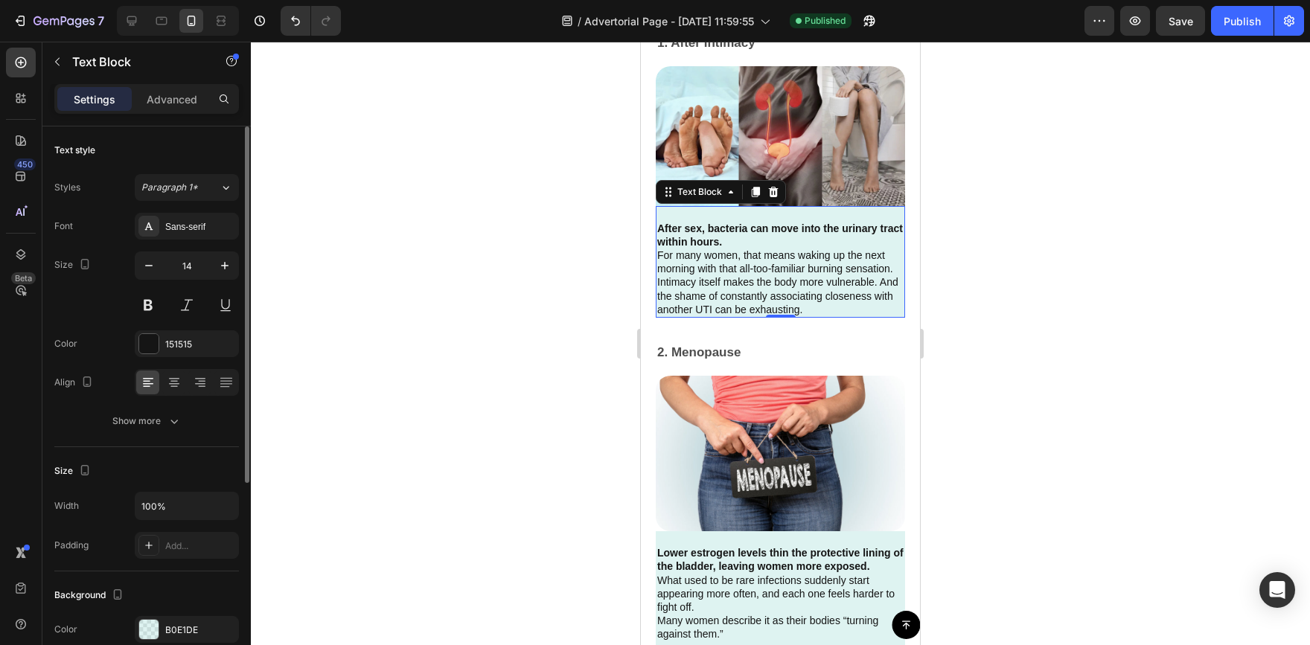
scroll to position [74, 0]
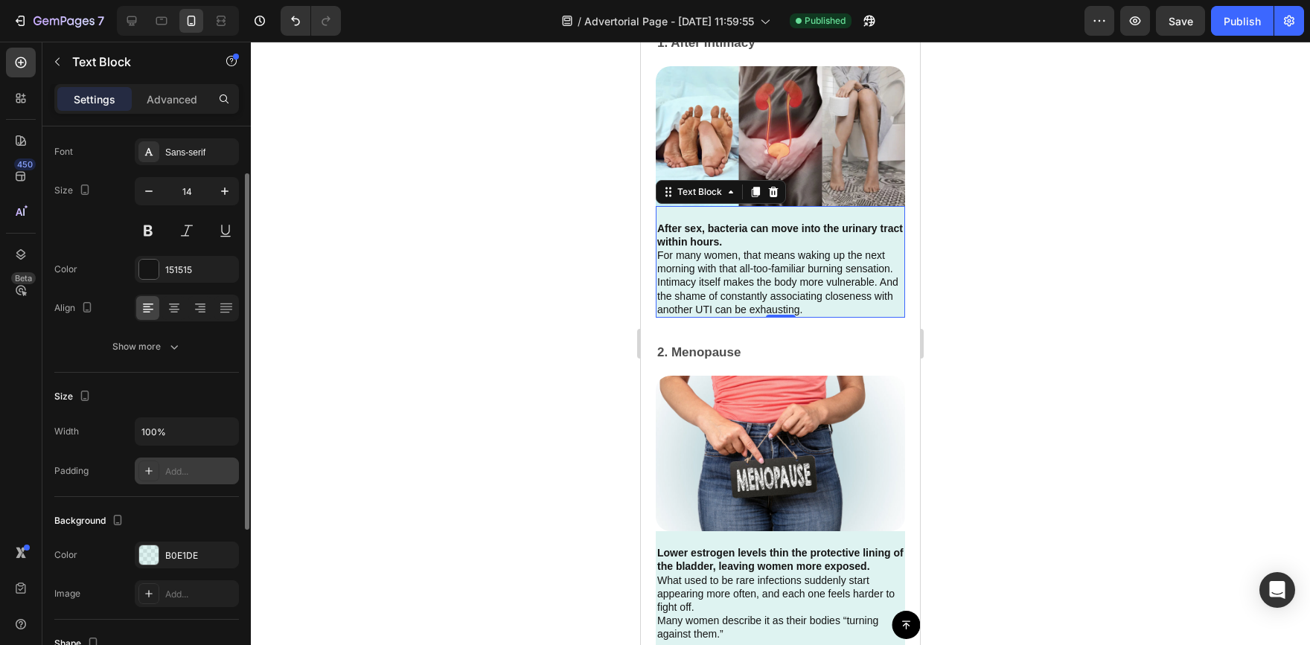
click at [150, 470] on icon at bounding box center [149, 471] width 12 height 12
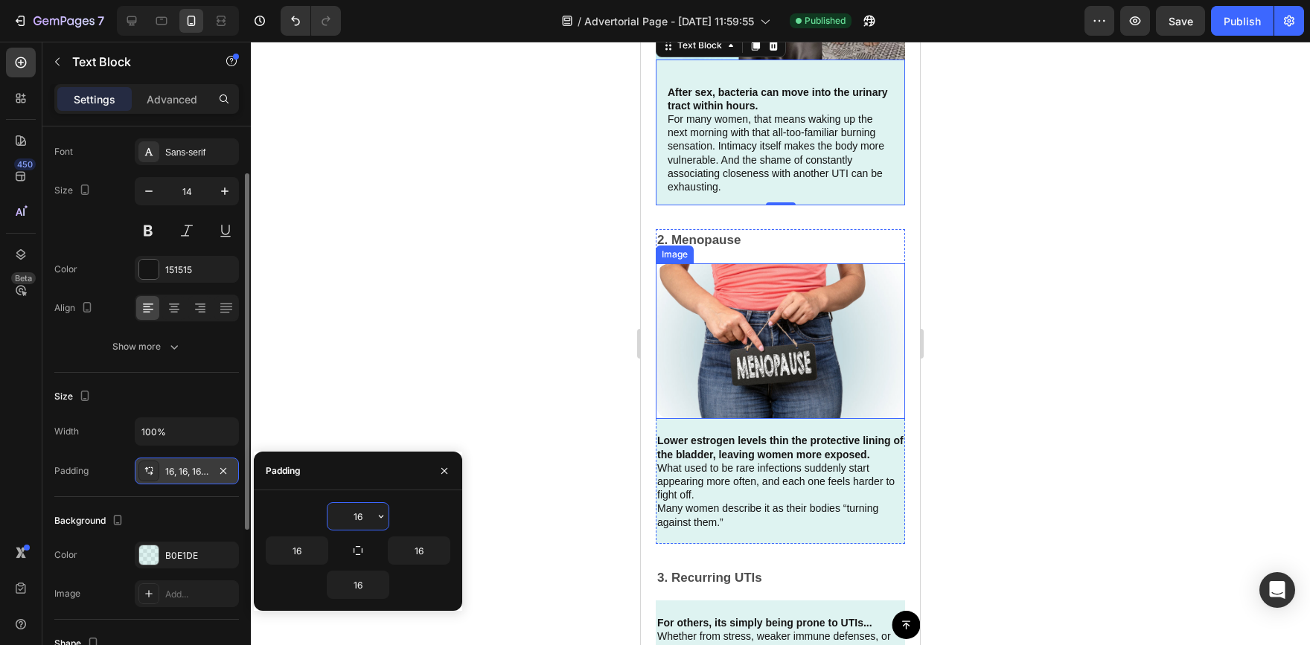
scroll to position [2290, 0]
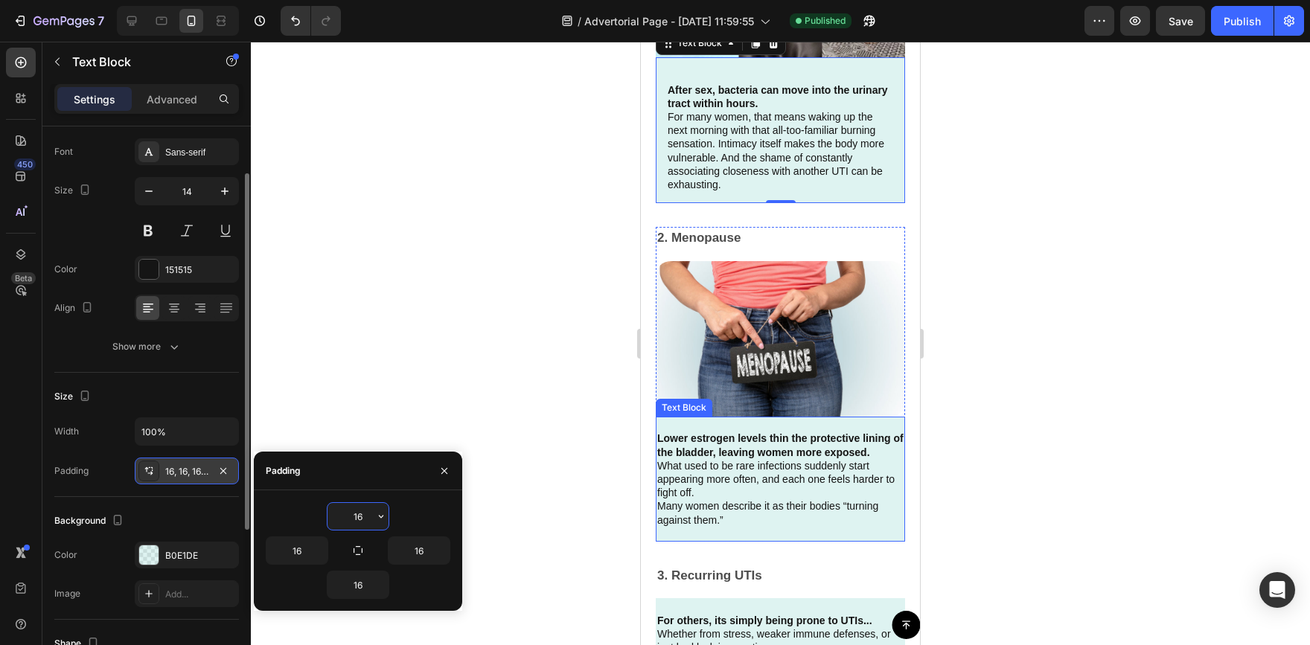
click at [739, 473] on p "What used to be rare infections suddenly start appearing more often, and each o…" at bounding box center [780, 479] width 246 height 41
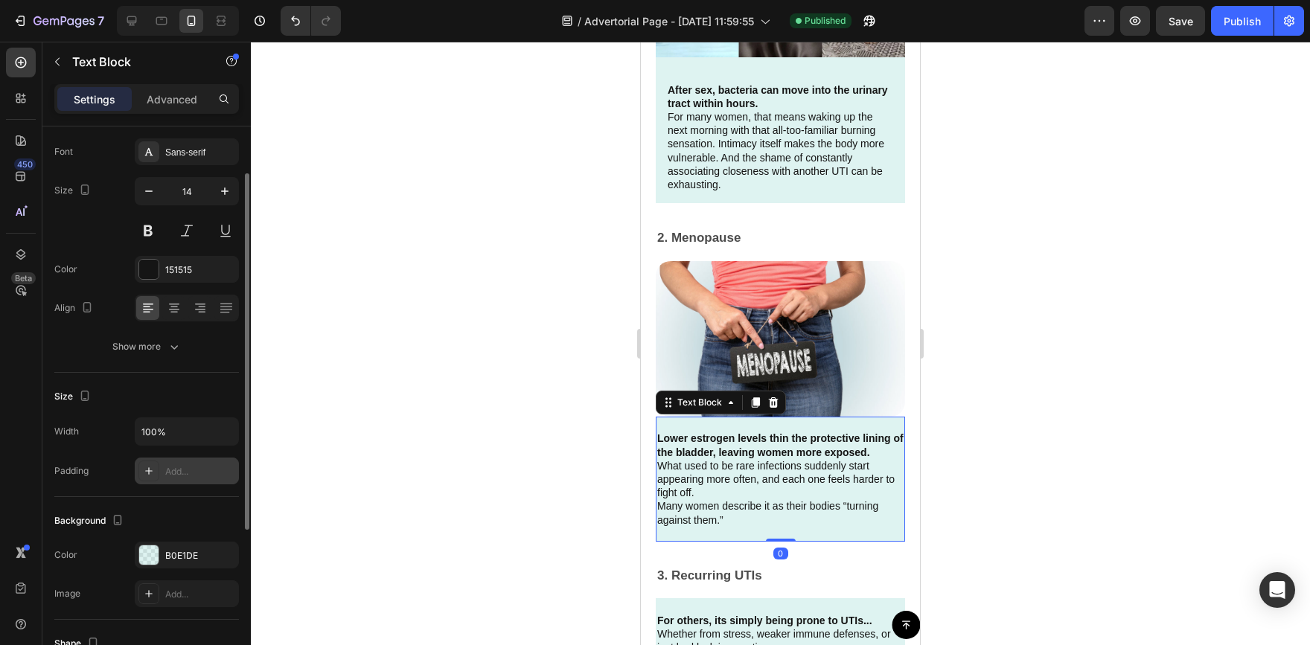
click at [150, 473] on icon at bounding box center [149, 471] width 12 height 12
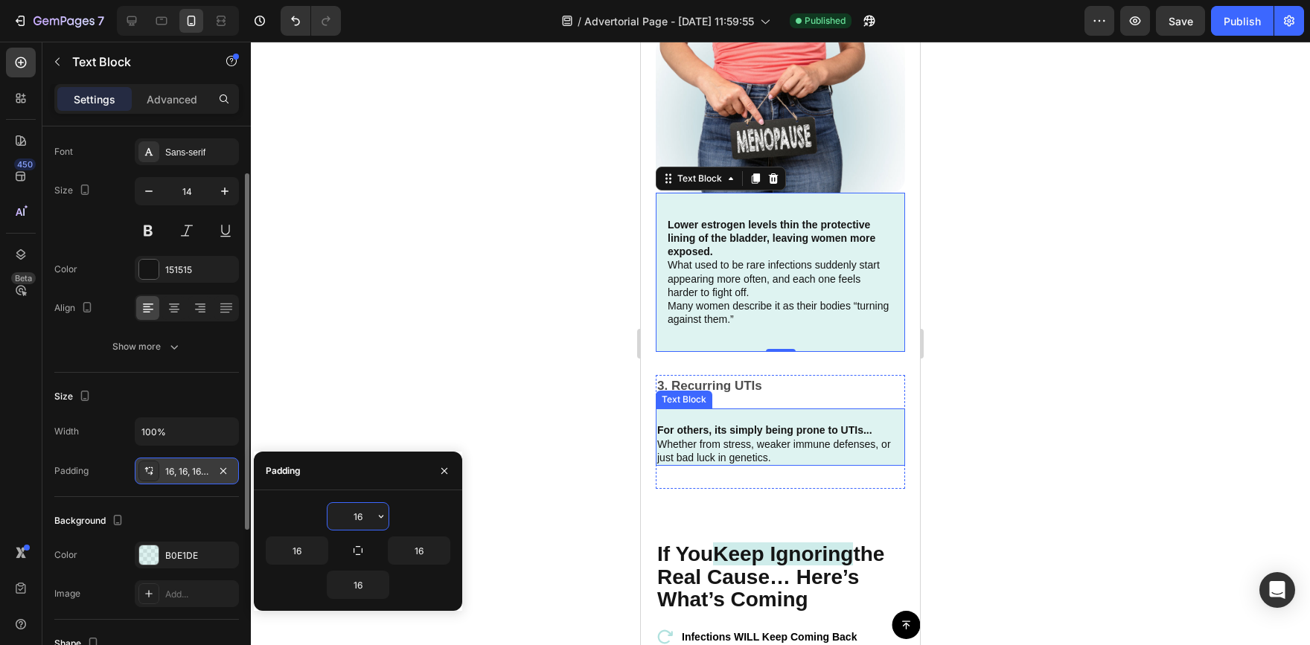
scroll to position [2513, 0]
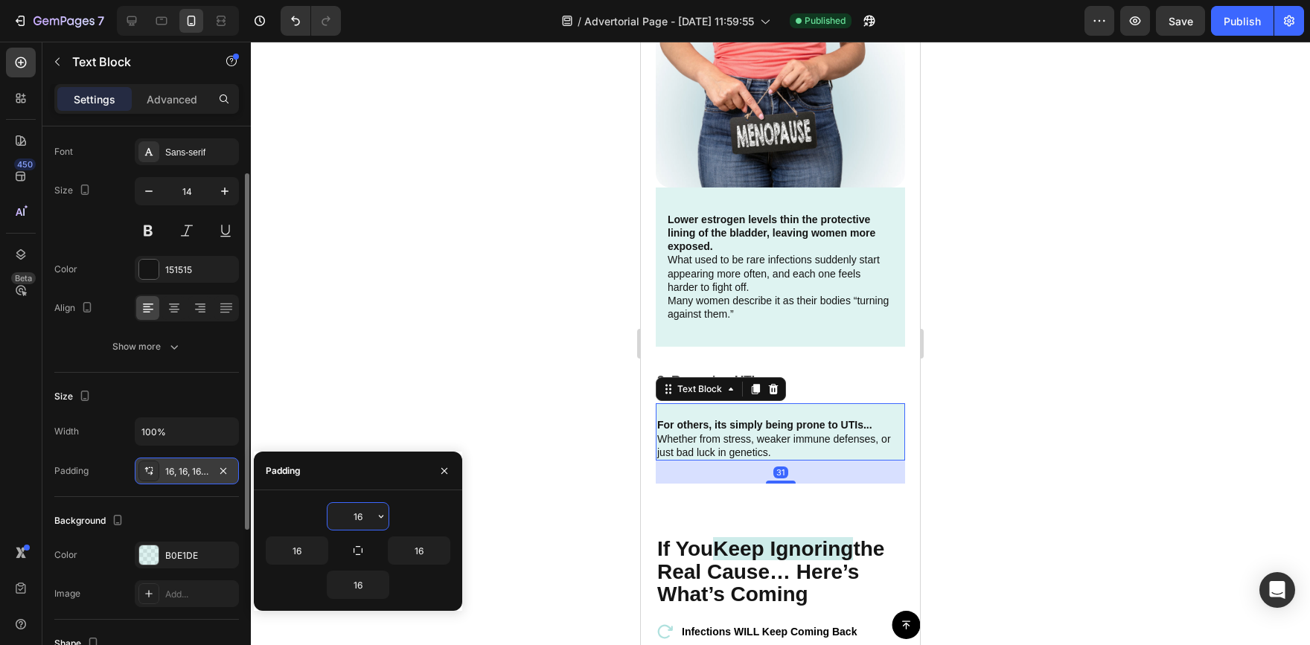
click at [732, 448] on p "Whether from stress, weaker immune defenses, or just bad luck in genetics." at bounding box center [780, 446] width 246 height 27
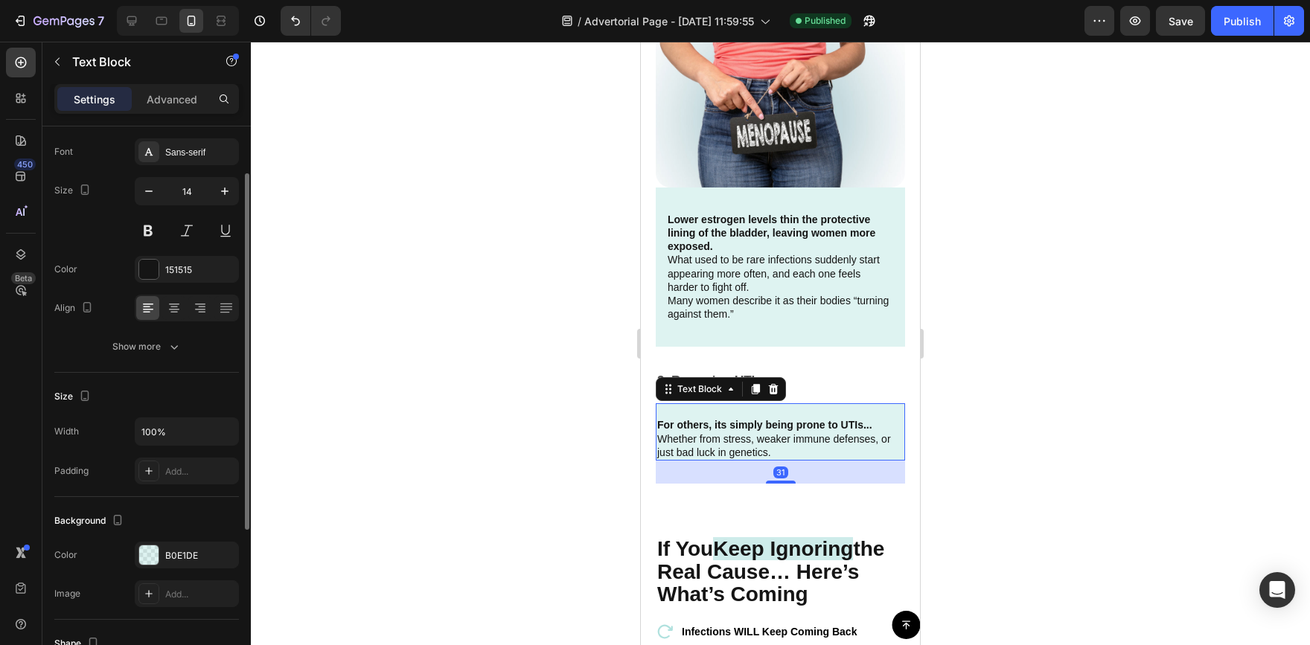
click at [773, 436] on p "Whether from stress, weaker immune defenses, or just bad luck in genetics." at bounding box center [780, 446] width 246 height 27
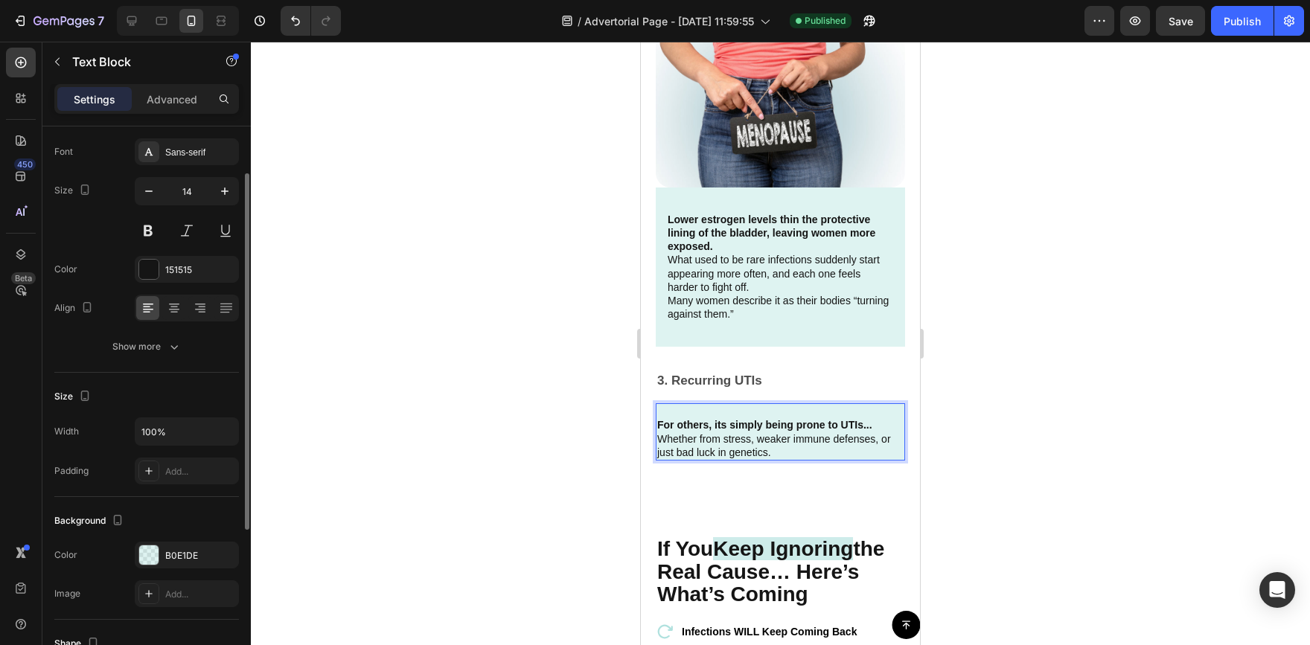
click at [787, 444] on p "Whether from stress, weaker immune defenses, or just bad luck in genetics." at bounding box center [780, 446] width 246 height 27
drag, startPoint x: 538, startPoint y: 421, endPoint x: 619, endPoint y: 424, distance: 81.2
click at [537, 421] on div at bounding box center [780, 344] width 1059 height 604
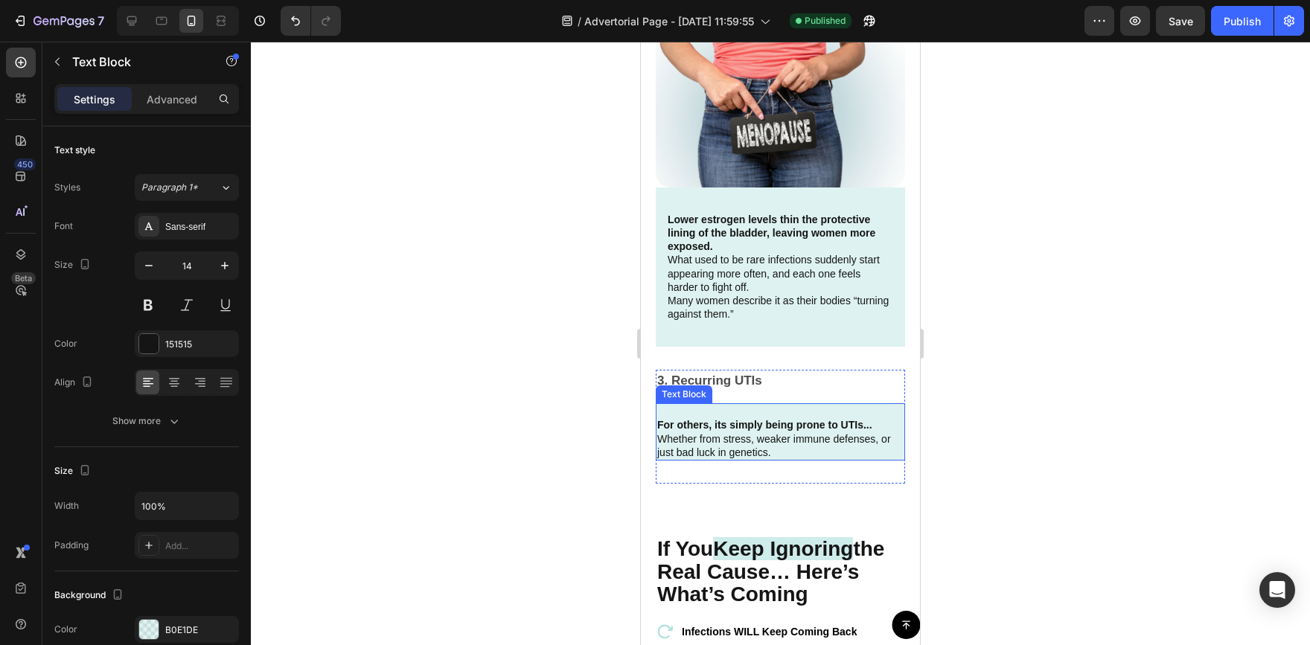
click at [806, 444] on p "Whether from stress, weaker immune defenses, or just bad luck in genetics." at bounding box center [780, 446] width 246 height 27
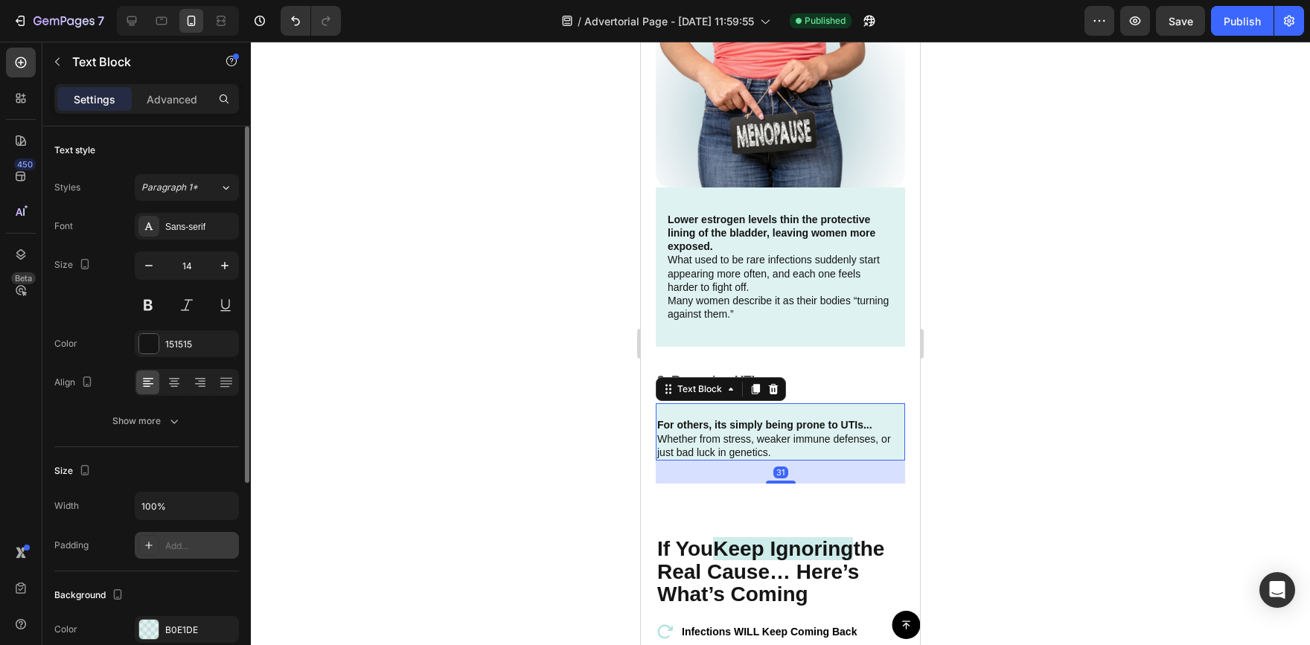
click at [151, 545] on icon at bounding box center [149, 546] width 12 height 12
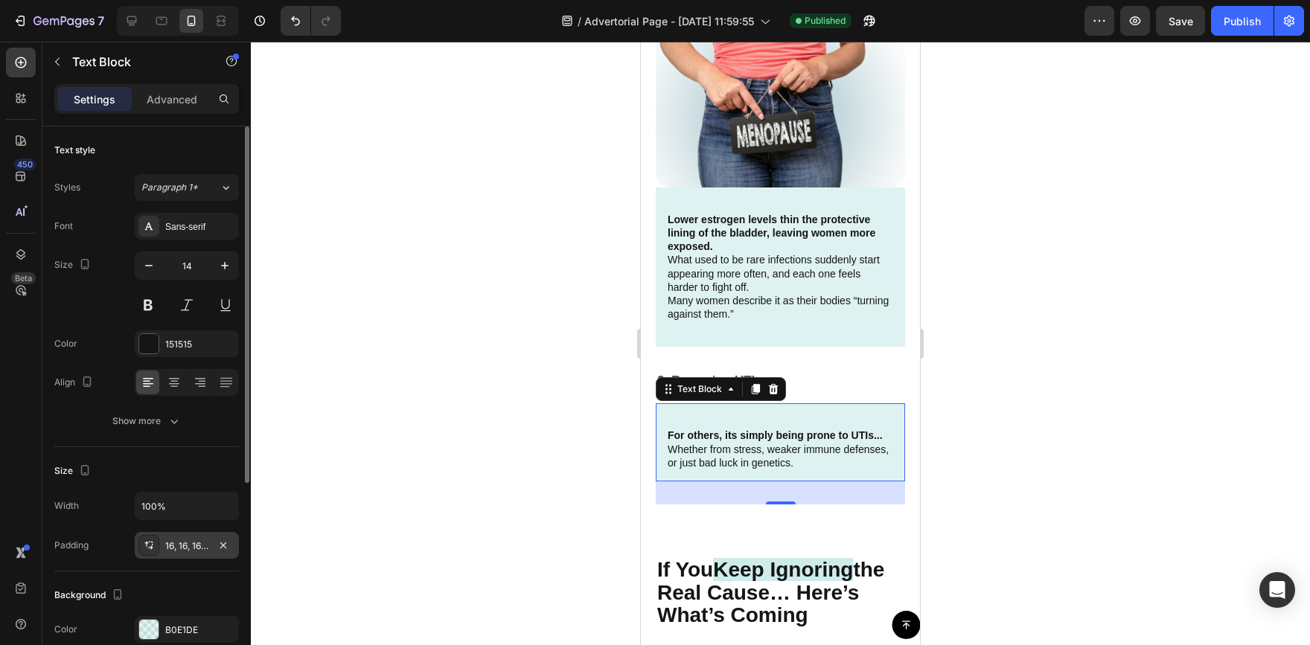
click at [476, 359] on div at bounding box center [780, 344] width 1059 height 604
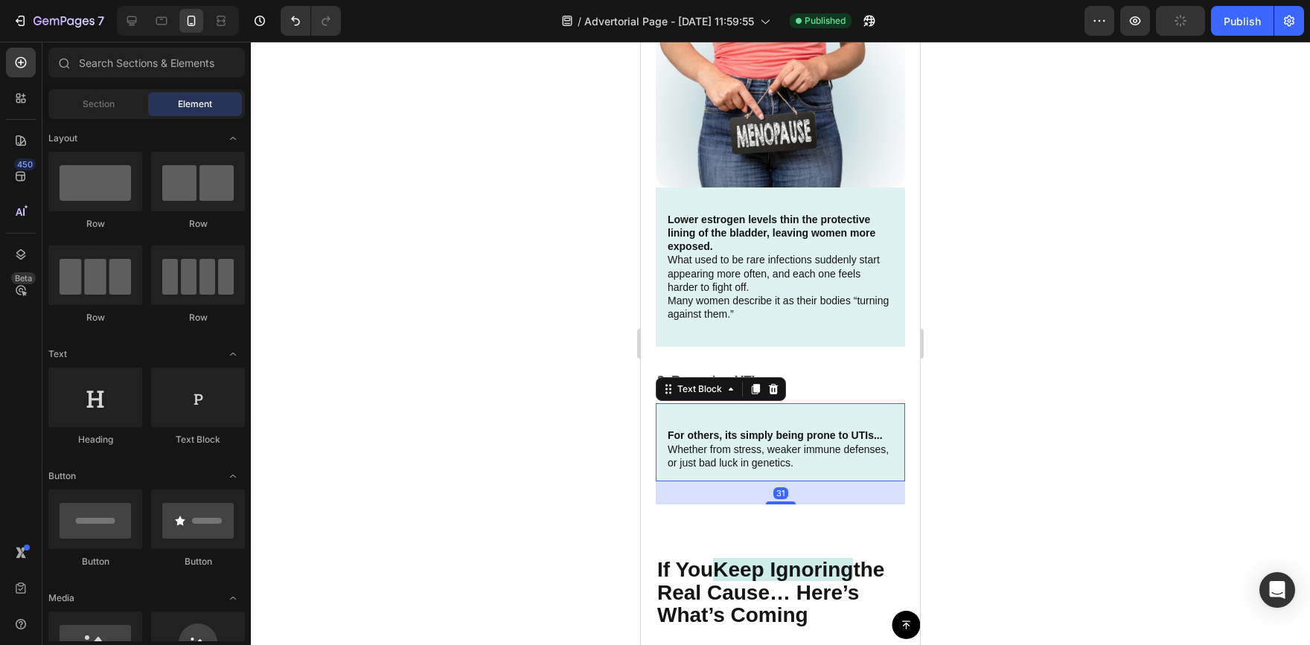
click at [776, 418] on p "Rich Text Editor. Editing area: main" at bounding box center [781, 421] width 226 height 13
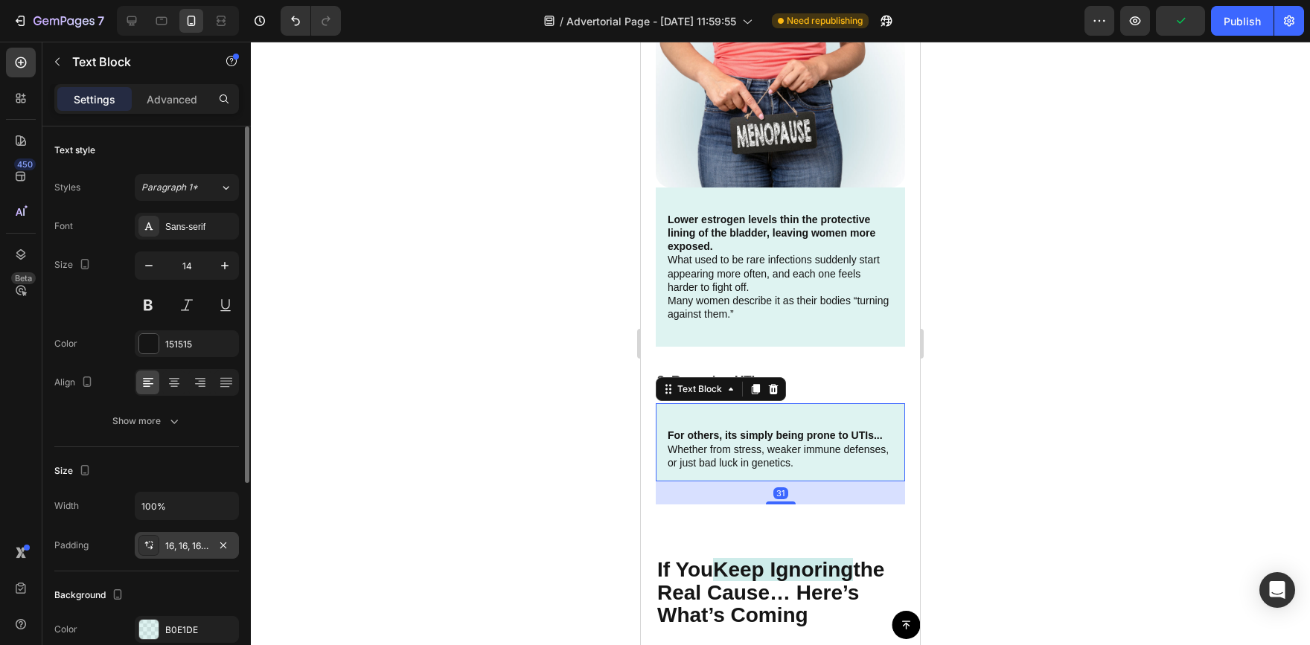
click at [170, 540] on div "16, 16, 16, 16" at bounding box center [186, 546] width 43 height 13
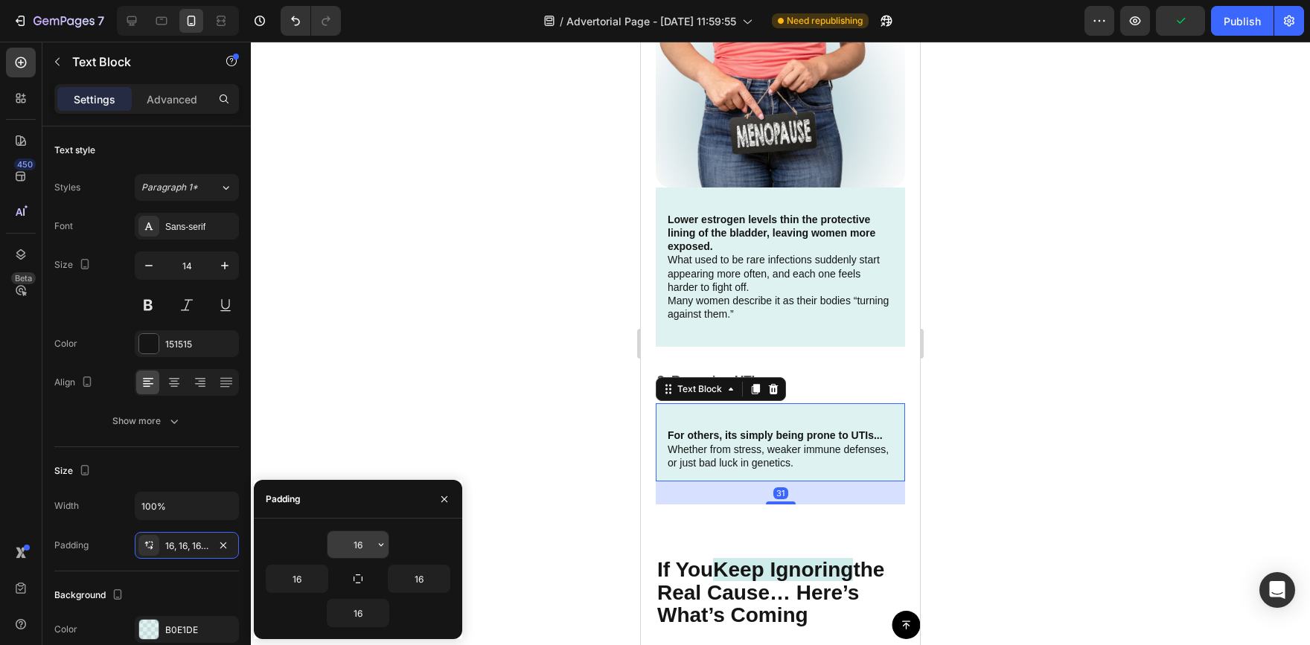
click at [362, 540] on input "16" at bounding box center [358, 545] width 61 height 27
type input "0"
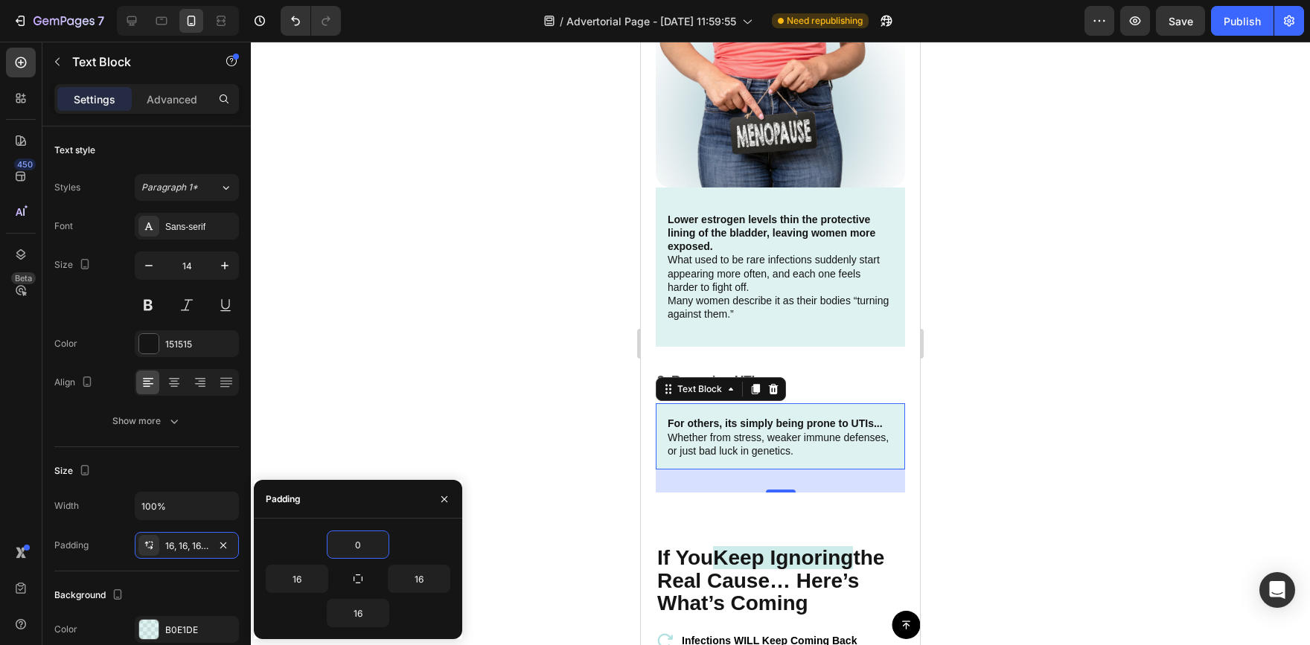
click at [995, 440] on div at bounding box center [780, 344] width 1059 height 604
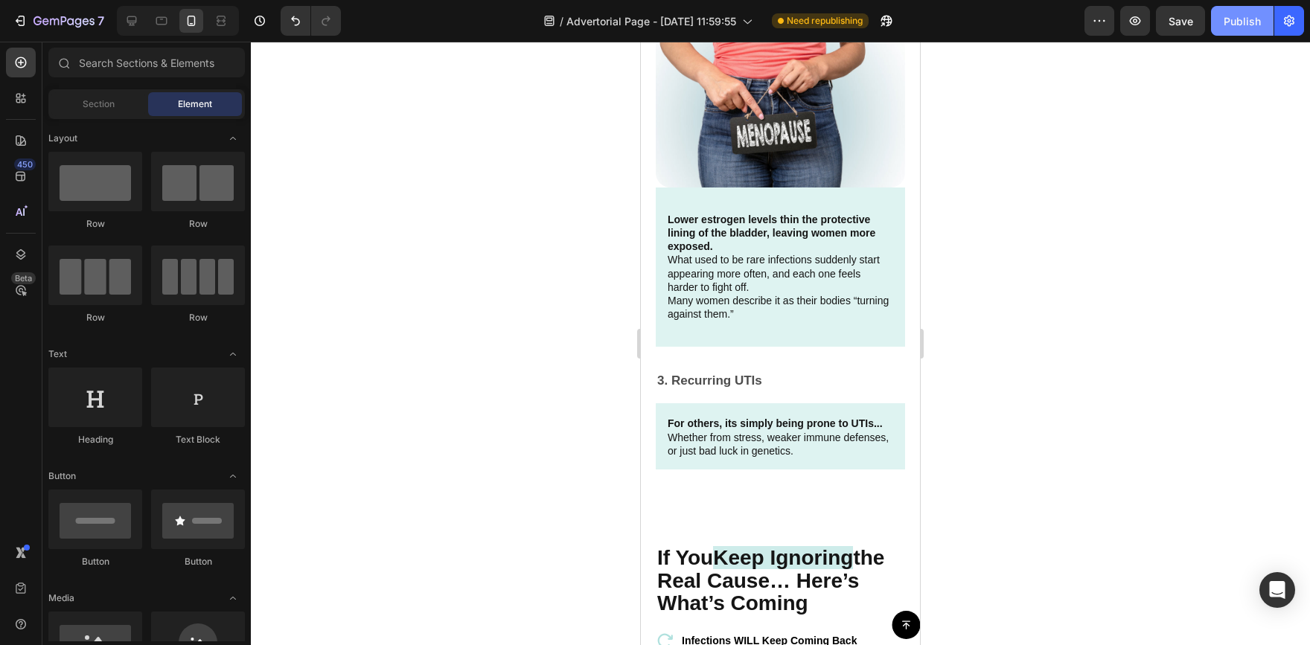
click at [1243, 12] on button "Publish" at bounding box center [1242, 21] width 63 height 30
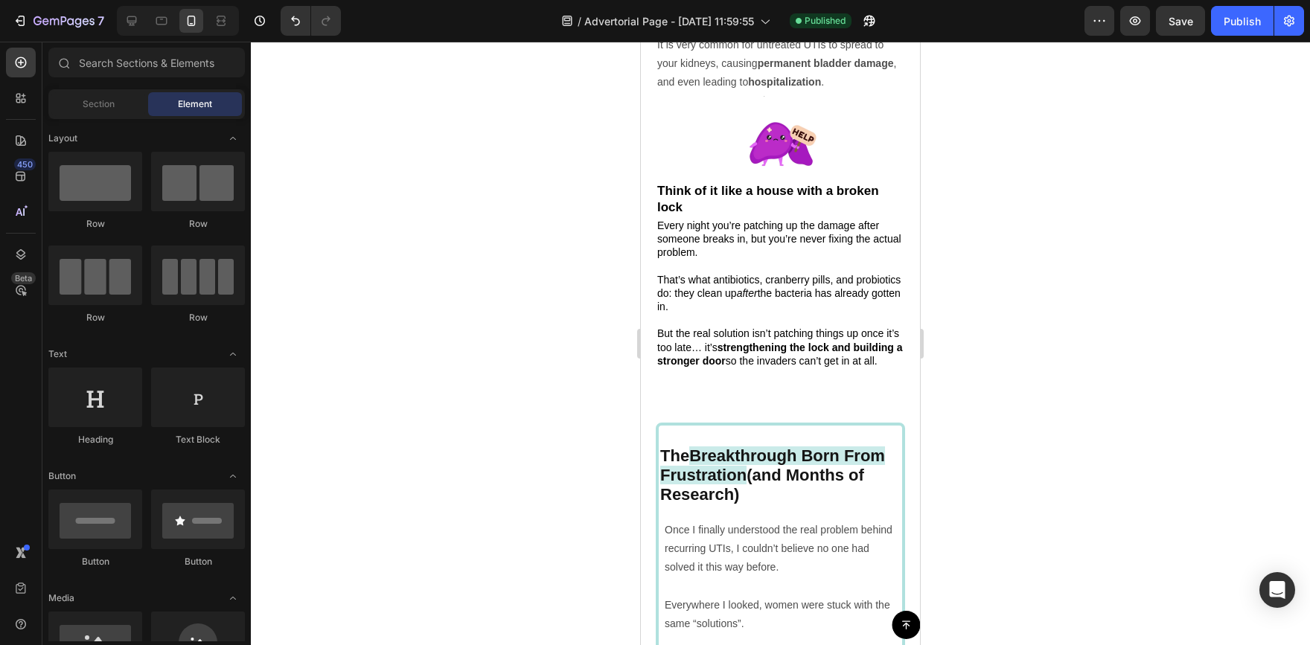
scroll to position [3236, 0]
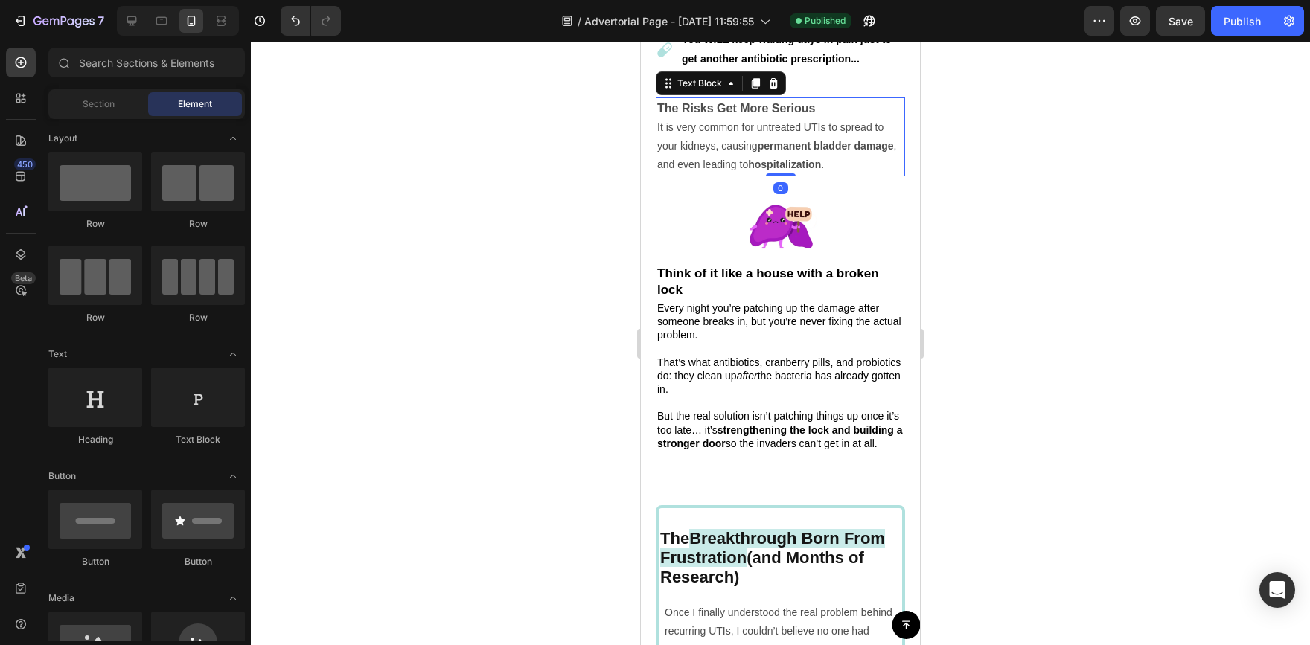
click at [794, 115] on strong "The Risks Get More Serious" at bounding box center [736, 108] width 159 height 13
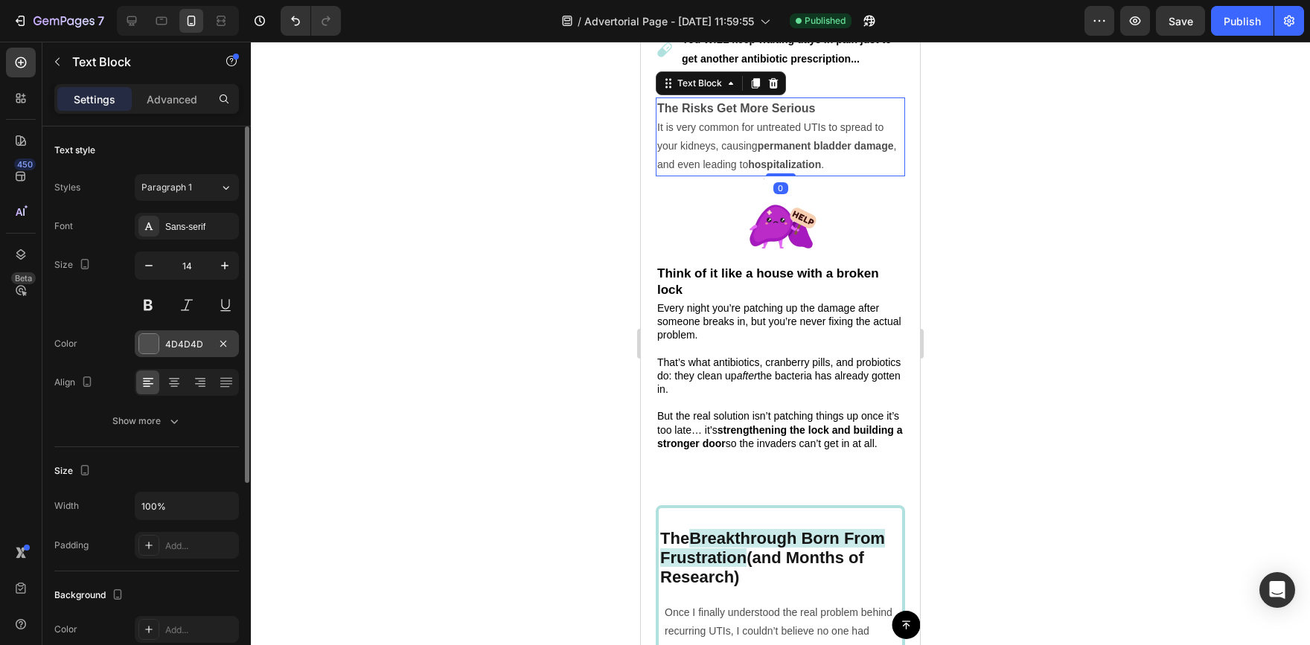
click at [152, 342] on div at bounding box center [148, 343] width 19 height 19
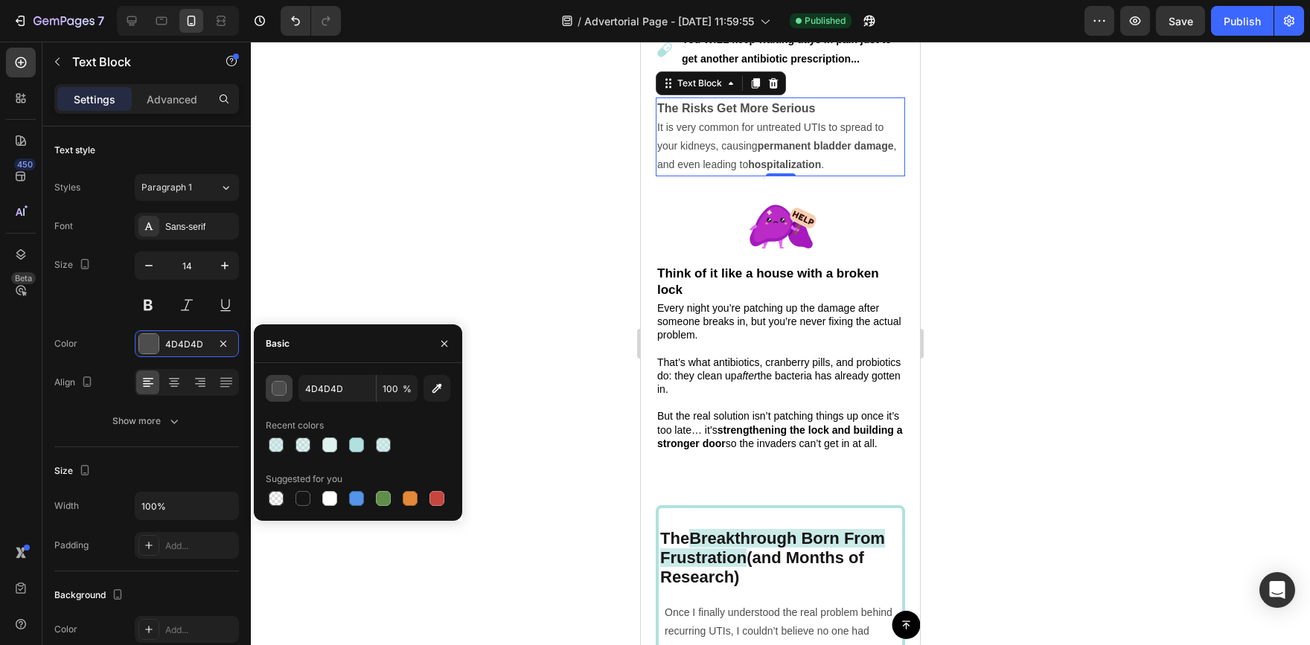
click at [285, 393] on div "button" at bounding box center [279, 389] width 15 height 15
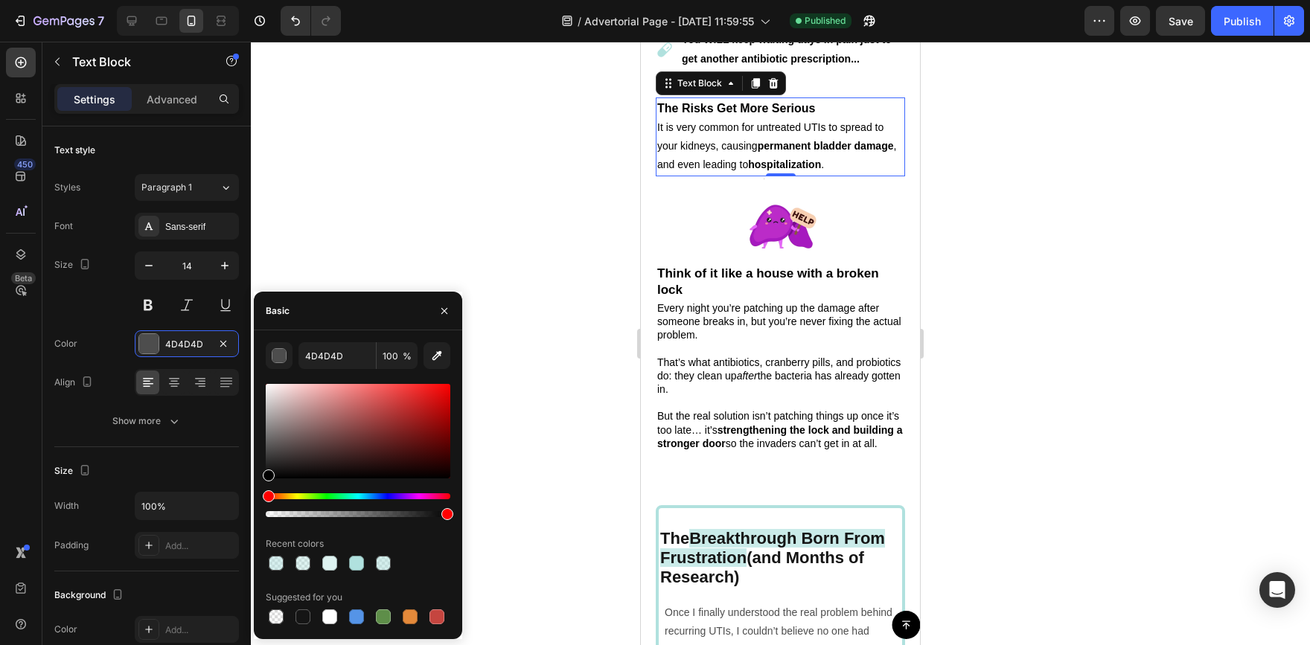
drag, startPoint x: 271, startPoint y: 477, endPoint x: 288, endPoint y: 450, distance: 31.8
click at [261, 494] on div "4D4D4D 100 % Recent colors Suggested for you" at bounding box center [358, 484] width 208 height 285
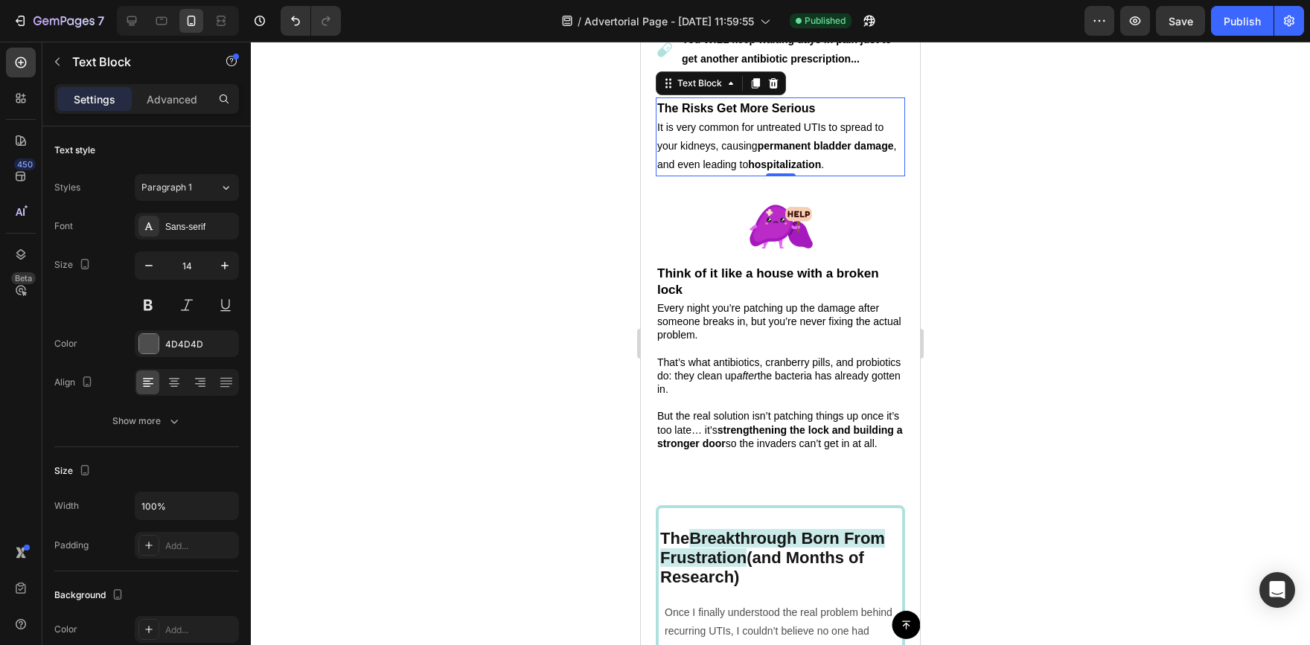
click at [406, 197] on div at bounding box center [780, 344] width 1059 height 604
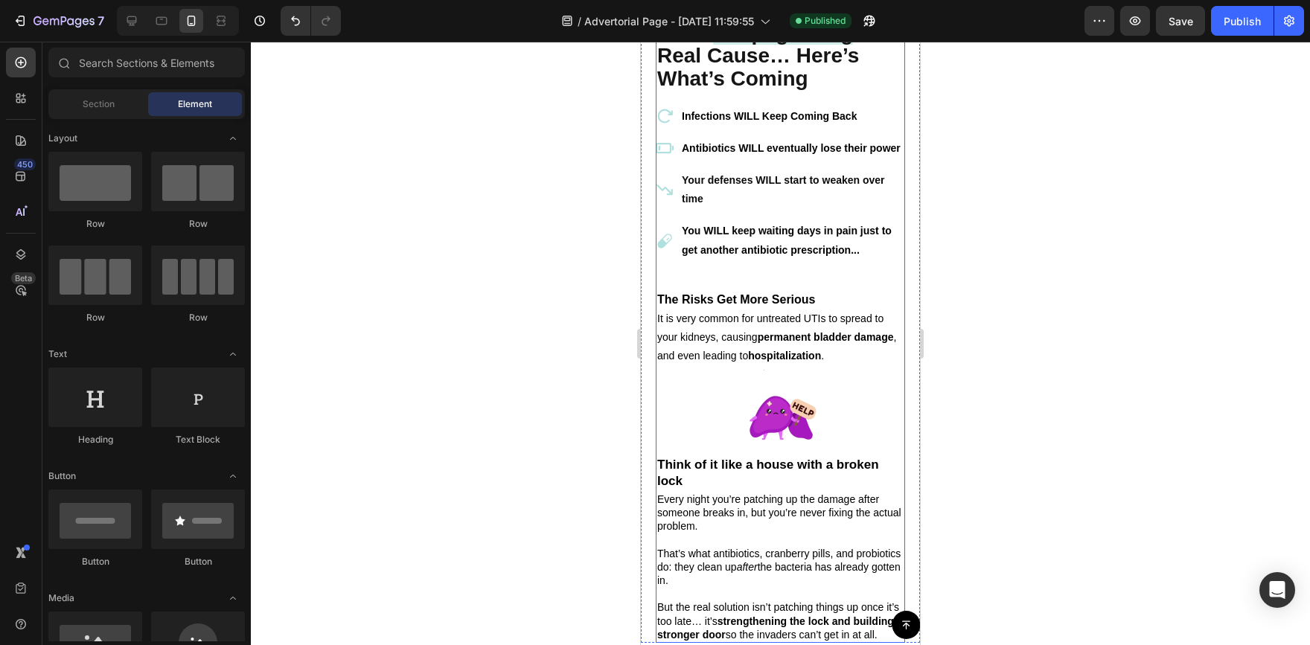
scroll to position [3013, 0]
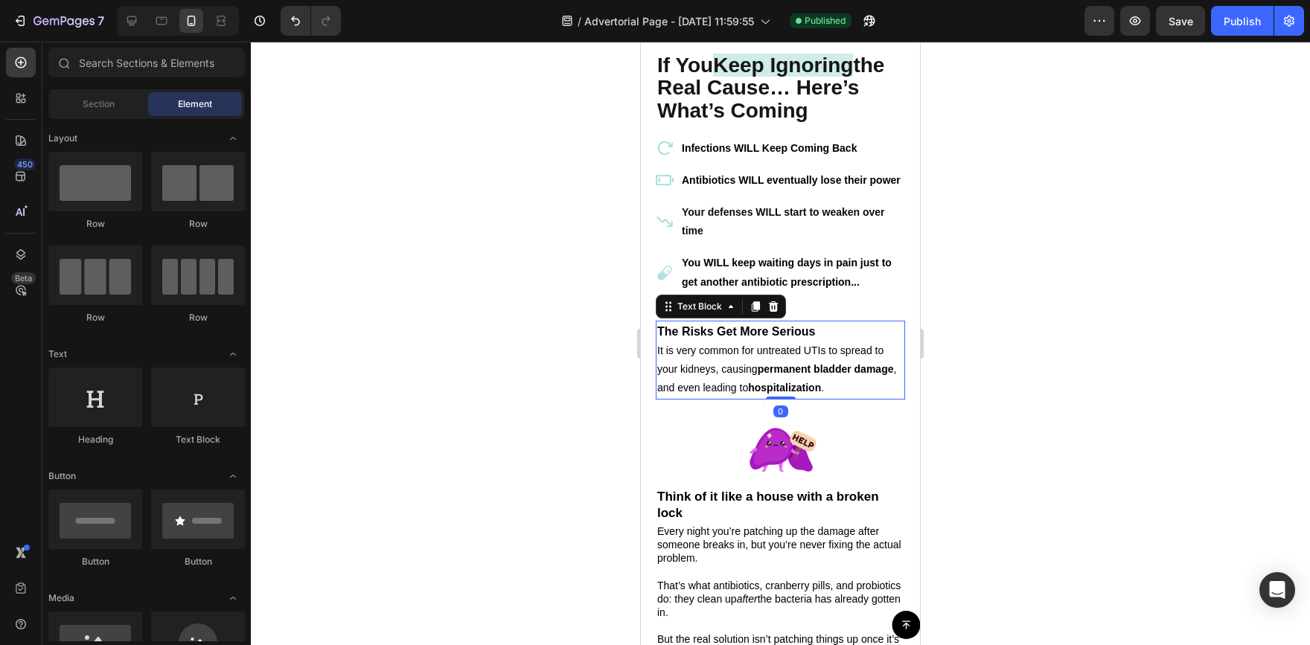
click at [803, 338] on strong "The Risks Get More Serious" at bounding box center [736, 331] width 159 height 13
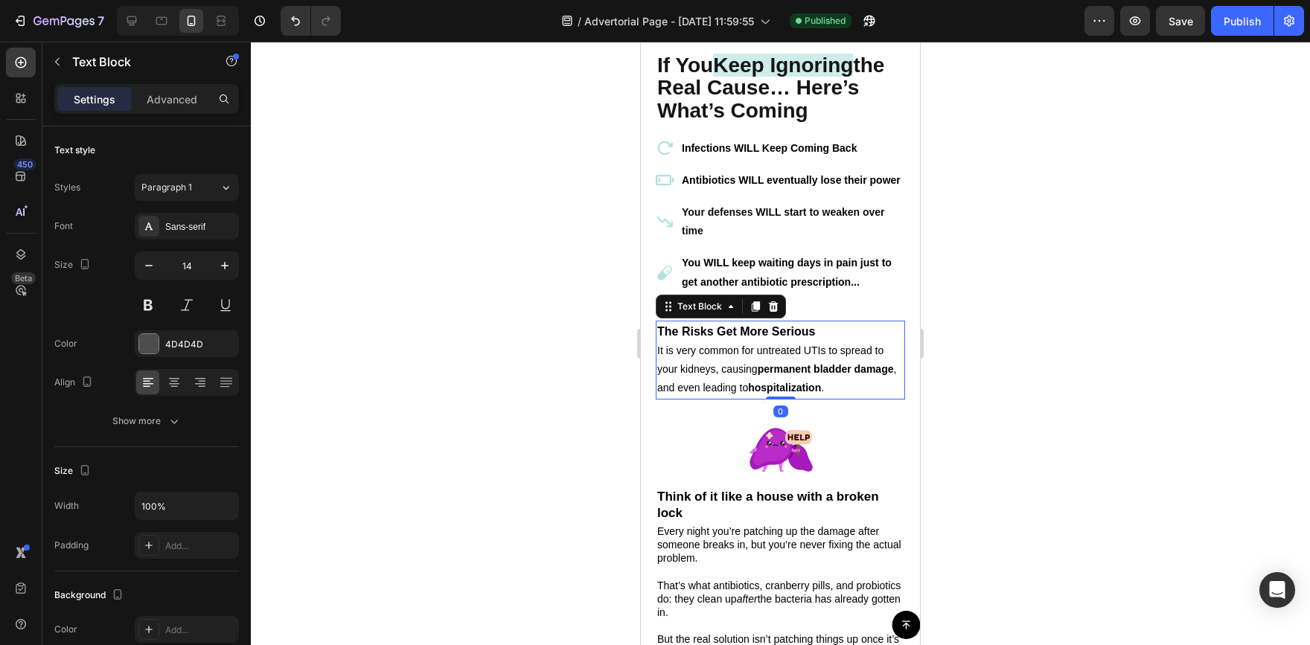
click at [815, 338] on strong "The Risks Get More Serious" at bounding box center [736, 331] width 159 height 13
drag, startPoint x: 826, startPoint y: 346, endPoint x: 659, endPoint y: 357, distance: 167.9
click at [659, 342] on p "The Risks Get More Serious" at bounding box center [780, 331] width 246 height 19
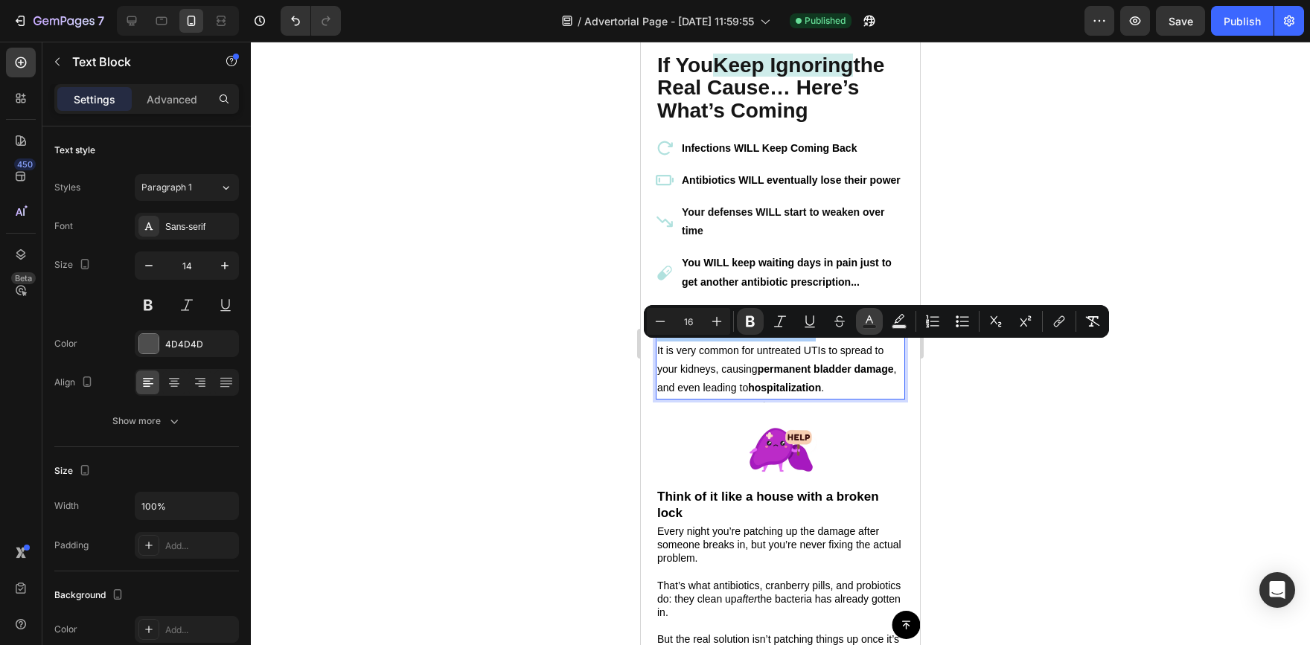
drag, startPoint x: 861, startPoint y: 328, endPoint x: 218, endPoint y: 299, distance: 643.9
click at [861, 328] on button "Text Color" at bounding box center [869, 321] width 27 height 27
type input "000000"
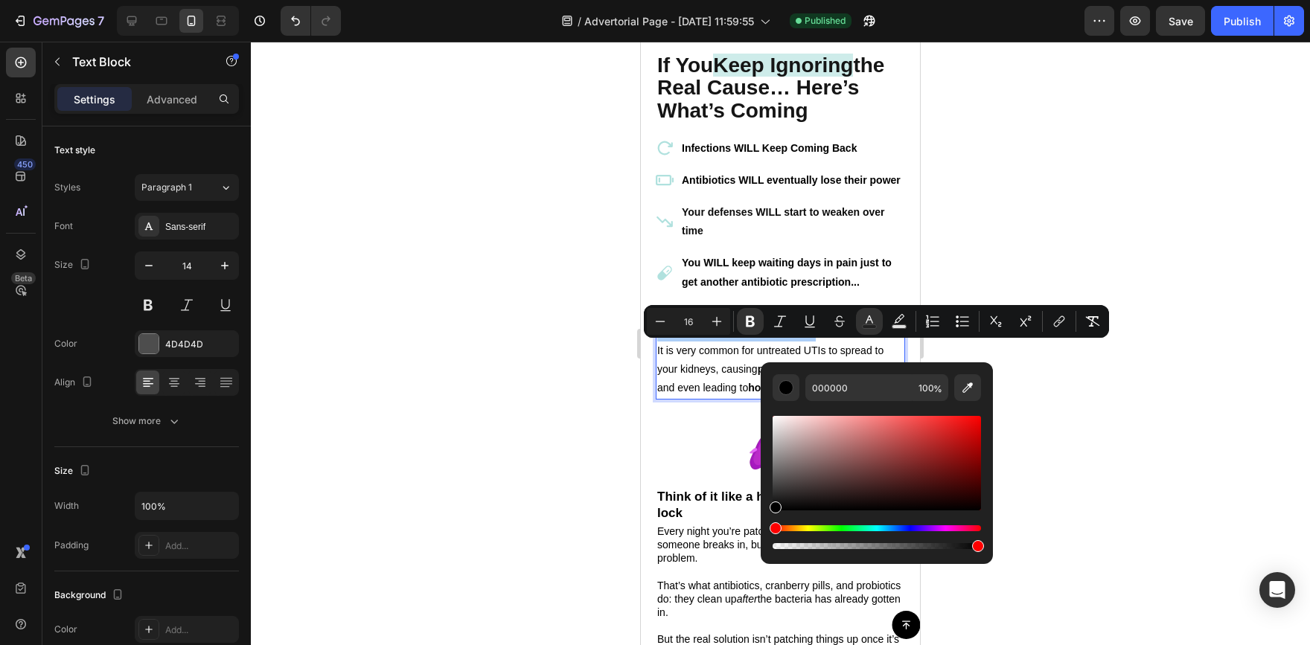
click at [596, 444] on div at bounding box center [780, 344] width 1059 height 604
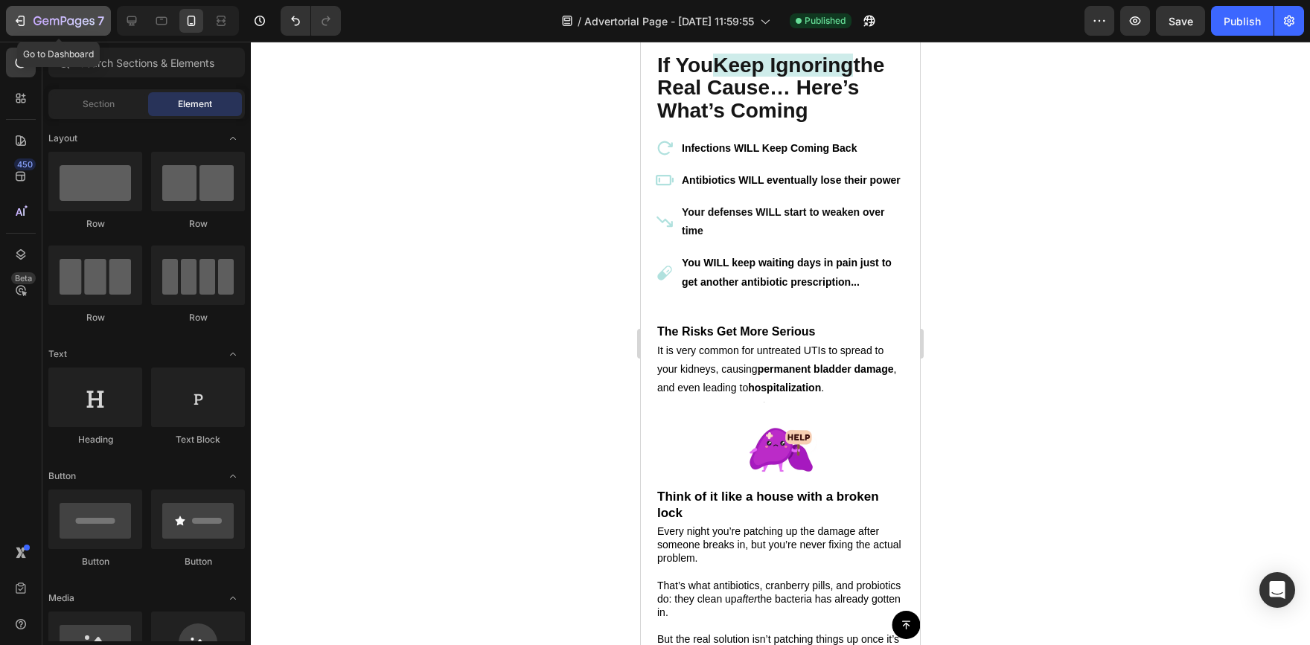
click at [24, 14] on icon "button" at bounding box center [20, 20] width 15 height 15
